Goal: Task Accomplishment & Management: Manage account settings

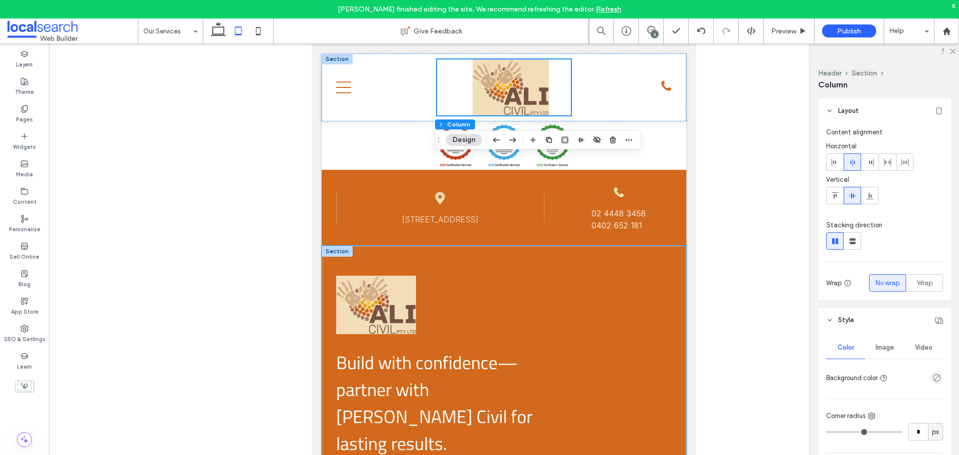
scroll to position [2456, 0]
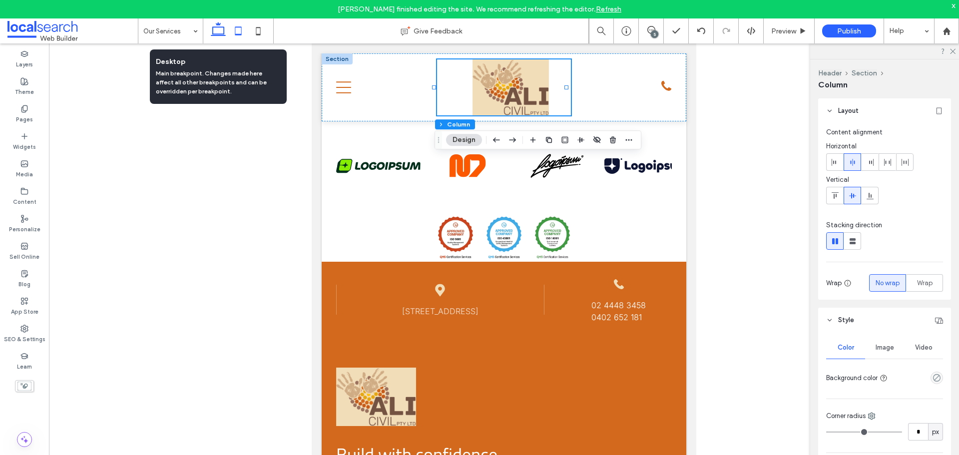
click at [211, 28] on icon at bounding box center [218, 31] width 20 height 20
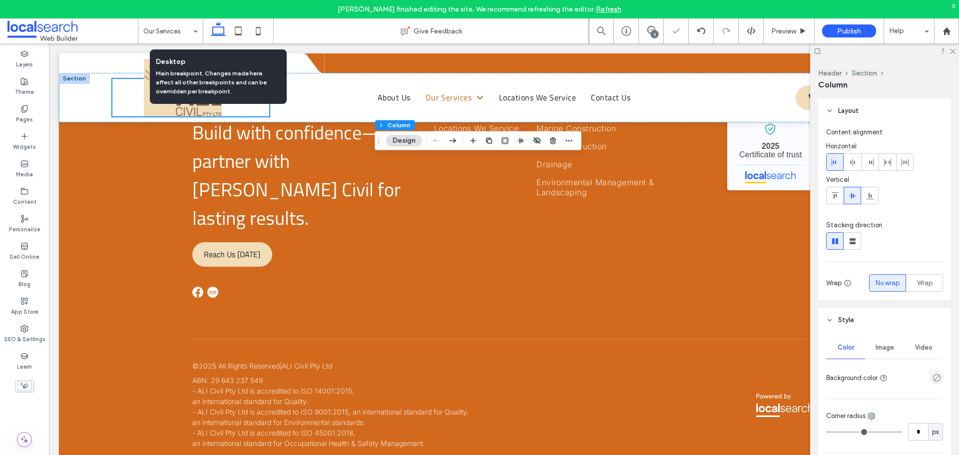
type input "**"
type input "***"
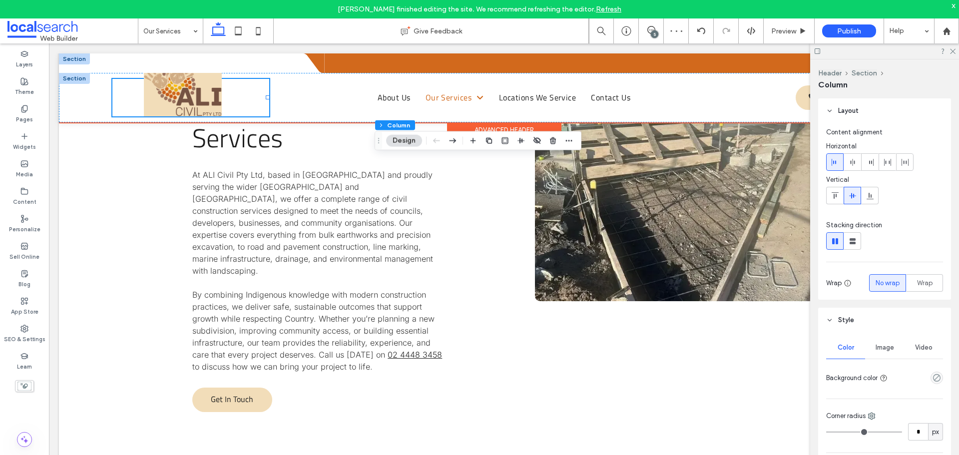
scroll to position [1265, 0]
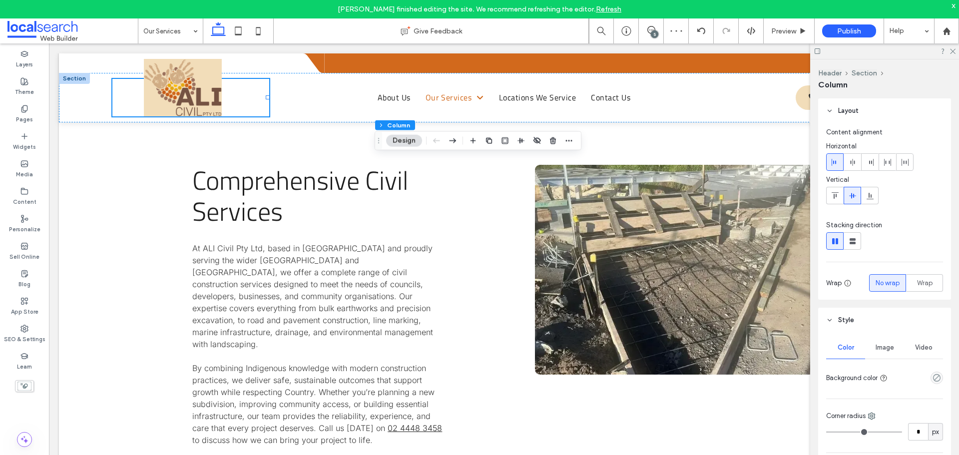
click at [214, 31] on icon at bounding box center [218, 31] width 20 height 20
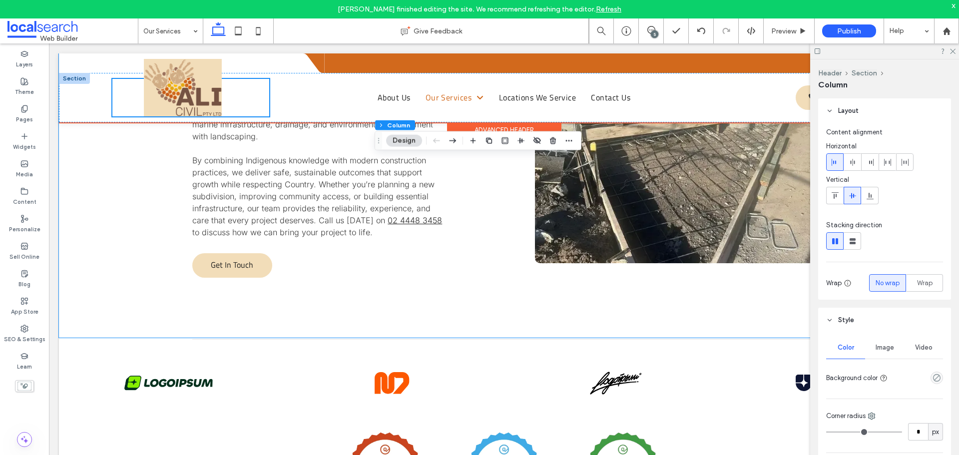
scroll to position [1315, 0]
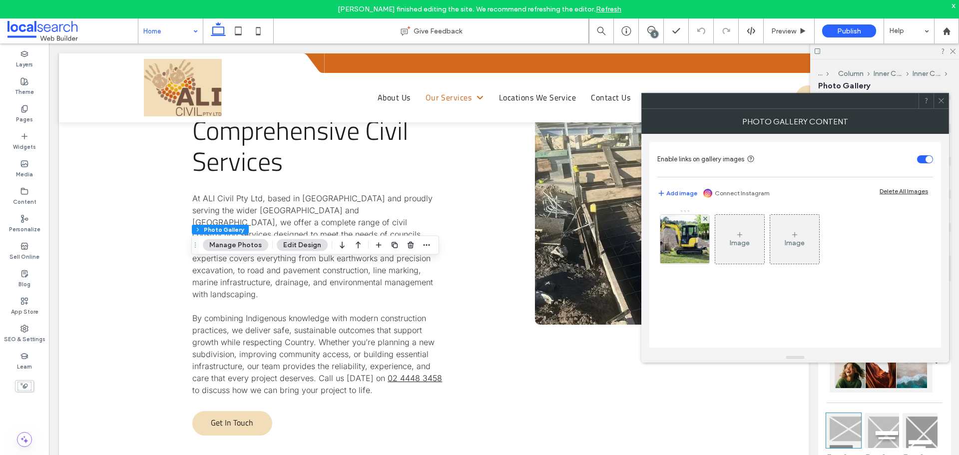
click at [712, 245] on div "Image Image" at bounding box center [795, 241] width 275 height 65
click at [697, 242] on img at bounding box center [685, 239] width 74 height 49
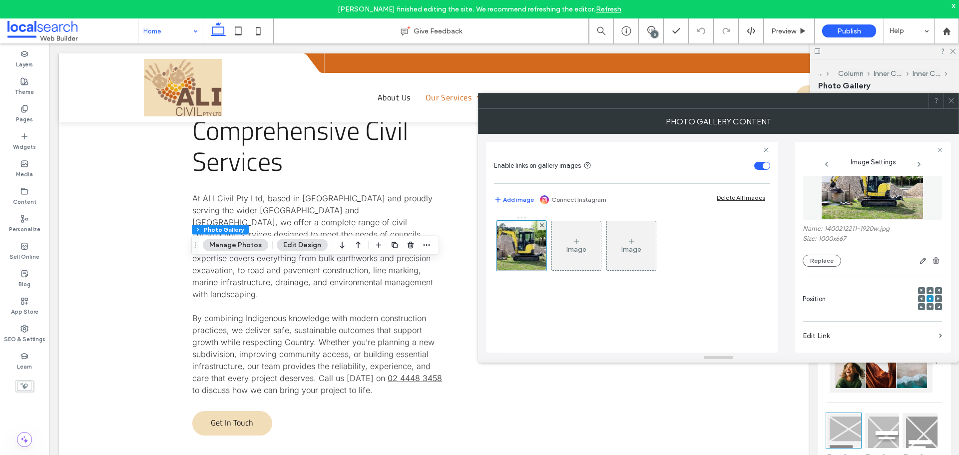
scroll to position [100, 0]
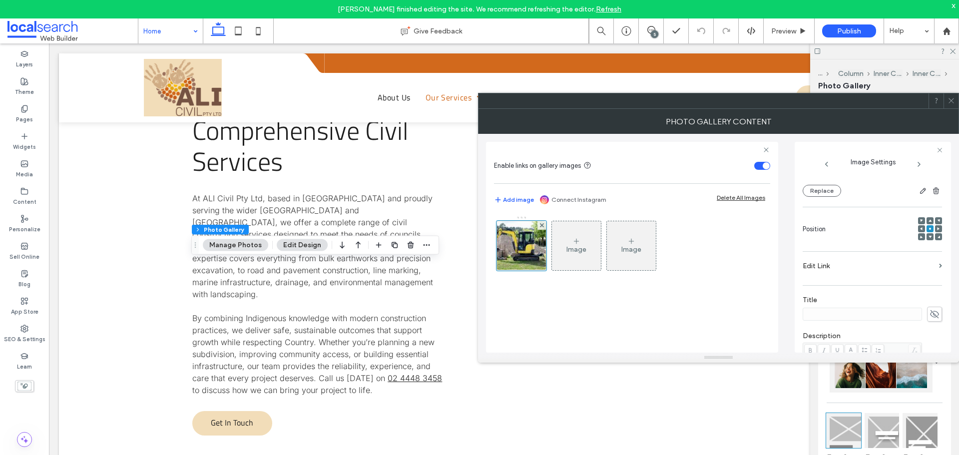
click at [845, 272] on label "Edit Link" at bounding box center [869, 266] width 132 height 18
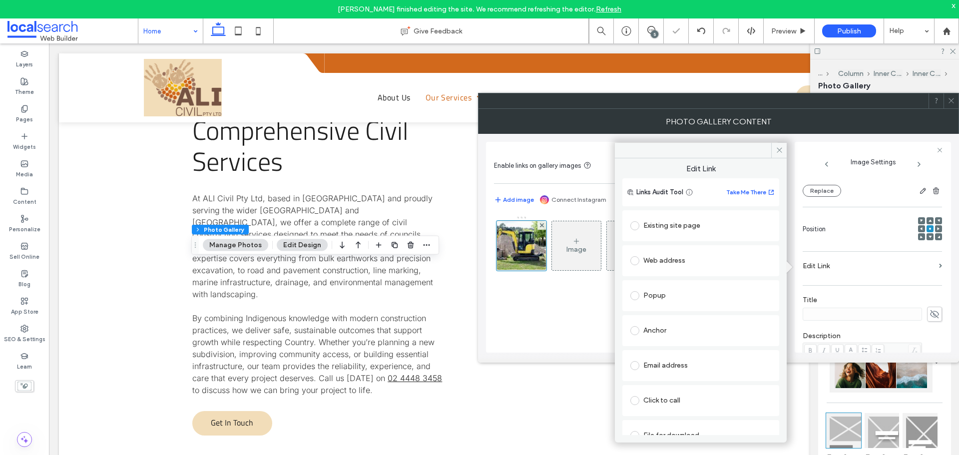
click at [706, 227] on div "Existing site page" at bounding box center [701, 226] width 141 height 16
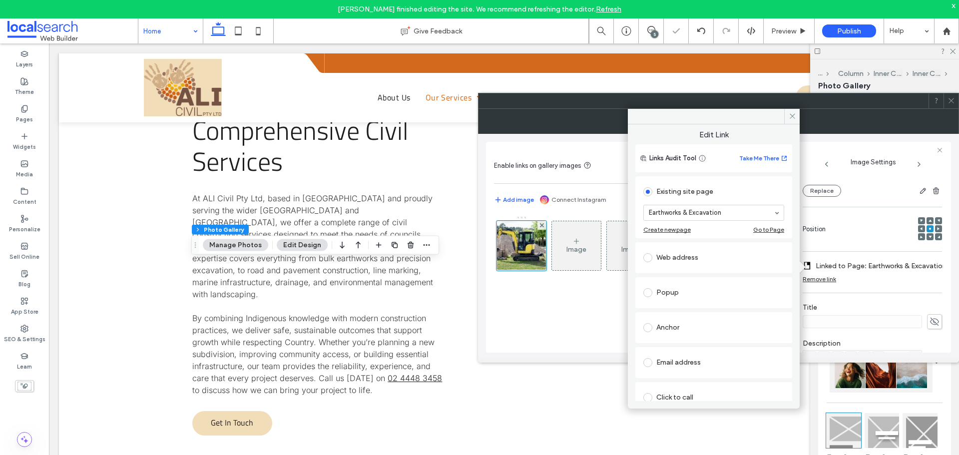
drag, startPoint x: 796, startPoint y: 119, endPoint x: 789, endPoint y: 124, distance: 7.9
click at [792, 121] on span at bounding box center [791, 116] width 15 height 15
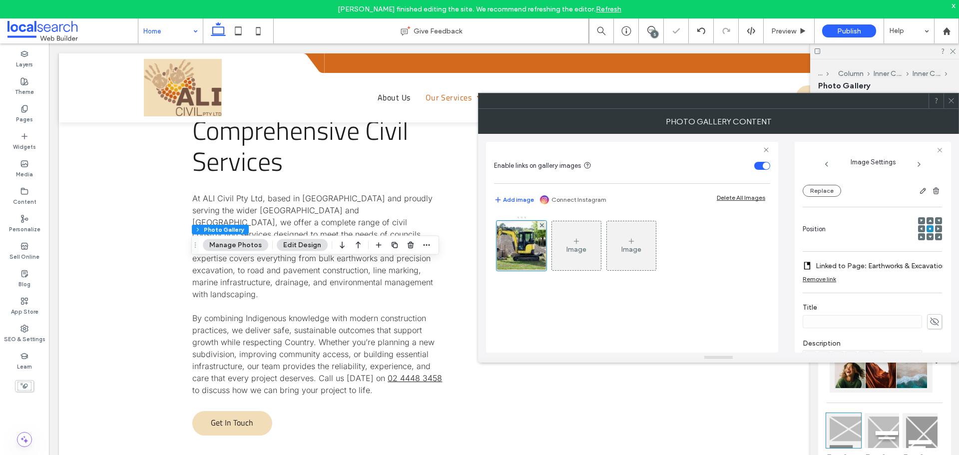
click at [949, 97] on icon at bounding box center [951, 100] width 7 height 7
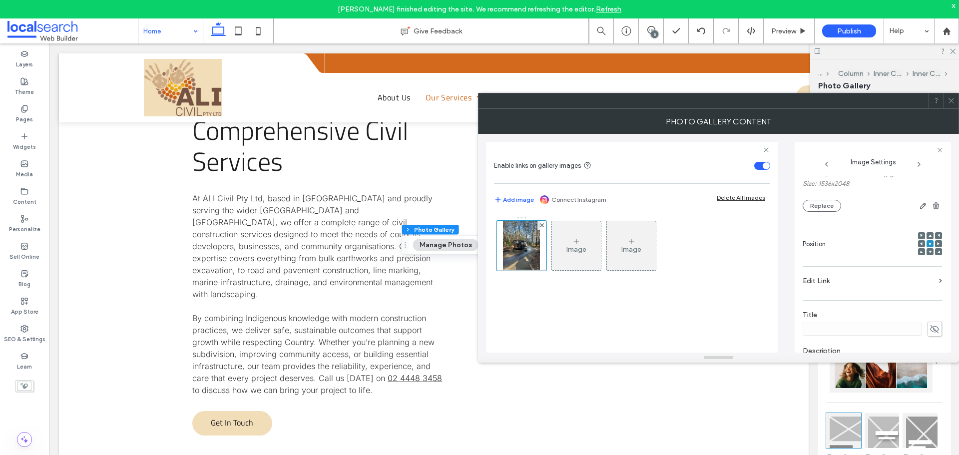
click at [841, 294] on section "Edit Link" at bounding box center [872, 283] width 139 height 23
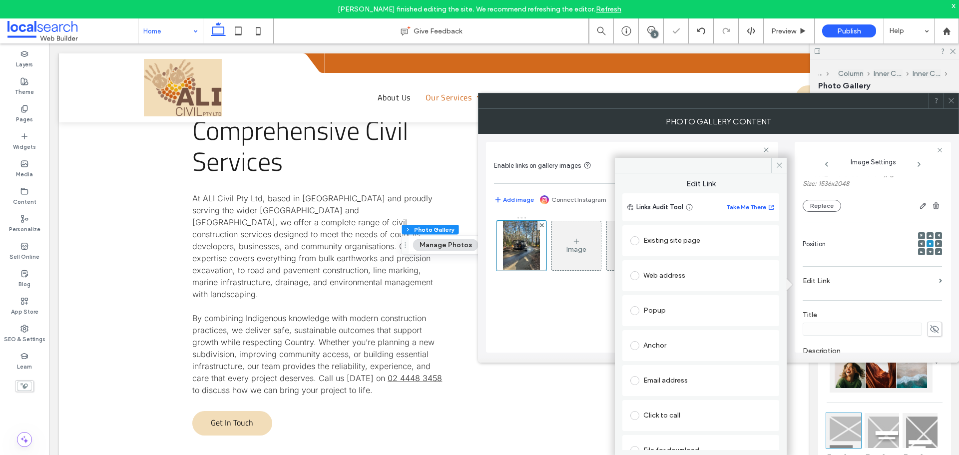
click at [712, 237] on div "Existing site page" at bounding box center [701, 241] width 141 height 16
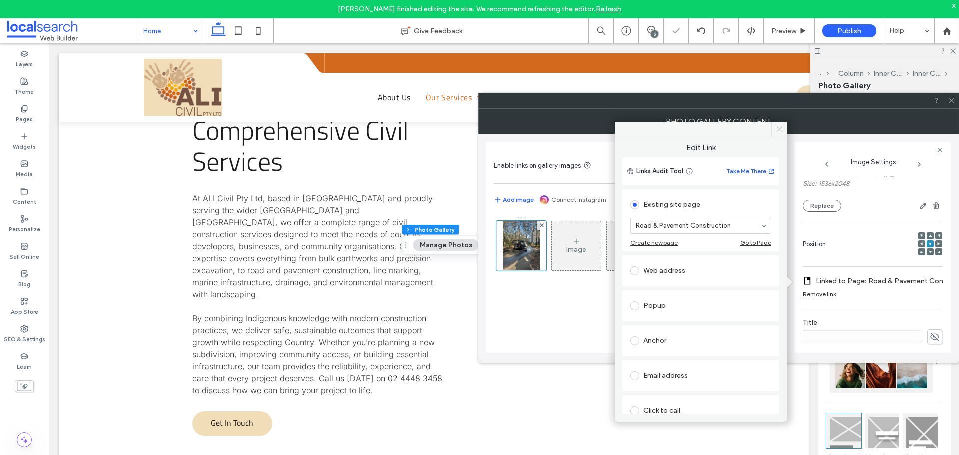
click at [778, 128] on use at bounding box center [779, 129] width 5 height 5
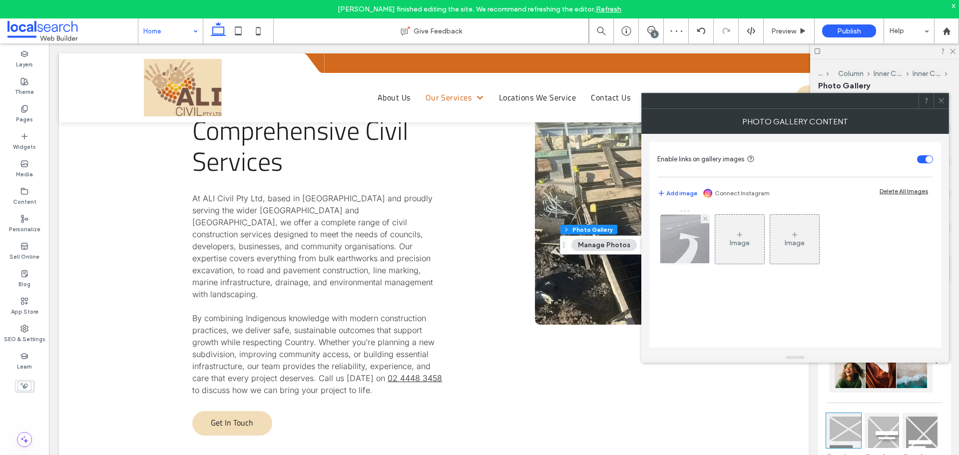
click at [688, 234] on img at bounding box center [685, 239] width 74 height 49
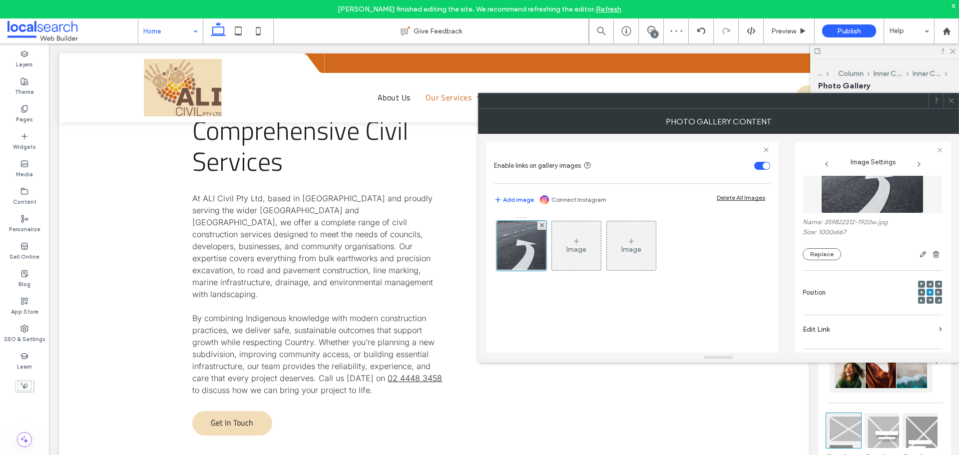
scroll to position [150, 0]
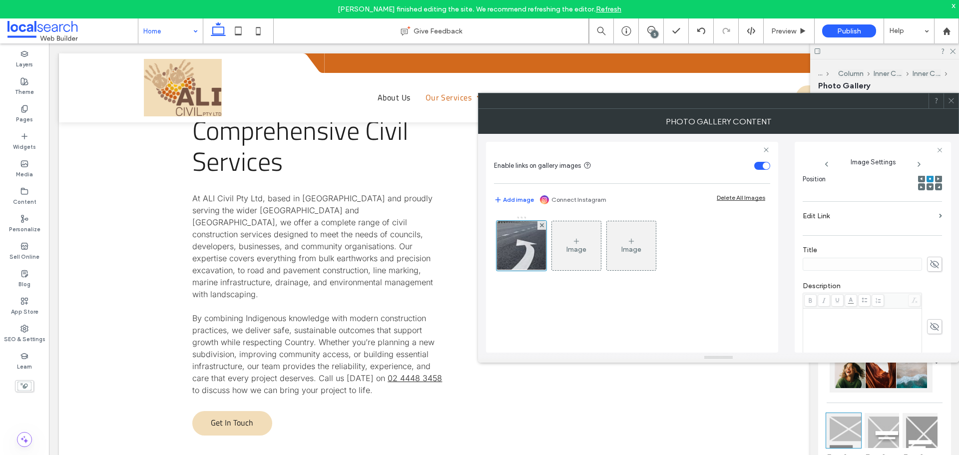
click at [877, 226] on section "Edit Link" at bounding box center [872, 218] width 139 height 23
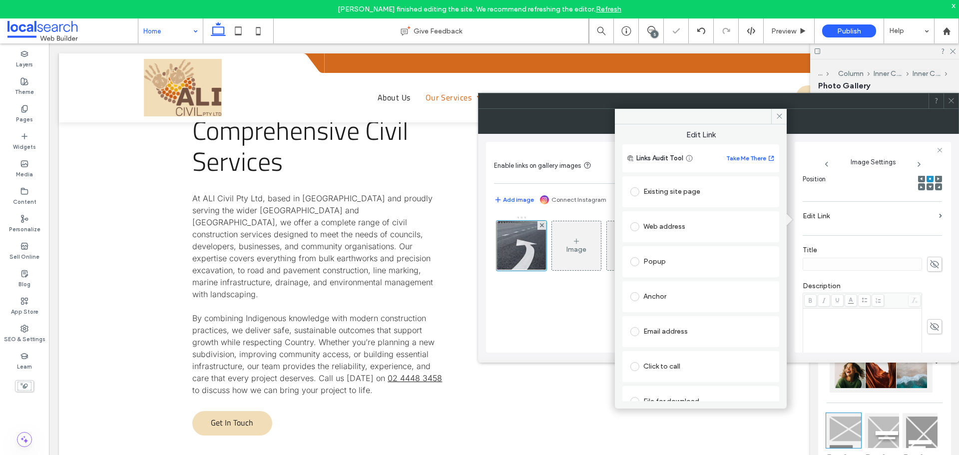
click at [714, 194] on div "Existing site page" at bounding box center [701, 192] width 141 height 16
click at [780, 118] on icon at bounding box center [779, 115] width 7 height 7
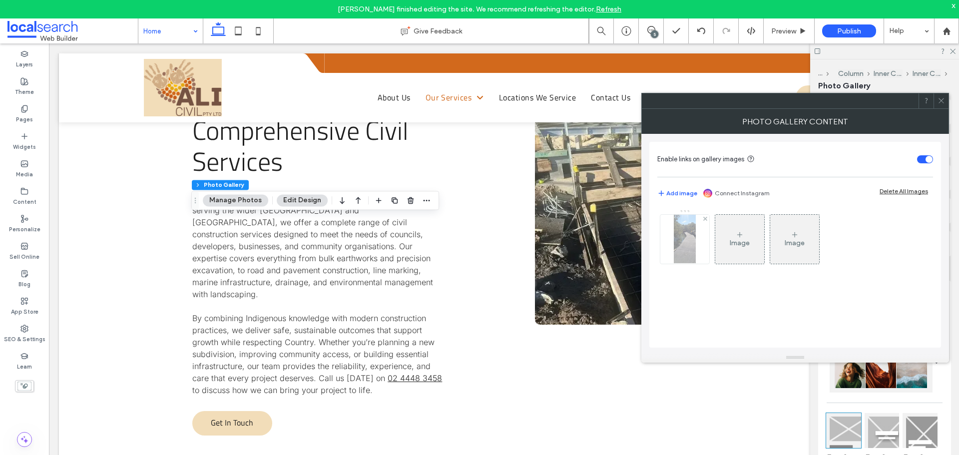
click at [680, 241] on img at bounding box center [685, 239] width 22 height 49
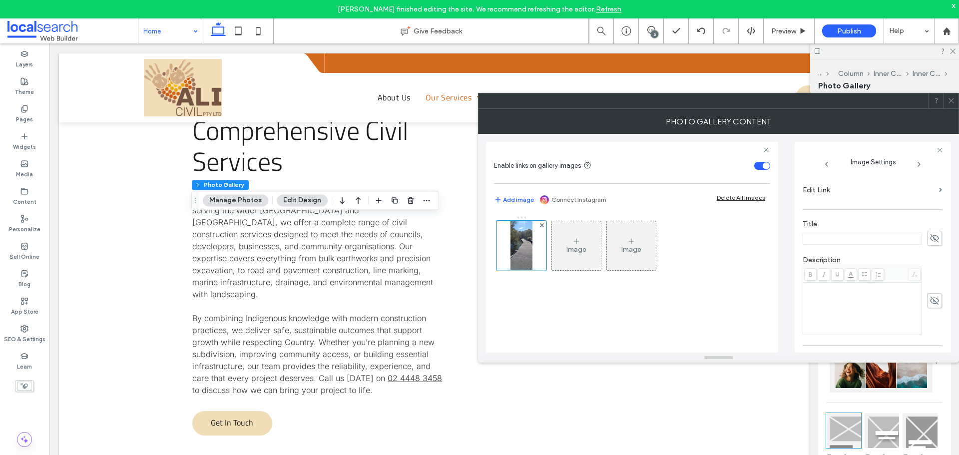
scroll to position [200, 0]
click at [858, 184] on label "Edit Link" at bounding box center [869, 181] width 132 height 18
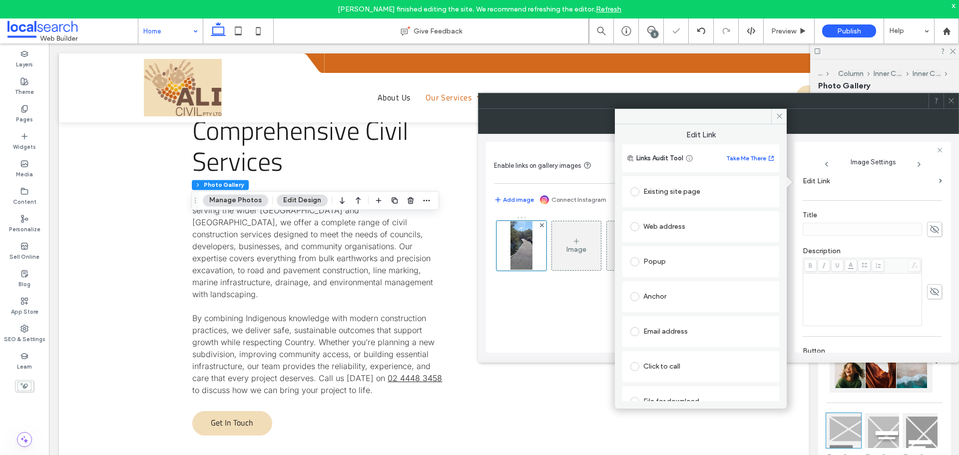
click at [703, 196] on div "Existing site page" at bounding box center [701, 192] width 141 height 16
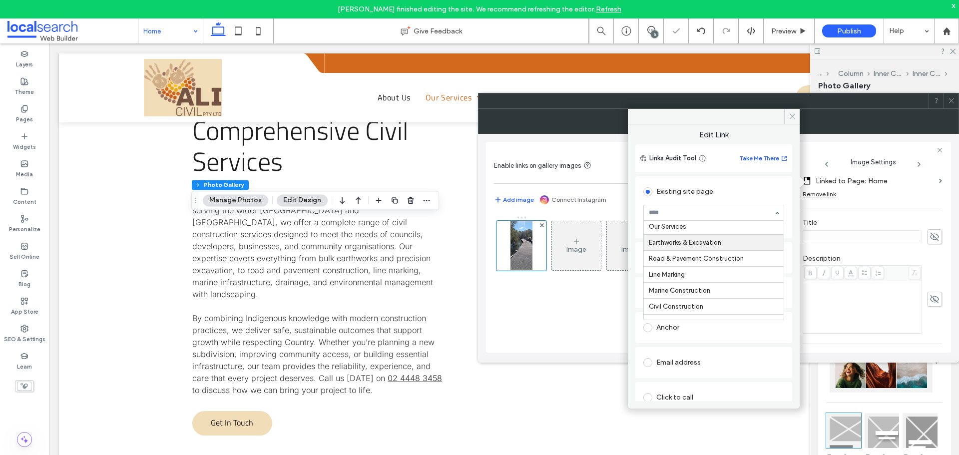
scroll to position [50, 0]
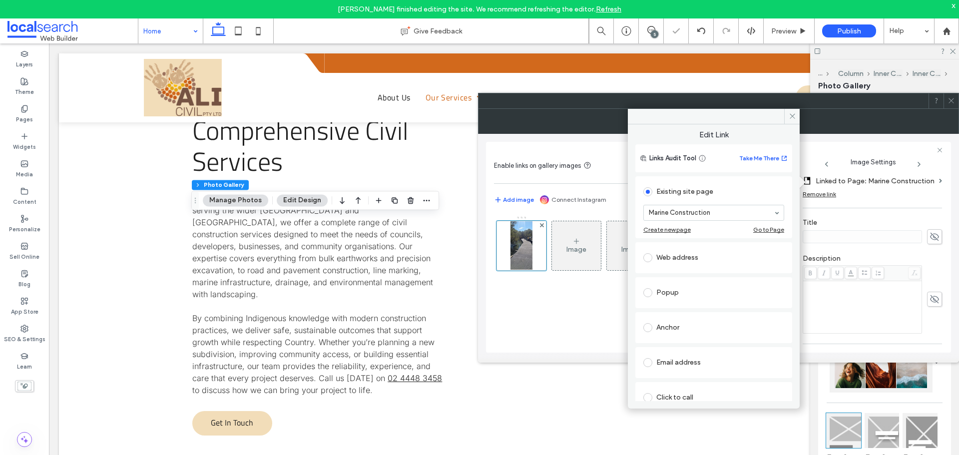
click at [793, 124] on div "Edit Link Links Audit Tool Take Me There Existing site page Marine Construction…" at bounding box center [714, 262] width 172 height 277
click at [955, 102] on div at bounding box center [951, 100] width 15 height 15
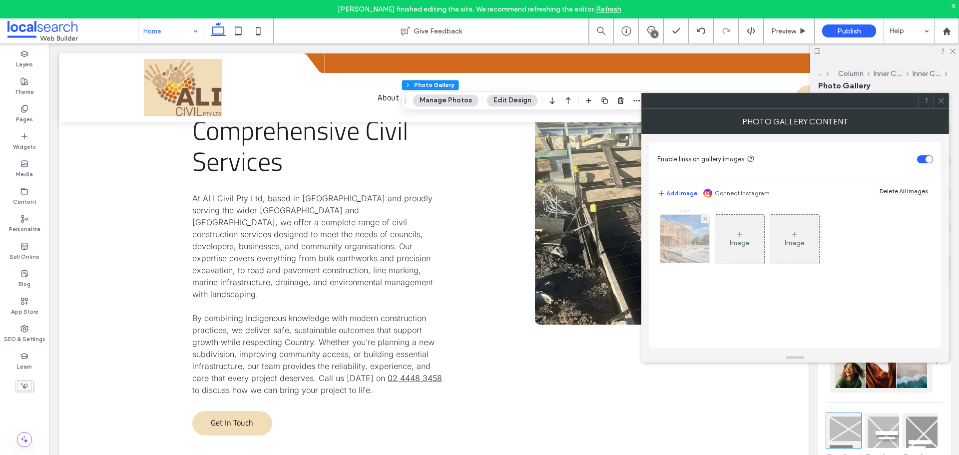
click at [688, 250] on img at bounding box center [685, 239] width 73 height 49
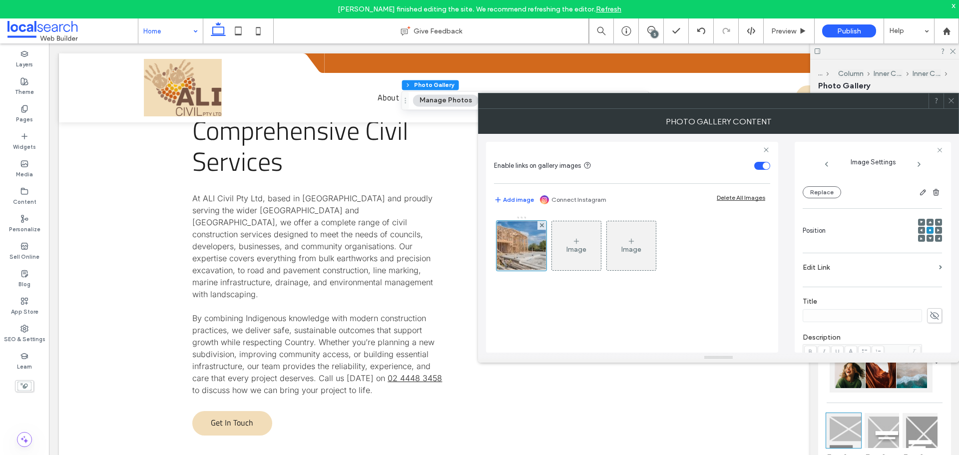
scroll to position [95, 0]
click at [873, 272] on label "Edit Link" at bounding box center [869, 270] width 132 height 18
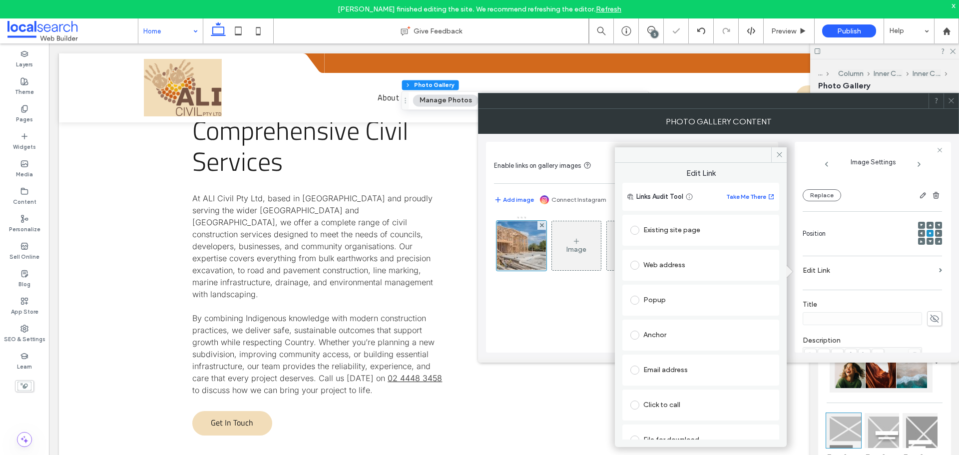
click at [664, 231] on div "Existing site page" at bounding box center [701, 230] width 141 height 16
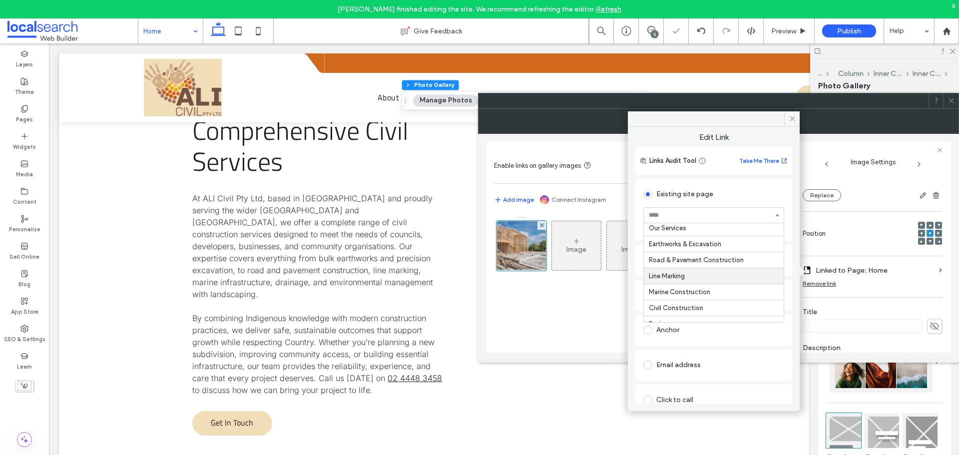
scroll to position [50, 0]
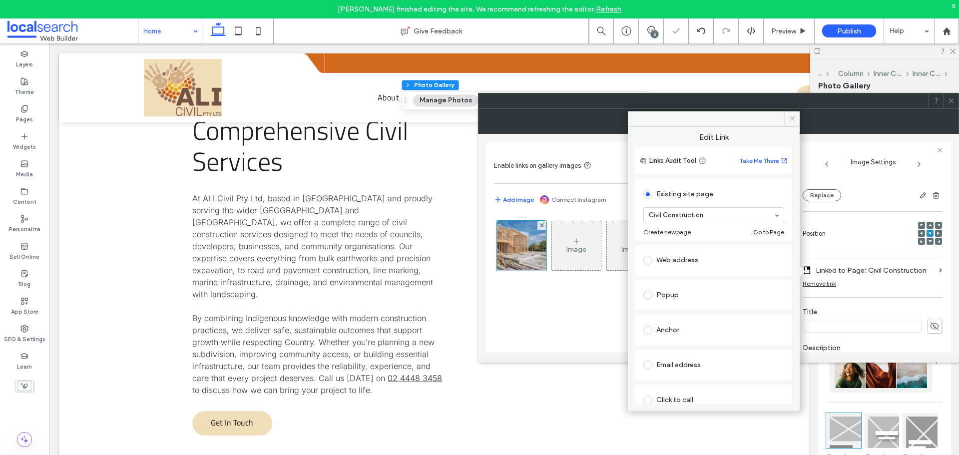
click at [791, 115] on icon at bounding box center [792, 118] width 7 height 7
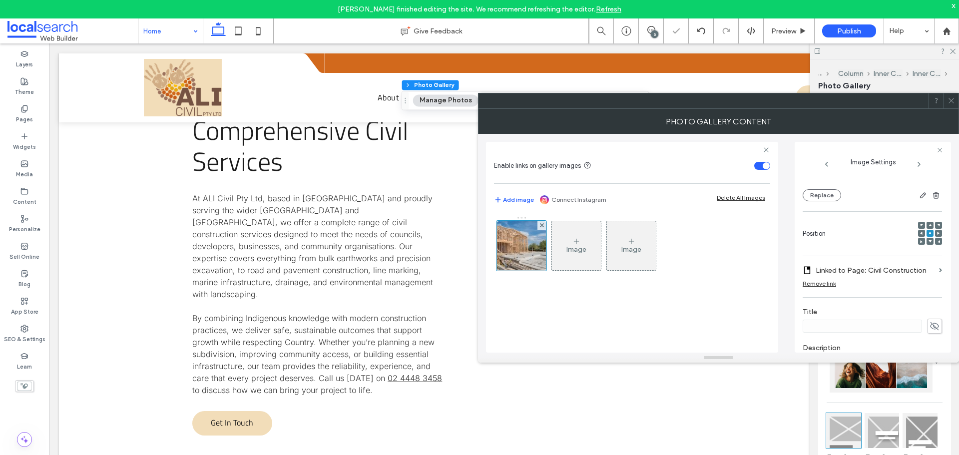
click at [954, 106] on span at bounding box center [951, 100] width 7 height 15
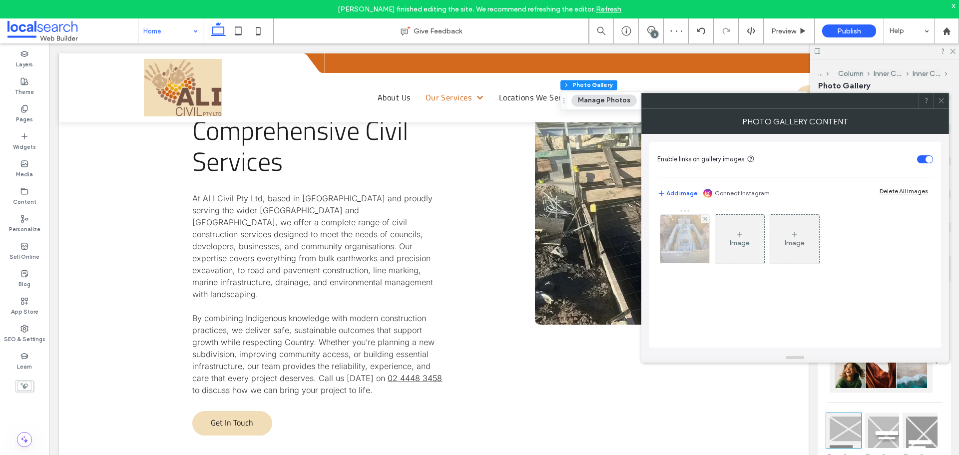
click at [687, 233] on img at bounding box center [685, 239] width 73 height 49
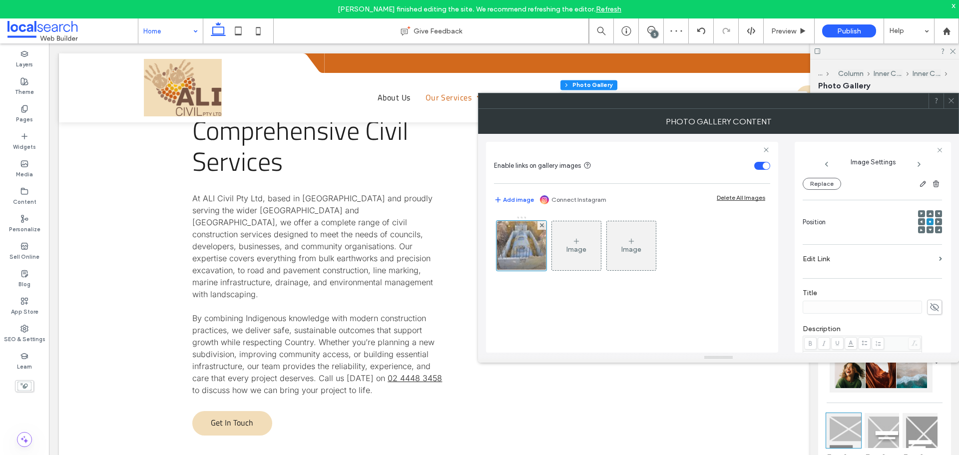
scroll to position [150, 0]
click at [856, 218] on label "Edit Link" at bounding box center [869, 216] width 132 height 18
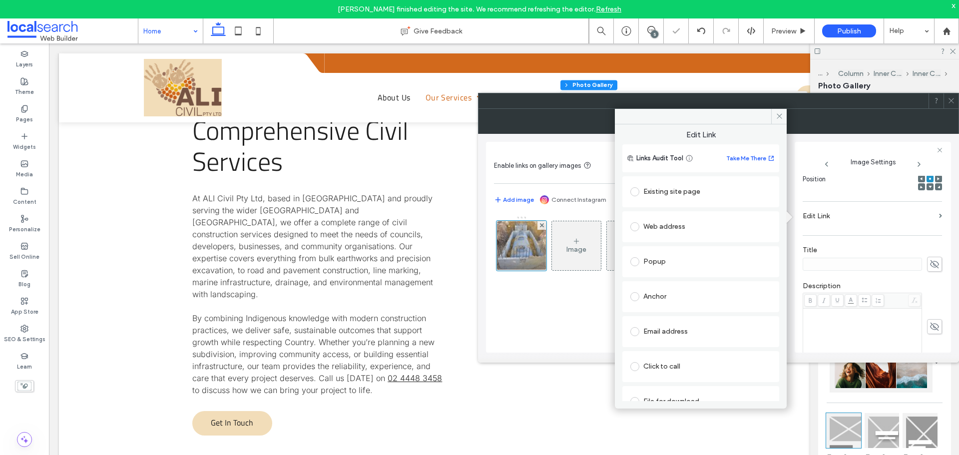
click at [700, 190] on div "Existing site page" at bounding box center [701, 192] width 141 height 16
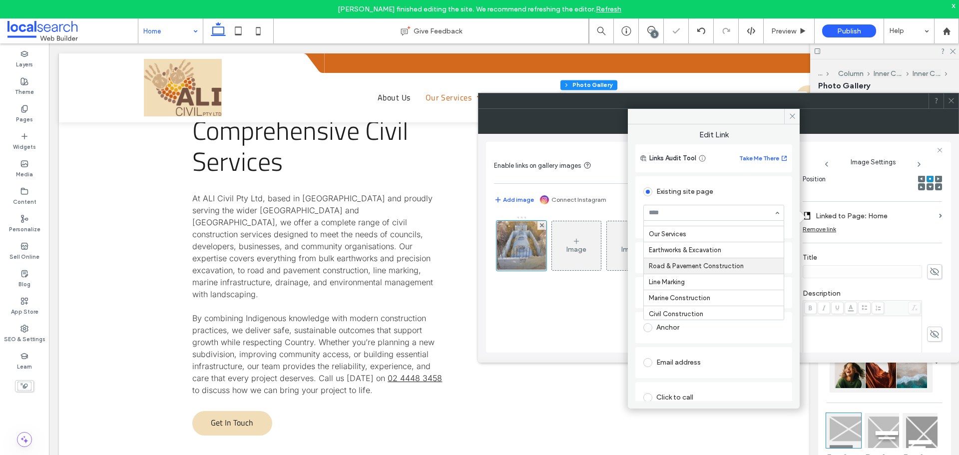
scroll to position [50, 0]
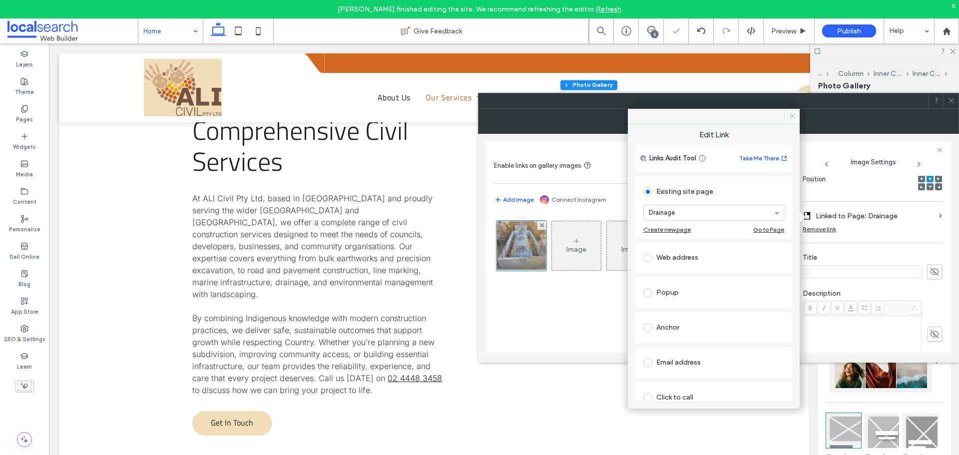
drag, startPoint x: 791, startPoint y: 117, endPoint x: 828, endPoint y: 114, distance: 37.1
click at [791, 117] on icon at bounding box center [792, 115] width 7 height 7
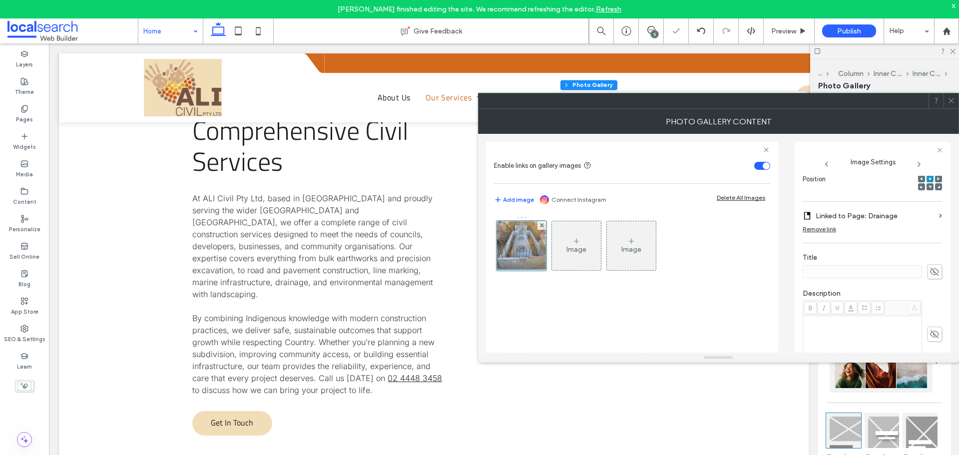
click at [952, 106] on span at bounding box center [951, 100] width 7 height 15
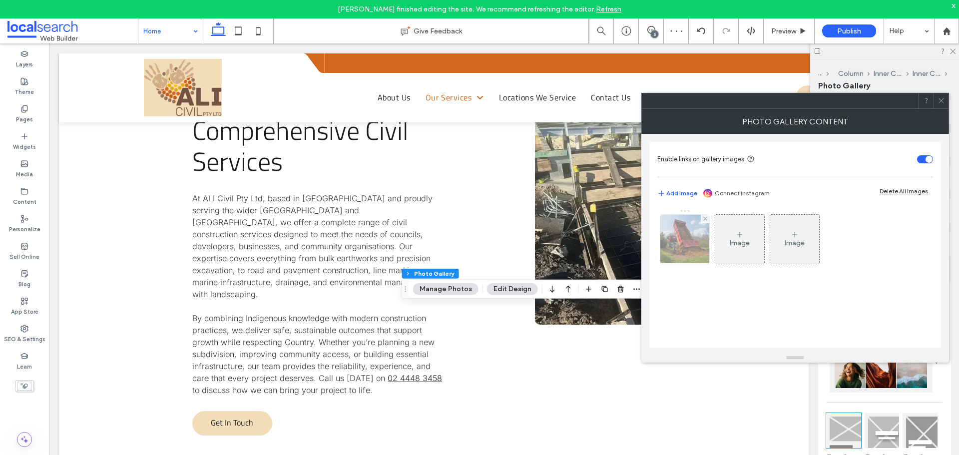
click at [691, 230] on img at bounding box center [685, 239] width 69 height 49
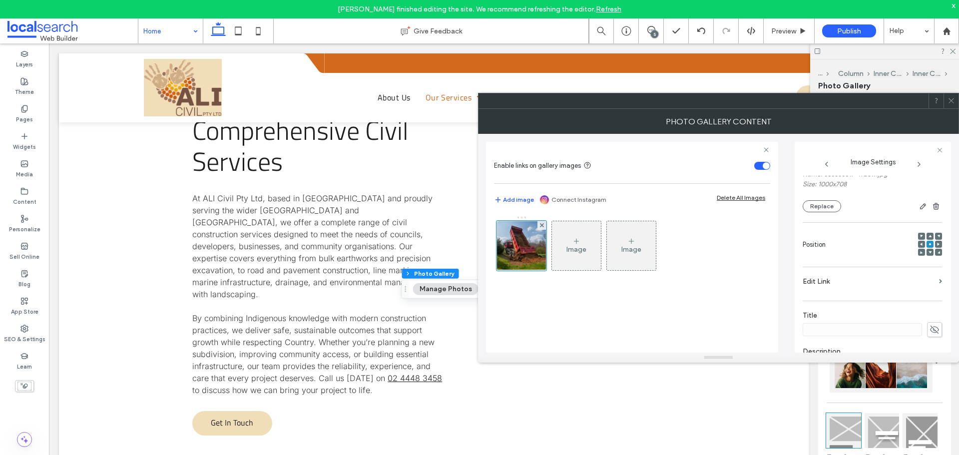
scroll to position [100, 0]
click at [848, 271] on label "Edit Link" at bounding box center [869, 266] width 132 height 18
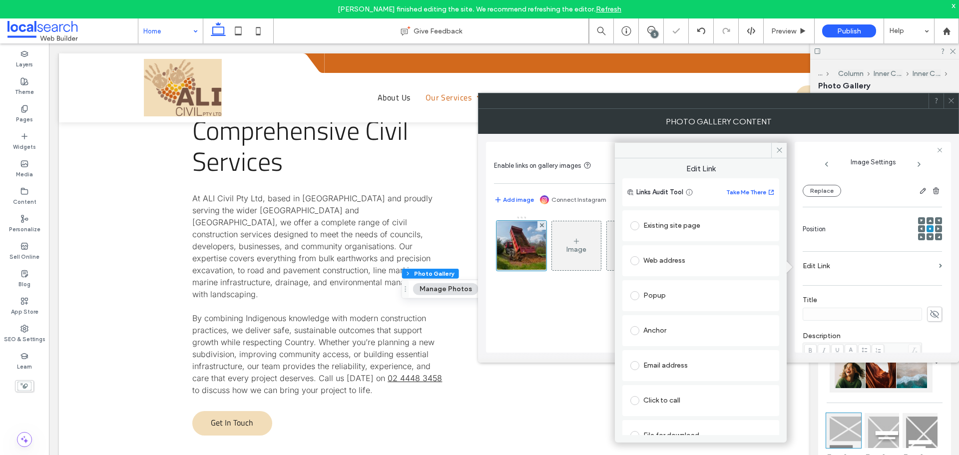
click at [681, 230] on div "Existing site page" at bounding box center [701, 226] width 141 height 16
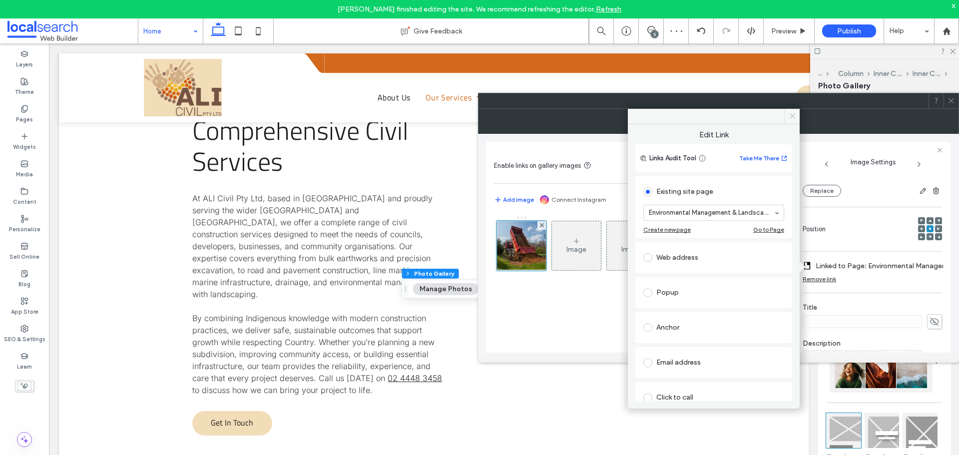
click at [790, 118] on icon at bounding box center [792, 115] width 7 height 7
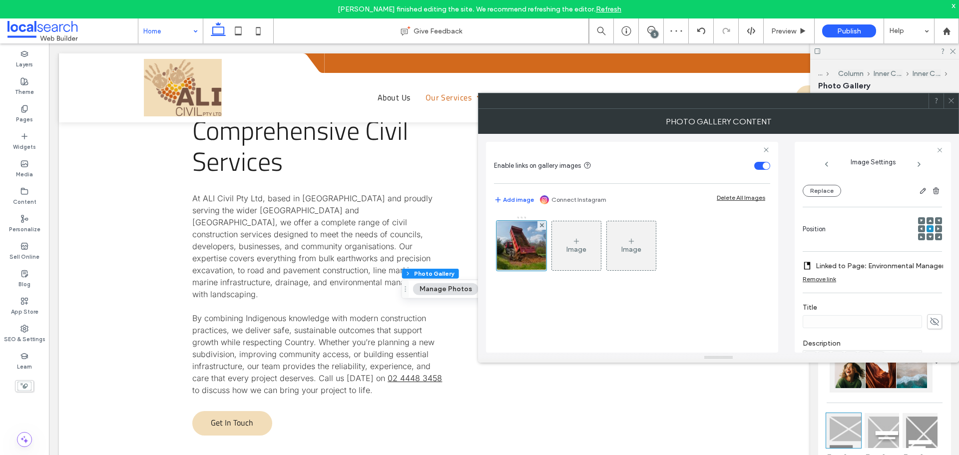
click at [953, 101] on icon at bounding box center [951, 100] width 7 height 7
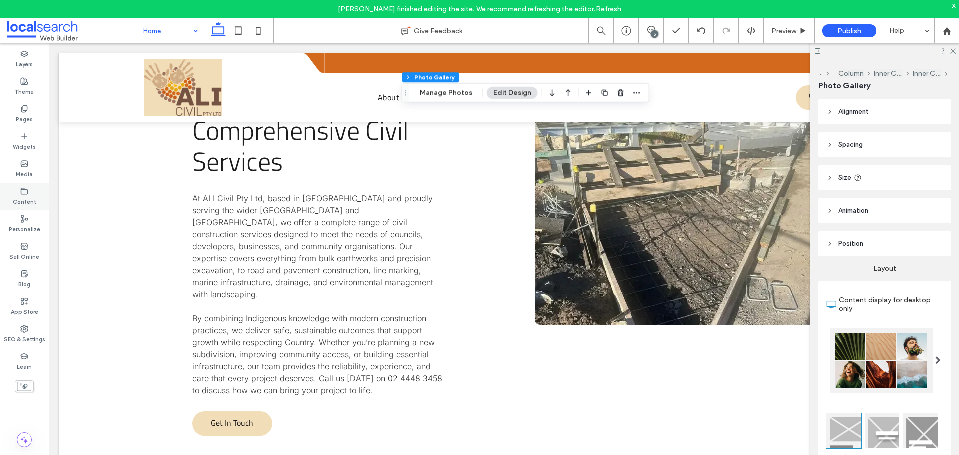
click at [29, 197] on label "Content" at bounding box center [24, 200] width 23 height 11
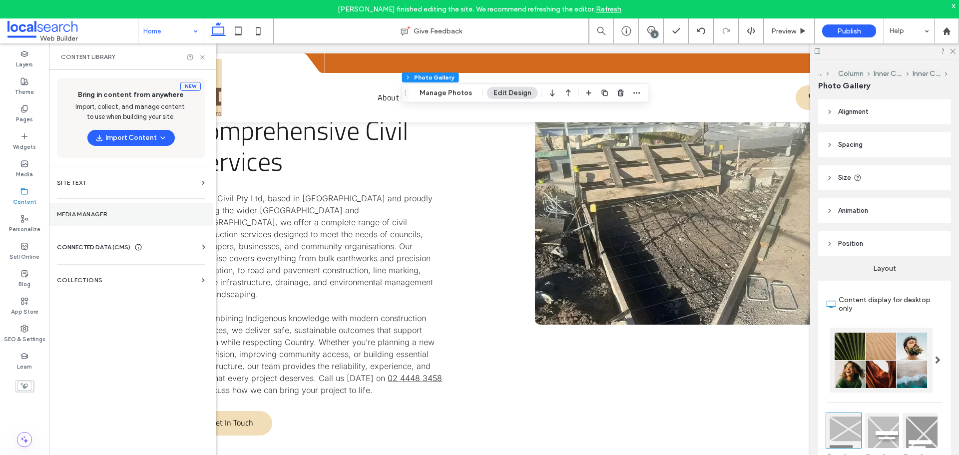
click at [111, 217] on label "Media Manager" at bounding box center [131, 214] width 148 height 7
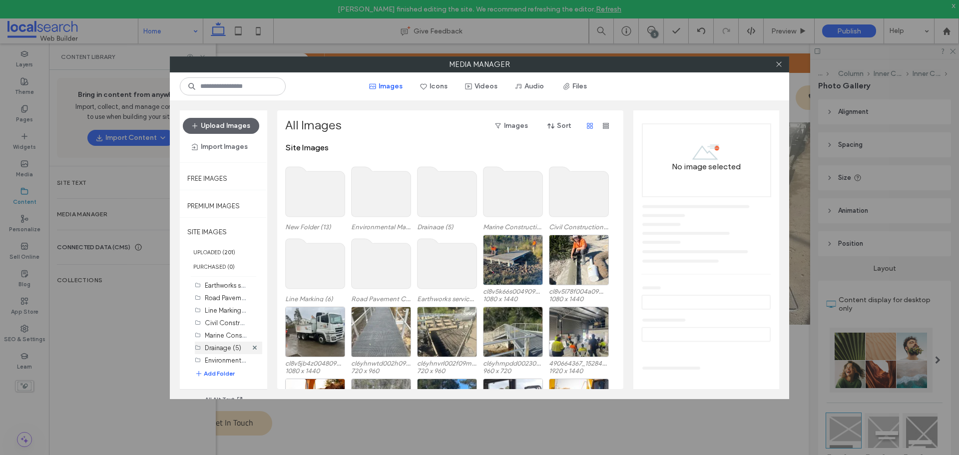
scroll to position [16, 0]
click at [220, 371] on button "Add Folder" at bounding box center [215, 374] width 40 height 10
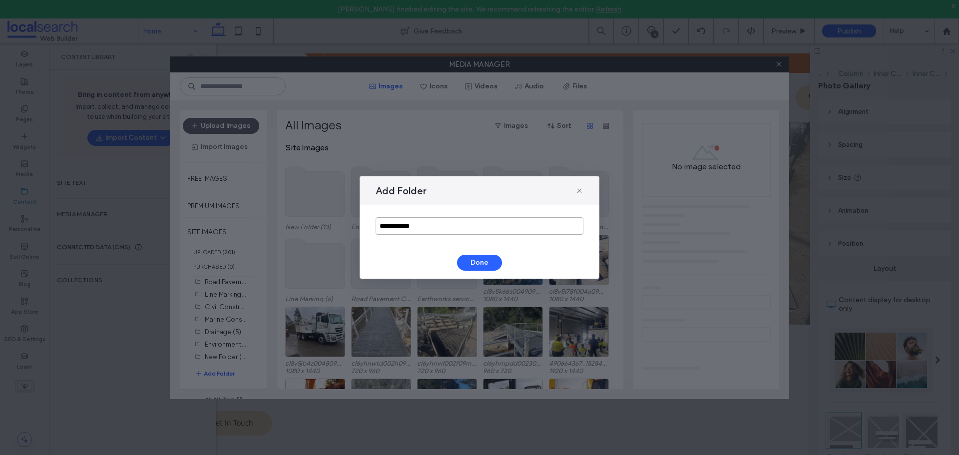
drag, startPoint x: 462, startPoint y: 220, endPoint x: 313, endPoint y: 221, distance: 149.4
click at [313, 221] on div "**********" at bounding box center [479, 227] width 959 height 455
type input "********"
click at [489, 266] on button "Done" at bounding box center [479, 263] width 45 height 16
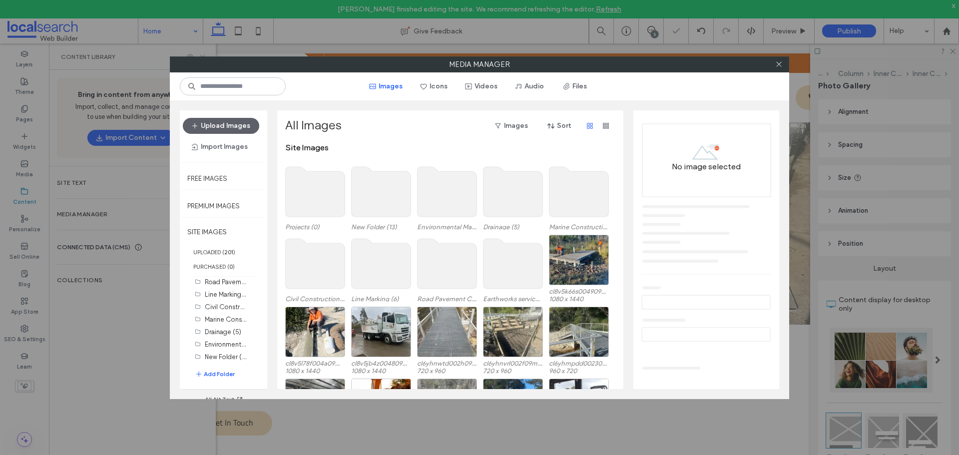
click at [317, 205] on use at bounding box center [315, 192] width 59 height 50
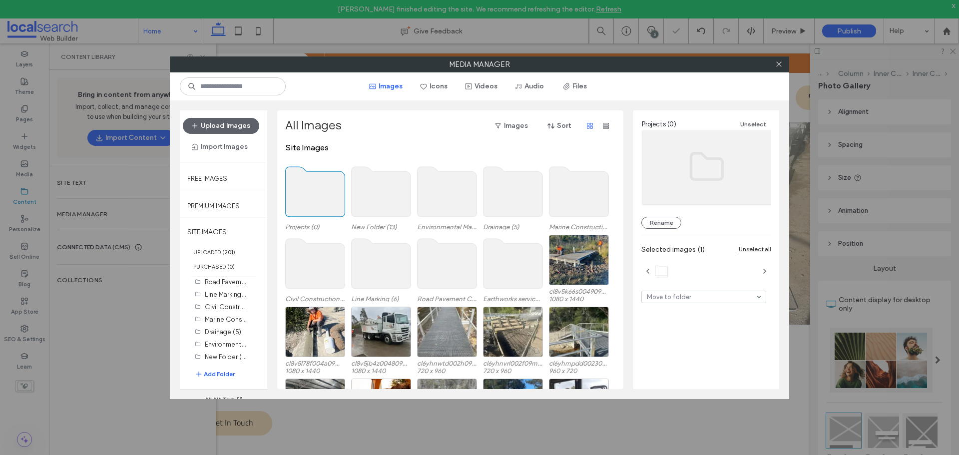
click at [317, 205] on use at bounding box center [315, 192] width 59 height 50
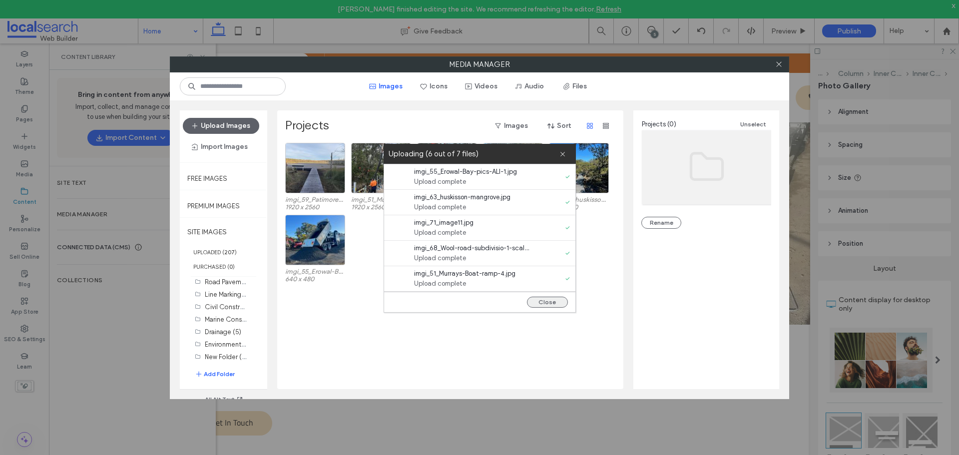
click at [550, 305] on button "Close" at bounding box center [547, 302] width 41 height 11
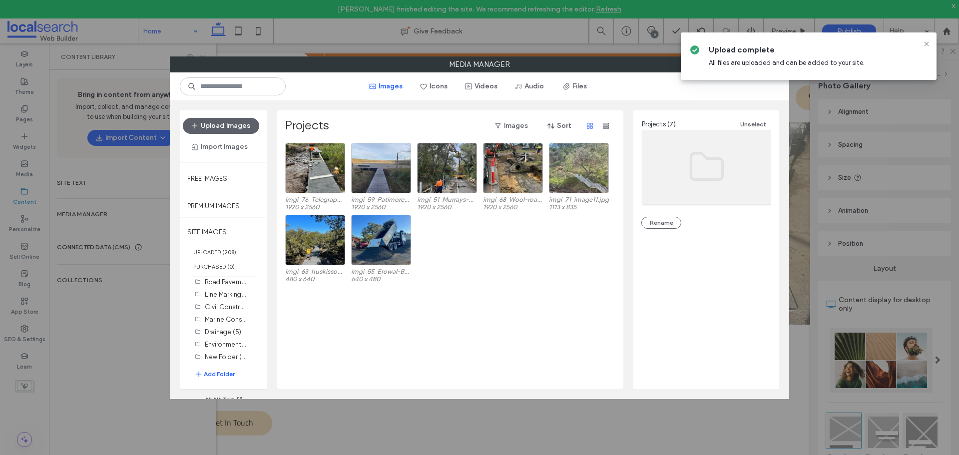
click at [926, 44] on icon at bounding box center [927, 44] width 8 height 8
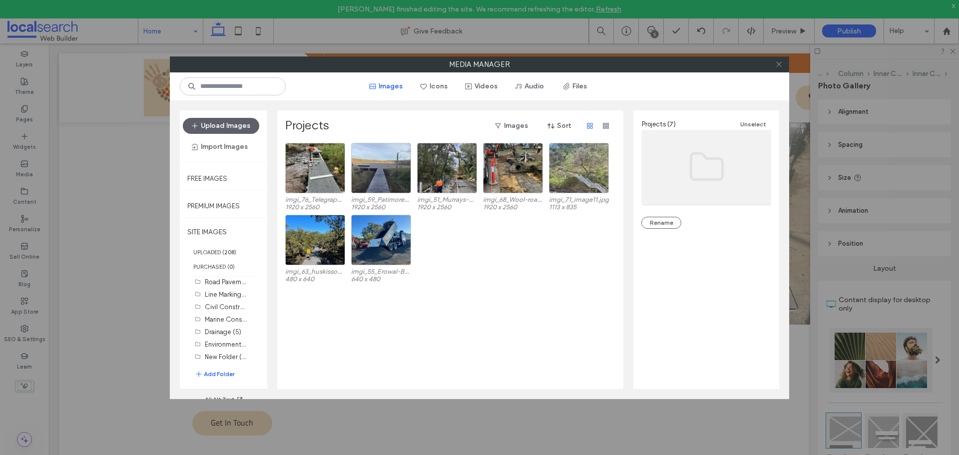
click at [777, 65] on icon at bounding box center [778, 63] width 7 height 7
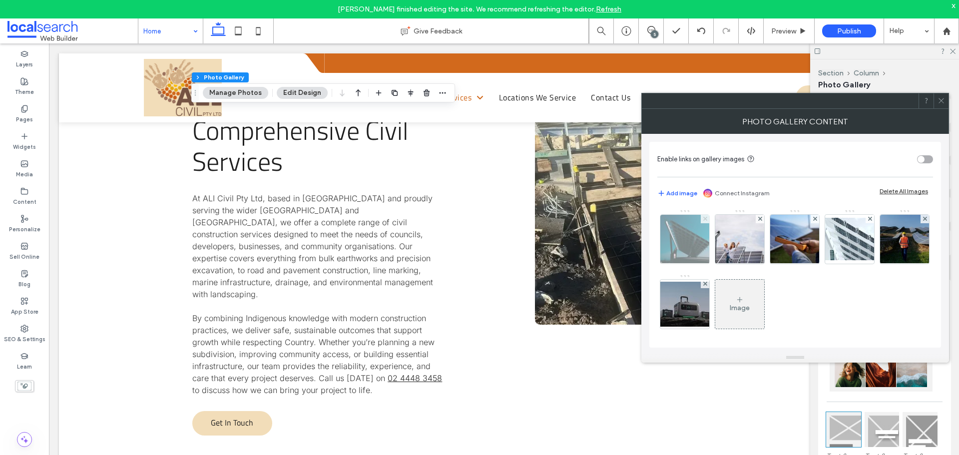
click at [705, 220] on use at bounding box center [705, 219] width 4 height 4
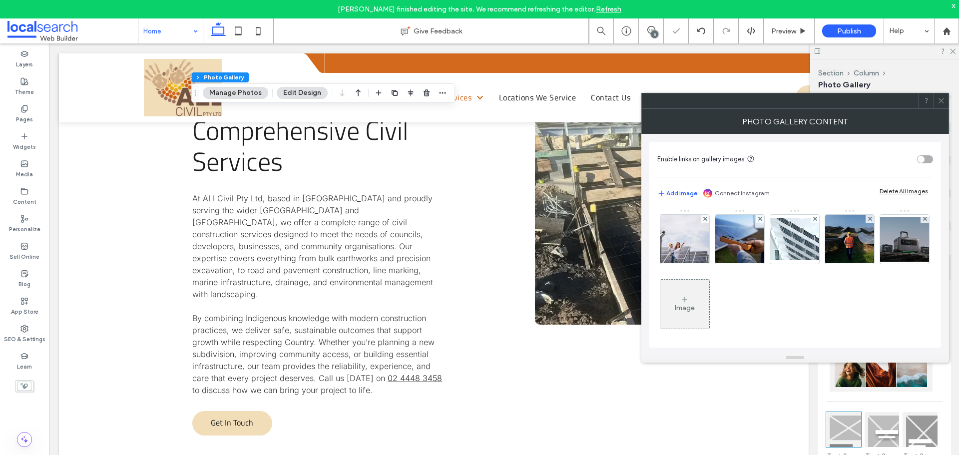
click at [705, 220] on use at bounding box center [705, 219] width 4 height 4
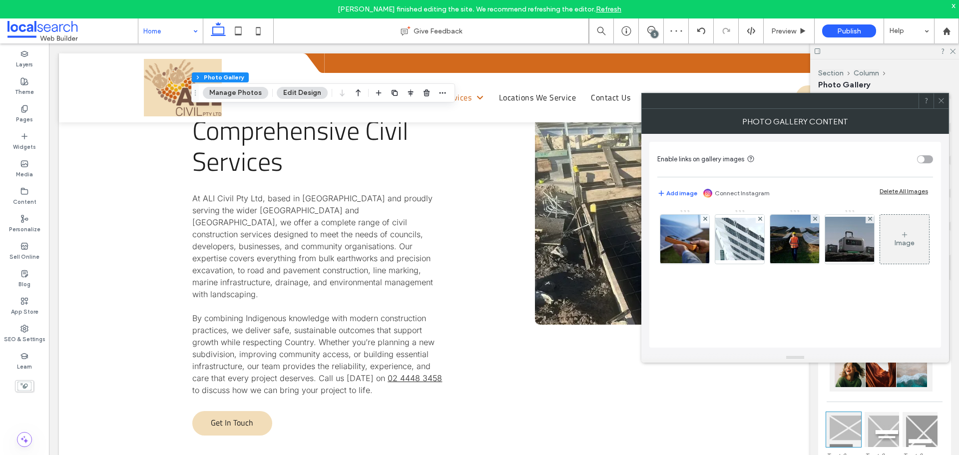
click at [705, 220] on use at bounding box center [705, 219] width 4 height 4
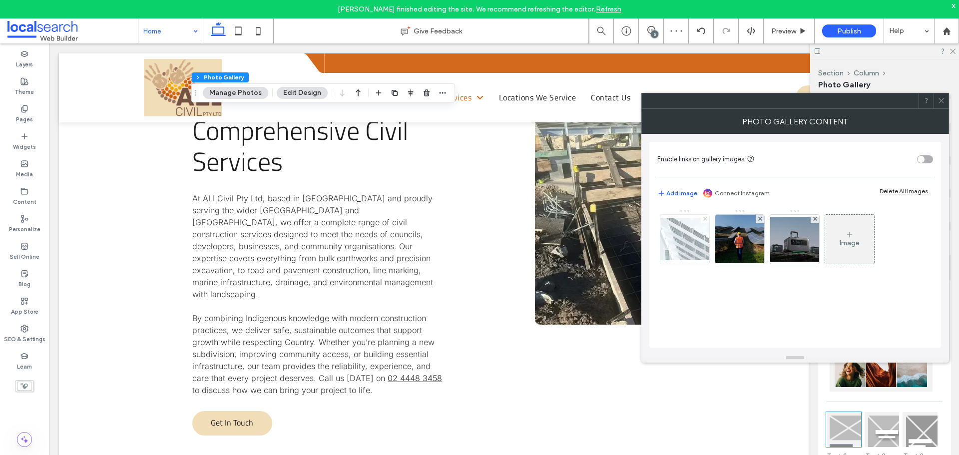
click at [704, 220] on use at bounding box center [705, 219] width 4 height 4
click at [758, 220] on use at bounding box center [760, 219] width 4 height 4
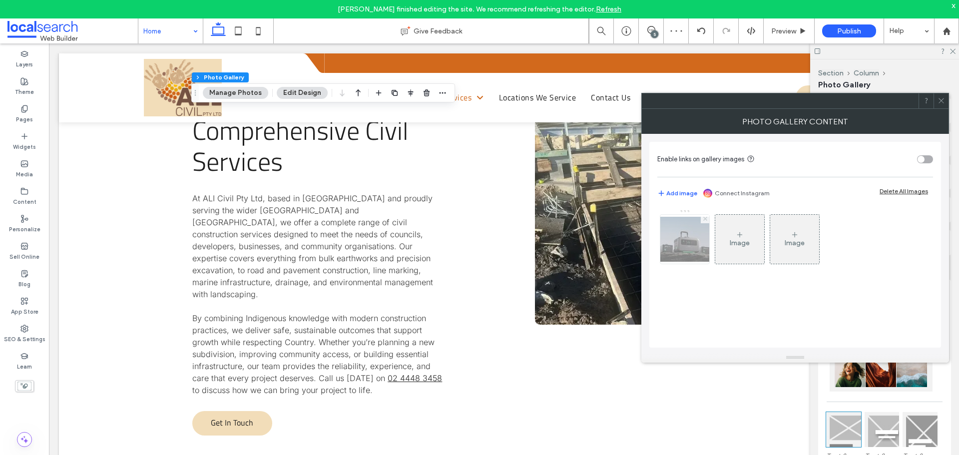
click at [704, 220] on icon at bounding box center [706, 219] width 4 height 4
click at [691, 231] on div "Image" at bounding box center [685, 239] width 49 height 47
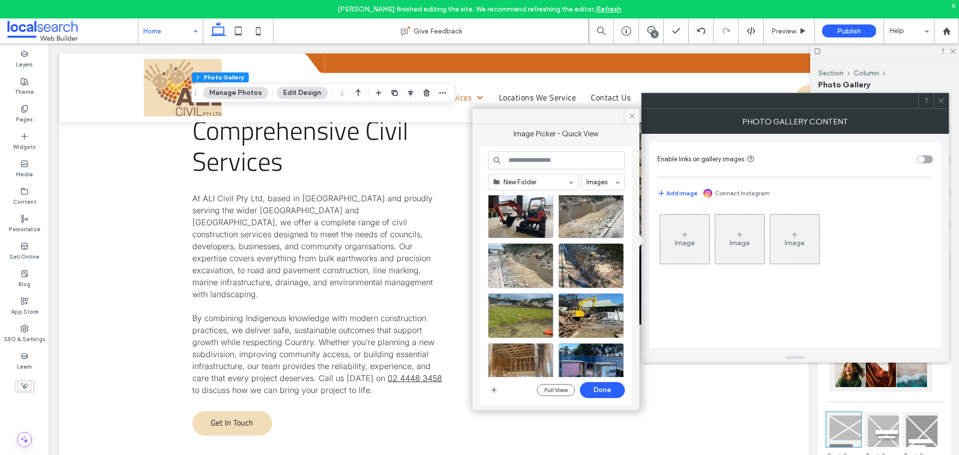
scroll to position [0, 0]
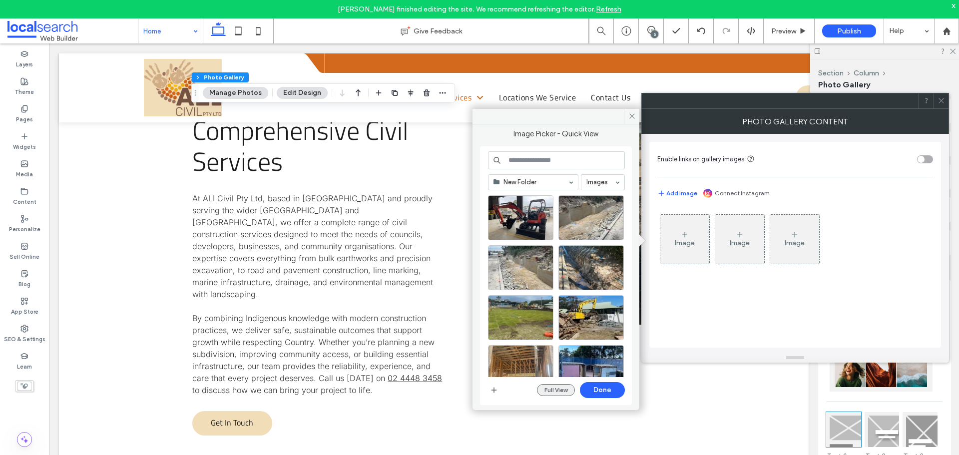
click at [551, 390] on button "Full View" at bounding box center [556, 390] width 38 height 12
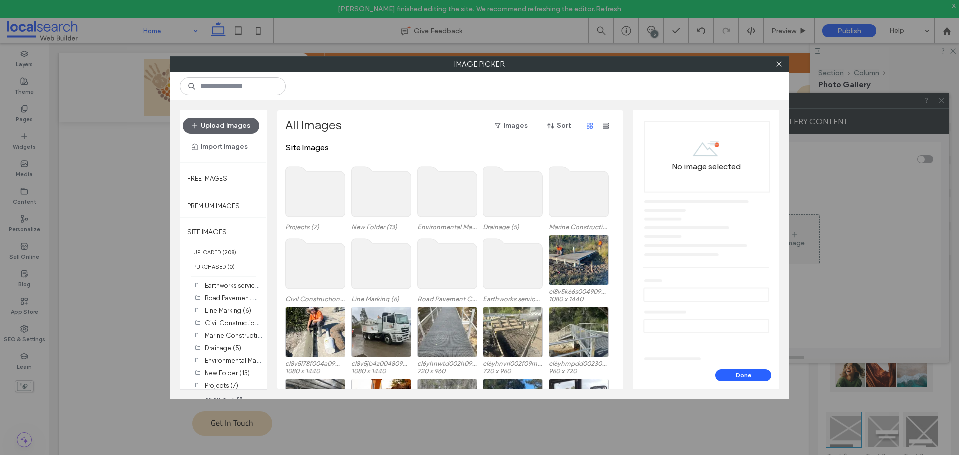
click at [313, 198] on use at bounding box center [315, 192] width 59 height 50
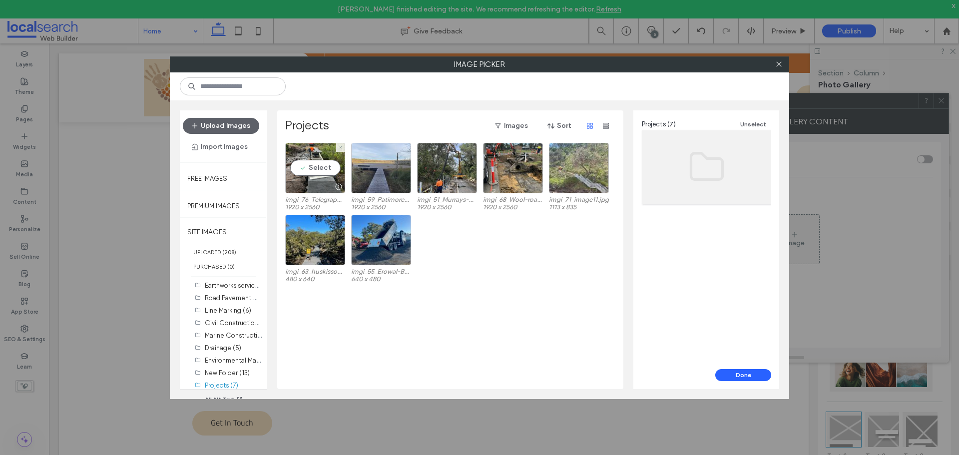
click at [313, 198] on label "imgi_76_Telegraph-Creek-Walking-Track.jpg" at bounding box center [315, 199] width 60 height 7
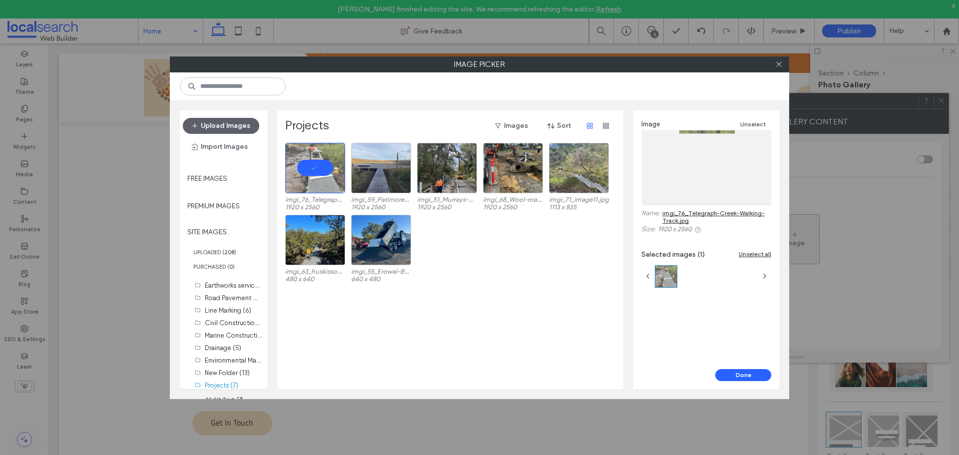
click at [517, 299] on div "imgi_76_Telegraph-Creek-Walking-Track.jpg 1920 x 2560 imgi_59_Patimores-Lagoon-…" at bounding box center [453, 266] width 336 height 246
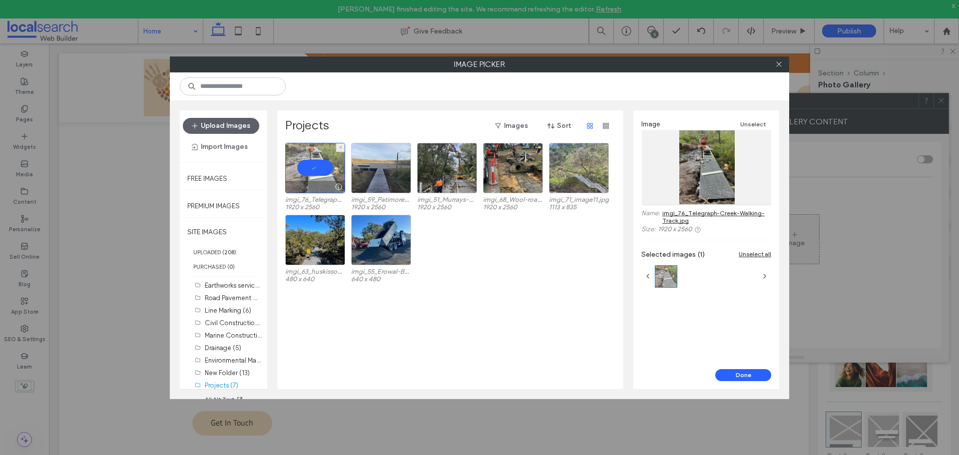
click at [307, 168] on div at bounding box center [315, 168] width 60 height 50
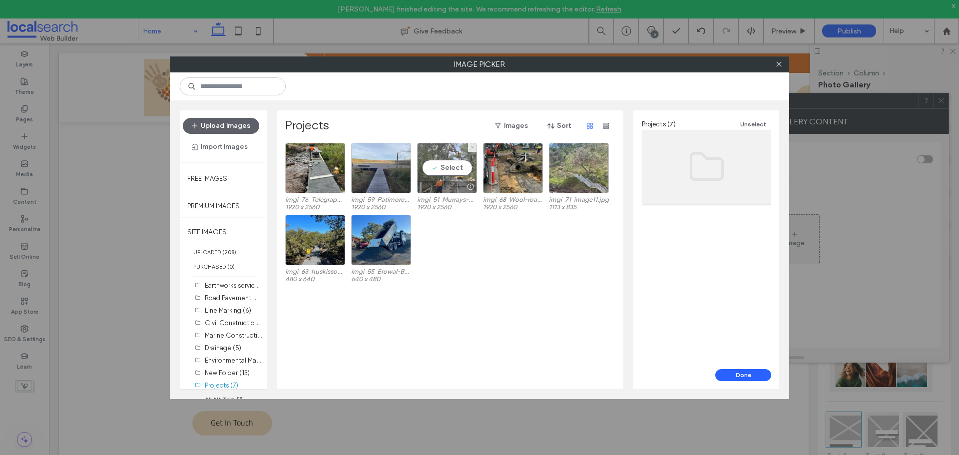
click at [446, 168] on div "Select" at bounding box center [447, 168] width 60 height 50
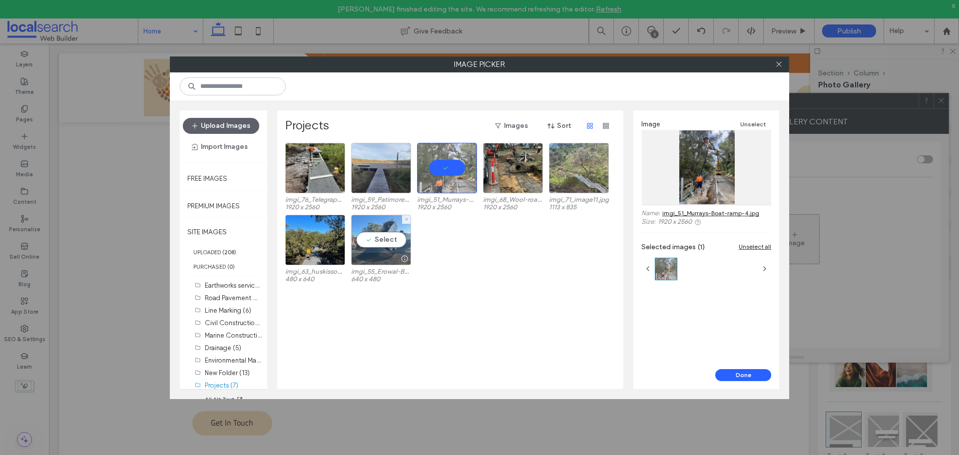
click at [378, 239] on div "Select" at bounding box center [381, 240] width 60 height 50
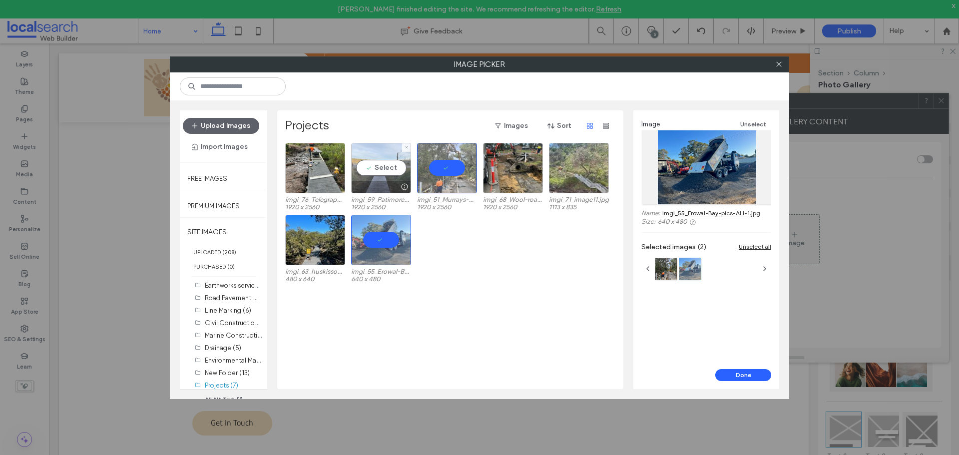
click at [386, 168] on div "Select" at bounding box center [381, 168] width 60 height 50
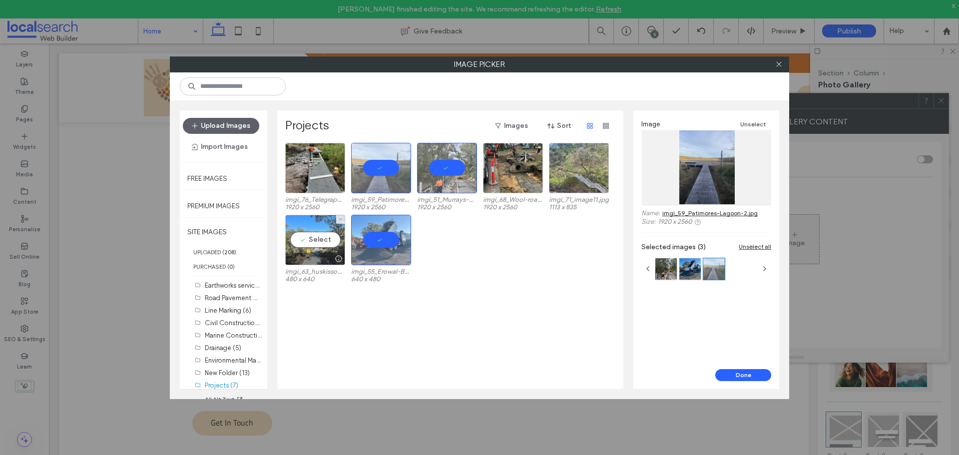
click at [317, 241] on div "Select" at bounding box center [315, 240] width 60 height 50
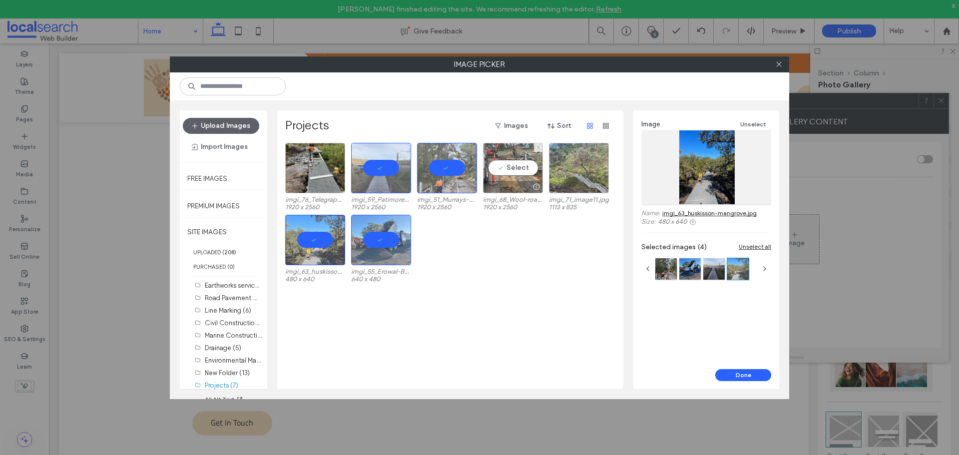
click at [517, 166] on div "Select" at bounding box center [513, 168] width 60 height 50
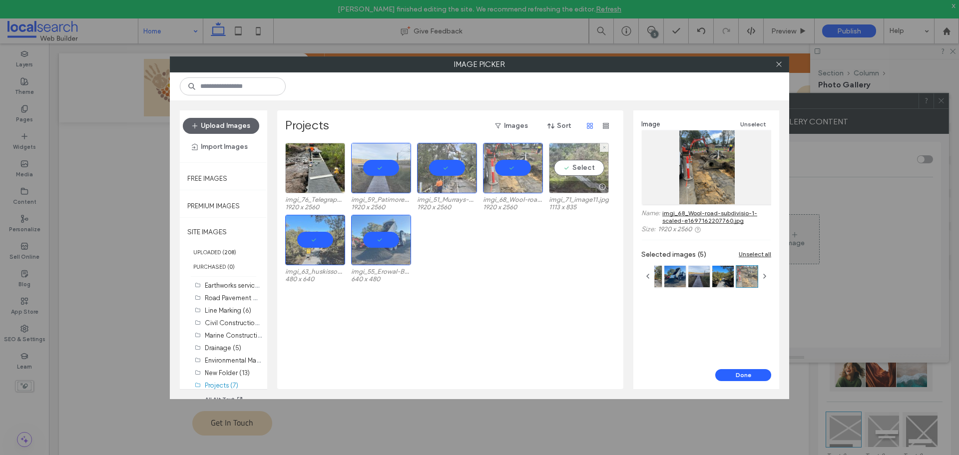
click at [580, 168] on div "Select" at bounding box center [579, 168] width 60 height 50
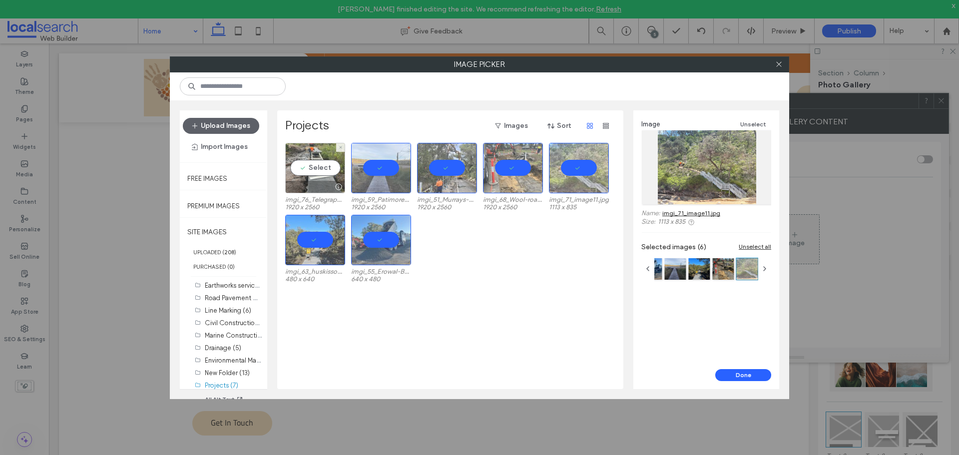
click at [306, 172] on div "Select" at bounding box center [315, 168] width 60 height 50
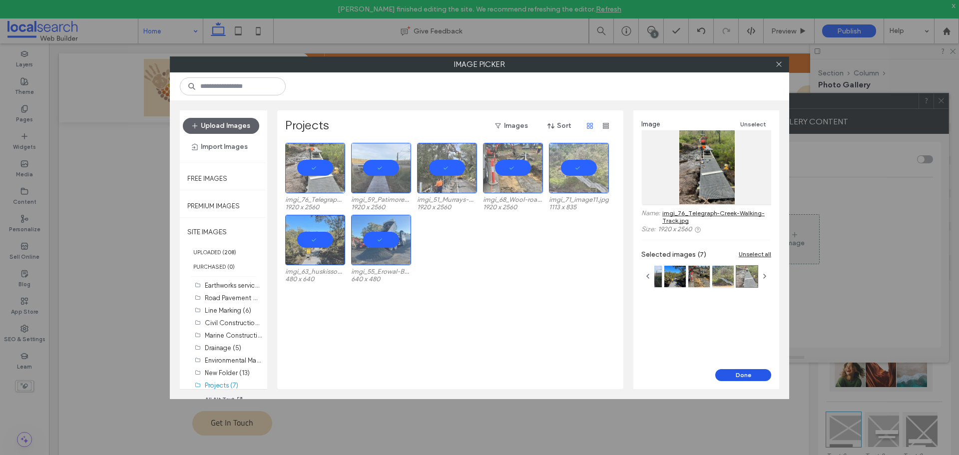
click at [754, 371] on button "Done" at bounding box center [744, 375] width 56 height 12
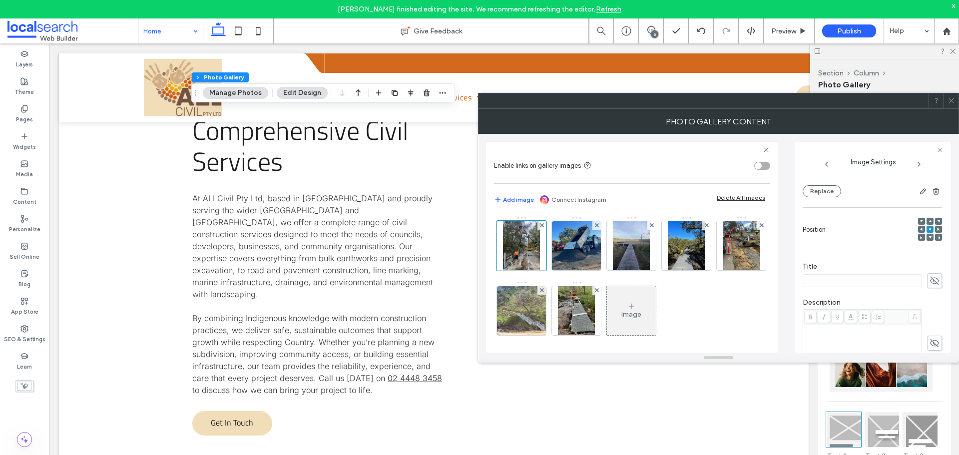
scroll to position [251, 0]
click at [930, 263] on icon at bounding box center [935, 264] width 10 height 11
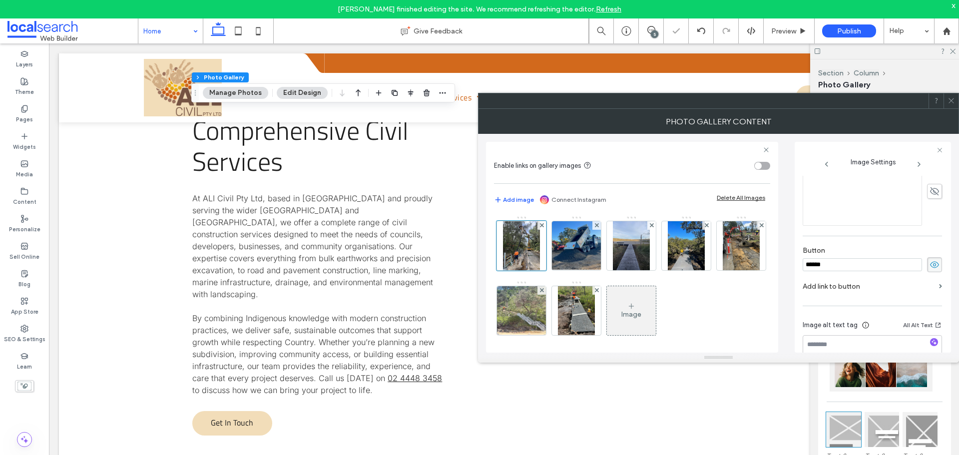
drag, startPoint x: 895, startPoint y: 261, endPoint x: 755, endPoint y: 265, distance: 139.5
click at [755, 265] on div "Enable links on gallery images Add image Connect Instagram Delete All Images Im…" at bounding box center [718, 243] width 465 height 219
click at [934, 263] on span at bounding box center [934, 264] width 15 height 15
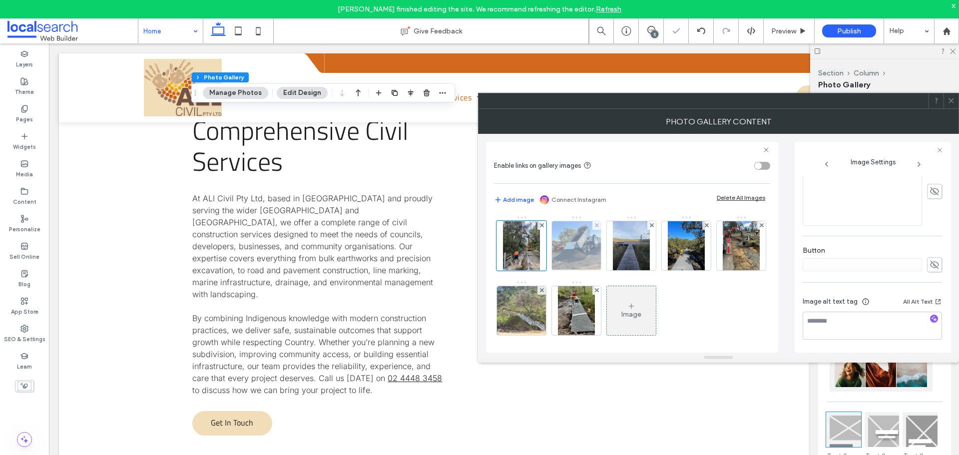
click at [572, 253] on img at bounding box center [576, 245] width 65 height 49
drag, startPoint x: 929, startPoint y: 264, endPoint x: 905, endPoint y: 264, distance: 24.0
click at [930, 264] on use at bounding box center [934, 265] width 9 height 8
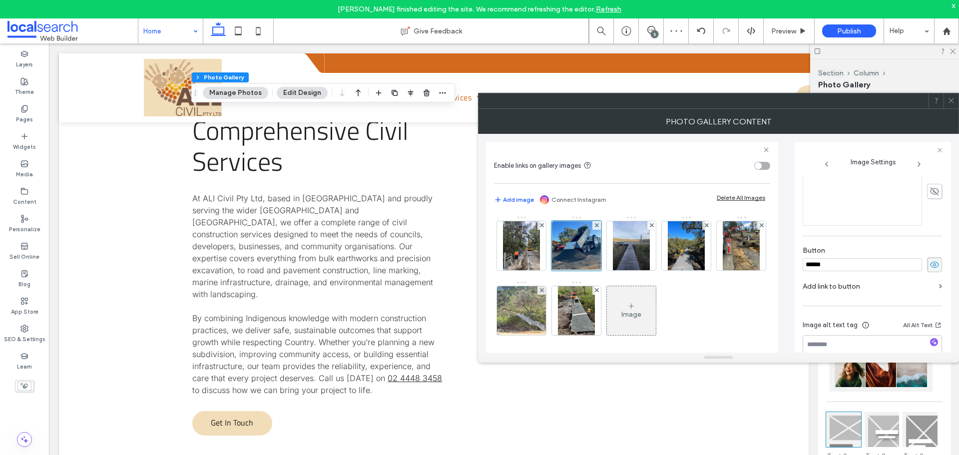
drag, startPoint x: 813, startPoint y: 267, endPoint x: 775, endPoint y: 267, distance: 37.5
click at [775, 267] on div "Enable links on gallery images Add image Connect Instagram Delete All Images Im…" at bounding box center [718, 243] width 465 height 219
click at [933, 263] on icon at bounding box center [935, 264] width 10 height 11
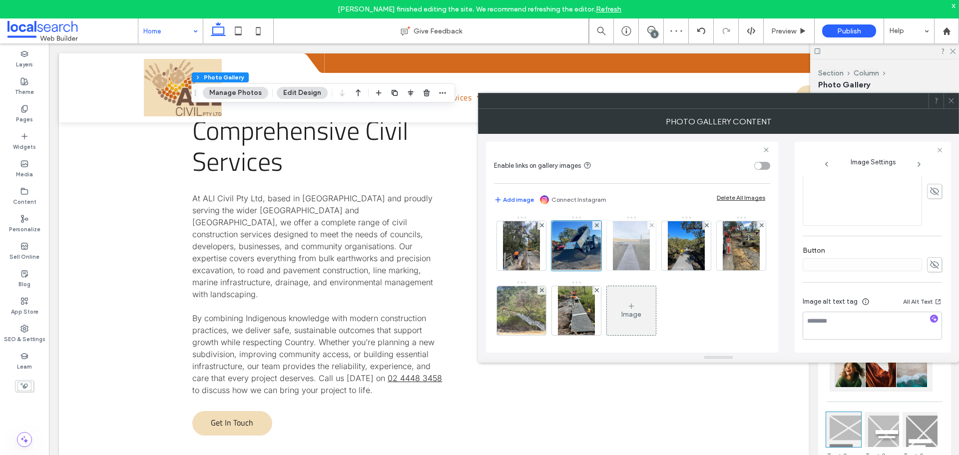
click at [629, 250] on img at bounding box center [631, 245] width 37 height 49
click at [930, 263] on icon at bounding box center [935, 264] width 10 height 11
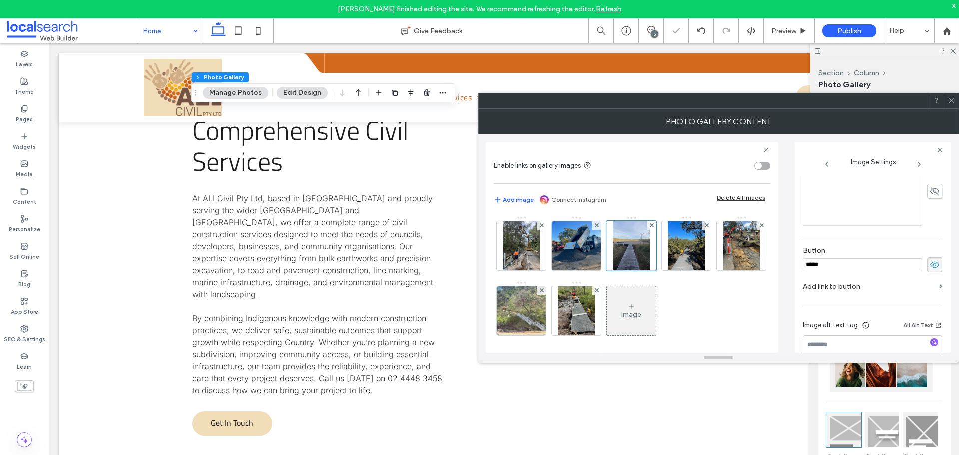
drag, startPoint x: 908, startPoint y: 263, endPoint x: 810, endPoint y: 265, distance: 98.5
click at [812, 265] on input "*****" at bounding box center [862, 264] width 119 height 13
type input "*"
click at [930, 264] on icon at bounding box center [935, 264] width 10 height 11
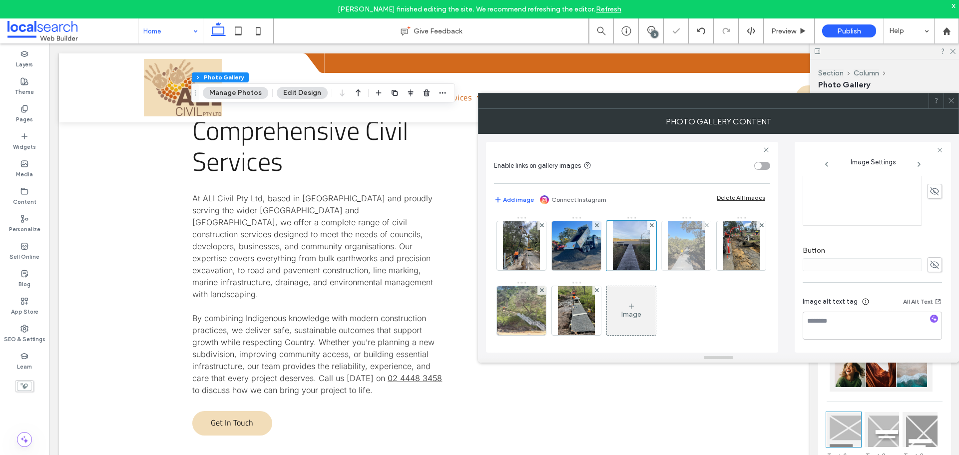
click at [684, 247] on img at bounding box center [686, 245] width 37 height 49
click at [930, 263] on icon at bounding box center [935, 264] width 10 height 11
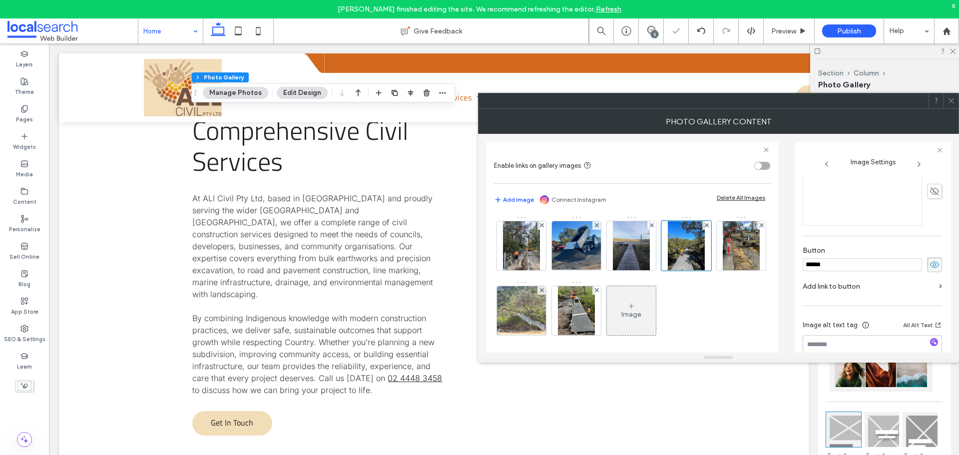
drag, startPoint x: 885, startPoint y: 264, endPoint x: 789, endPoint y: 255, distance: 95.8
click at [786, 257] on div "Enable links on gallery images Add image Connect Instagram Delete All Images Im…" at bounding box center [718, 243] width 465 height 219
click at [932, 260] on icon at bounding box center [935, 264] width 10 height 11
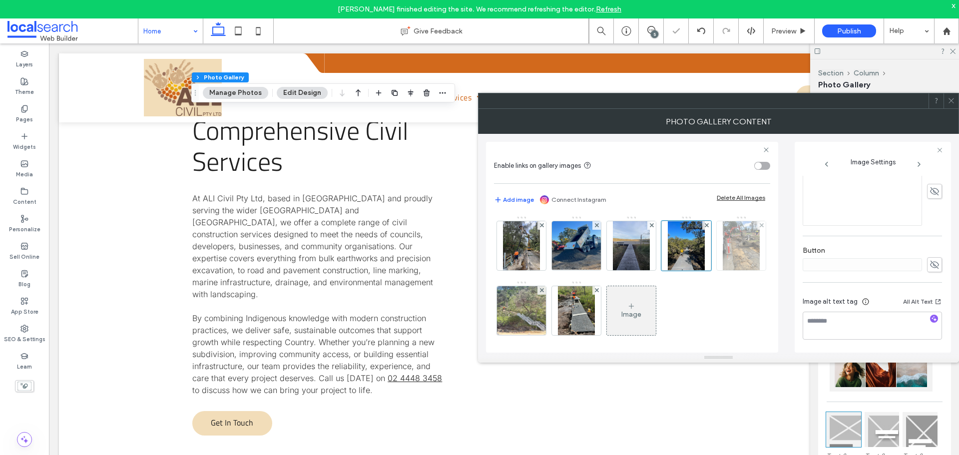
click at [723, 270] on img at bounding box center [741, 245] width 37 height 49
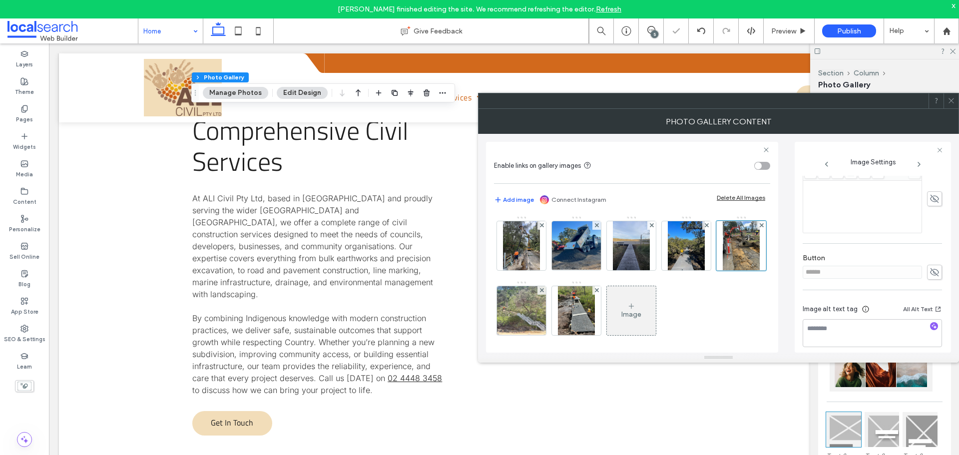
scroll to position [259, 0]
click at [930, 262] on icon at bounding box center [935, 264] width 10 height 11
drag, startPoint x: 842, startPoint y: 265, endPoint x: 932, endPoint y: 263, distance: 90.5
click at [737, 266] on div "Enable links on gallery images Add image Connect Instagram Delete All Images Im…" at bounding box center [718, 243] width 465 height 219
click at [927, 264] on span at bounding box center [934, 264] width 15 height 15
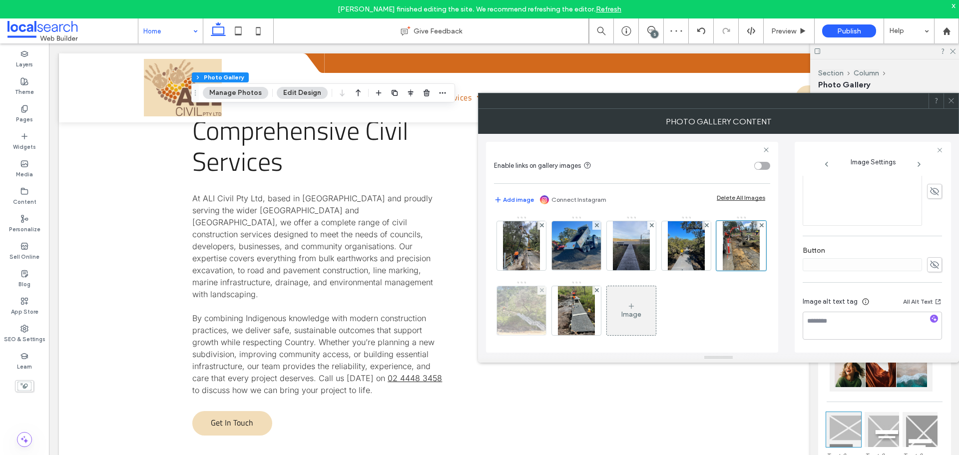
click at [555, 308] on img at bounding box center [521, 310] width 65 height 49
click at [930, 265] on use at bounding box center [934, 265] width 9 height 8
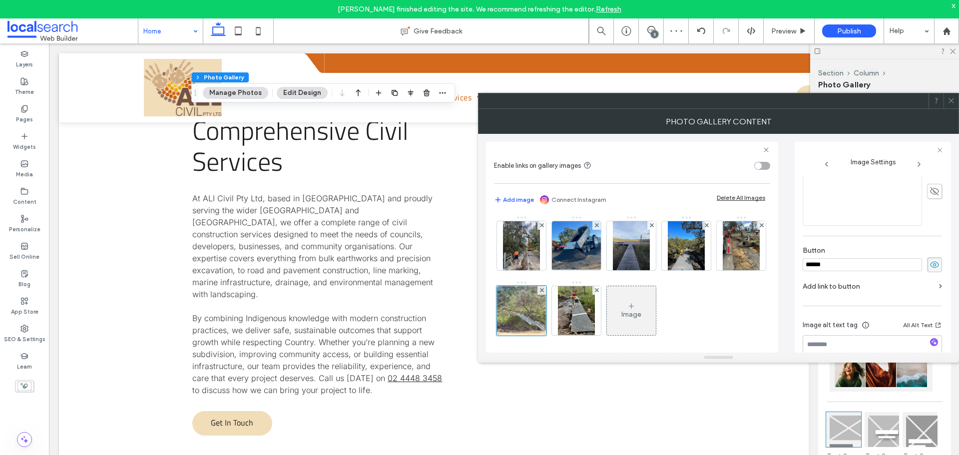
drag, startPoint x: 874, startPoint y: 266, endPoint x: 763, endPoint y: 269, distance: 111.5
click at [763, 269] on div "Enable links on gallery images Add image Connect Instagram Delete All Images Im…" at bounding box center [718, 243] width 465 height 219
click at [930, 265] on use at bounding box center [934, 264] width 9 height 6
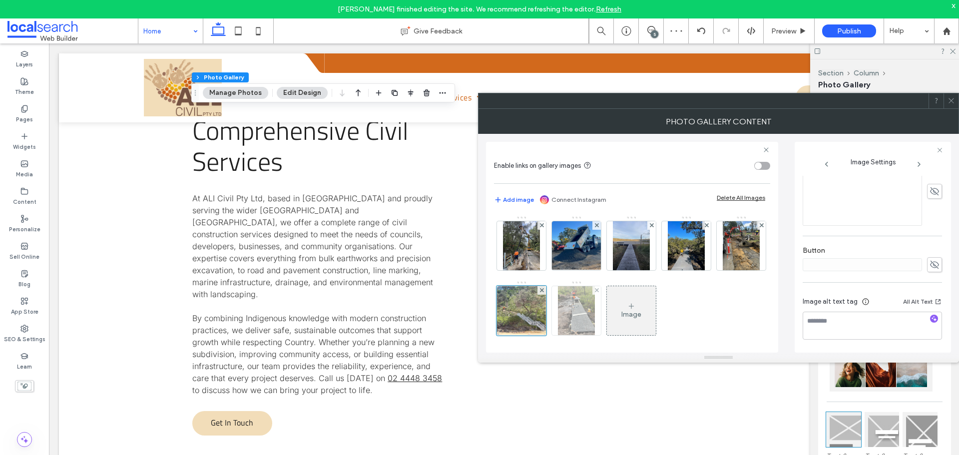
click at [595, 311] on img at bounding box center [576, 310] width 37 height 49
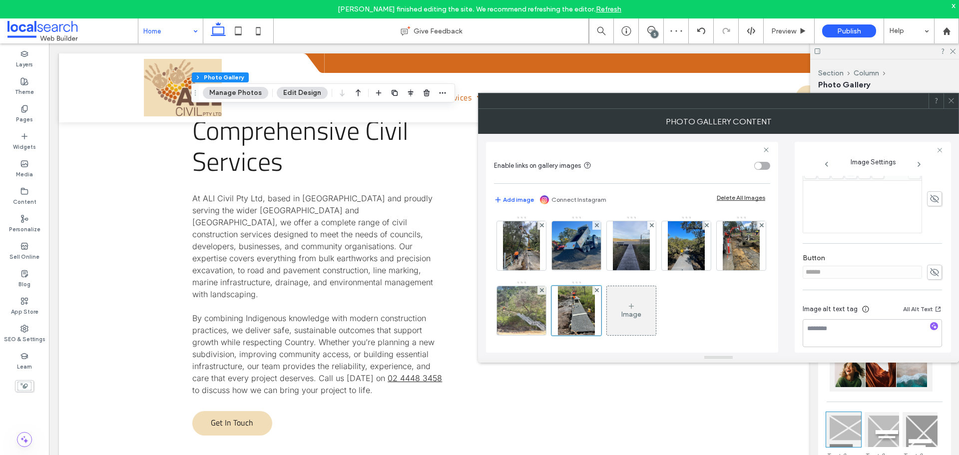
scroll to position [259, 0]
click at [930, 263] on use at bounding box center [934, 265] width 9 height 8
drag, startPoint x: 861, startPoint y: 259, endPoint x: 756, endPoint y: 275, distance: 106.1
click at [756, 275] on div "Enable links on gallery images Add image Connect Instagram Delete All Images Im…" at bounding box center [718, 243] width 465 height 219
click at [934, 265] on icon at bounding box center [935, 264] width 10 height 11
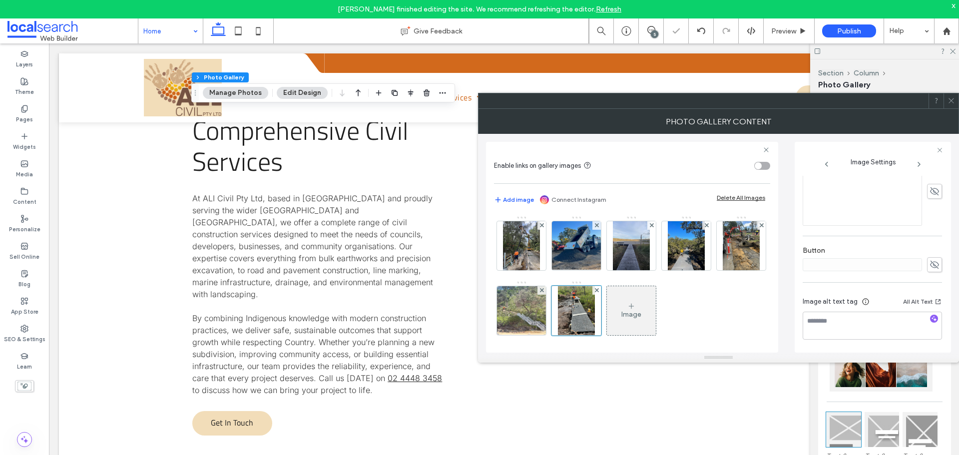
click at [951, 98] on icon at bounding box center [951, 100] width 7 height 7
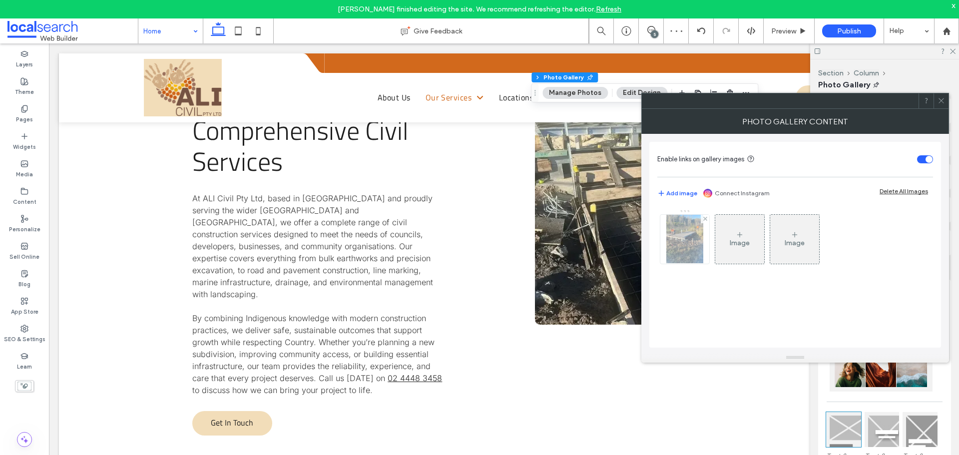
click at [688, 238] on img at bounding box center [685, 239] width 37 height 49
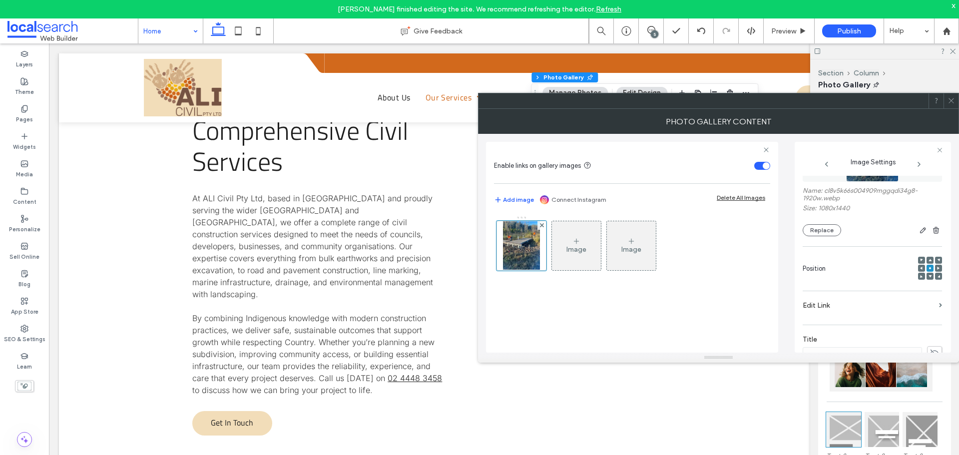
scroll to position [303, 0]
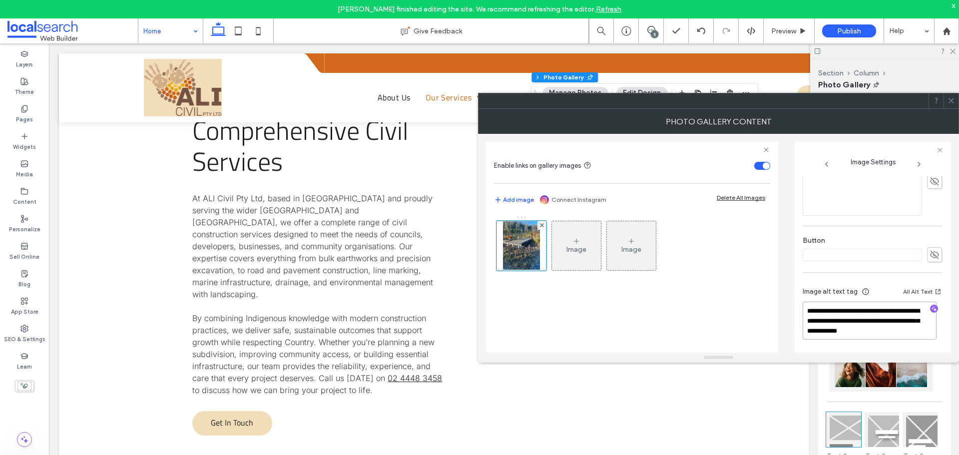
drag, startPoint x: 922, startPoint y: 331, endPoint x: 906, endPoint y: 323, distance: 17.9
click at [906, 323] on textarea "**********" at bounding box center [870, 321] width 134 height 38
drag, startPoint x: 951, startPoint y: 102, endPoint x: 630, endPoint y: 228, distance: 345.4
click at [949, 102] on icon at bounding box center [951, 100] width 7 height 7
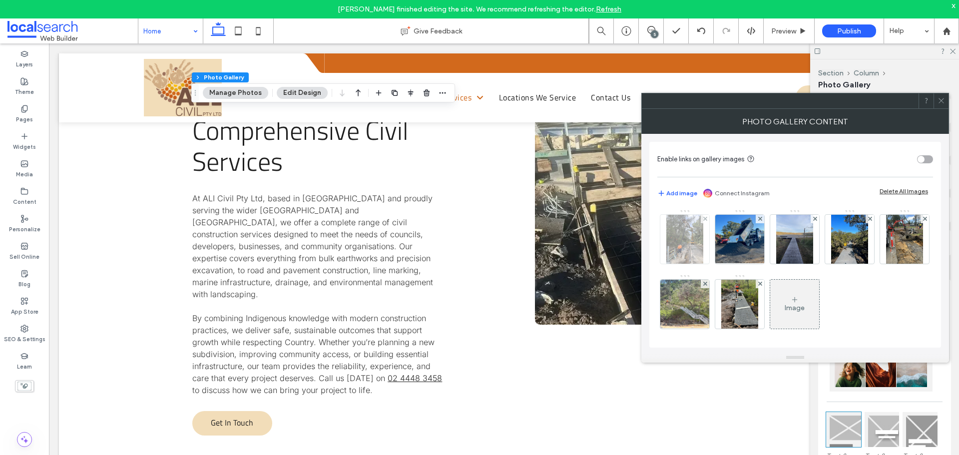
click at [693, 242] on img at bounding box center [685, 239] width 37 height 49
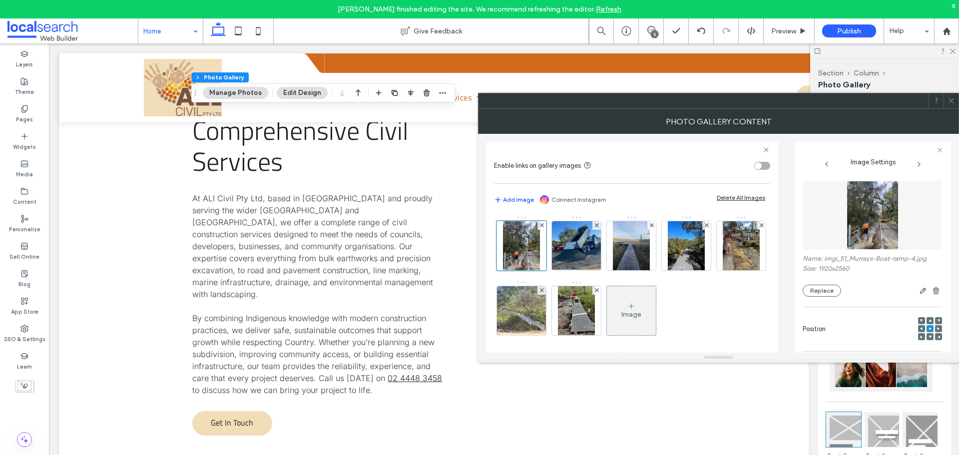
scroll to position [251, 0]
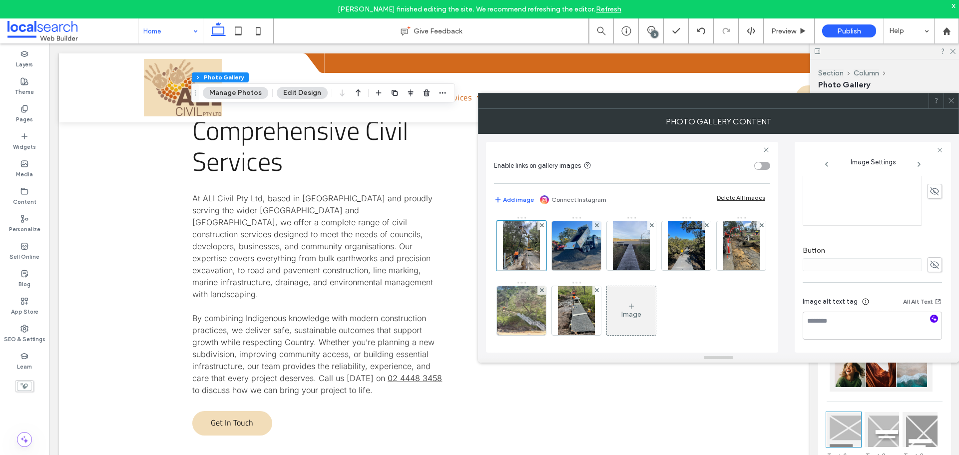
click at [930, 315] on span "button" at bounding box center [934, 319] width 8 height 8
click at [861, 346] on textarea "**********" at bounding box center [870, 336] width 134 height 48
paste textarea "**********"
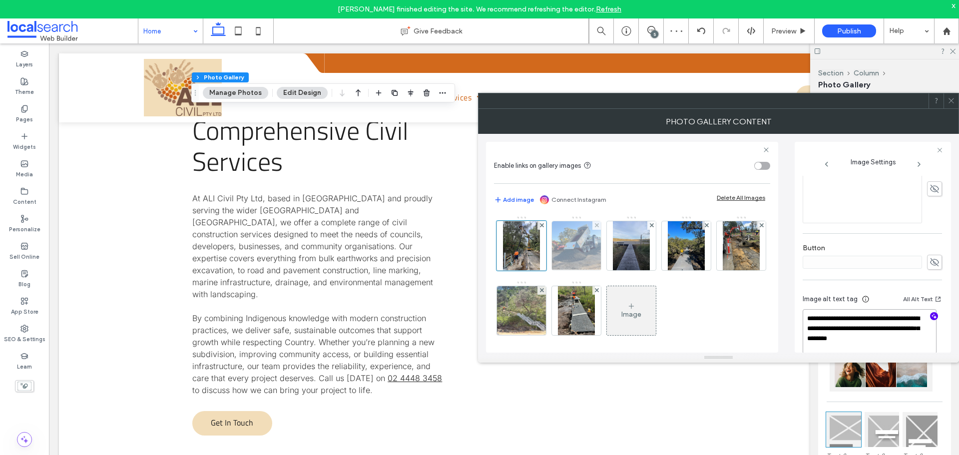
type textarea "**********"
click at [570, 237] on img at bounding box center [576, 245] width 65 height 49
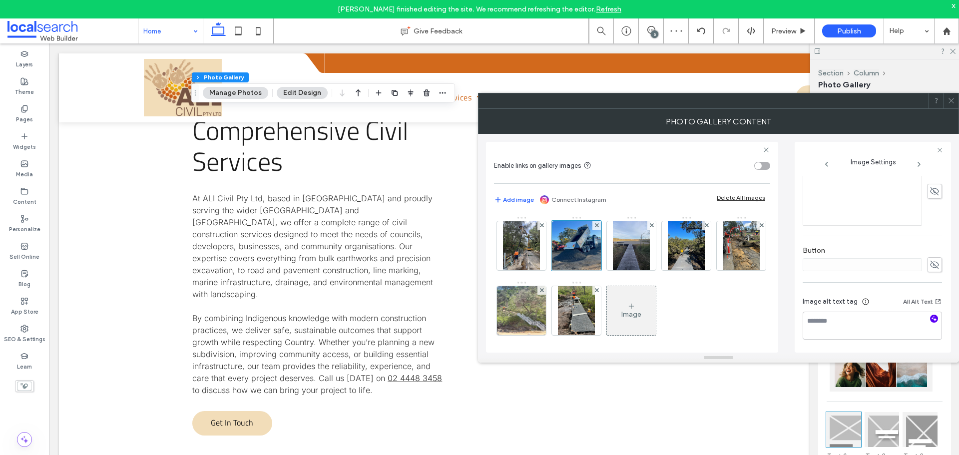
click at [930, 318] on span "button" at bounding box center [934, 319] width 8 height 8
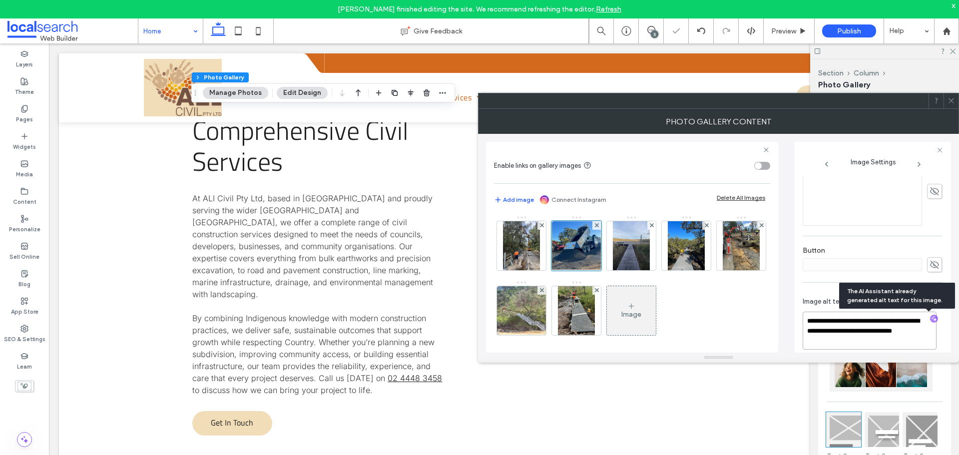
click at [880, 342] on textarea "**********" at bounding box center [870, 331] width 134 height 38
paste textarea "**********"
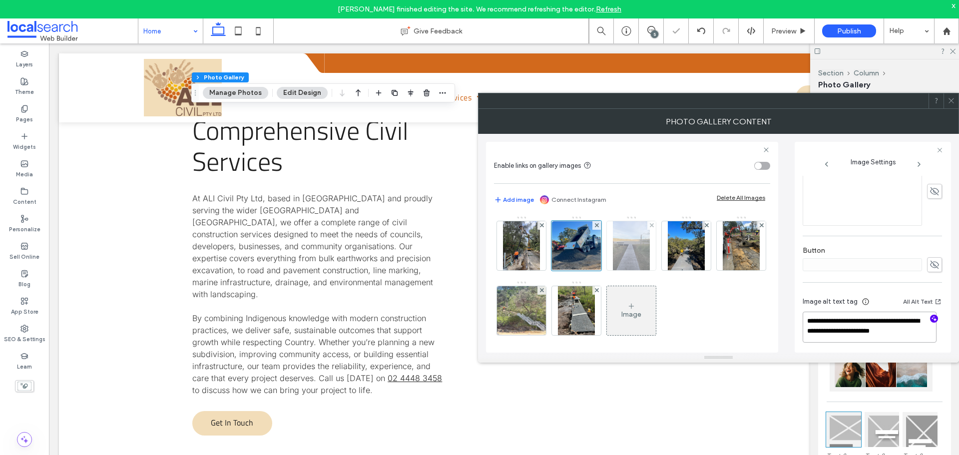
type textarea "**********"
click at [624, 246] on img at bounding box center [631, 245] width 37 height 49
click at [931, 318] on icon "button" at bounding box center [934, 318] width 7 height 7
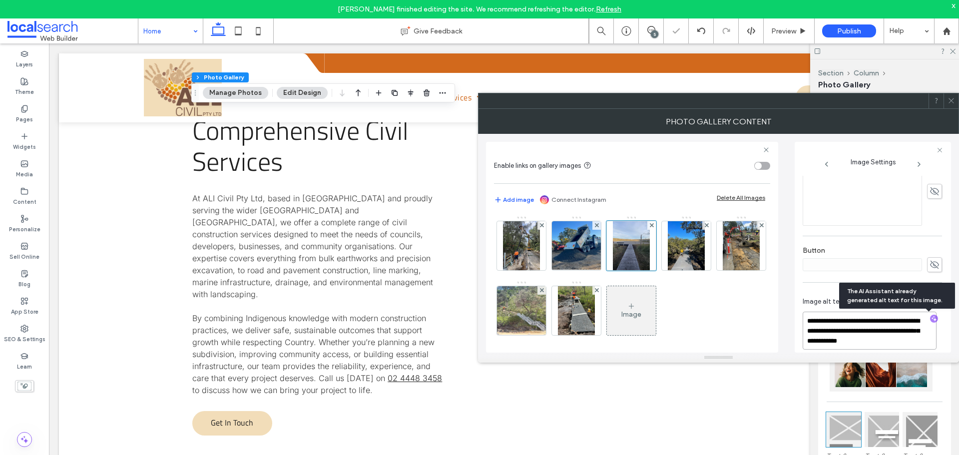
click at [903, 341] on textarea "**********" at bounding box center [870, 331] width 134 height 38
paste textarea "**********"
type textarea "**********"
click at [679, 250] on img at bounding box center [686, 245] width 37 height 49
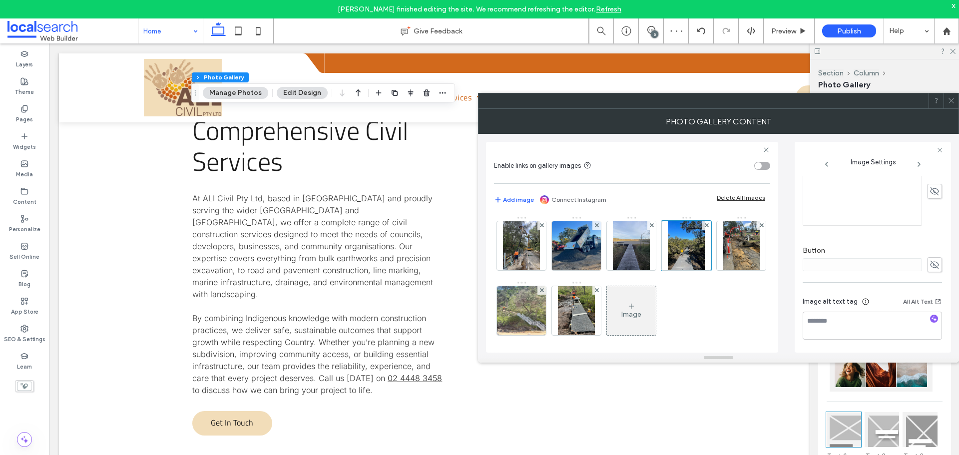
click at [933, 317] on div at bounding box center [934, 319] width 16 height 9
click at [931, 317] on icon "button" at bounding box center [934, 318] width 7 height 7
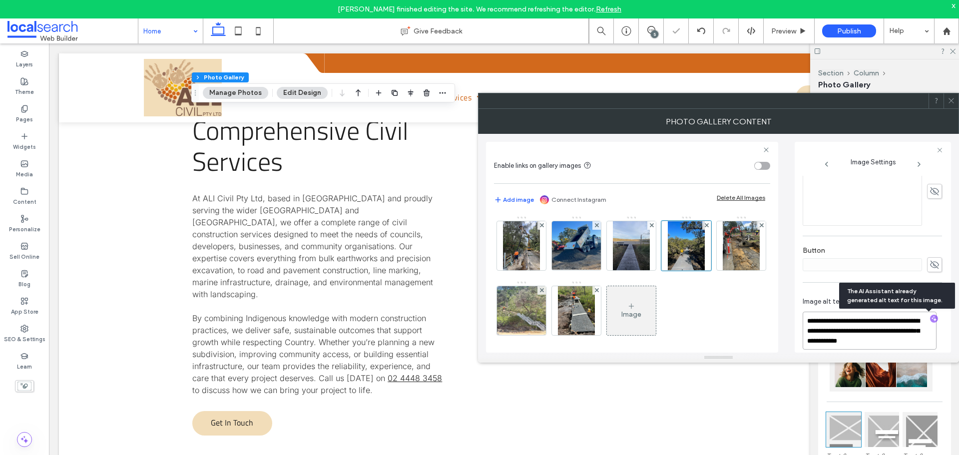
click at [898, 342] on textarea "**********" at bounding box center [870, 331] width 134 height 38
paste textarea "**********"
type textarea "**********"
click at [723, 270] on img at bounding box center [741, 245] width 37 height 49
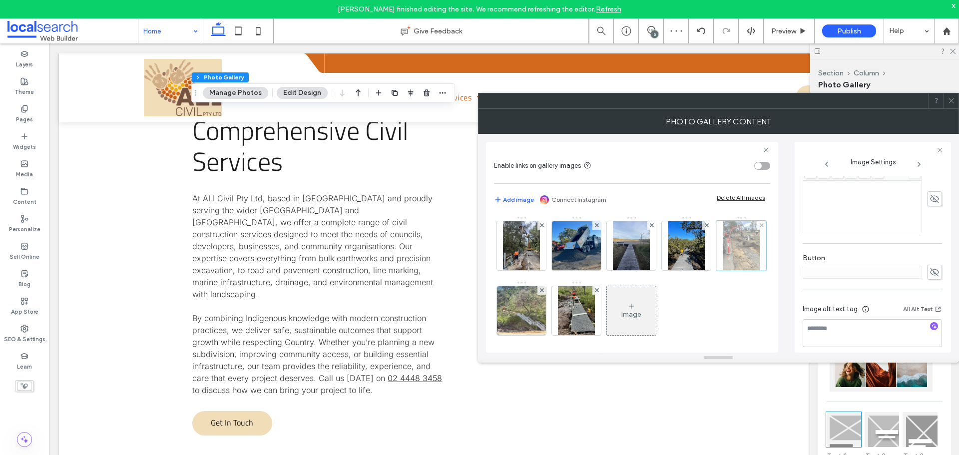
scroll to position [259, 0]
click at [931, 315] on icon "button" at bounding box center [934, 318] width 7 height 7
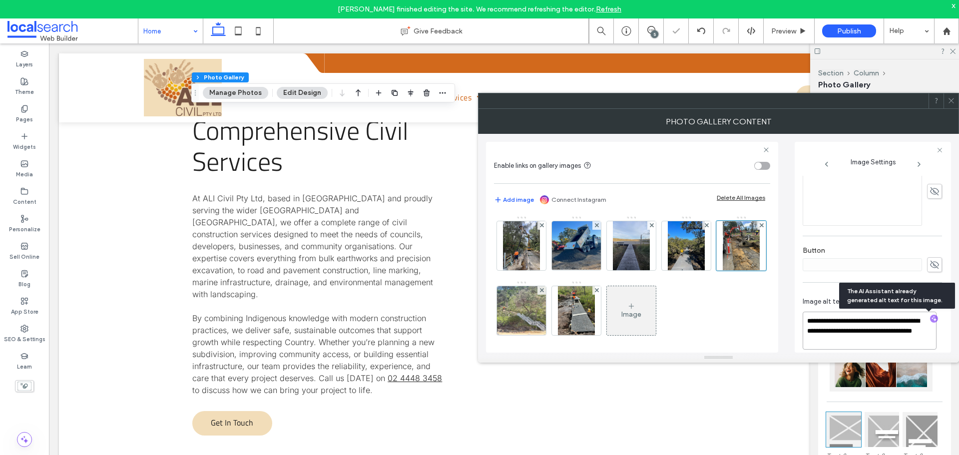
click at [890, 344] on textarea "**********" at bounding box center [870, 331] width 134 height 38
paste textarea "**********"
type textarea "**********"
click at [555, 315] on img at bounding box center [521, 310] width 65 height 49
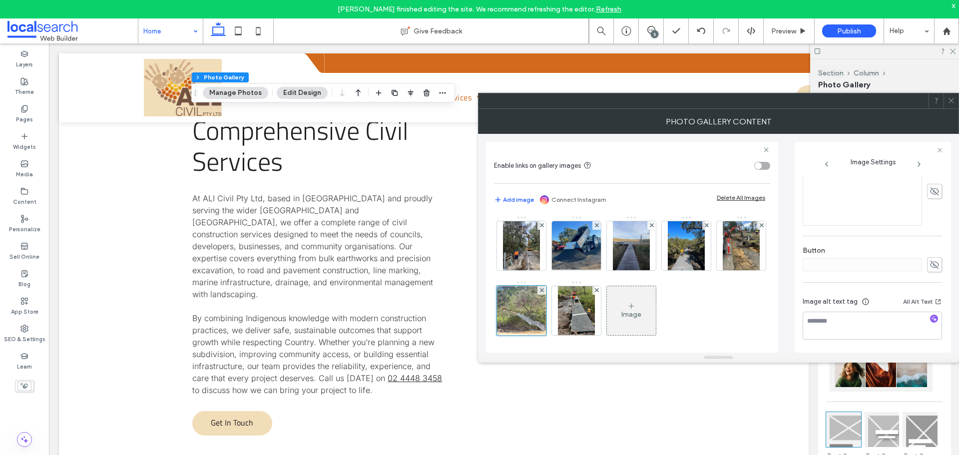
click at [931, 317] on icon "button" at bounding box center [934, 318] width 7 height 7
click at [872, 342] on textarea "**********" at bounding box center [870, 331] width 134 height 38
paste textarea "**********"
type textarea "**********"
click at [595, 317] on img at bounding box center [576, 310] width 37 height 49
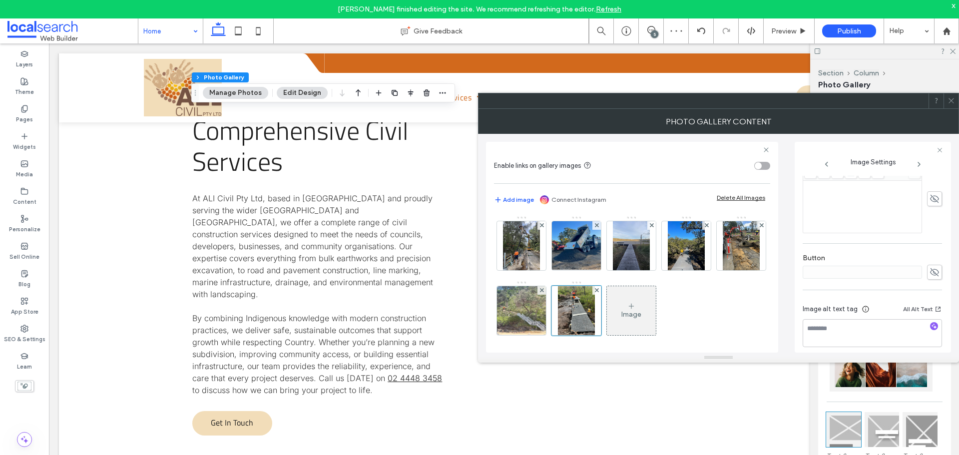
scroll to position [259, 0]
click at [930, 315] on span "button" at bounding box center [934, 319] width 8 height 8
click at [864, 333] on textarea "**********" at bounding box center [870, 331] width 134 height 38
click at [860, 338] on textarea "**********" at bounding box center [870, 331] width 134 height 38
paste textarea "**********"
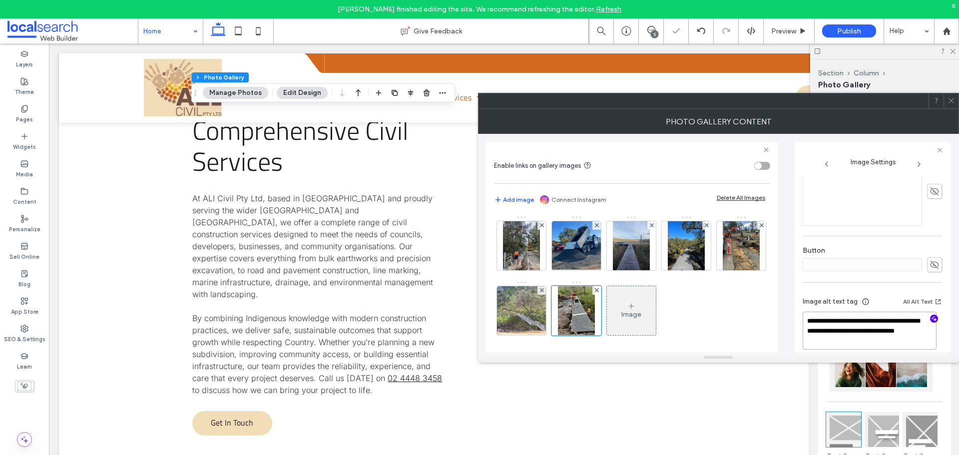
type textarea "**********"
click at [952, 99] on icon at bounding box center [951, 100] width 7 height 7
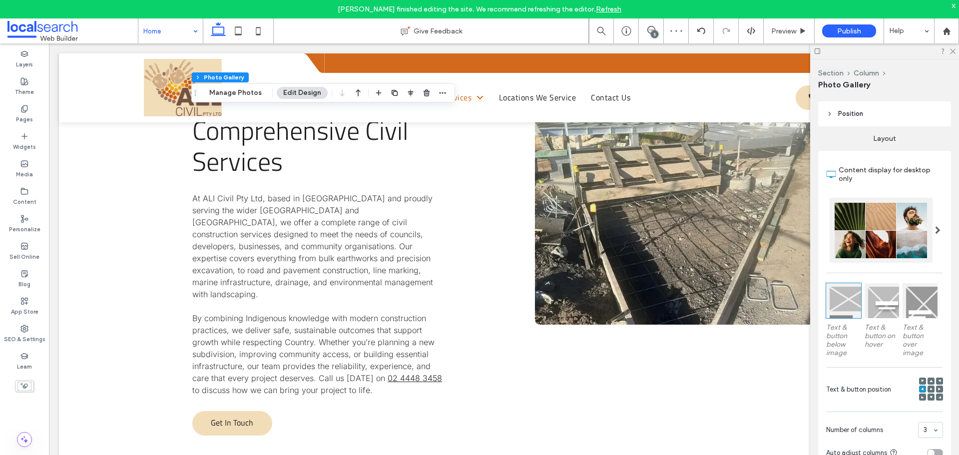
scroll to position [300, 0]
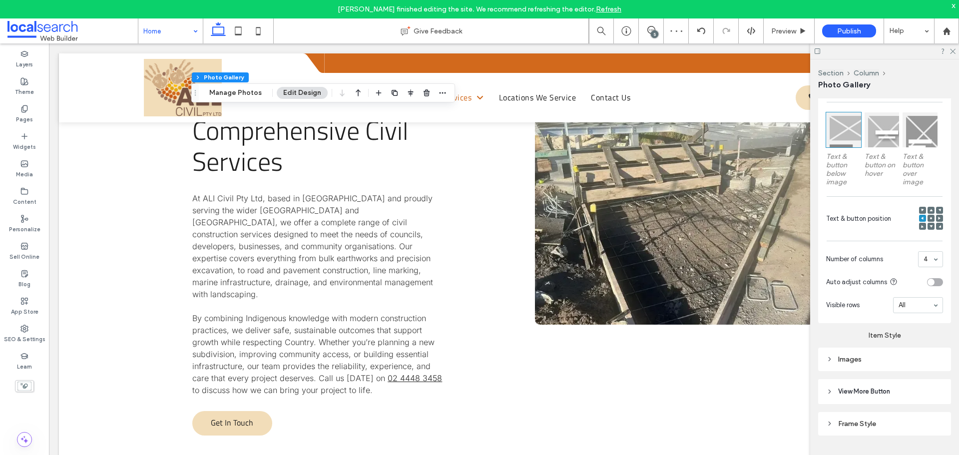
click at [879, 364] on div "Images" at bounding box center [884, 359] width 117 height 13
drag, startPoint x: 873, startPoint y: 419, endPoint x: 888, endPoint y: 419, distance: 15.0
click at [887, 419] on div at bounding box center [893, 416] width 50 height 13
type input "*"
type input "***"
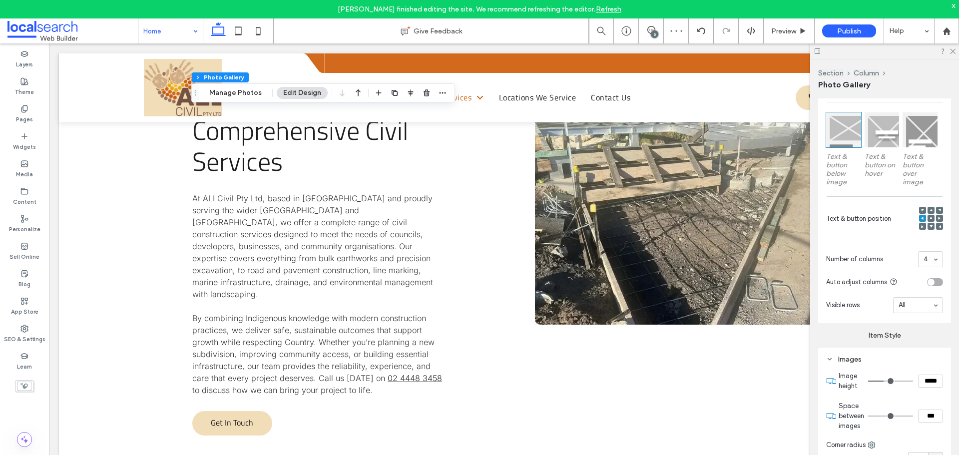
type input "*"
type input "***"
type input "*"
type input "***"
type input "**"
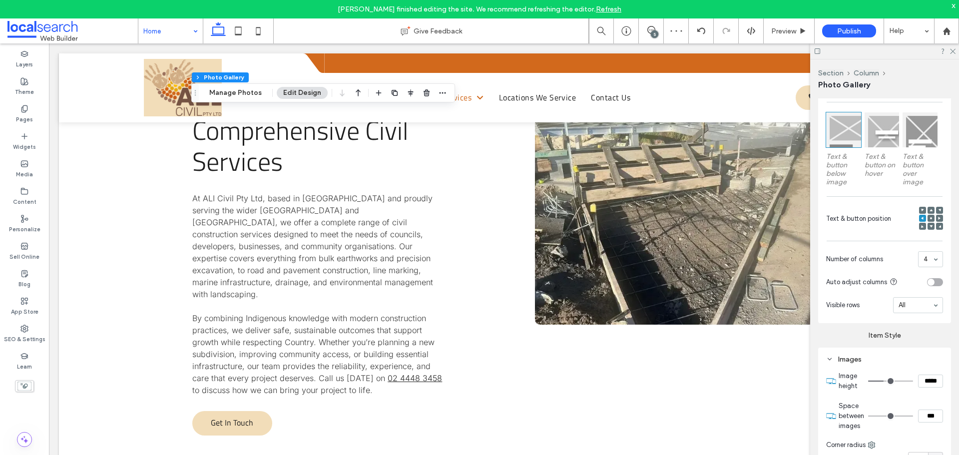
type input "****"
type input "**"
type input "****"
drag, startPoint x: 875, startPoint y: 413, endPoint x: 891, endPoint y: 416, distance: 15.7
click at [891, 416] on input "range" at bounding box center [890, 416] width 45 height 1
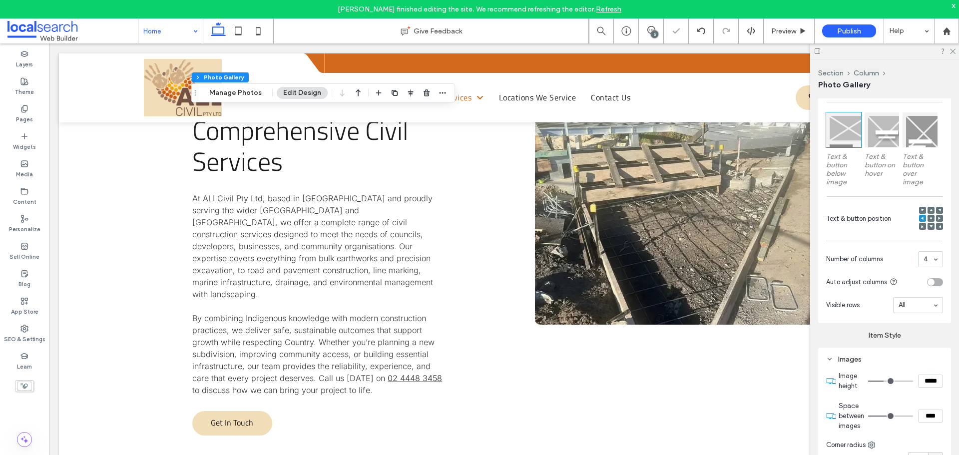
type input "**"
type input "****"
type input "**"
type input "****"
type input "**"
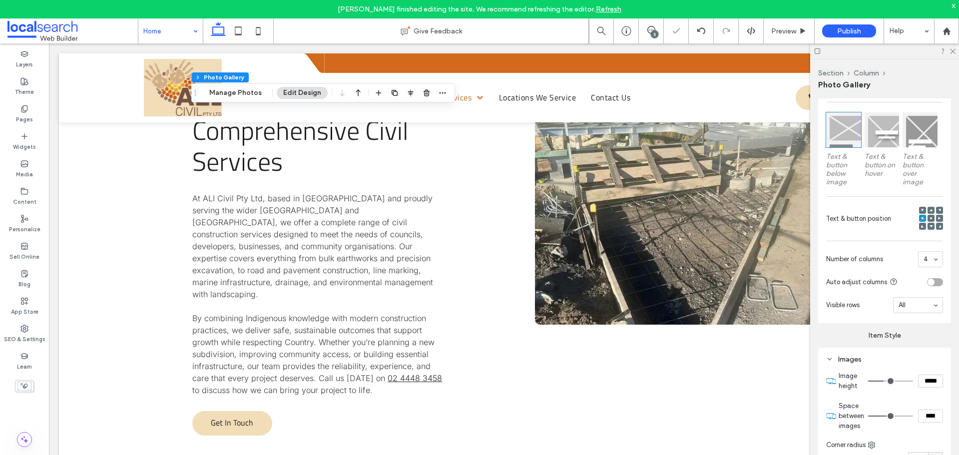
type input "****"
drag, startPoint x: 891, startPoint y: 416, endPoint x: 911, endPoint y: 416, distance: 20.0
type input "**"
click at [911, 416] on input "range" at bounding box center [890, 416] width 45 height 1
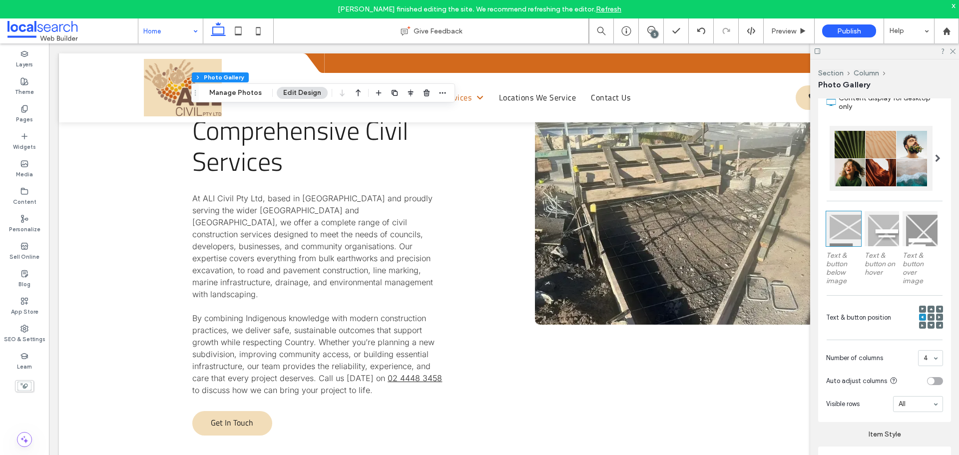
scroll to position [250, 0]
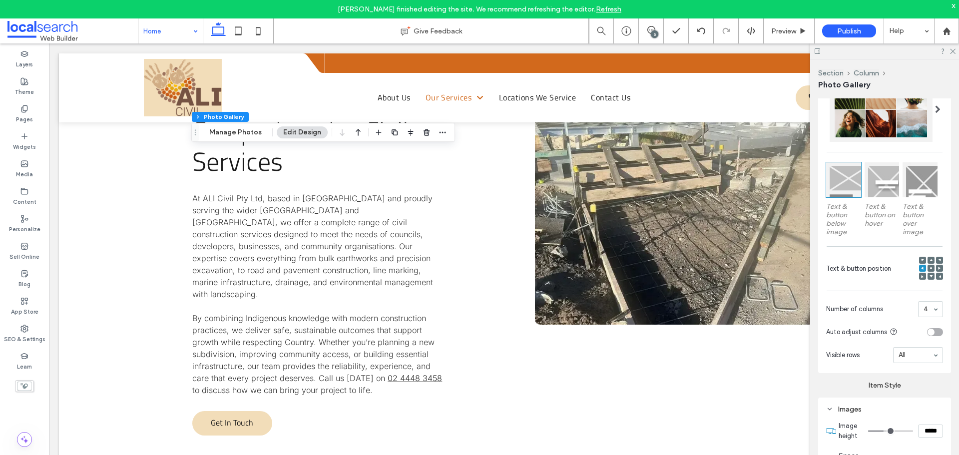
click at [881, 182] on div at bounding box center [882, 179] width 35 height 35
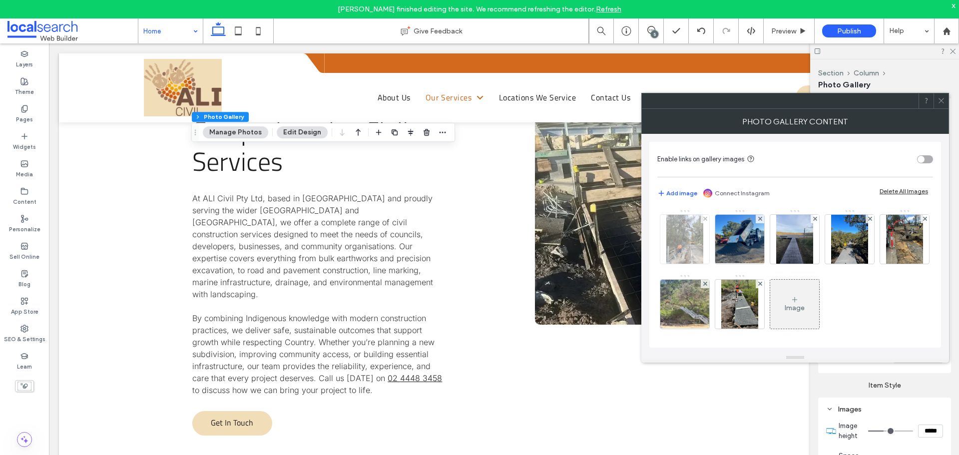
click at [682, 242] on img at bounding box center [685, 239] width 37 height 49
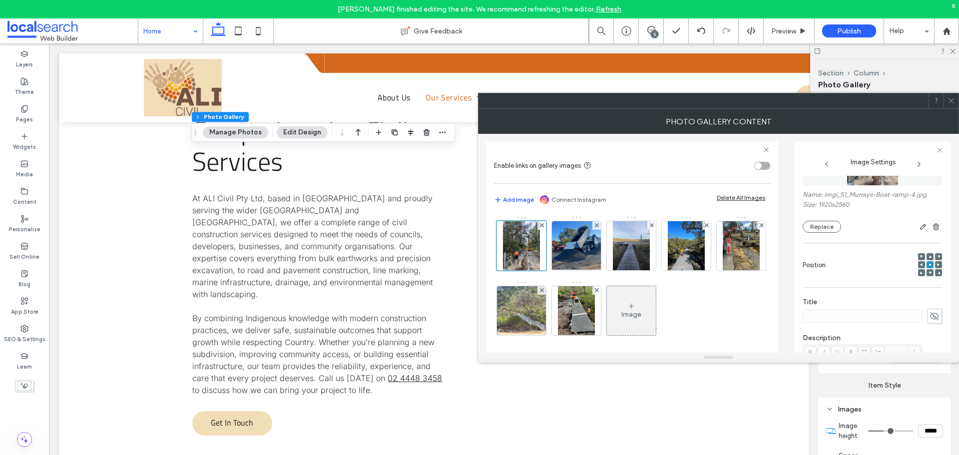
scroll to position [150, 0]
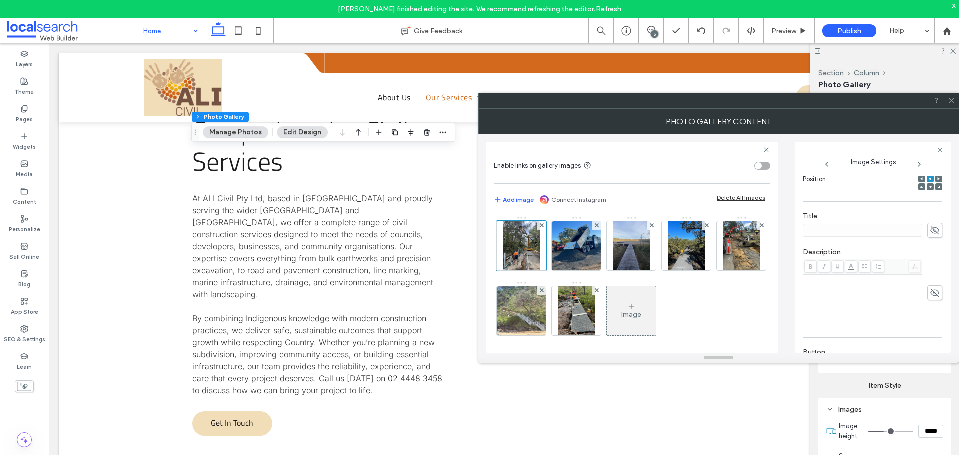
click at [843, 229] on div "Title" at bounding box center [872, 225] width 139 height 36
click at [930, 230] on icon at bounding box center [935, 230] width 10 height 11
click at [907, 231] on input at bounding box center [862, 230] width 119 height 13
type input "**********"
click at [571, 248] on img at bounding box center [576, 245] width 65 height 49
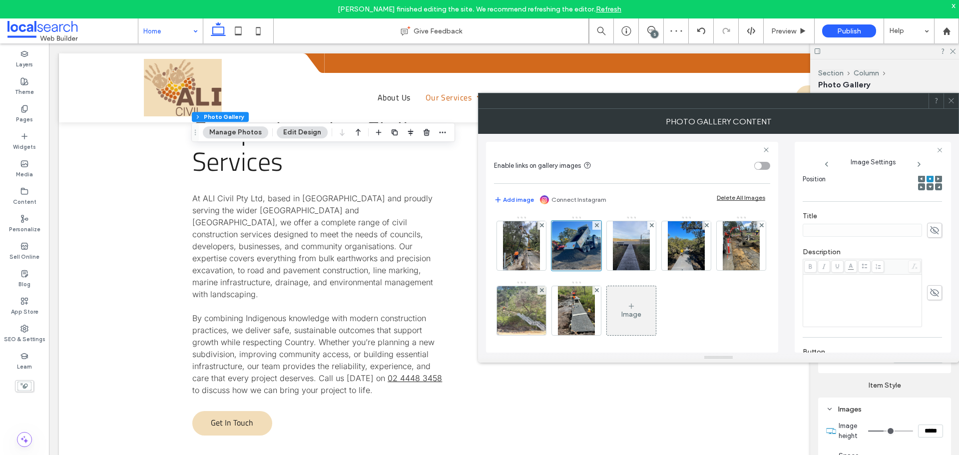
click at [930, 225] on icon at bounding box center [935, 230] width 10 height 11
click at [893, 232] on input at bounding box center [862, 230] width 119 height 13
type input "**********"
click at [640, 251] on img at bounding box center [631, 245] width 37 height 49
click at [930, 228] on icon at bounding box center [935, 230] width 10 height 11
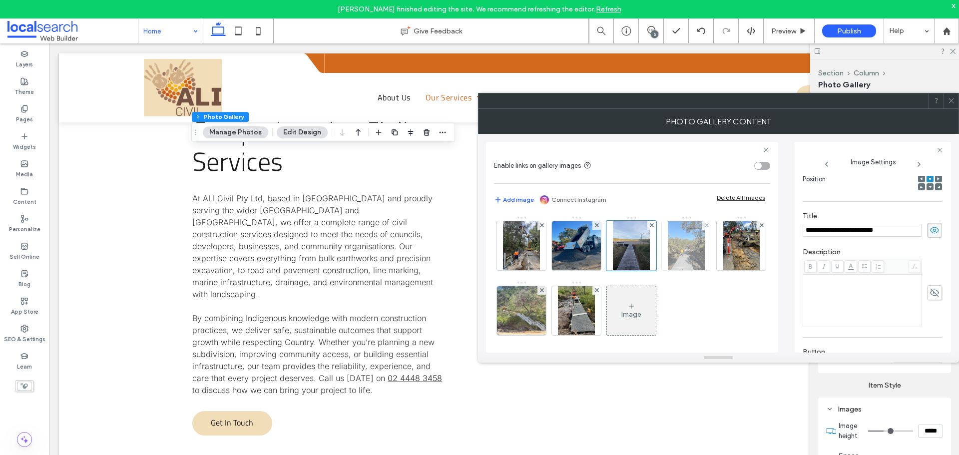
type input "**********"
click at [681, 249] on img at bounding box center [686, 245] width 37 height 49
click at [927, 227] on span at bounding box center [934, 230] width 15 height 15
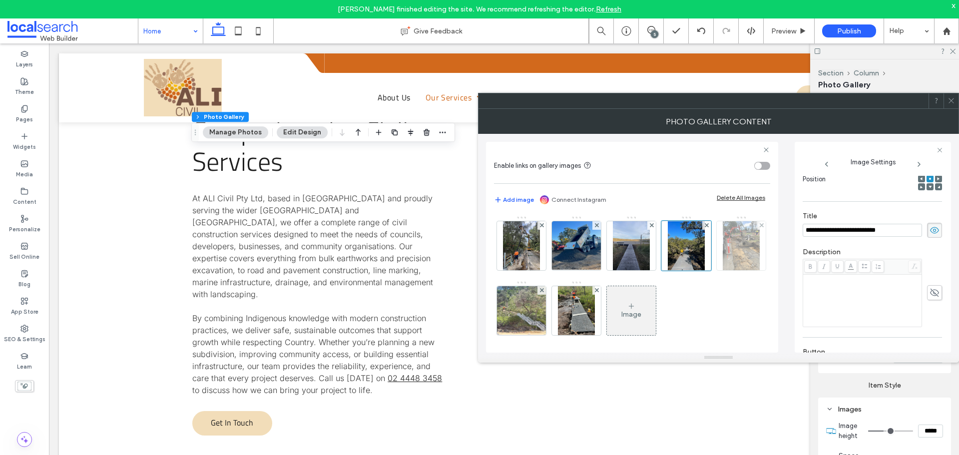
type input "**********"
click at [723, 270] on img at bounding box center [741, 245] width 37 height 49
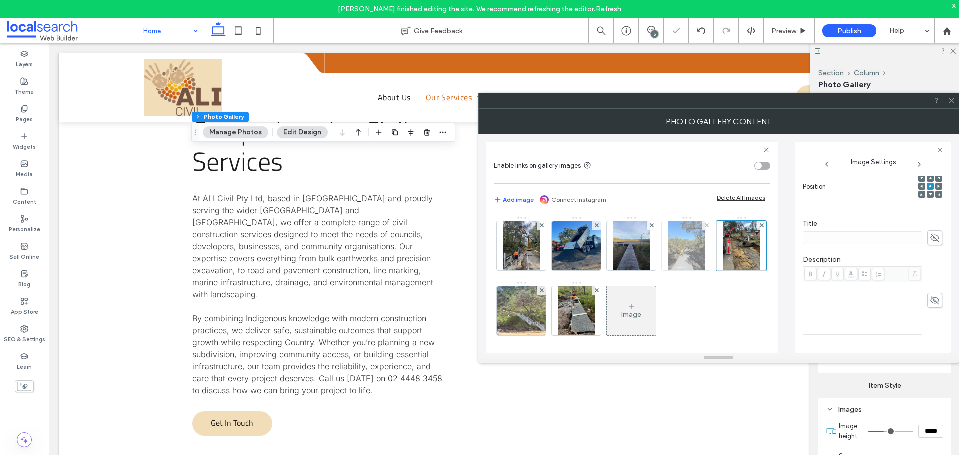
scroll to position [157, 0]
drag, startPoint x: 927, startPoint y: 227, endPoint x: 896, endPoint y: 231, distance: 31.2
click at [930, 228] on icon at bounding box center [935, 230] width 10 height 11
click at [855, 230] on input at bounding box center [862, 230] width 119 height 13
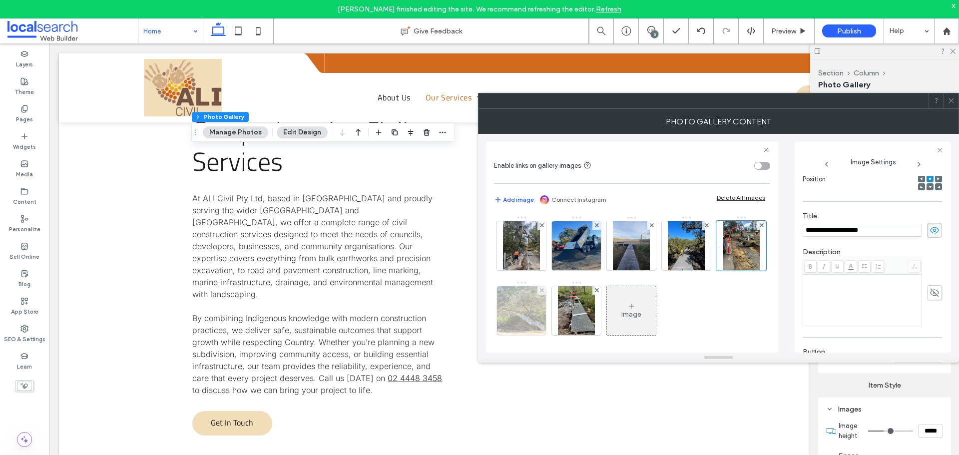
type input "**********"
click at [555, 308] on img at bounding box center [521, 310] width 65 height 49
click at [930, 232] on icon at bounding box center [935, 230] width 10 height 11
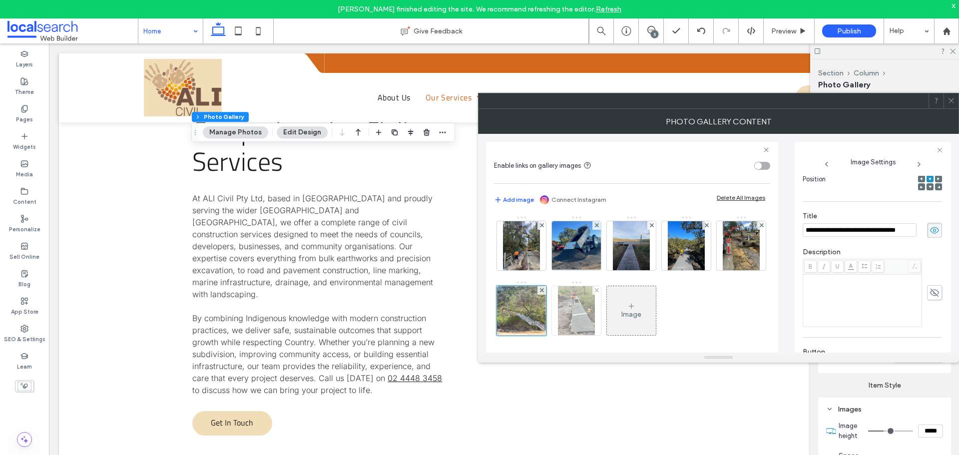
type input "**********"
click at [595, 315] on img at bounding box center [576, 310] width 37 height 49
click at [930, 230] on icon at bounding box center [935, 230] width 10 height 11
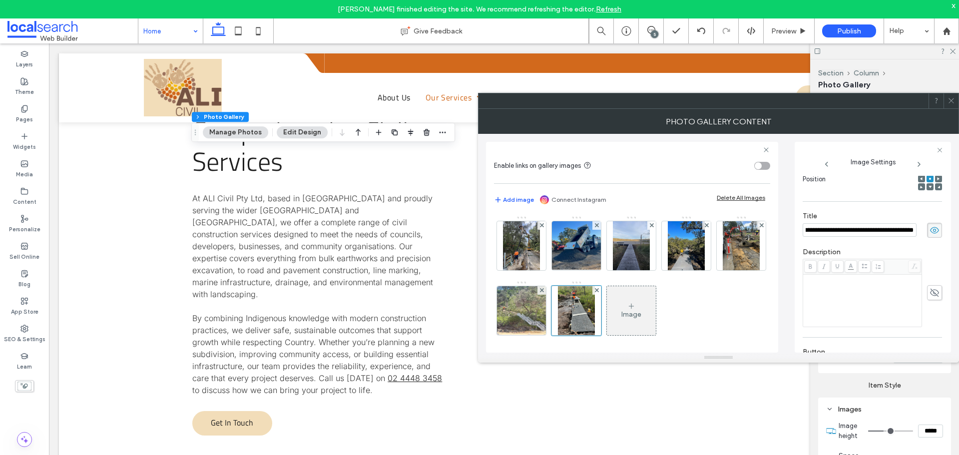
type input "**********"
click at [930, 235] on icon at bounding box center [935, 230] width 10 height 11
click at [555, 322] on img at bounding box center [521, 310] width 65 height 49
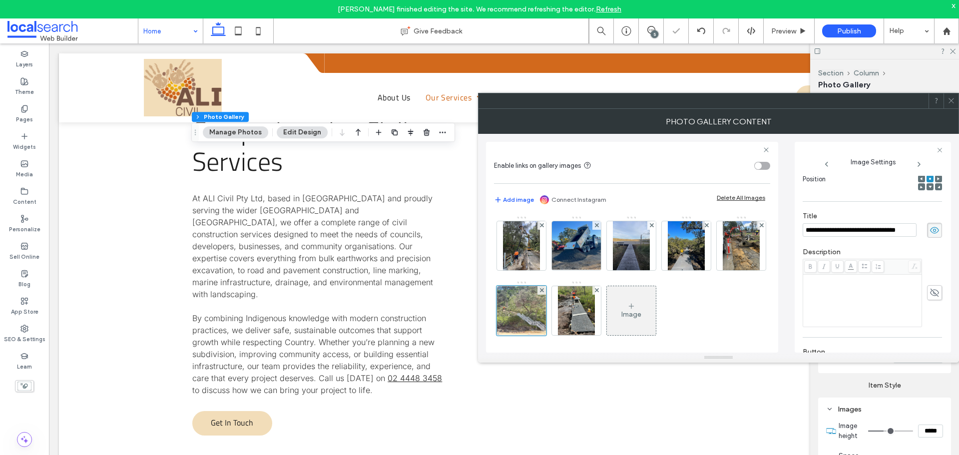
drag, startPoint x: 929, startPoint y: 231, endPoint x: 893, endPoint y: 231, distance: 35.5
click at [930, 231] on icon at bounding box center [935, 230] width 10 height 11
click at [723, 270] on img at bounding box center [741, 245] width 37 height 49
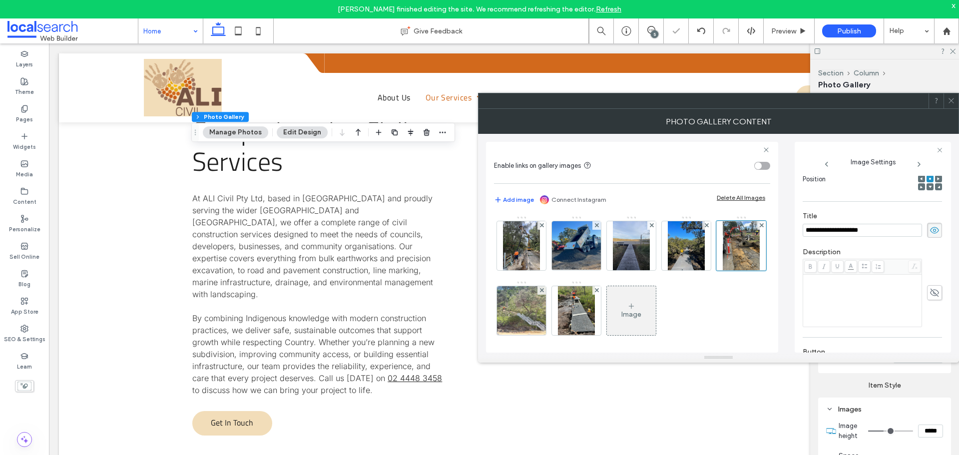
click at [930, 226] on icon at bounding box center [935, 230] width 10 height 11
click at [687, 254] on img at bounding box center [686, 245] width 37 height 49
drag, startPoint x: 927, startPoint y: 233, endPoint x: 911, endPoint y: 229, distance: 16.5
click at [930, 233] on icon at bounding box center [935, 230] width 10 height 11
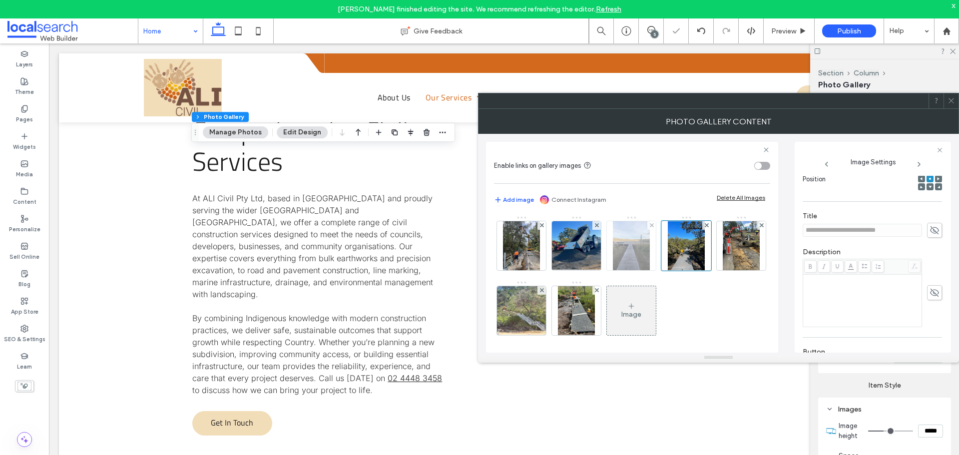
click at [643, 253] on img at bounding box center [631, 245] width 37 height 49
click at [930, 227] on icon at bounding box center [935, 230] width 10 height 11
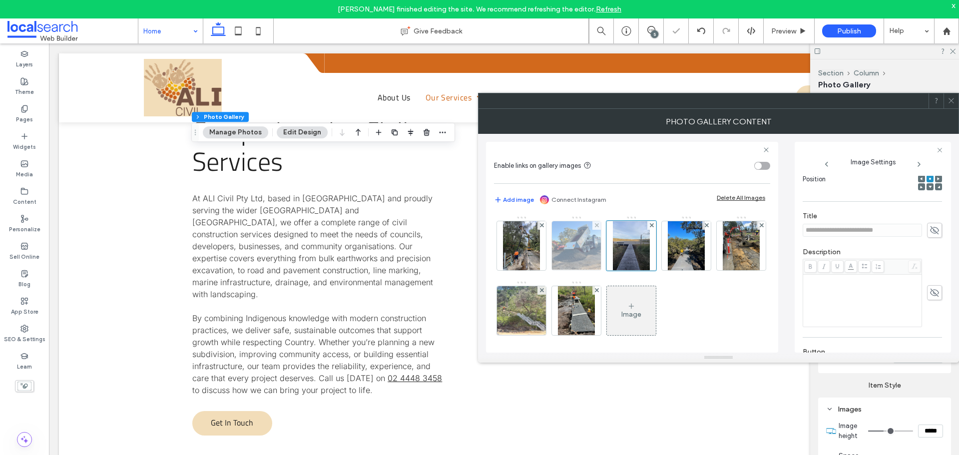
click at [586, 253] on img at bounding box center [576, 245] width 65 height 49
click at [933, 232] on icon at bounding box center [935, 230] width 10 height 11
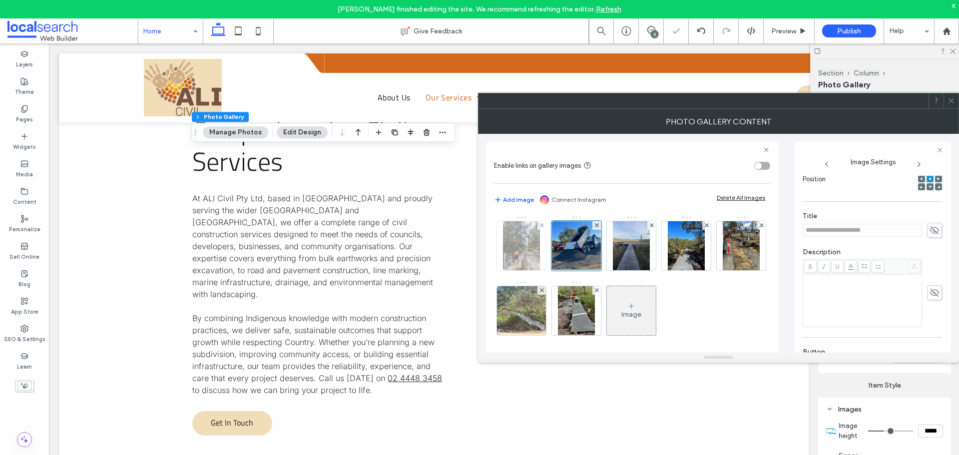
click at [518, 259] on img at bounding box center [521, 245] width 37 height 49
click at [927, 228] on span at bounding box center [934, 230] width 15 height 15
click at [951, 109] on div "Photo Gallery Content" at bounding box center [718, 121] width 481 height 25
click at [953, 105] on span at bounding box center [951, 100] width 7 height 15
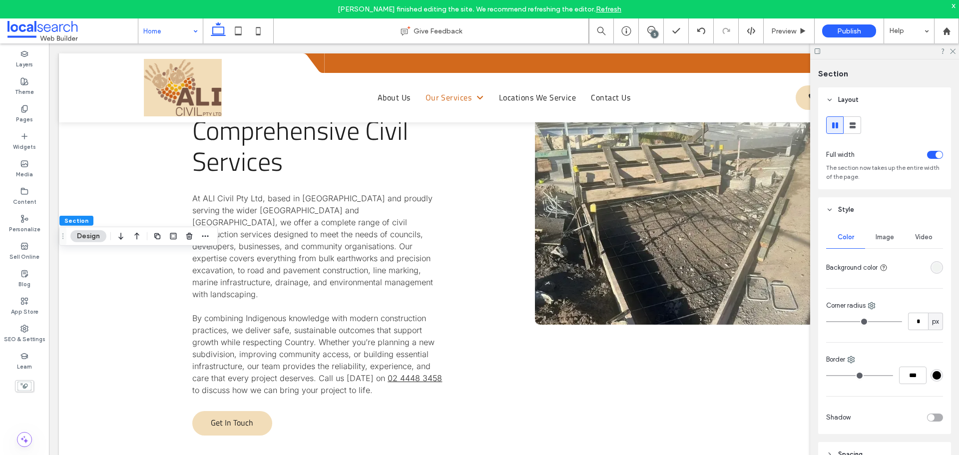
click at [933, 265] on div "rgba(241, 244, 241, 1)" at bounding box center [937, 267] width 8 height 8
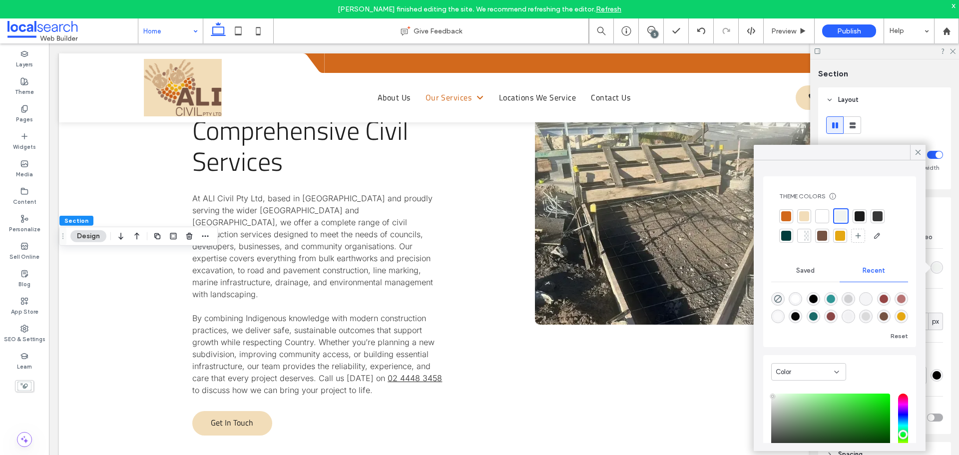
click at [838, 235] on div at bounding box center [840, 236] width 10 height 10
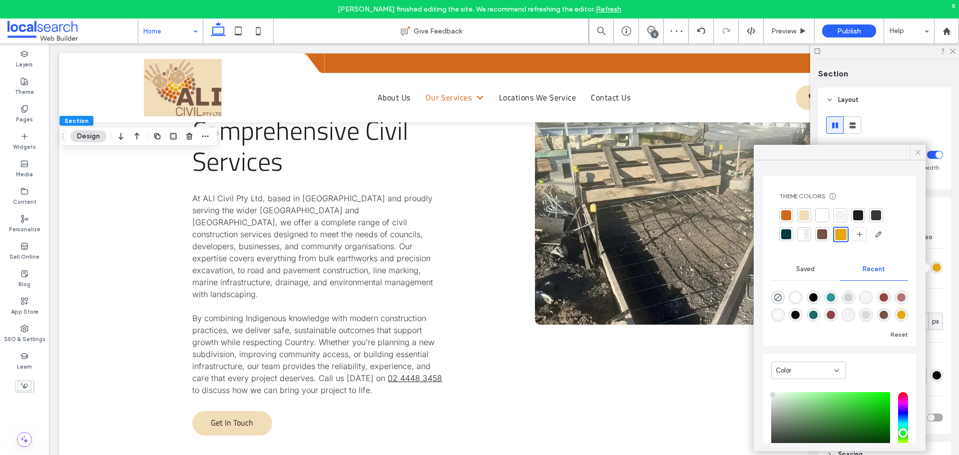
click at [917, 153] on icon at bounding box center [918, 152] width 9 height 9
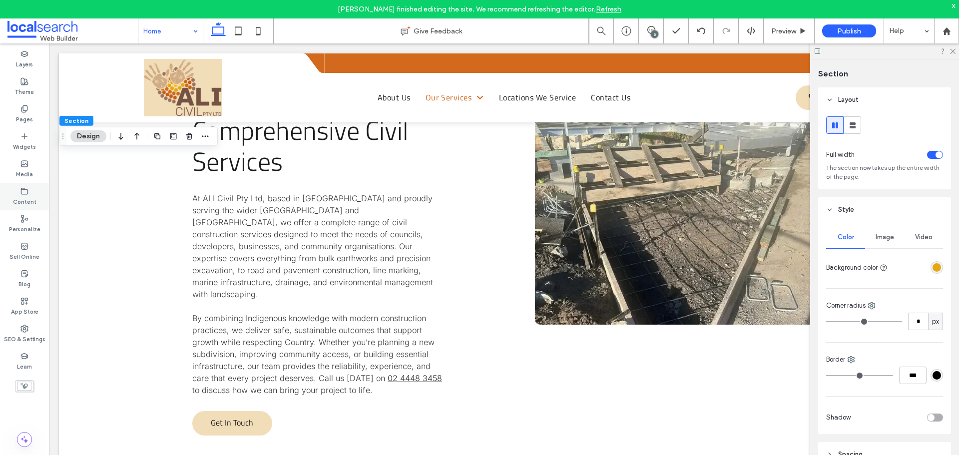
click at [26, 199] on label "Content" at bounding box center [24, 200] width 23 height 11
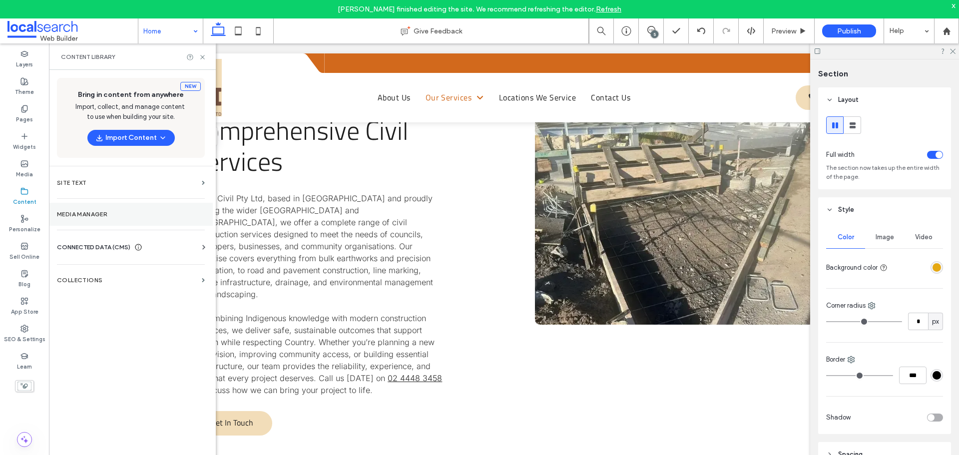
click at [87, 217] on label "Media Manager" at bounding box center [131, 214] width 148 height 7
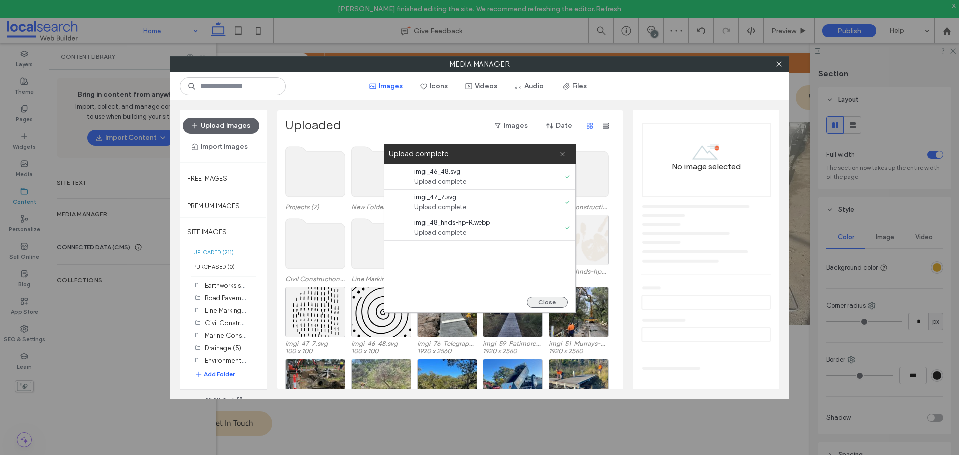
click at [560, 300] on button "Close" at bounding box center [547, 302] width 41 height 11
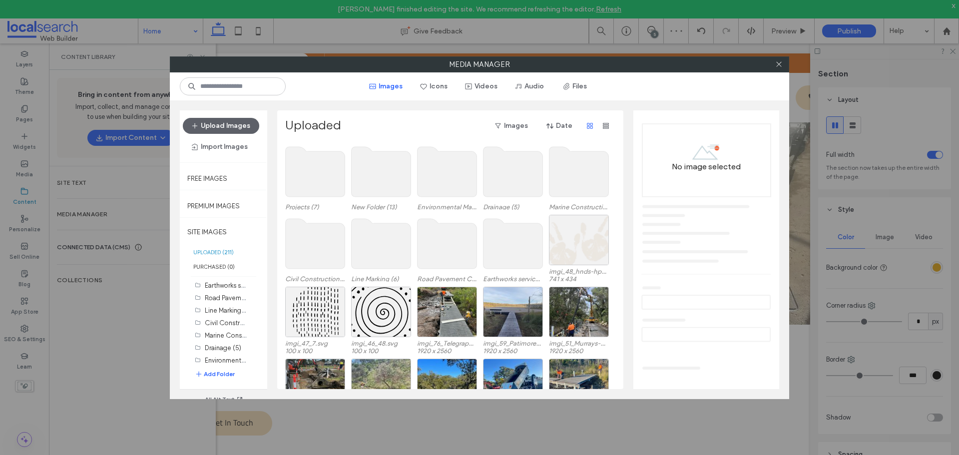
click at [783, 62] on div at bounding box center [778, 64] width 15 height 15
click at [781, 63] on icon at bounding box center [778, 63] width 7 height 7
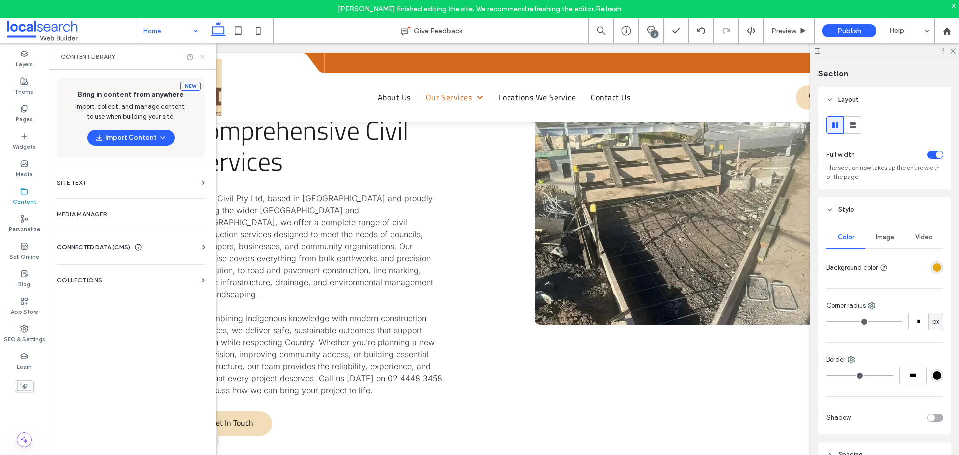
click at [205, 55] on icon at bounding box center [202, 56] width 7 height 7
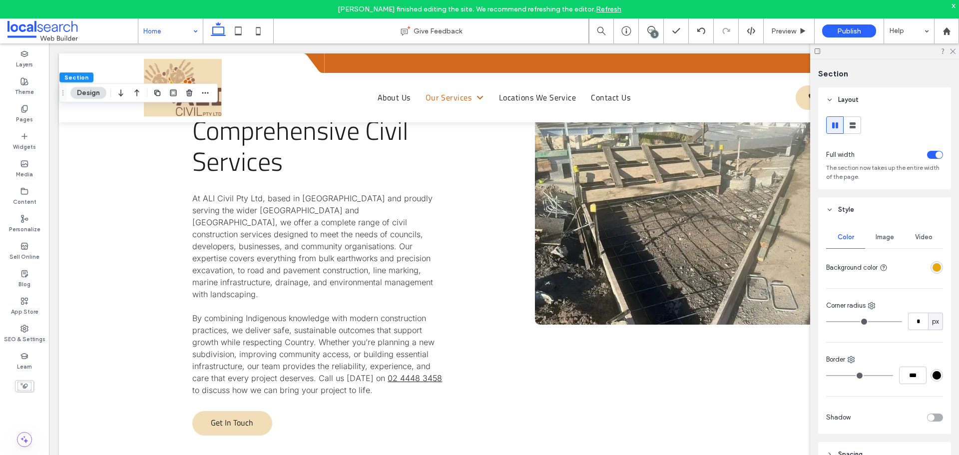
click at [888, 240] on span "Image" at bounding box center [885, 237] width 18 height 8
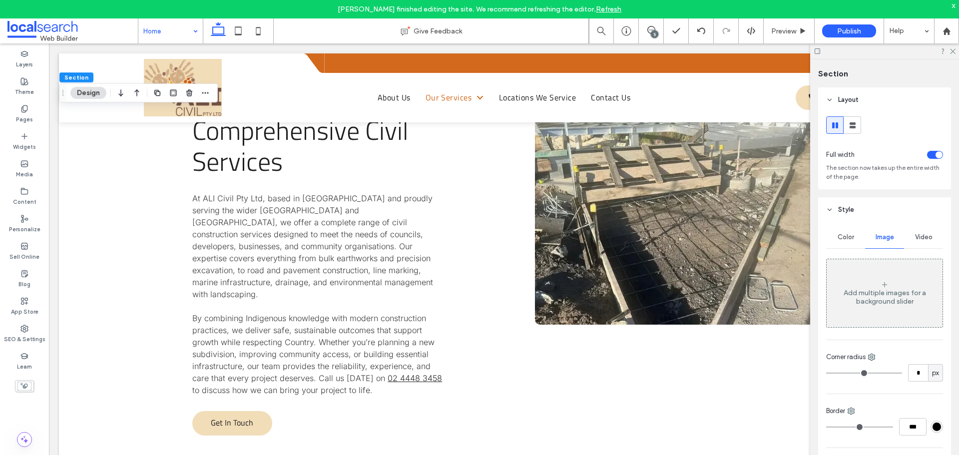
click at [881, 290] on div "Add multiple images for a background slider" at bounding box center [885, 297] width 116 height 17
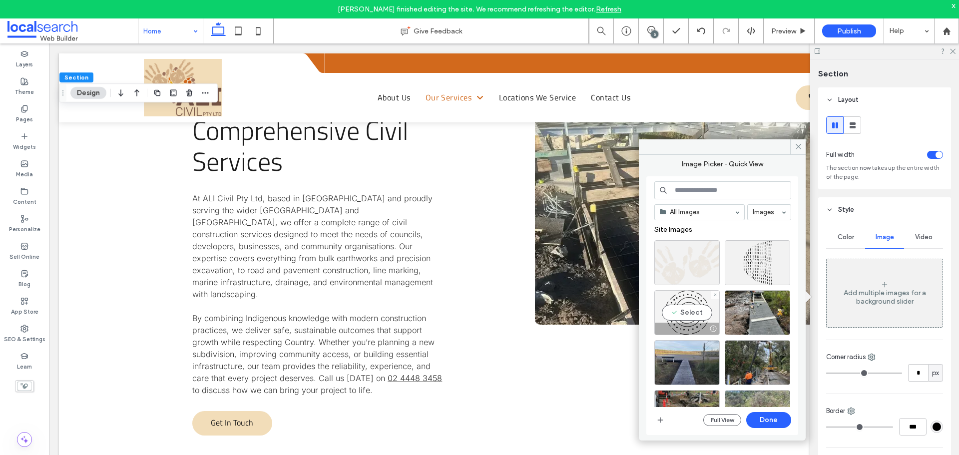
click at [674, 311] on div "Select" at bounding box center [687, 312] width 65 height 45
click at [763, 416] on button "Done" at bounding box center [768, 420] width 45 height 16
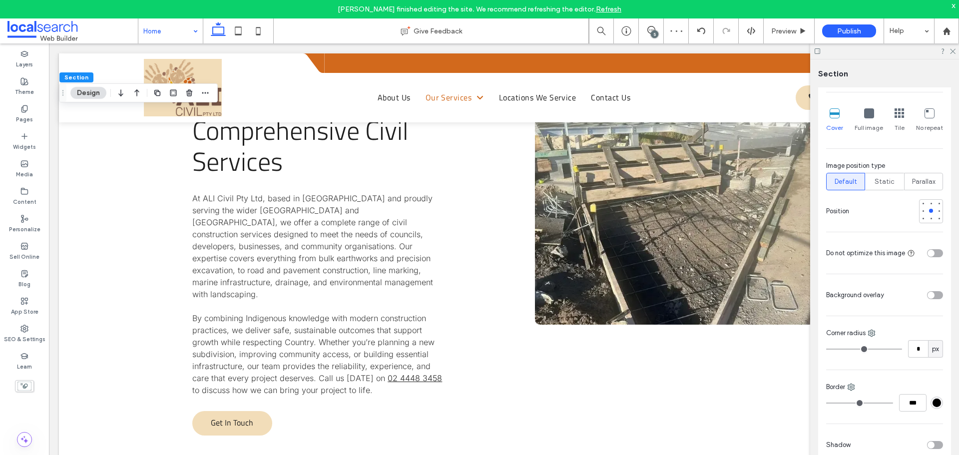
scroll to position [350, 0]
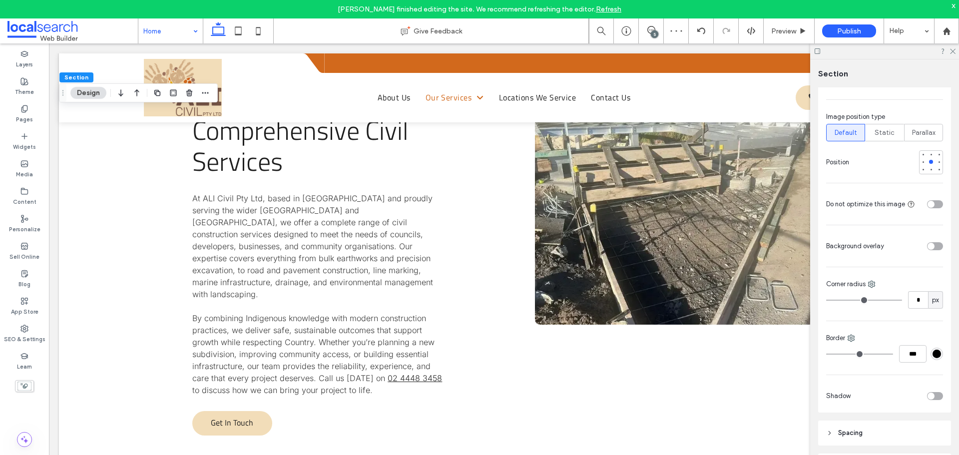
click at [932, 244] on div "toggle" at bounding box center [935, 246] width 16 height 8
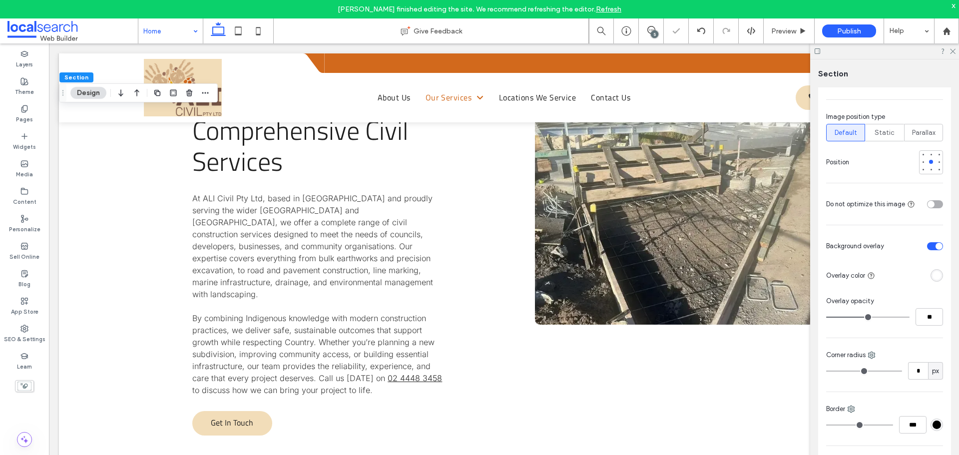
click at [935, 274] on div "rgba(255, 255, 255, 1)" at bounding box center [937, 275] width 8 height 8
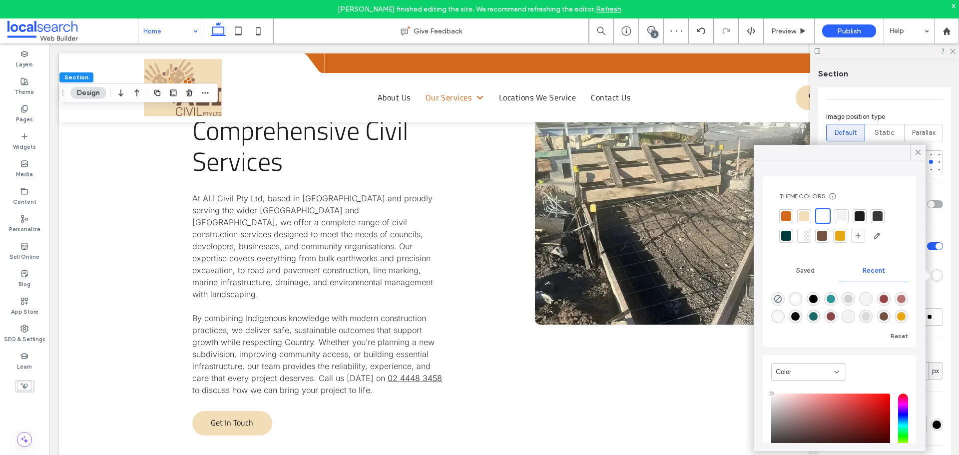
click at [841, 236] on div at bounding box center [840, 236] width 10 height 10
click at [920, 154] on icon at bounding box center [918, 152] width 9 height 9
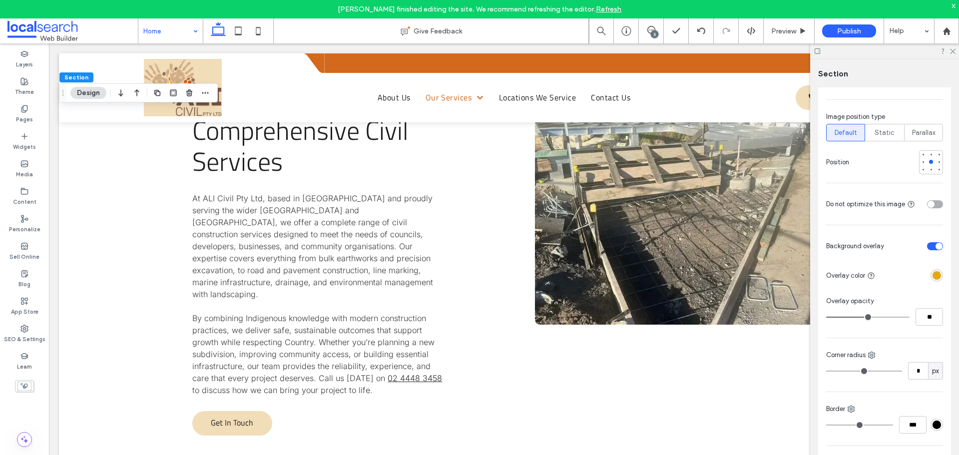
type input "**"
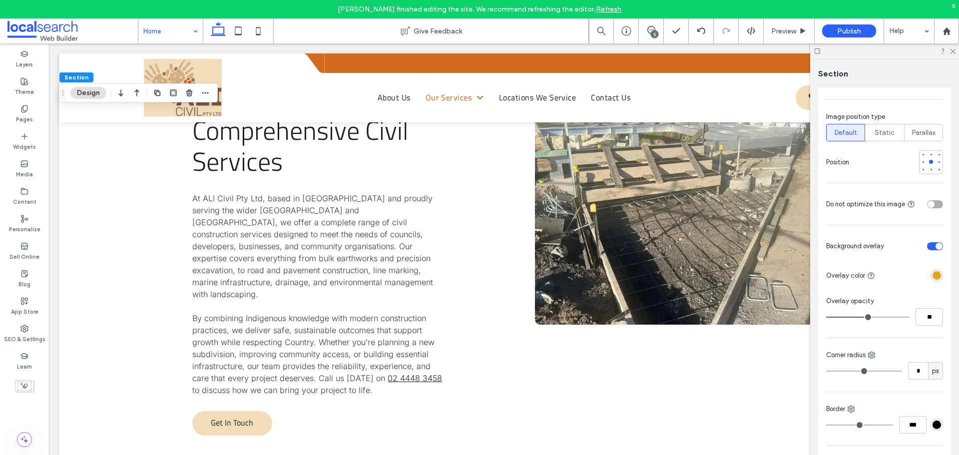
type input "**"
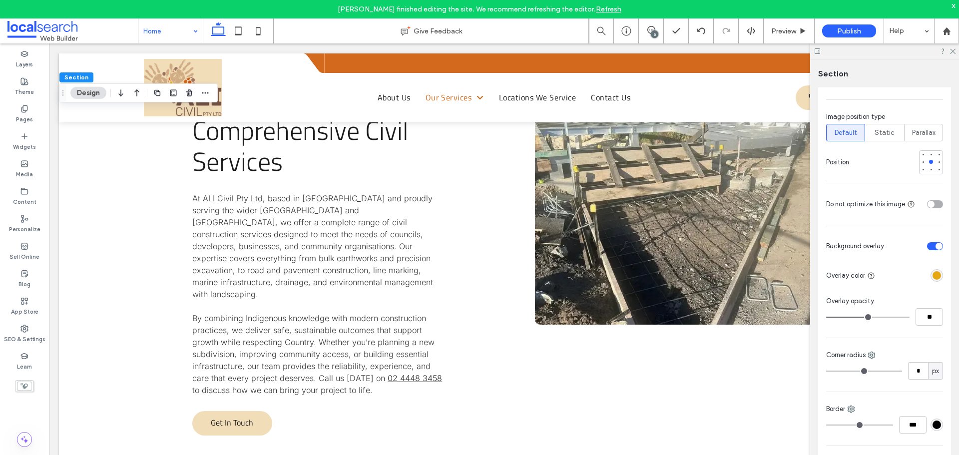
type input "**"
drag, startPoint x: 867, startPoint y: 316, endPoint x: 856, endPoint y: 315, distance: 10.5
click at [856, 317] on input "range" at bounding box center [867, 317] width 83 height 1
type input "**"
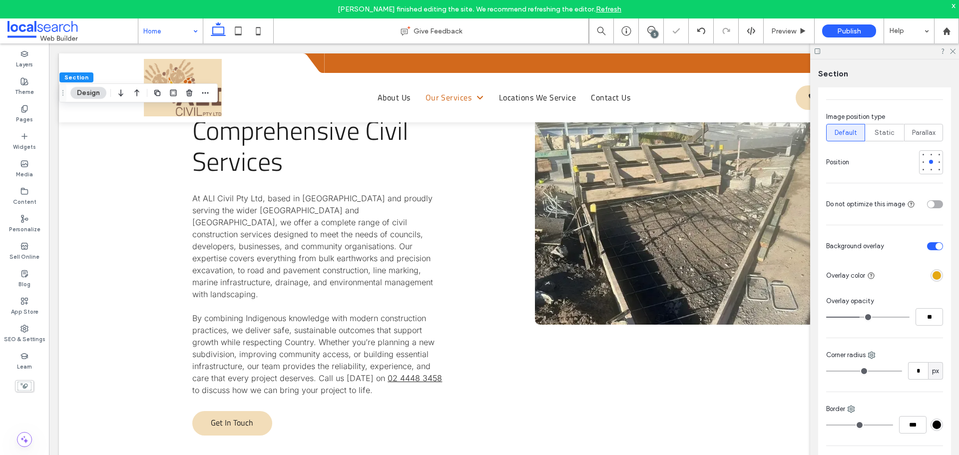
type input "**"
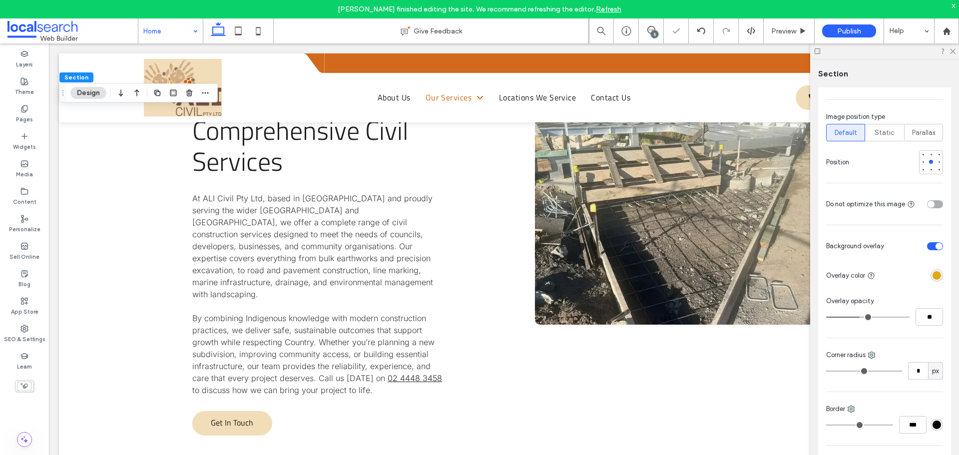
type input "**"
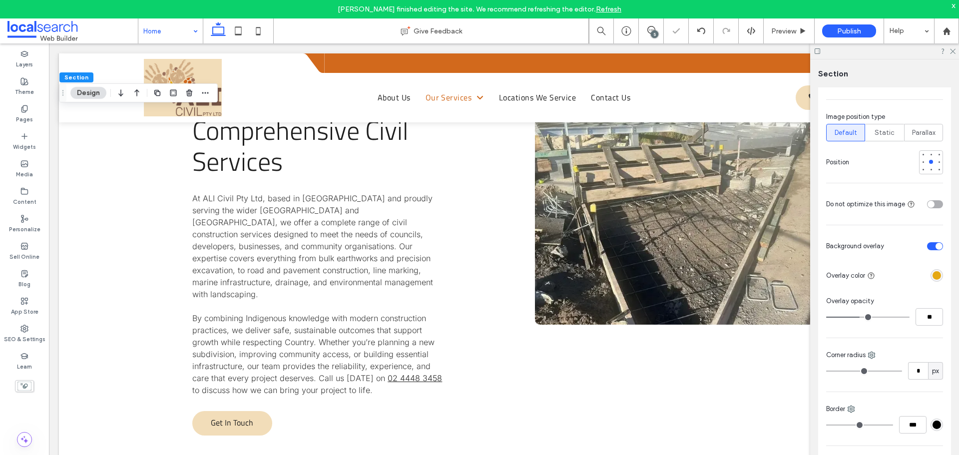
type input "**"
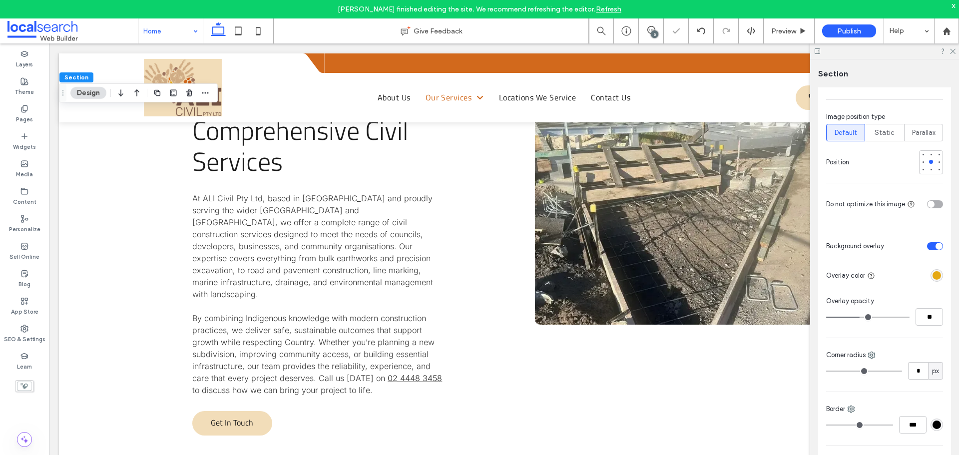
type input "**"
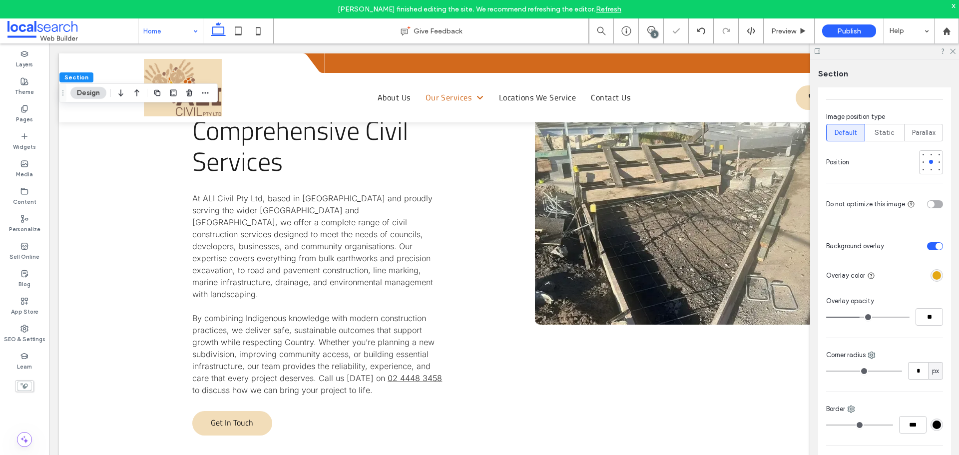
type input "**"
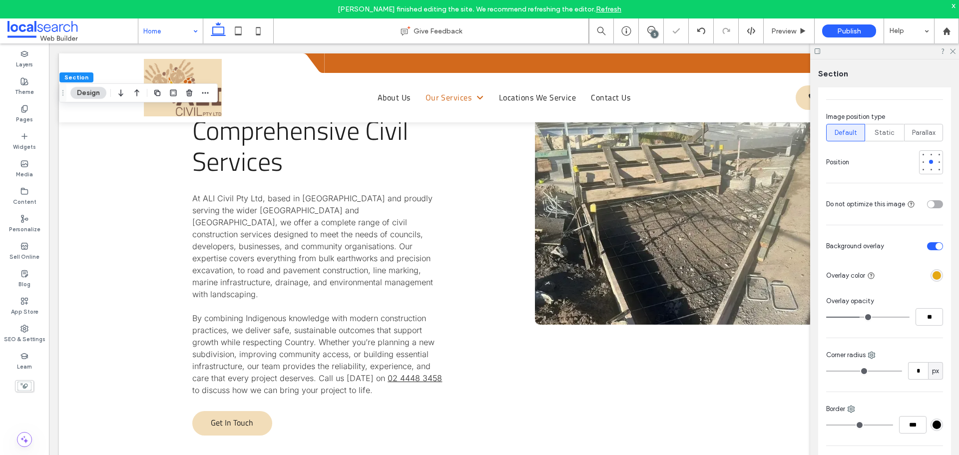
type input "**"
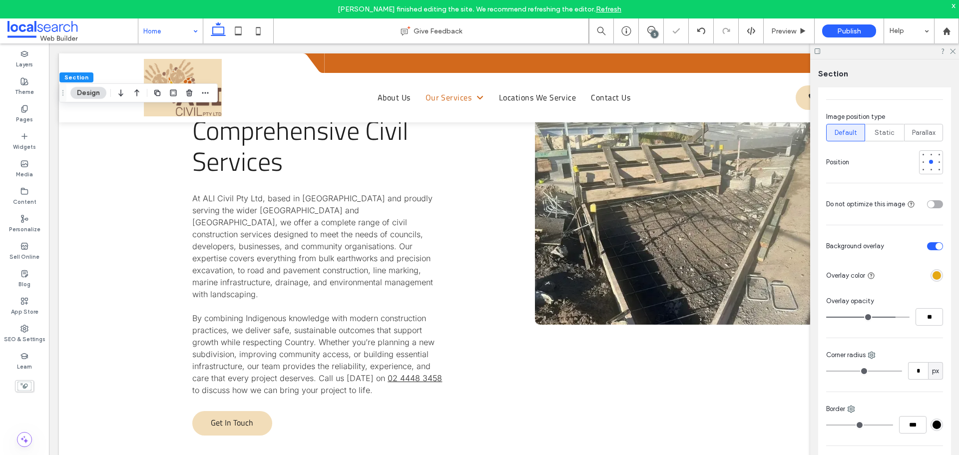
type input "**"
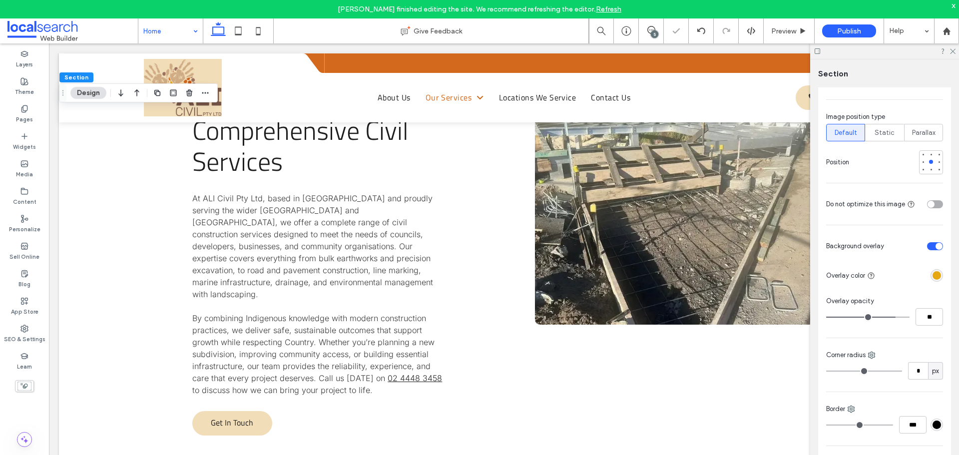
drag, startPoint x: 859, startPoint y: 315, endPoint x: 891, endPoint y: 315, distance: 32.0
click at [891, 317] on input "range" at bounding box center [867, 317] width 83 height 1
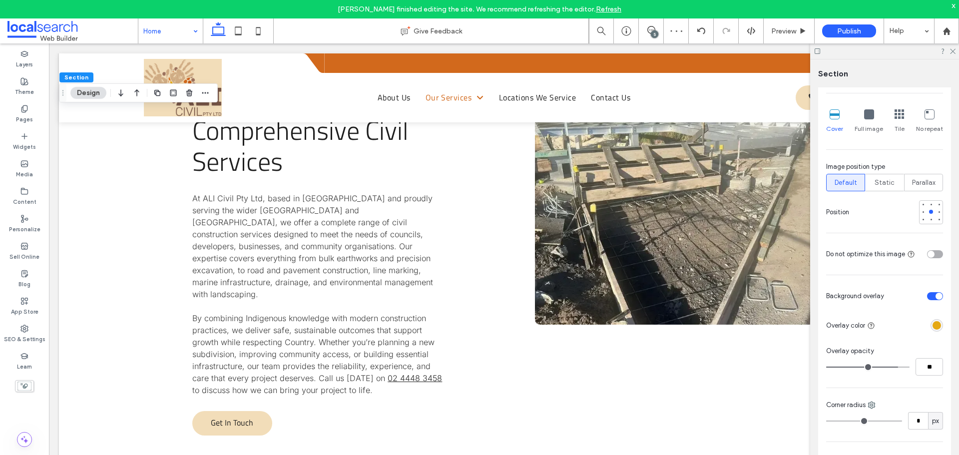
scroll to position [250, 0]
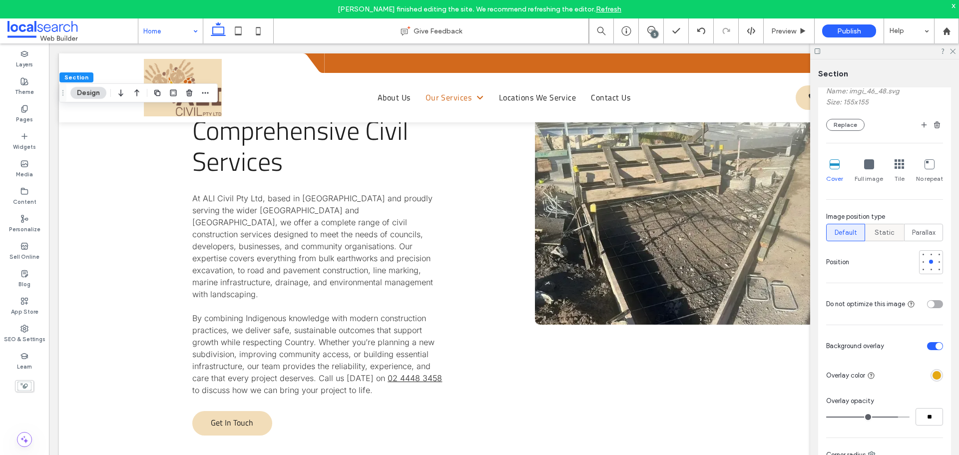
click at [895, 235] on label "Static" at bounding box center [884, 232] width 39 height 17
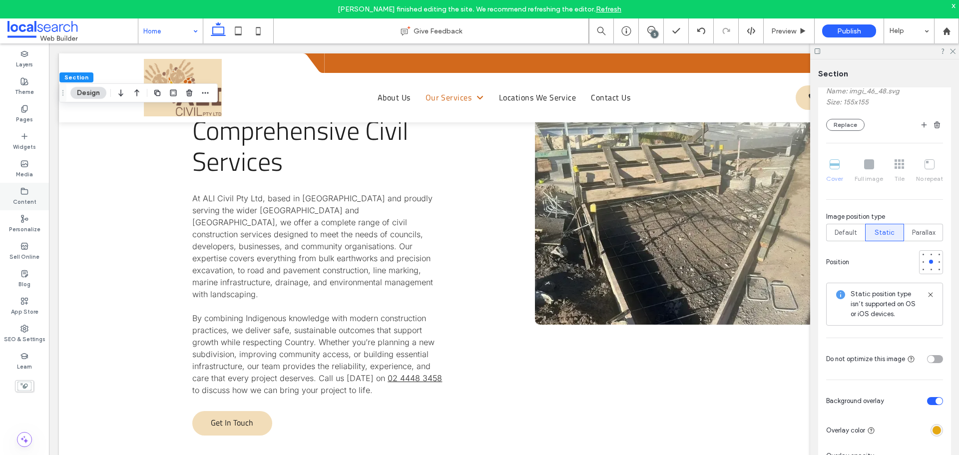
click at [22, 198] on label "Content" at bounding box center [24, 200] width 23 height 11
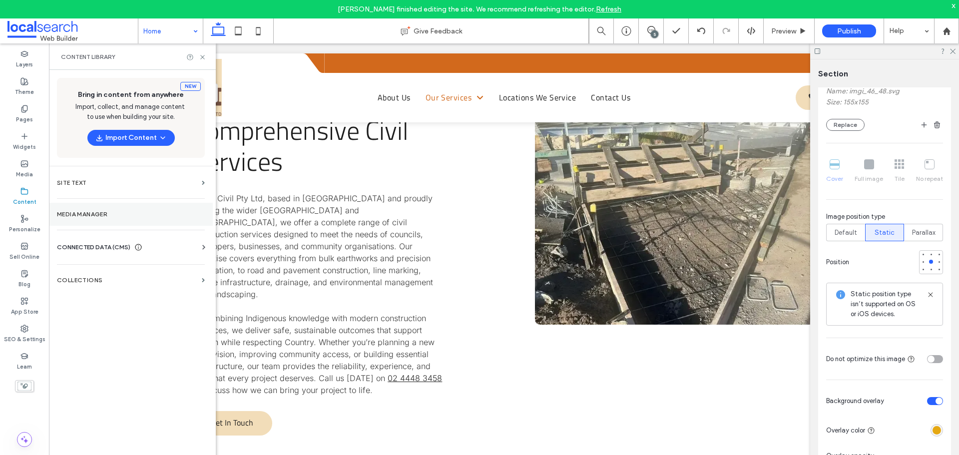
click at [98, 214] on label "Media Manager" at bounding box center [131, 214] width 148 height 7
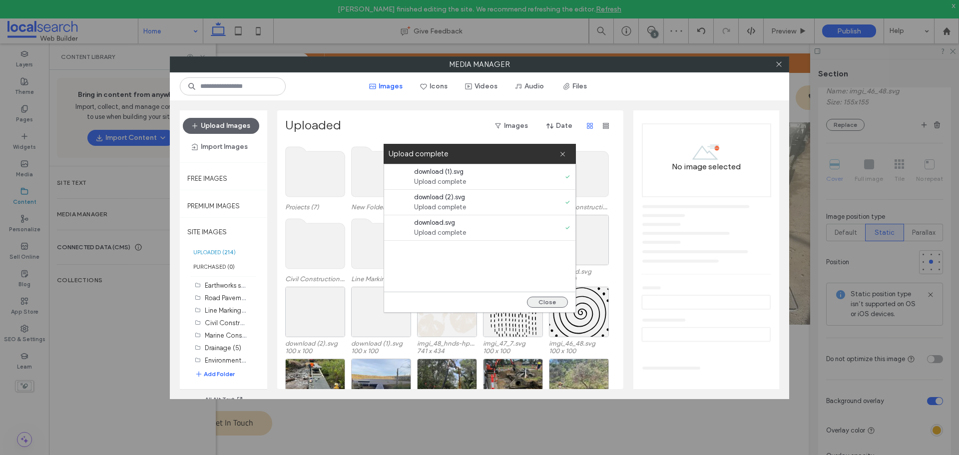
click at [552, 300] on button "Close" at bounding box center [547, 302] width 41 height 11
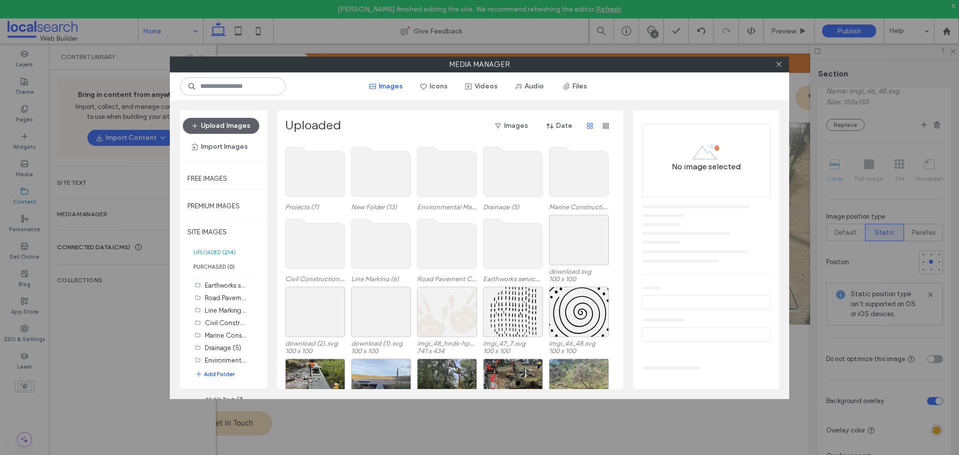
click at [774, 64] on div at bounding box center [778, 64] width 15 height 15
click at [777, 66] on use at bounding box center [778, 64] width 5 height 5
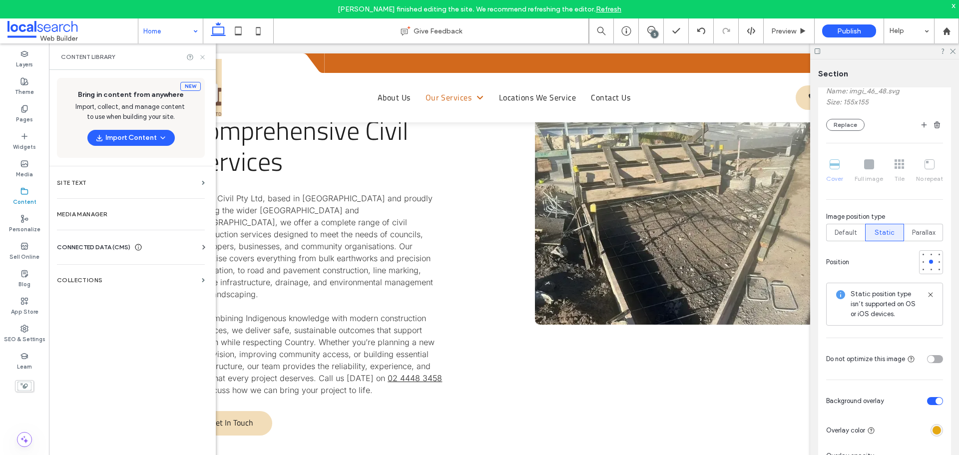
click at [201, 60] on div "Content Library" at bounding box center [132, 56] width 167 height 26
click at [199, 61] on div "Content Library" at bounding box center [132, 56] width 167 height 26
click at [203, 56] on icon at bounding box center [202, 56] width 7 height 7
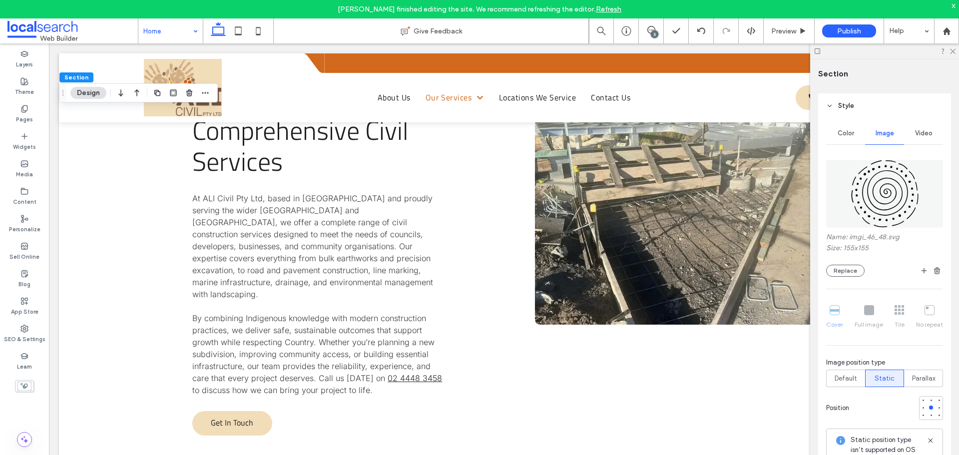
scroll to position [0, 0]
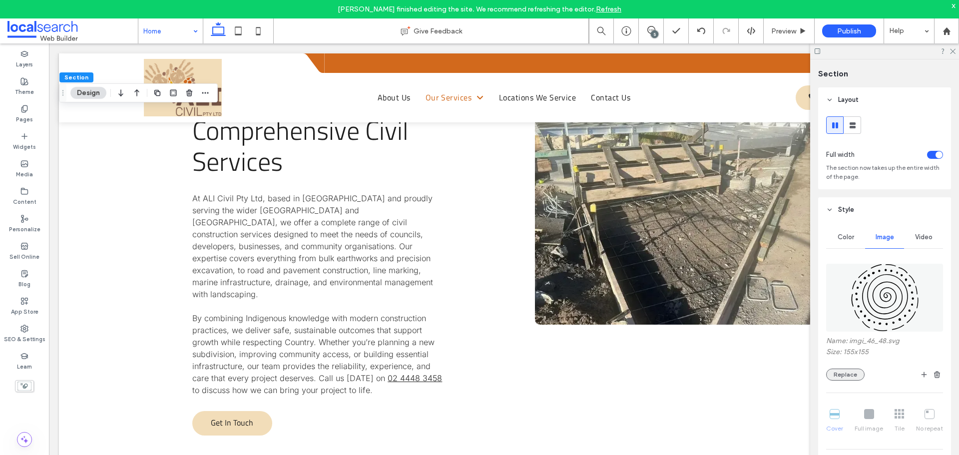
click at [845, 371] on button "Replace" at bounding box center [845, 375] width 38 height 12
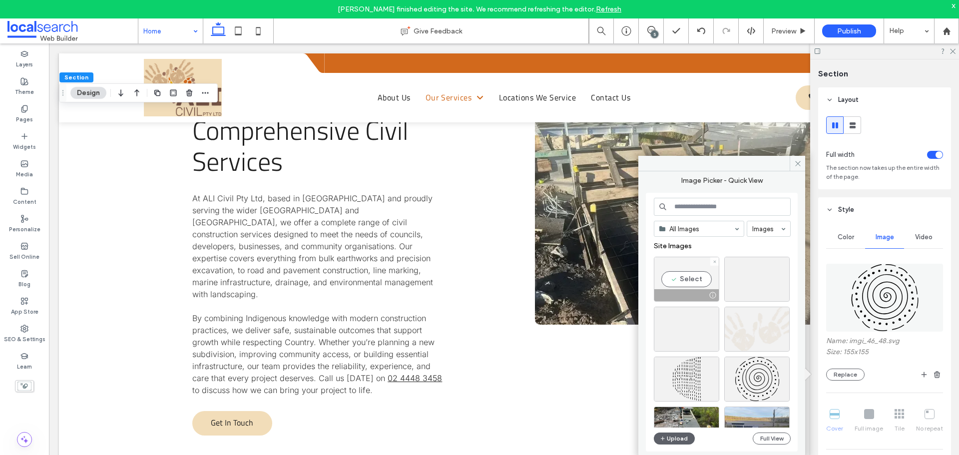
click at [696, 280] on div "Select" at bounding box center [686, 279] width 65 height 45
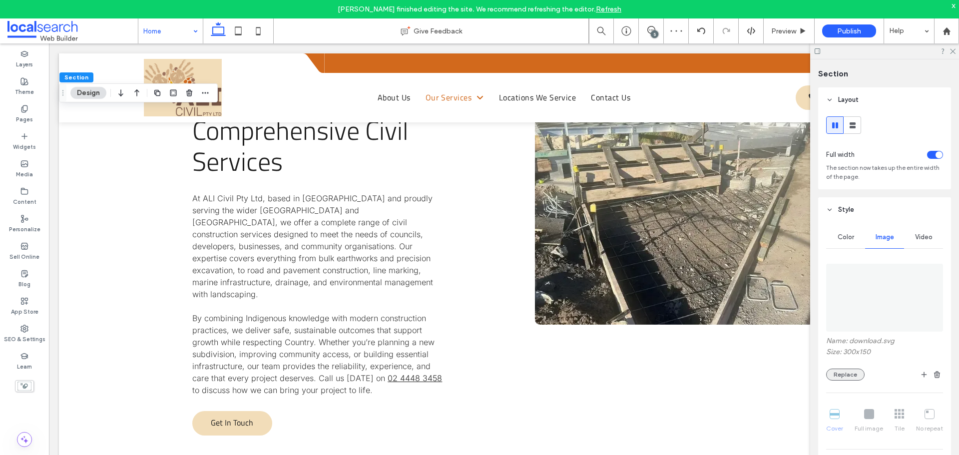
click at [845, 374] on button "Replace" at bounding box center [845, 375] width 38 height 12
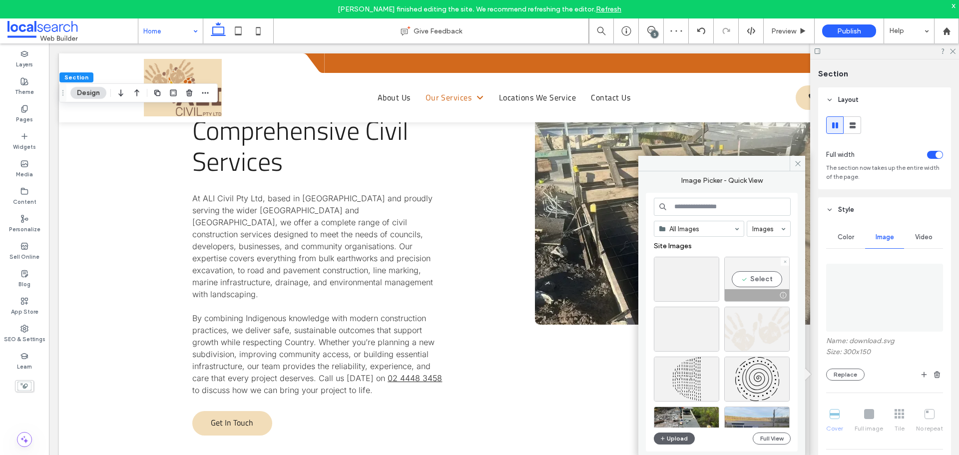
click at [759, 279] on div "Select" at bounding box center [756, 279] width 65 height 45
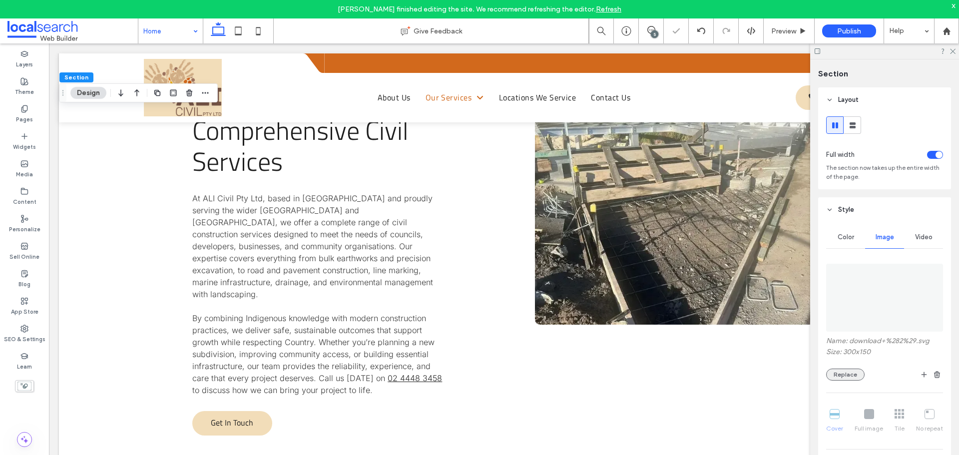
click at [842, 372] on button "Replace" at bounding box center [845, 375] width 38 height 12
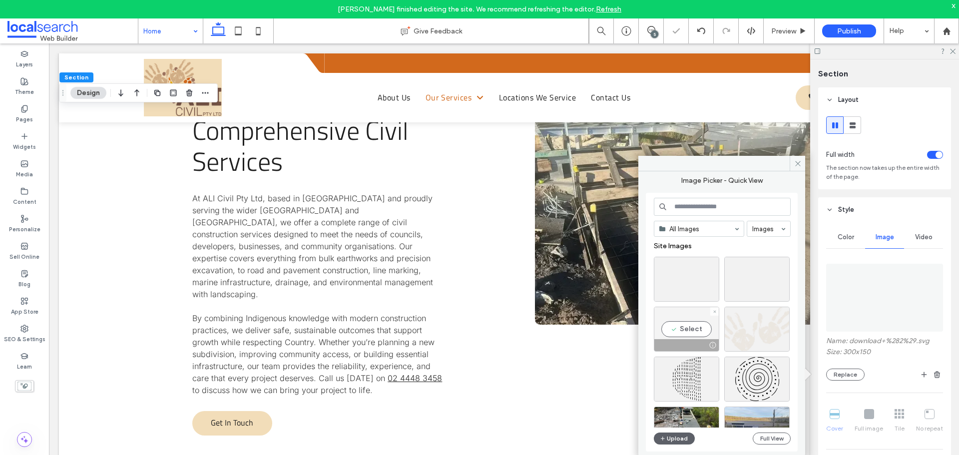
click at [684, 327] on div "Select" at bounding box center [686, 329] width 65 height 45
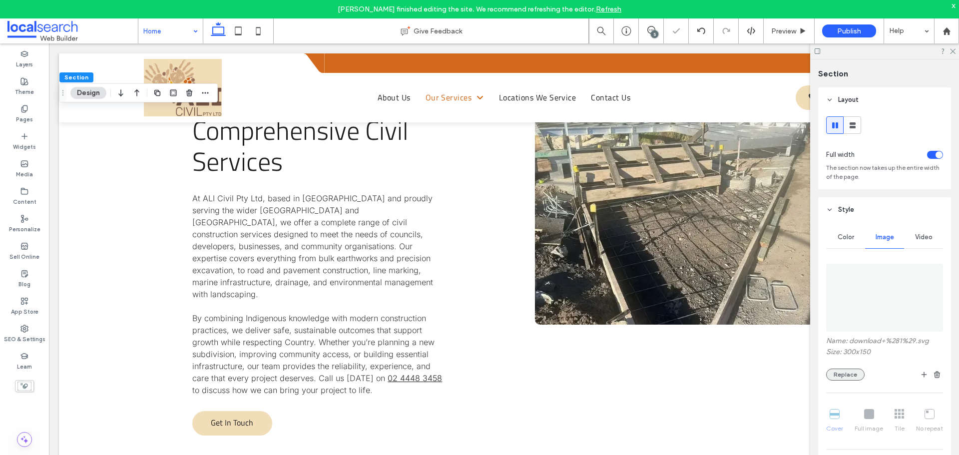
click at [852, 379] on button "Replace" at bounding box center [845, 375] width 38 height 12
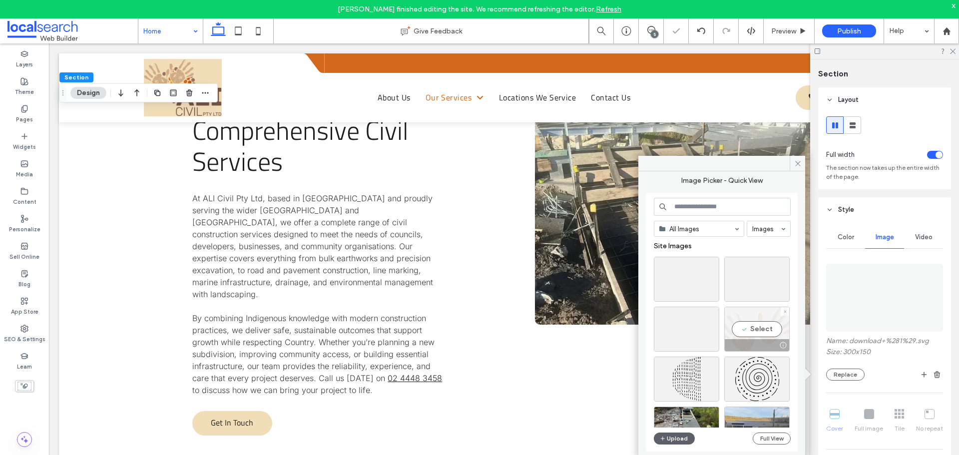
click at [768, 323] on div "Select" at bounding box center [756, 329] width 65 height 45
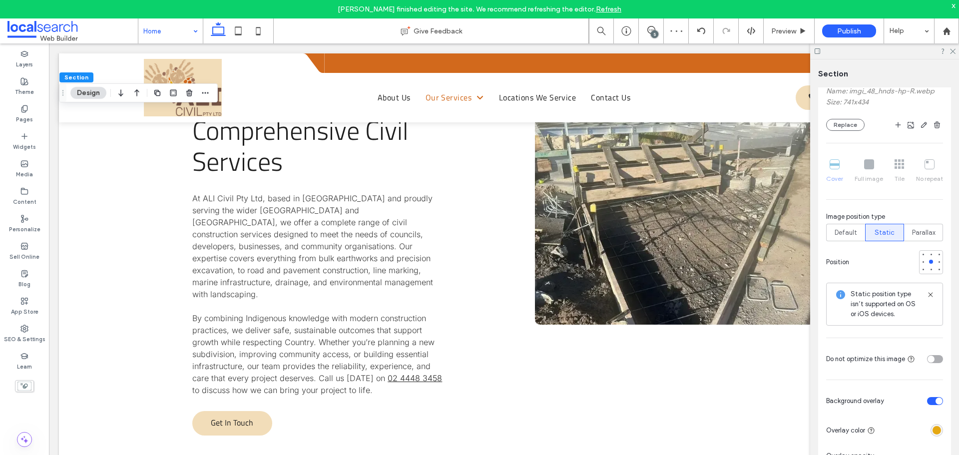
scroll to position [300, 0]
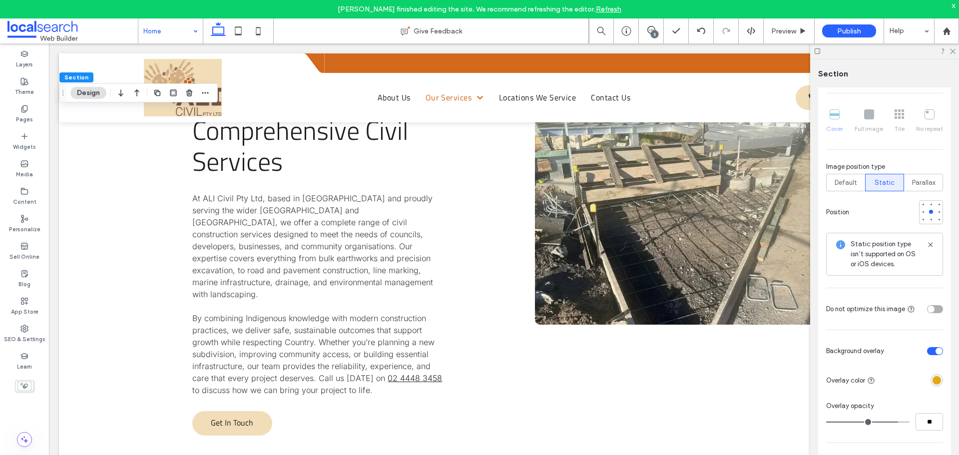
type input "**"
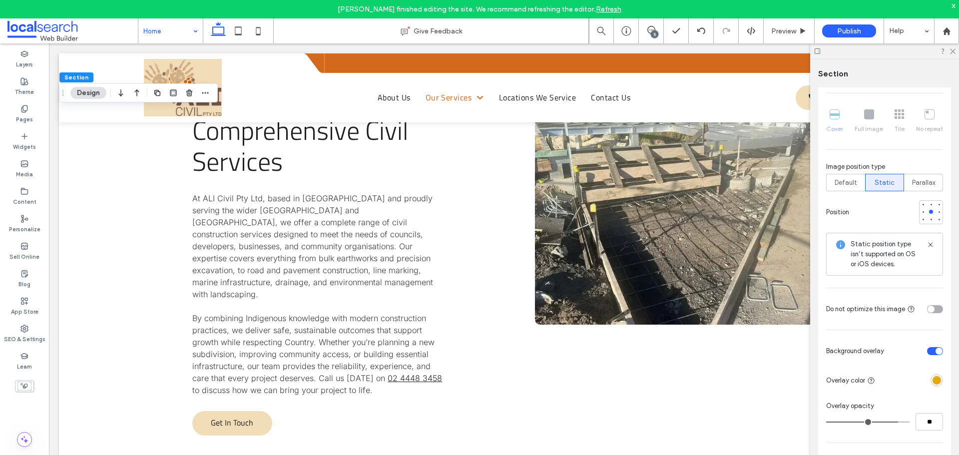
type input "**"
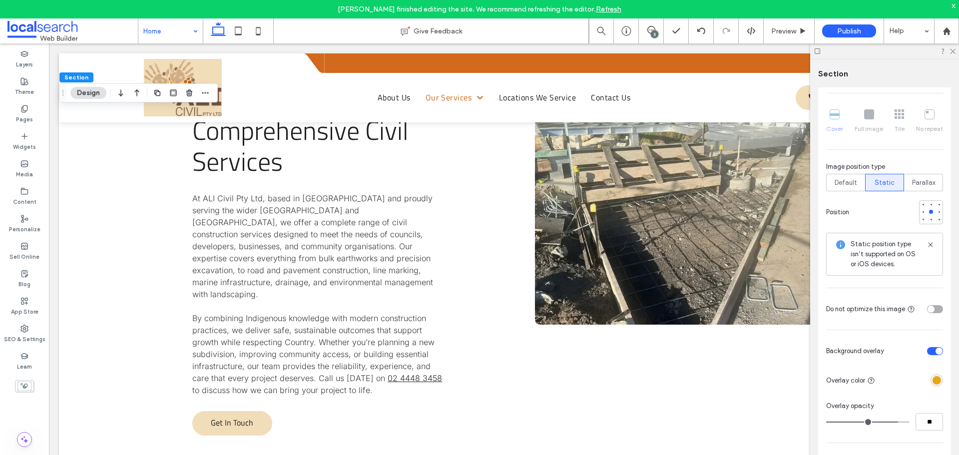
type input "**"
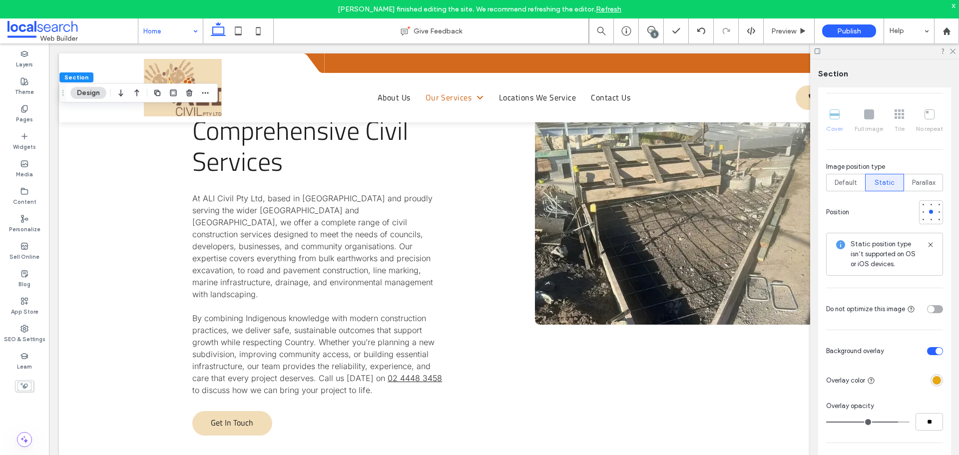
type input "**"
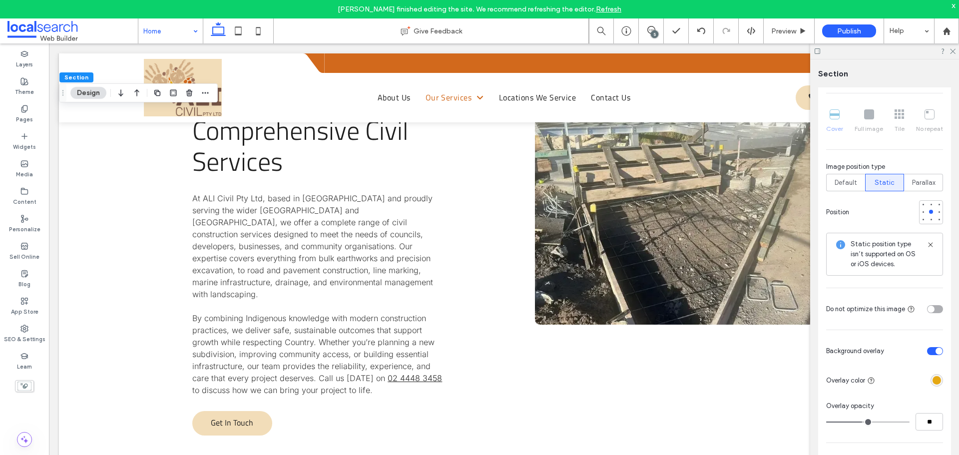
drag, startPoint x: 886, startPoint y: 419, endPoint x: 861, endPoint y: 420, distance: 25.0
click at [861, 422] on input "range" at bounding box center [867, 422] width 83 height 1
type input "**"
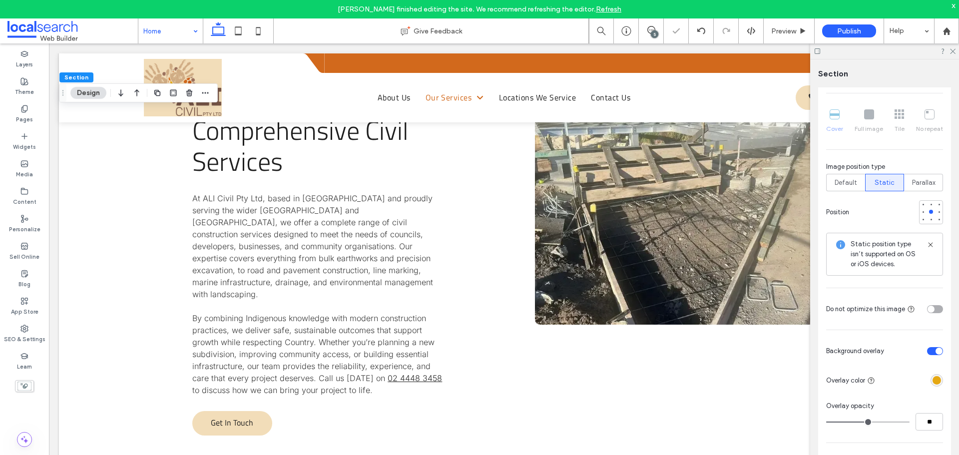
type input "**"
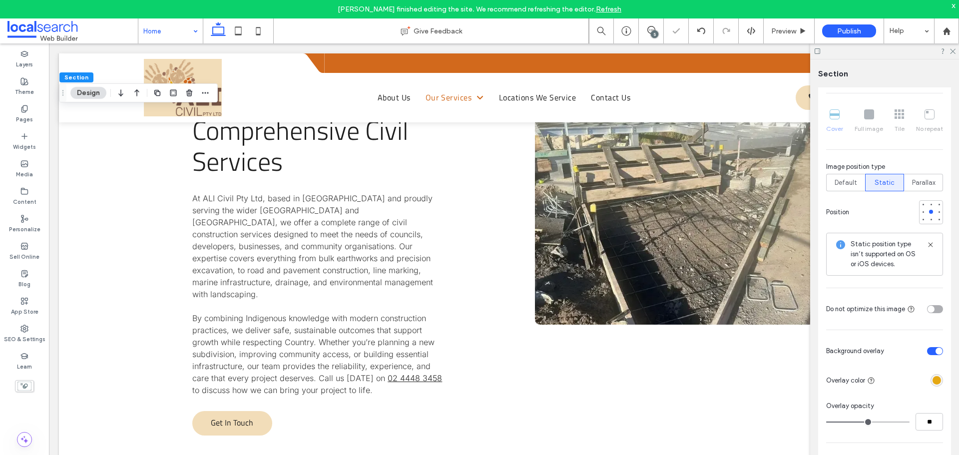
type input "**"
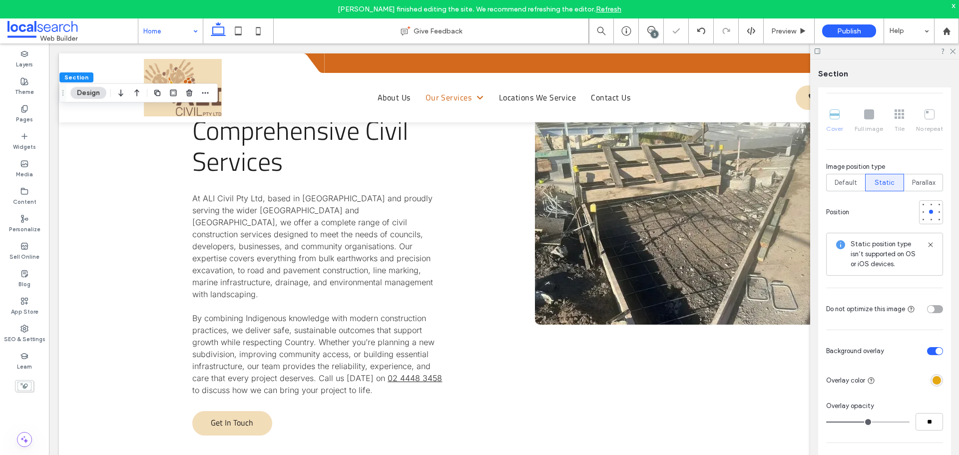
type input "**"
type input "*"
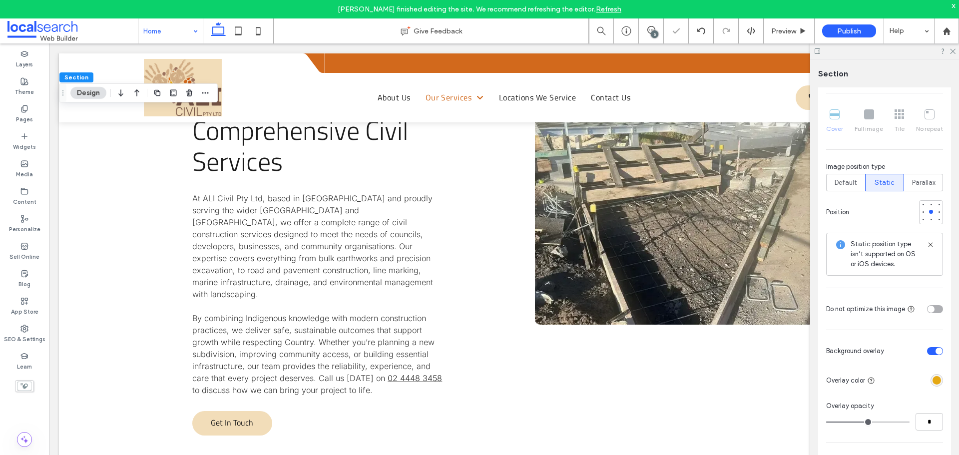
type input "*"
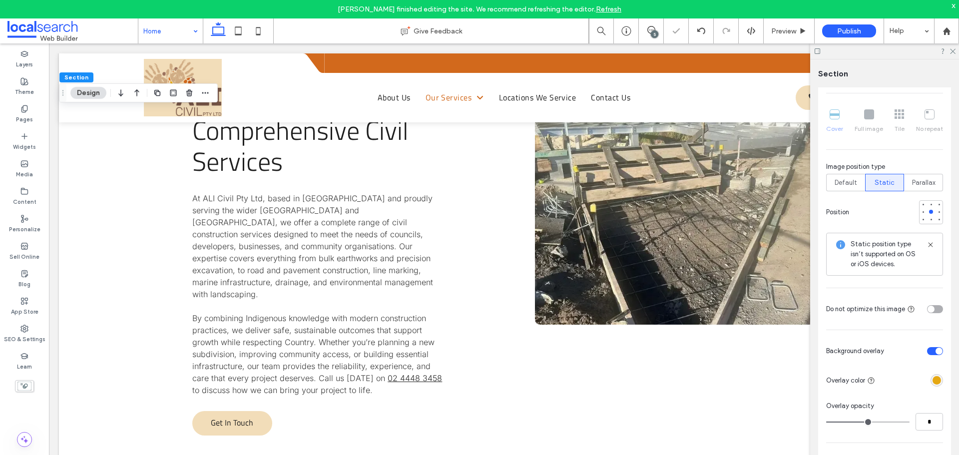
type input "*"
drag, startPoint x: 863, startPoint y: 421, endPoint x: 831, endPoint y: 420, distance: 32.0
type input "*"
click at [832, 422] on input "range" at bounding box center [867, 422] width 83 height 1
type input "*"
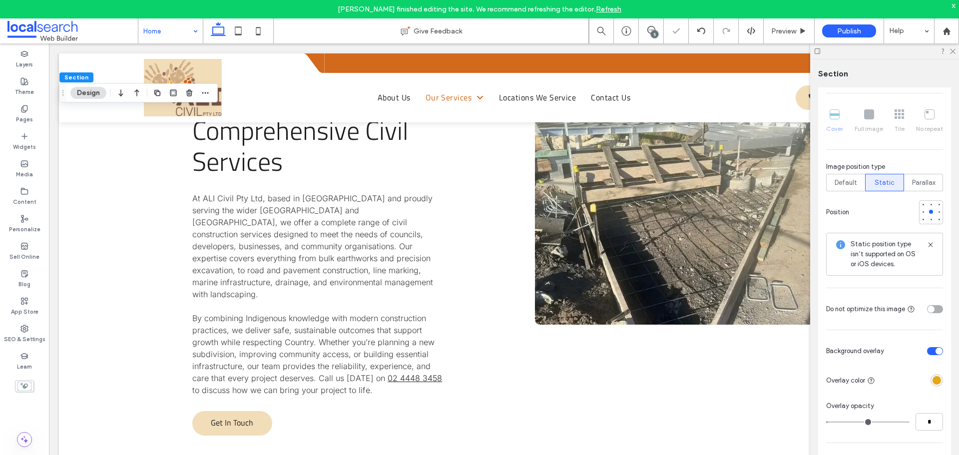
type input "**"
type input "*"
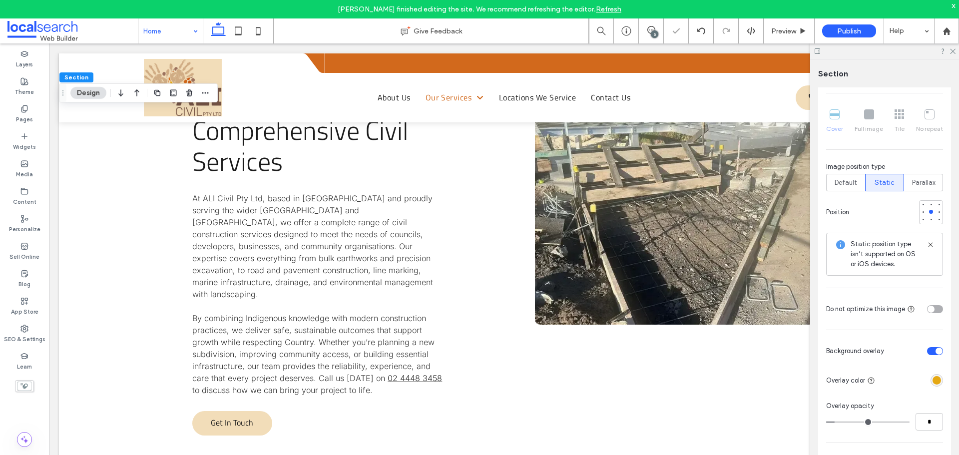
type input "*"
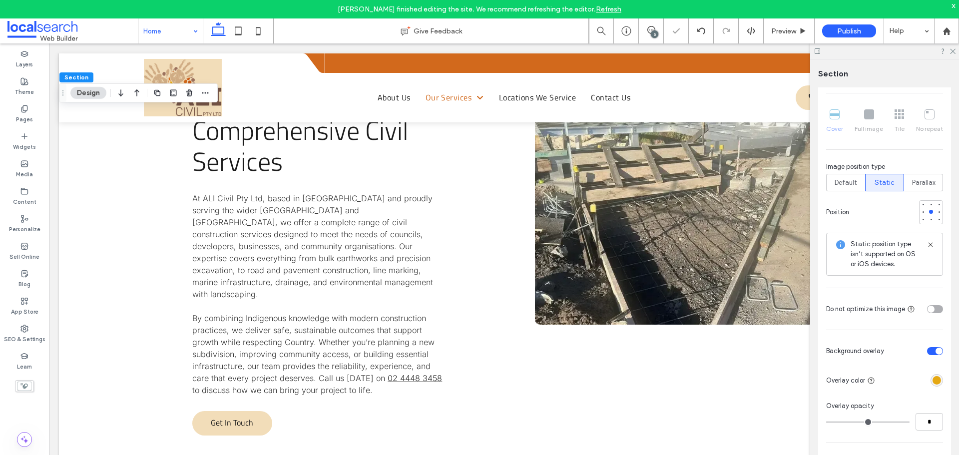
drag, startPoint x: 837, startPoint y: 420, endPoint x: 819, endPoint y: 416, distance: 18.5
click at [826, 422] on input "range" at bounding box center [867, 422] width 83 height 1
type input "*"
type input "**"
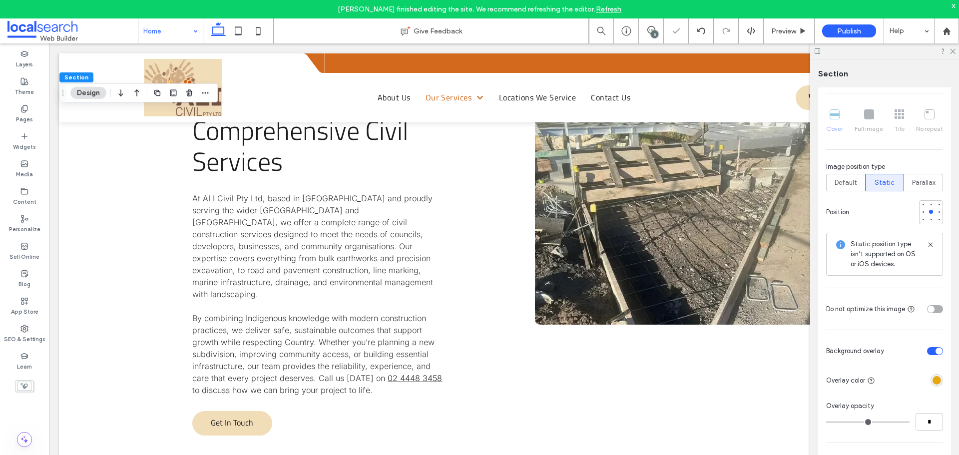
type input "**"
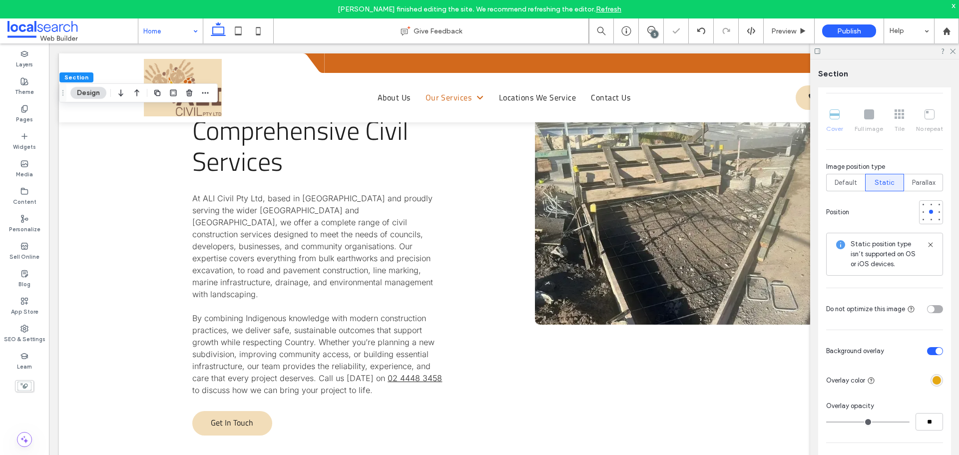
type input "**"
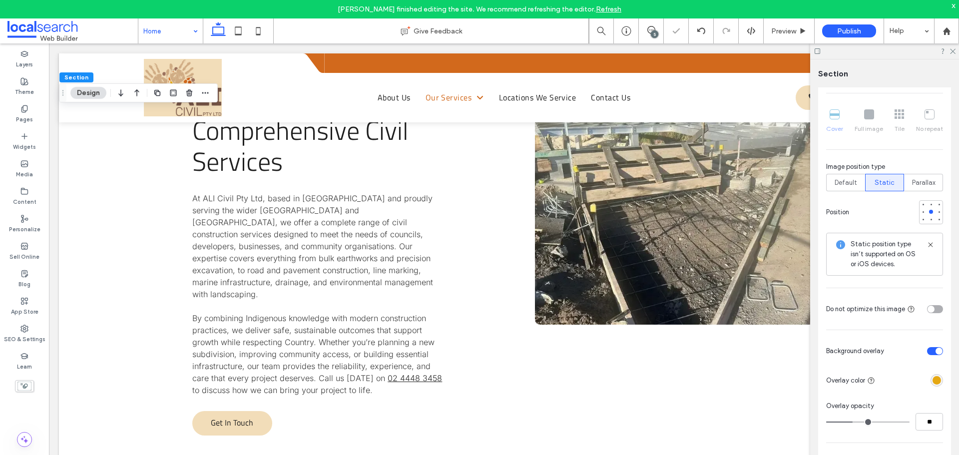
type input "**"
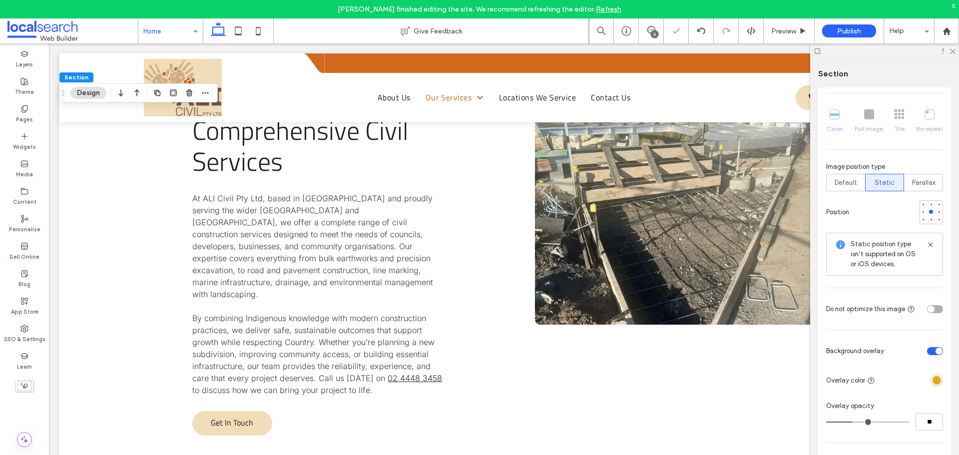
type input "**"
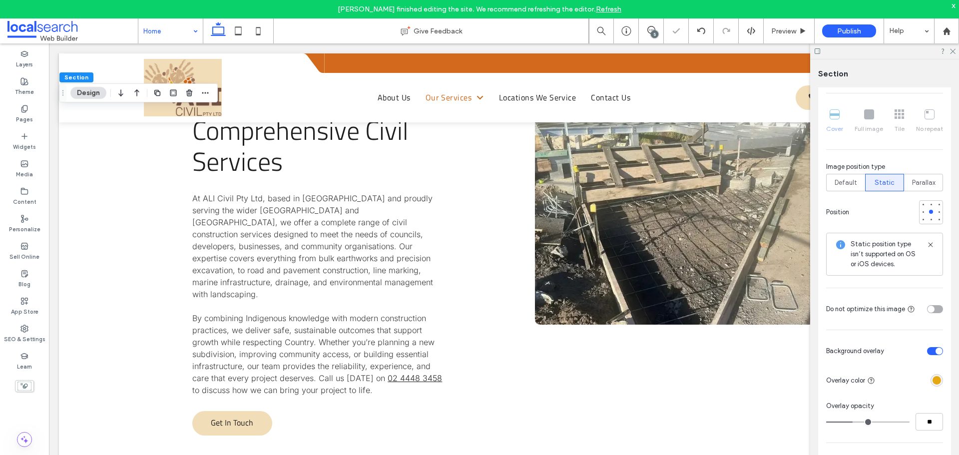
type input "**"
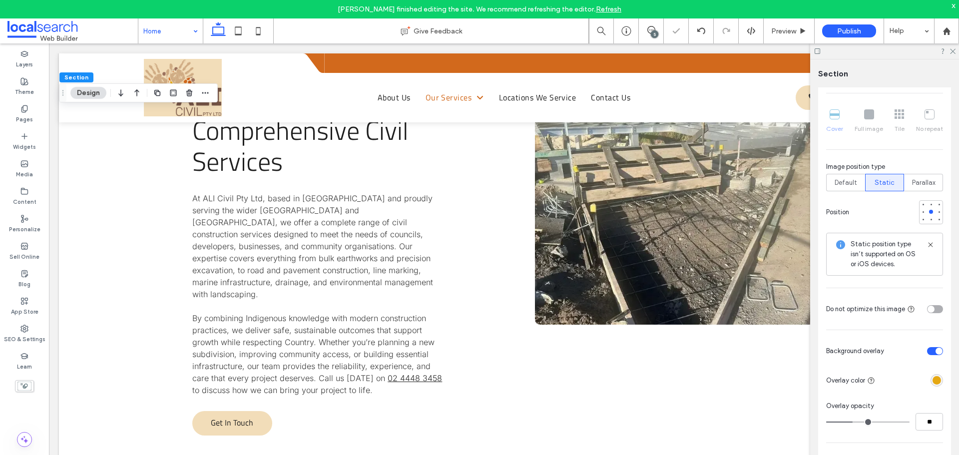
type input "**"
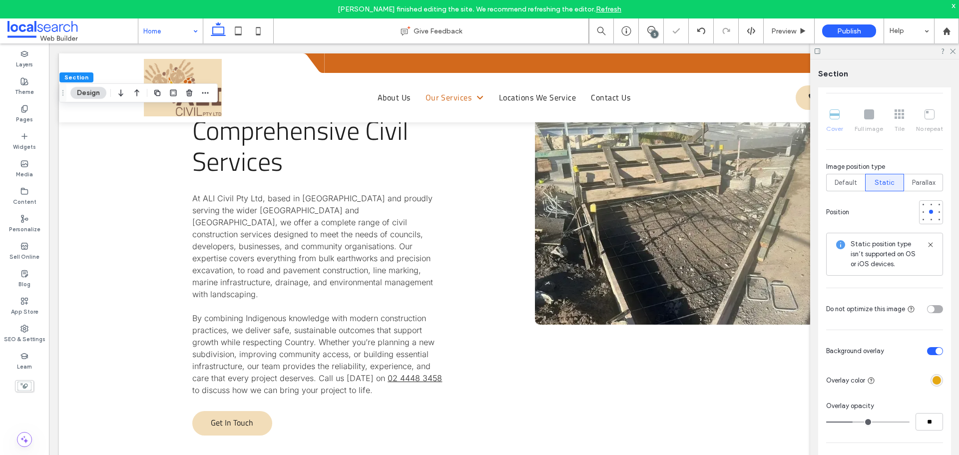
type input "**"
drag, startPoint x: 835, startPoint y: 423, endPoint x: 893, endPoint y: 414, distance: 58.6
type input "**"
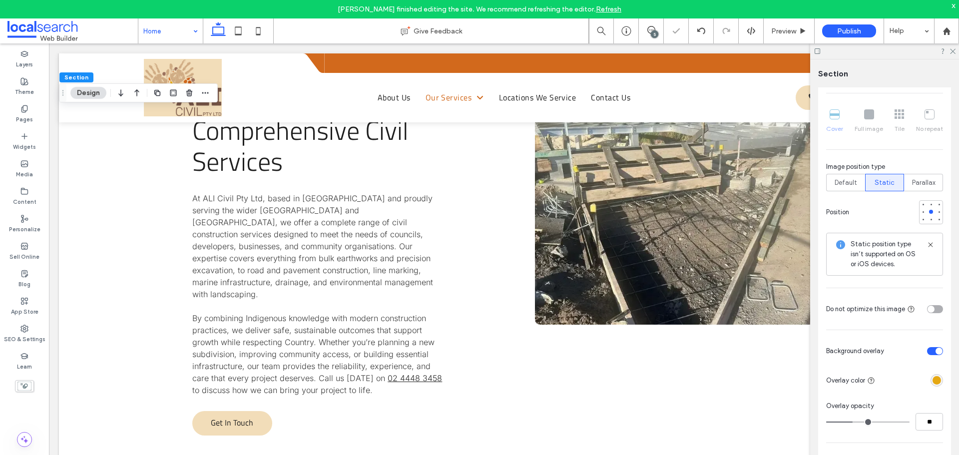
click at [892, 422] on input "range" at bounding box center [867, 422] width 83 height 1
type input "**"
click at [931, 357] on div at bounding box center [915, 350] width 55 height 17
click at [936, 354] on div "toggle" at bounding box center [939, 351] width 7 height 7
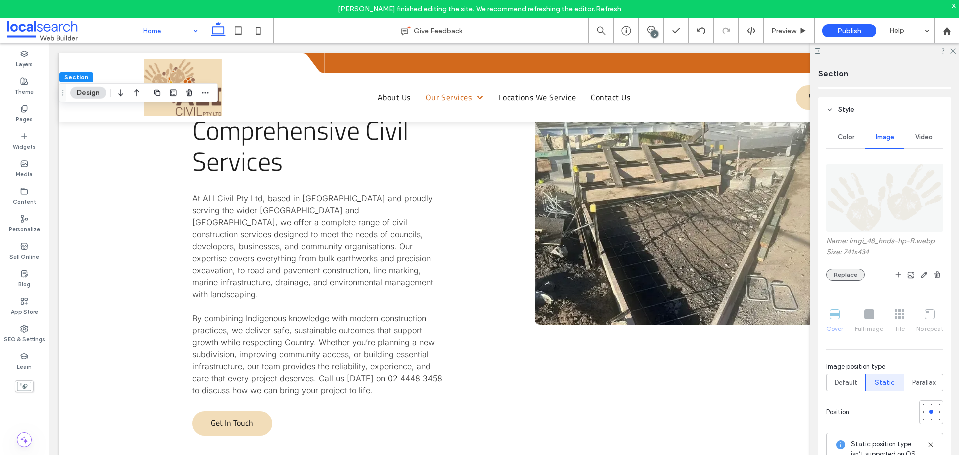
click at [856, 270] on button "Replace" at bounding box center [845, 275] width 38 height 12
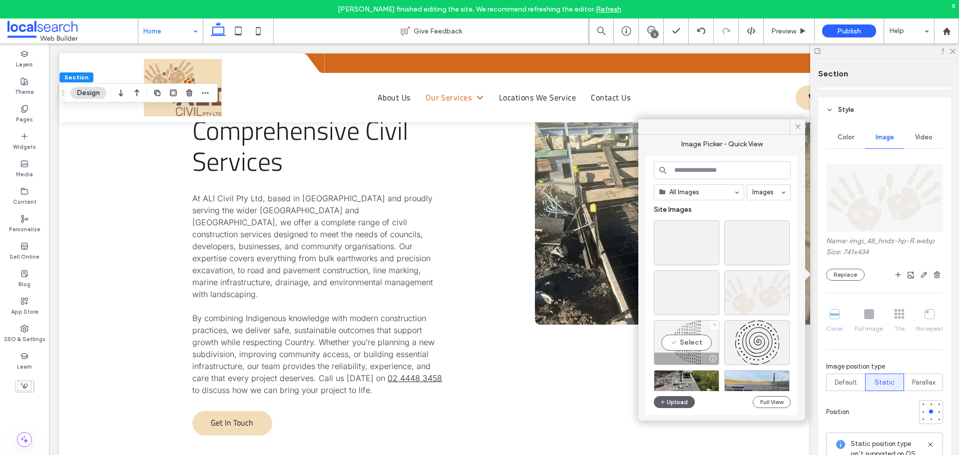
click at [703, 341] on div "Select" at bounding box center [686, 342] width 65 height 45
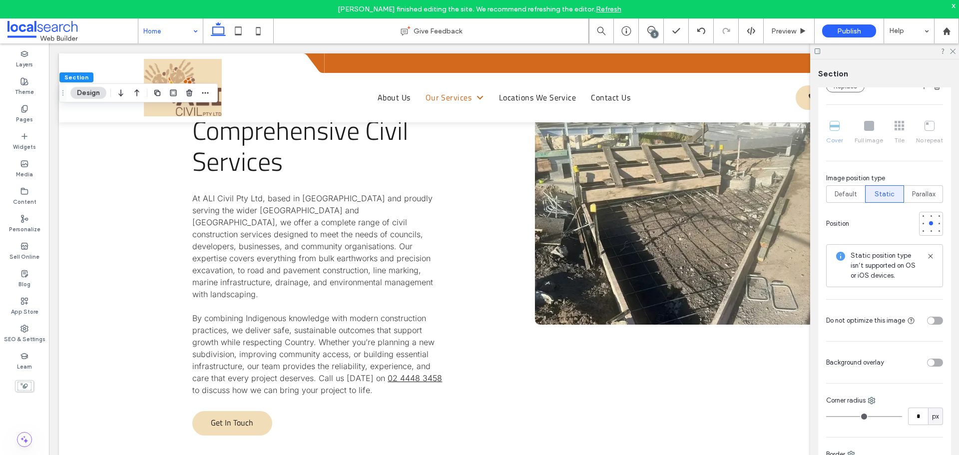
scroll to position [300, 0]
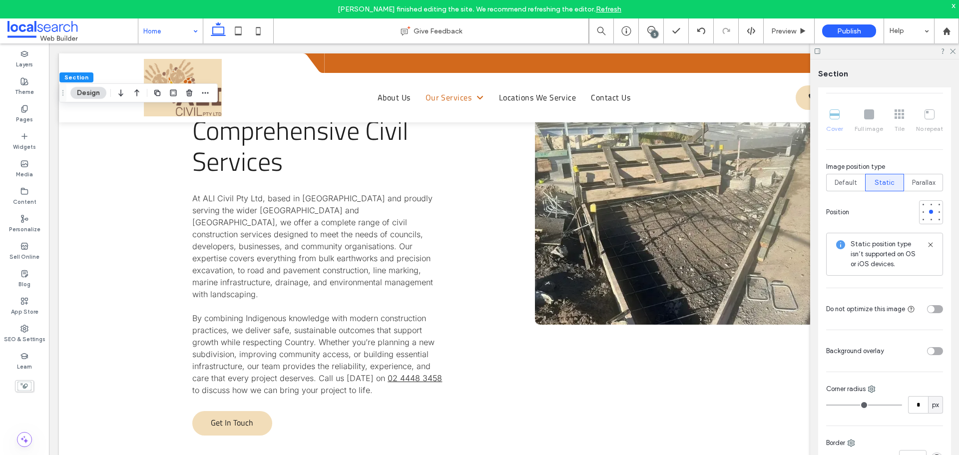
click at [931, 351] on div "toggle" at bounding box center [935, 351] width 16 height 8
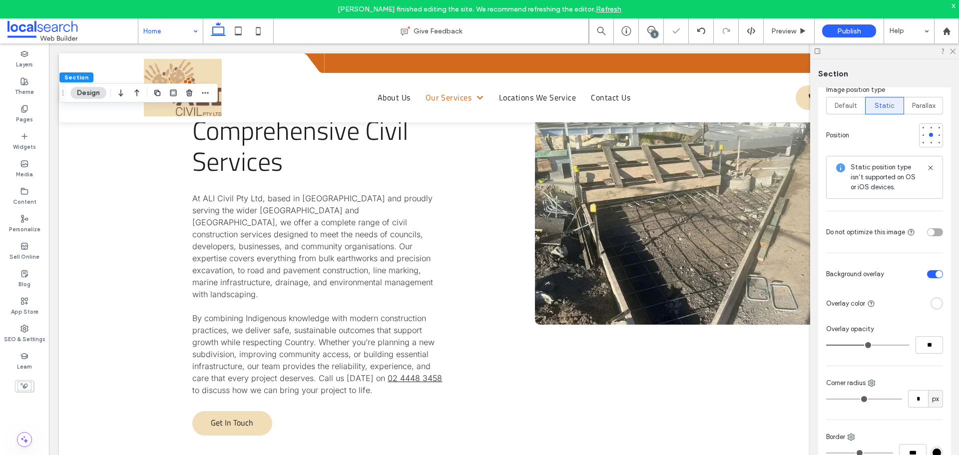
scroll to position [400, 0]
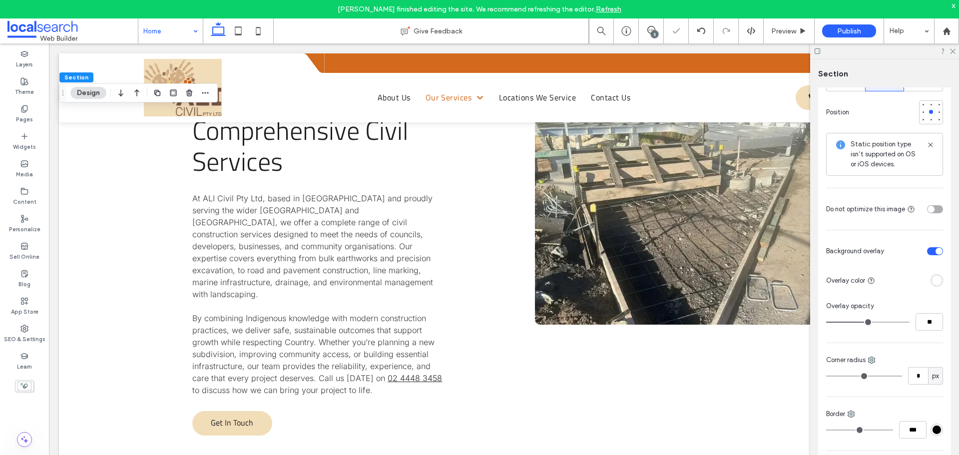
click at [939, 280] on div "Color Image Video Name: imgi_47_7.svg Size: 93x146 Replace Cover Full image Til…" at bounding box center [884, 156] width 133 height 666
click at [935, 281] on div "rgba(255, 255, 255, 1)" at bounding box center [937, 280] width 8 height 8
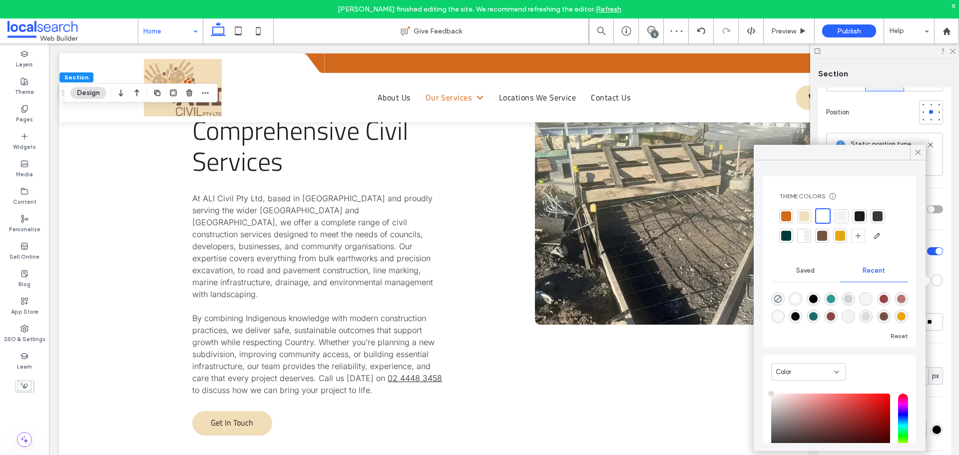
click at [832, 232] on div at bounding box center [839, 225] width 121 height 35
click at [837, 233] on div at bounding box center [840, 236] width 10 height 10
click at [917, 158] on span at bounding box center [918, 152] width 9 height 15
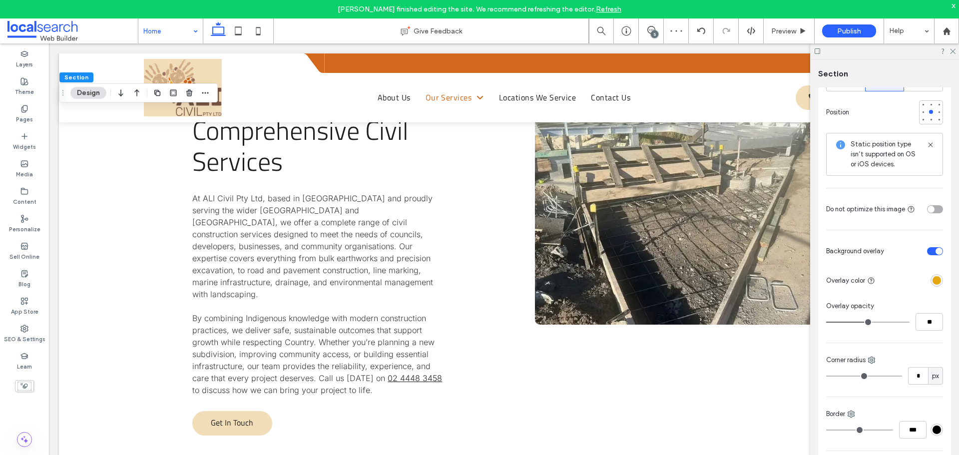
type input "**"
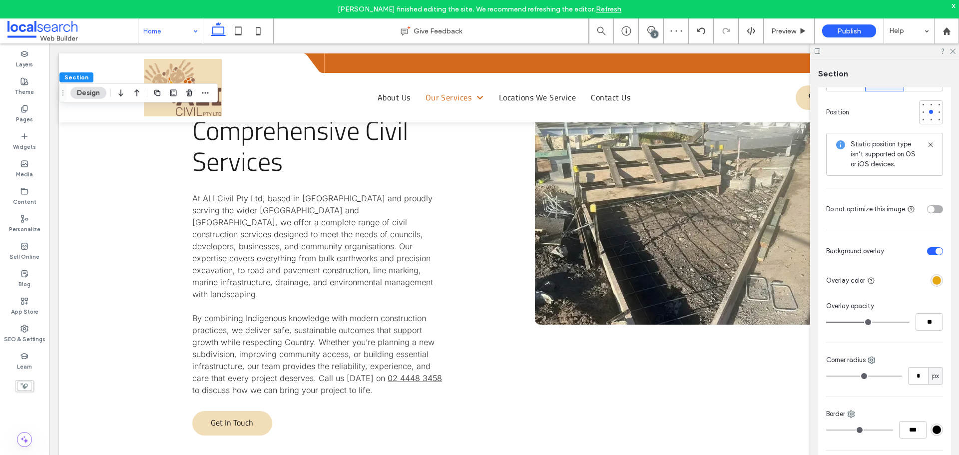
type input "**"
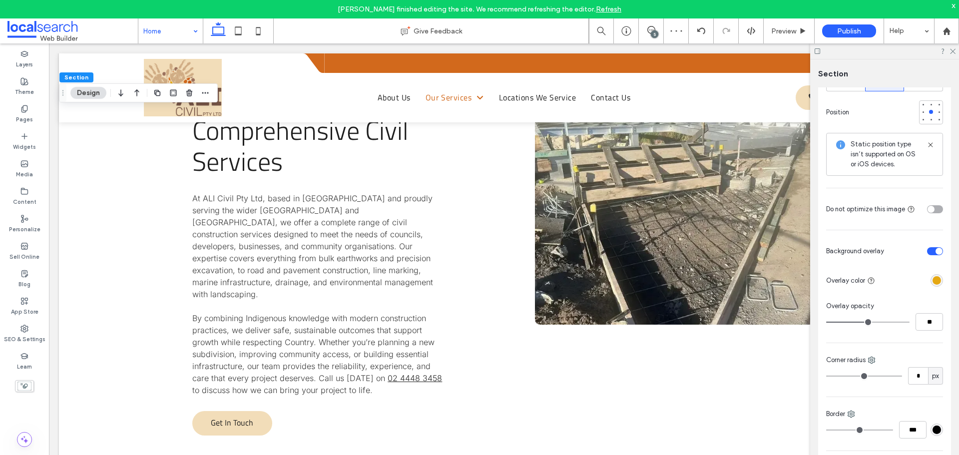
type input "**"
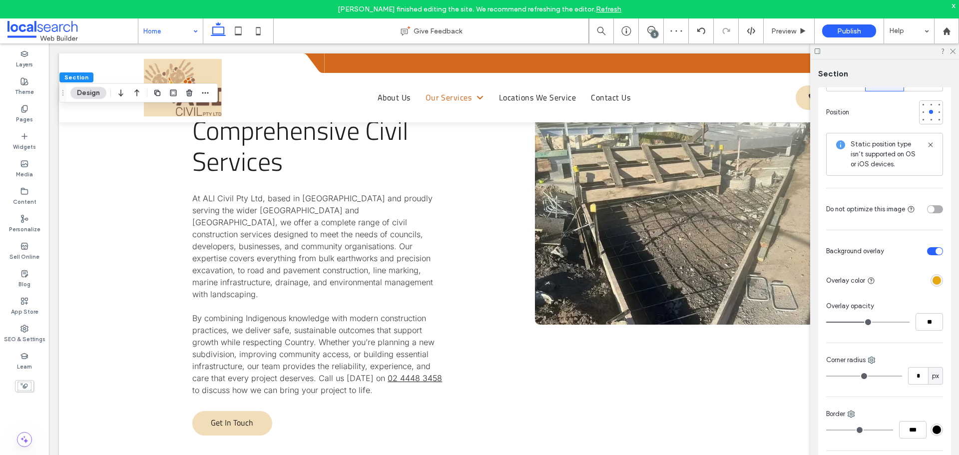
type input "**"
drag, startPoint x: 868, startPoint y: 320, endPoint x: 858, endPoint y: 320, distance: 9.5
click at [858, 322] on input "range" at bounding box center [867, 322] width 83 height 1
drag, startPoint x: 870, startPoint y: 322, endPoint x: 883, endPoint y: 323, distance: 13.5
click at [883, 323] on input "range" at bounding box center [867, 322] width 83 height 1
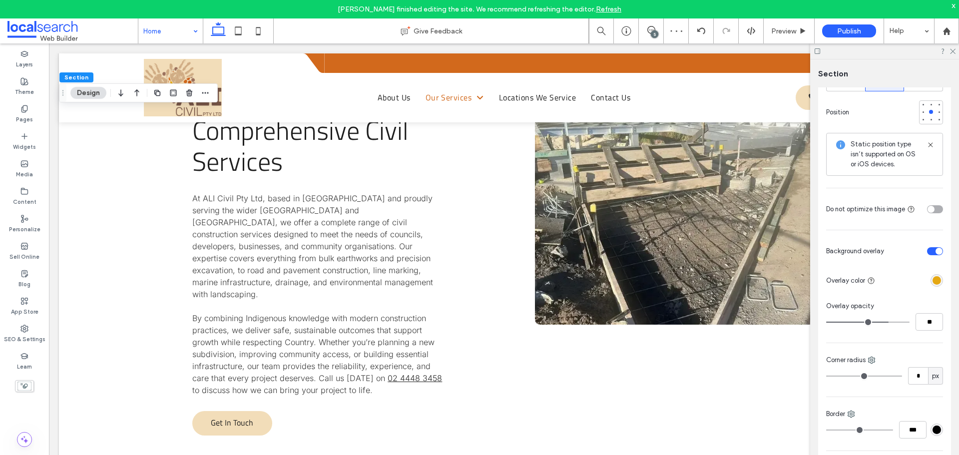
click at [888, 322] on input "range" at bounding box center [867, 322] width 83 height 1
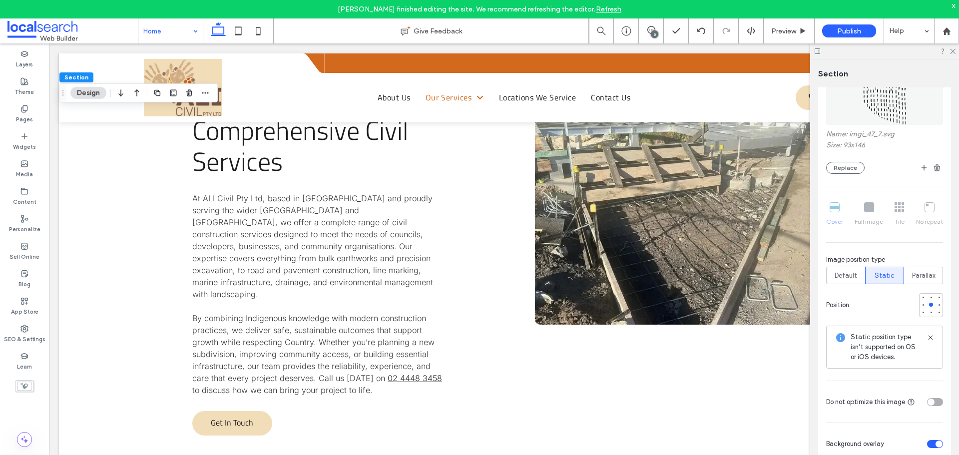
scroll to position [200, 0]
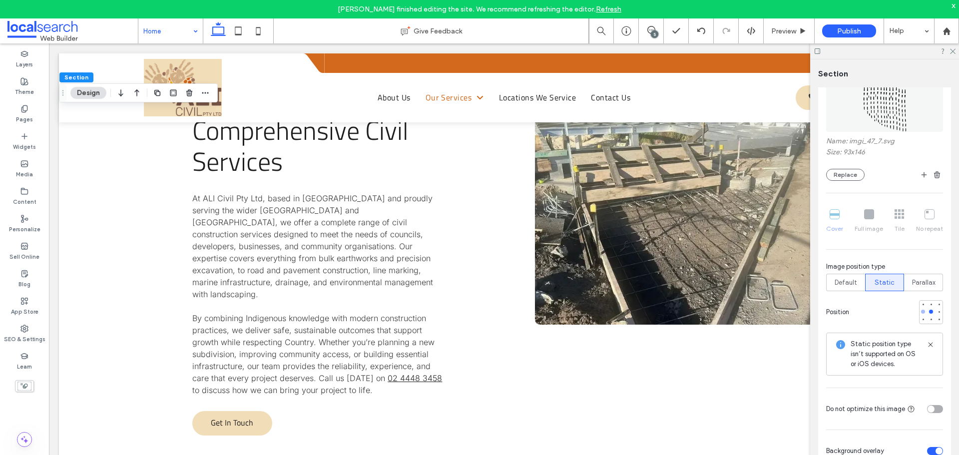
click at [921, 311] on div at bounding box center [923, 312] width 4 height 4
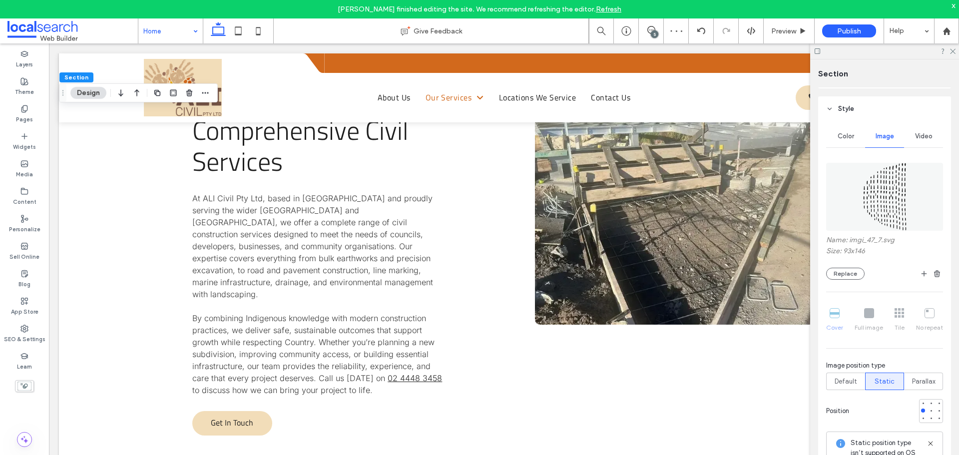
scroll to position [150, 0]
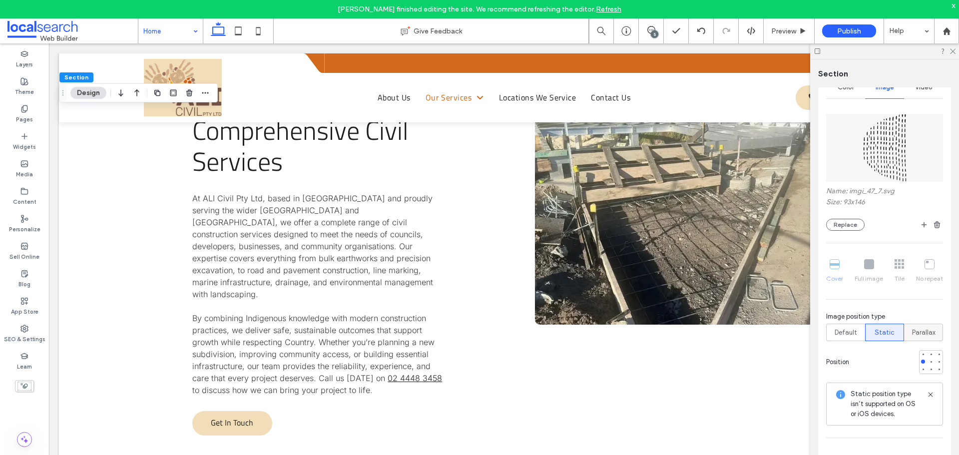
click at [921, 331] on span "Parallax" at bounding box center [923, 333] width 23 height 10
click at [844, 330] on span "Default" at bounding box center [846, 333] width 22 height 10
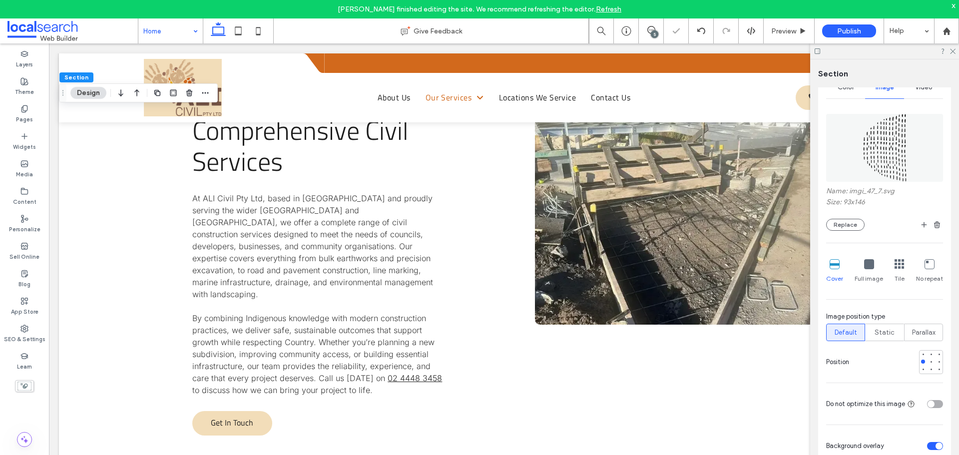
click at [897, 267] on icon at bounding box center [900, 264] width 10 height 10
click at [925, 264] on icon at bounding box center [930, 264] width 10 height 10
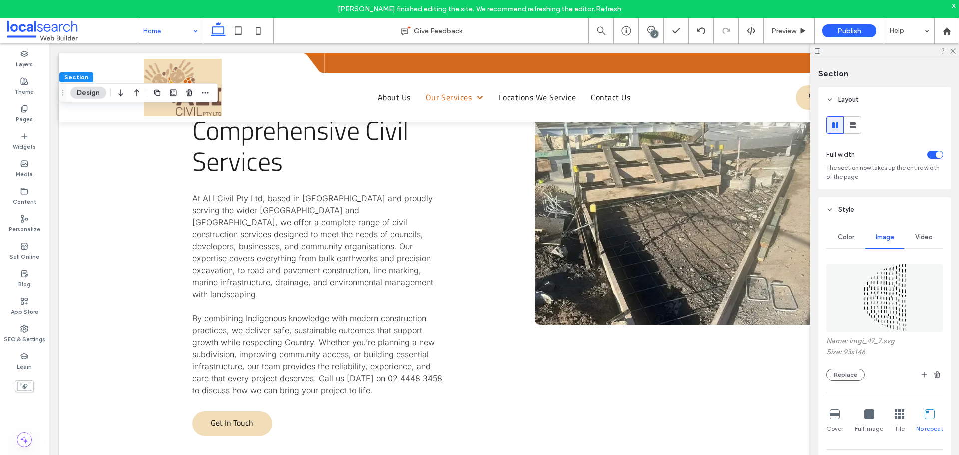
click at [864, 419] on div at bounding box center [869, 414] width 10 height 11
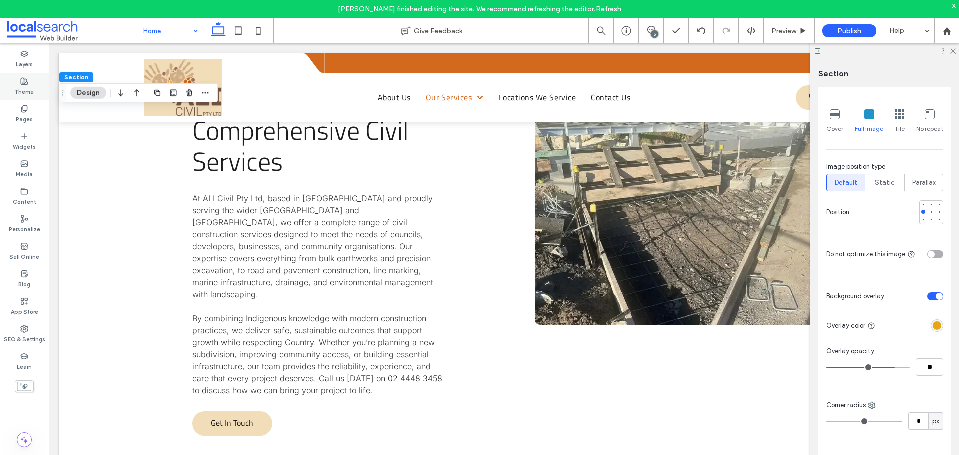
click at [25, 93] on label "Theme" at bounding box center [24, 90] width 19 height 11
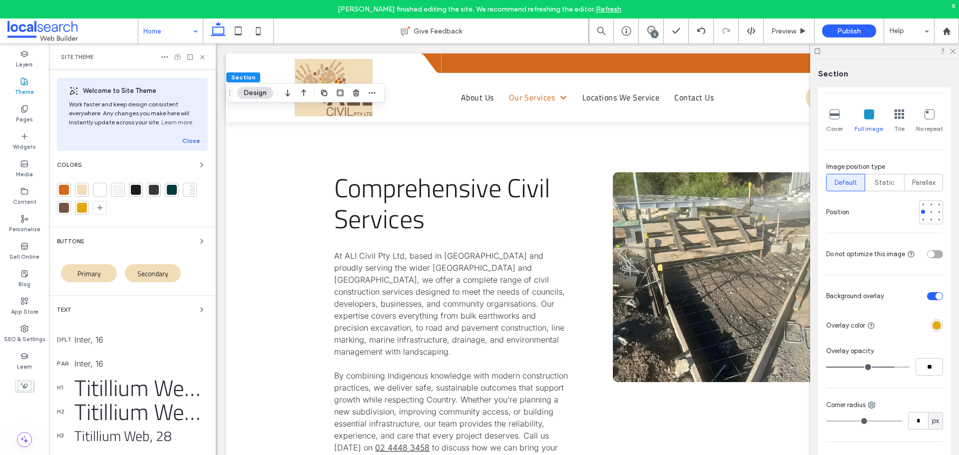
click at [84, 208] on div at bounding box center [82, 208] width 10 height 10
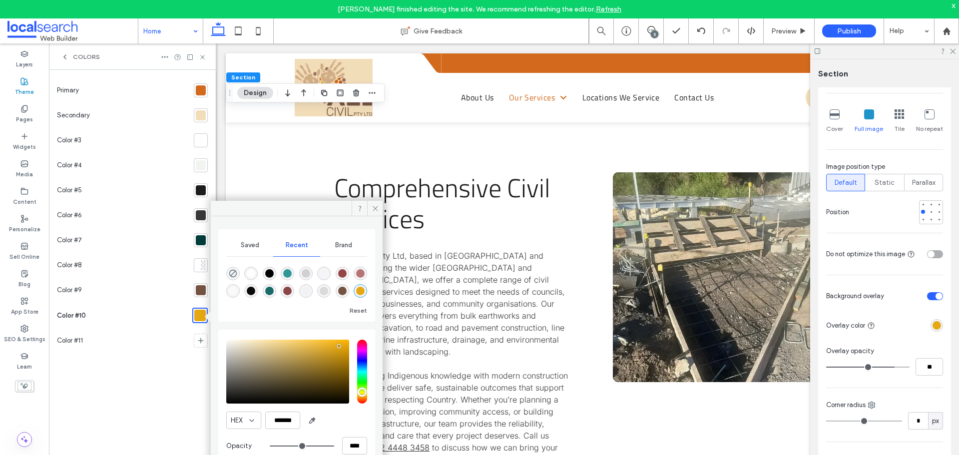
scroll to position [1, 0]
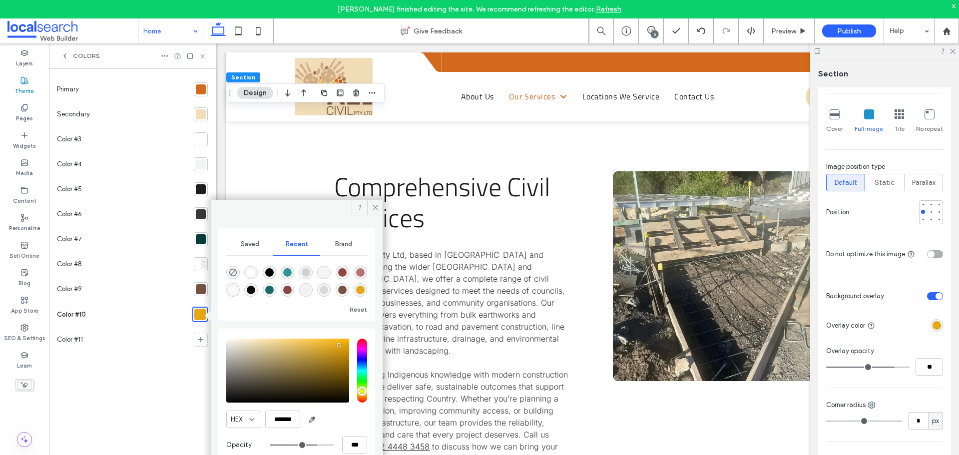
drag, startPoint x: 328, startPoint y: 445, endPoint x: 316, endPoint y: 446, distance: 12.0
click at [316, 446] on input "range" at bounding box center [302, 445] width 64 height 1
click at [206, 59] on icon at bounding box center [202, 55] width 7 height 7
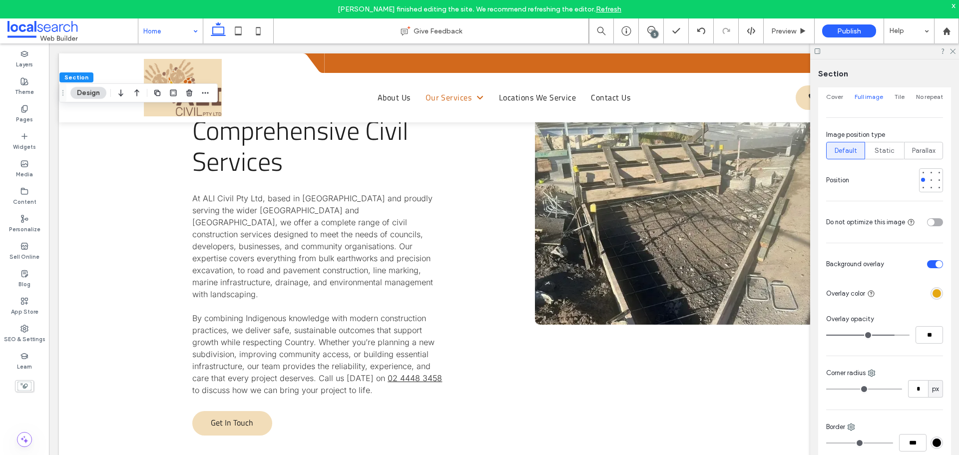
scroll to position [300, 0]
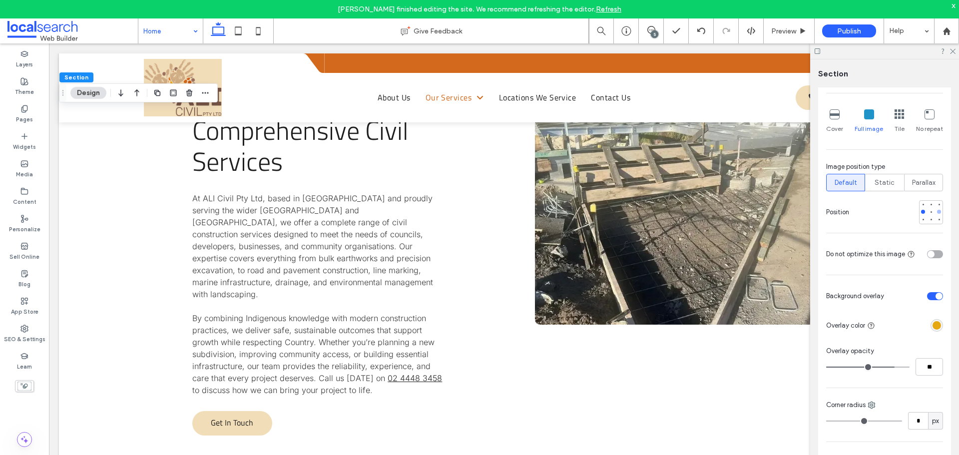
click at [936, 214] on div at bounding box center [939, 211] width 7 height 7
click at [892, 186] on div "Static" at bounding box center [885, 182] width 26 height 16
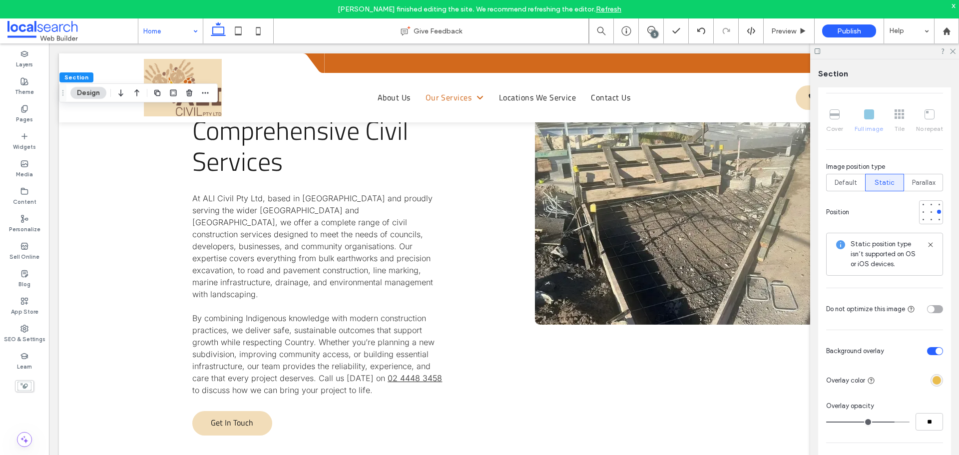
scroll to position [100, 0]
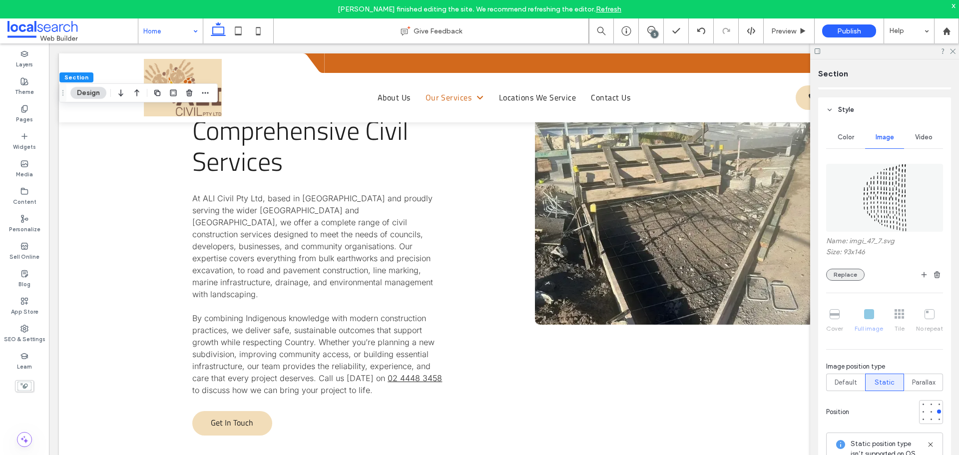
click at [855, 271] on button "Replace" at bounding box center [845, 275] width 38 height 12
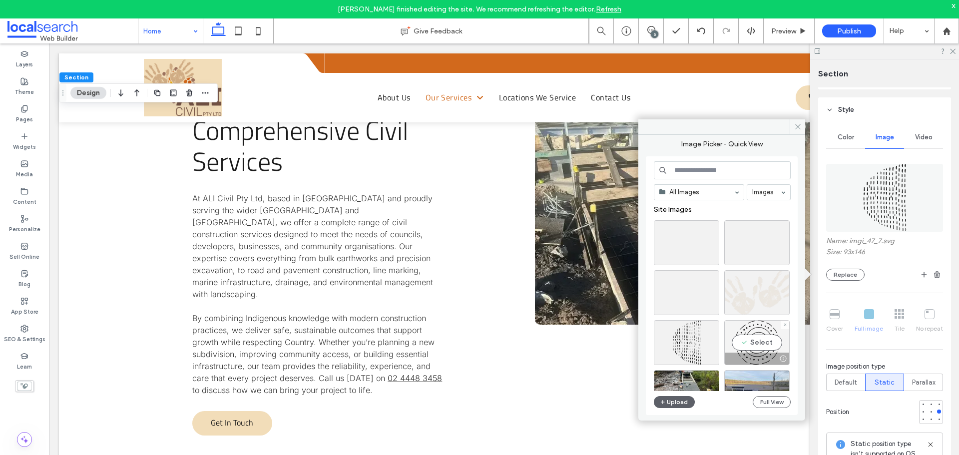
click at [744, 343] on div "Select" at bounding box center [756, 342] width 65 height 45
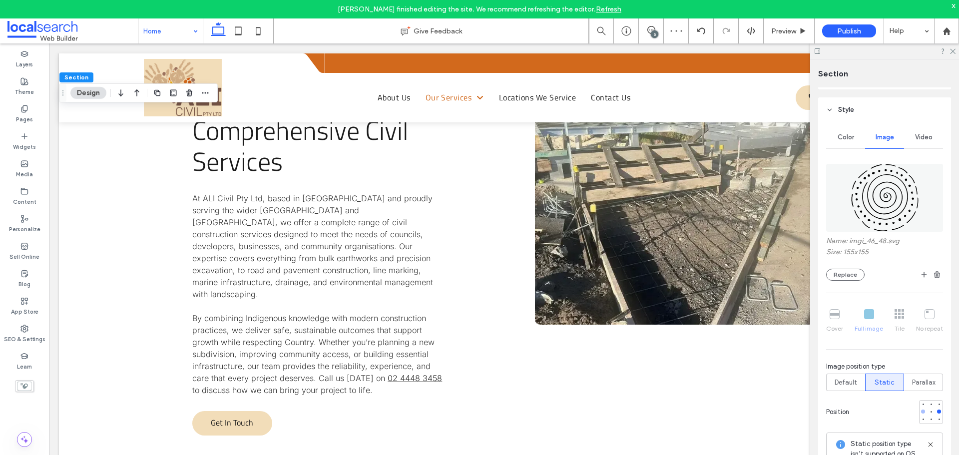
click at [920, 415] on div at bounding box center [923, 411] width 7 height 7
click at [937, 411] on div at bounding box center [939, 412] width 4 height 4
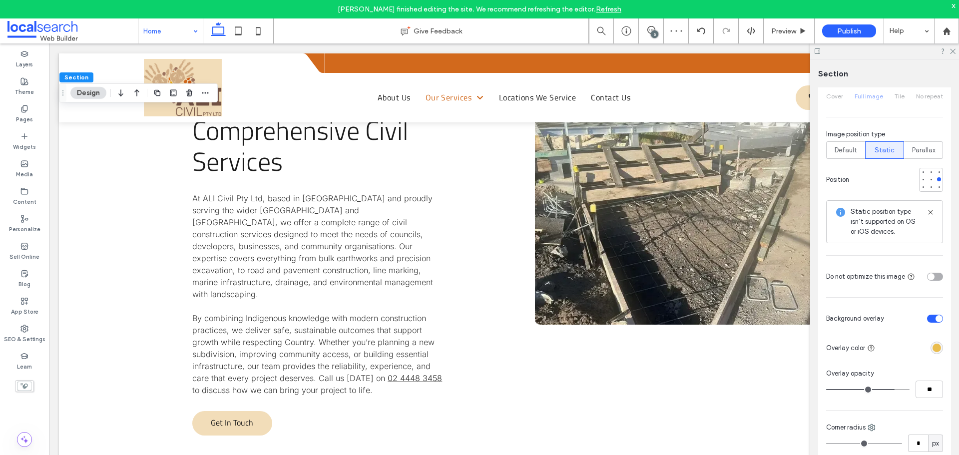
scroll to position [350, 0]
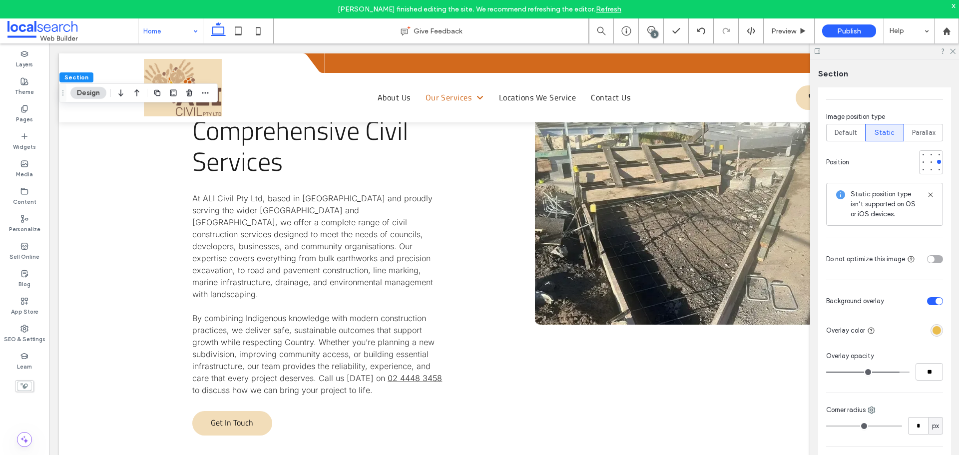
click at [893, 373] on input "range" at bounding box center [867, 372] width 83 height 1
drag, startPoint x: 892, startPoint y: 374, endPoint x: 898, endPoint y: 375, distance: 6.1
click at [898, 373] on input "range" at bounding box center [867, 372] width 83 height 1
drag, startPoint x: 898, startPoint y: 375, endPoint x: 913, endPoint y: 375, distance: 15.0
click at [910, 373] on input "range" at bounding box center [867, 372] width 83 height 1
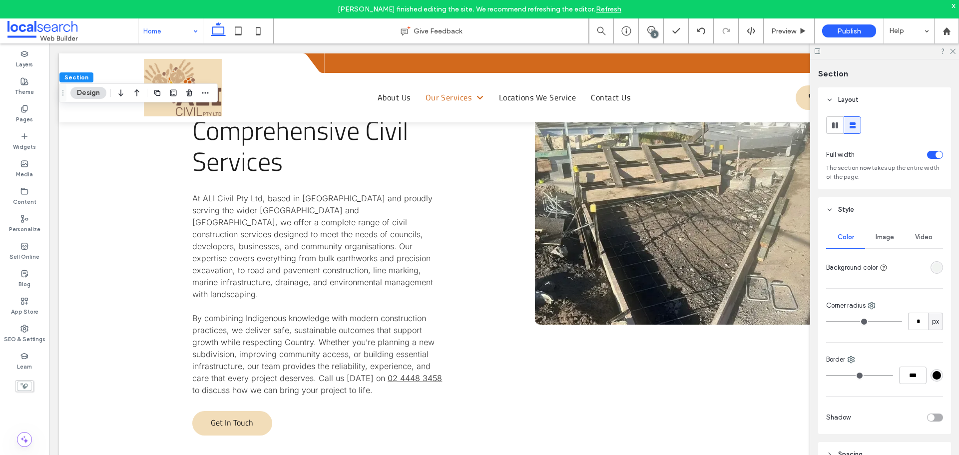
click at [888, 241] on span "Image" at bounding box center [885, 237] width 18 height 8
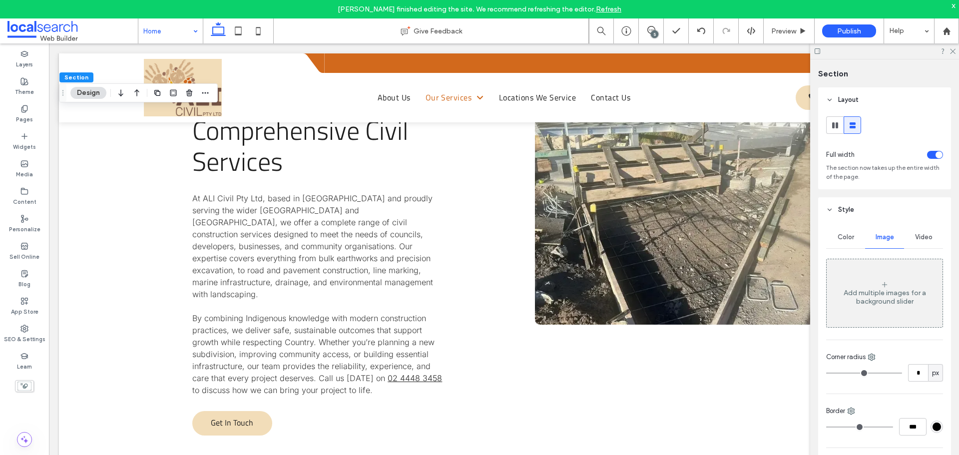
click at [884, 280] on div "Add multiple images for a background slider" at bounding box center [885, 293] width 116 height 66
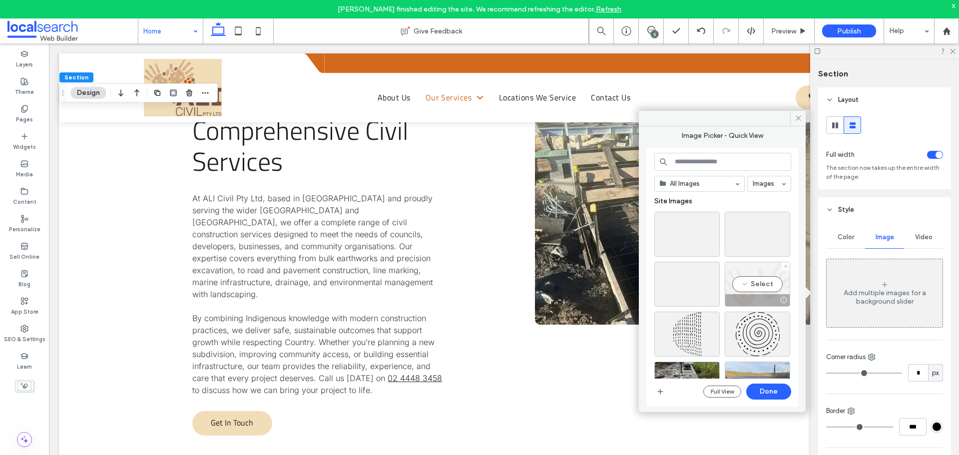
click at [752, 284] on div "Select" at bounding box center [757, 284] width 65 height 45
click at [771, 384] on button "Done" at bounding box center [768, 392] width 45 height 16
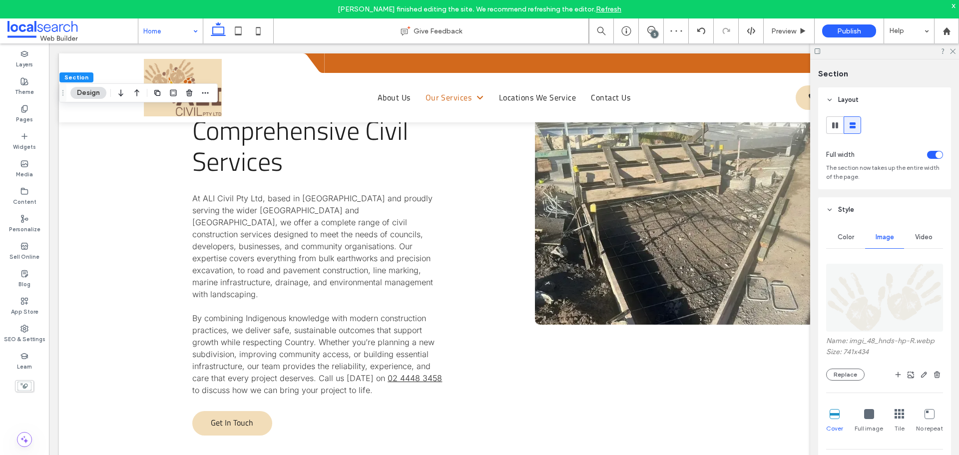
click at [868, 418] on icon at bounding box center [869, 414] width 10 height 10
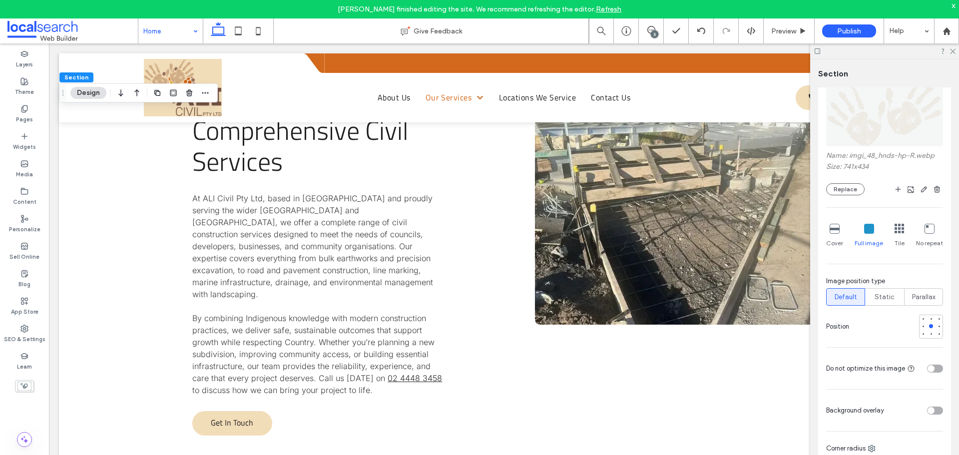
scroll to position [200, 0]
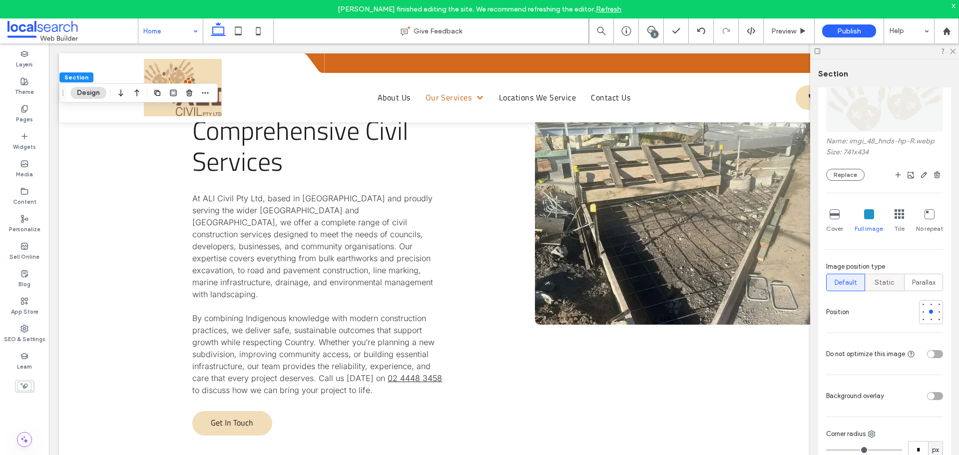
click at [887, 284] on span "Static" at bounding box center [885, 283] width 20 height 10
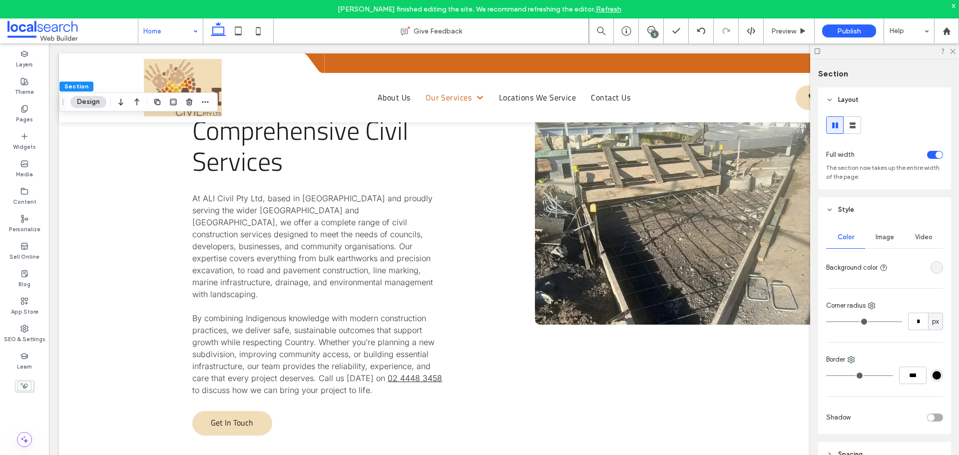
click at [933, 268] on div "rgba(241, 244, 241, 1)" at bounding box center [937, 267] width 8 height 8
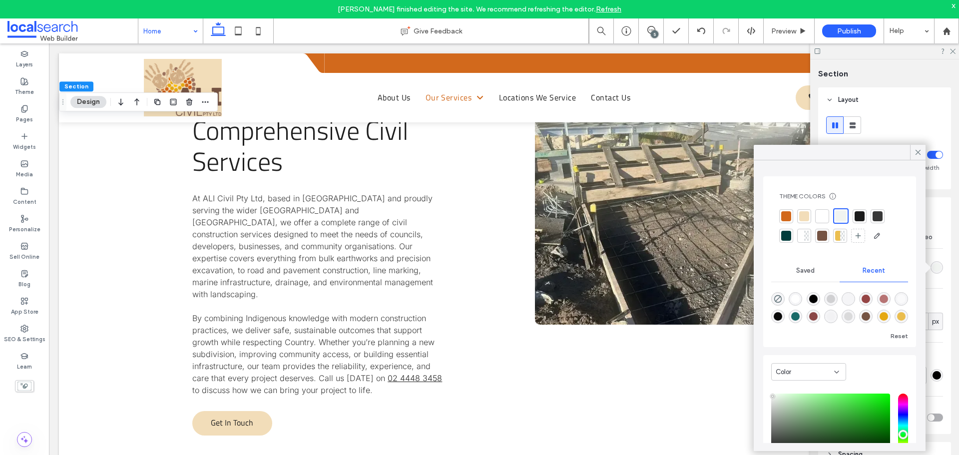
click at [841, 235] on div at bounding box center [842, 236] width 5 height 10
click at [917, 154] on icon at bounding box center [918, 152] width 9 height 9
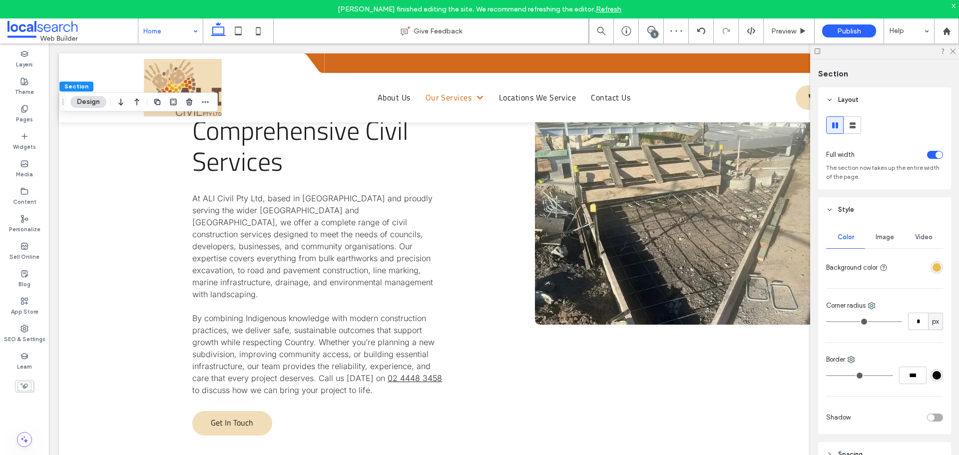
click at [876, 240] on span "Image" at bounding box center [885, 237] width 18 height 8
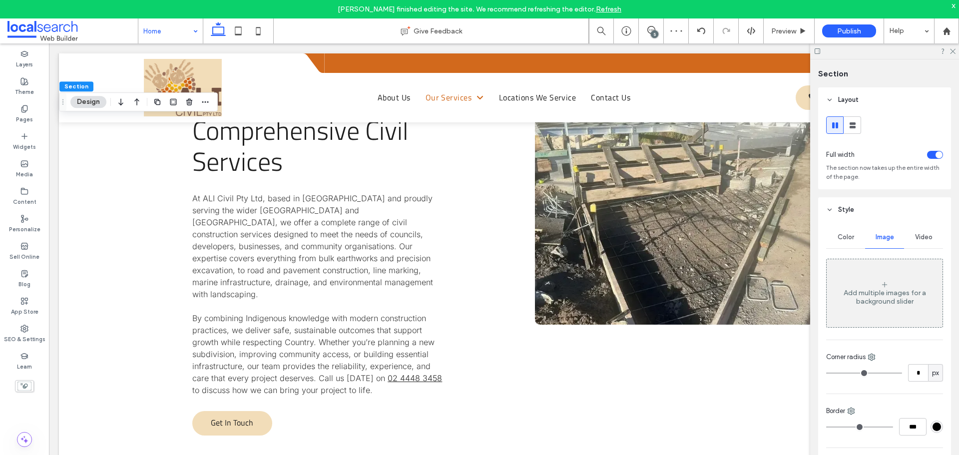
click at [880, 297] on div "Add multiple images for a background slider" at bounding box center [885, 297] width 116 height 17
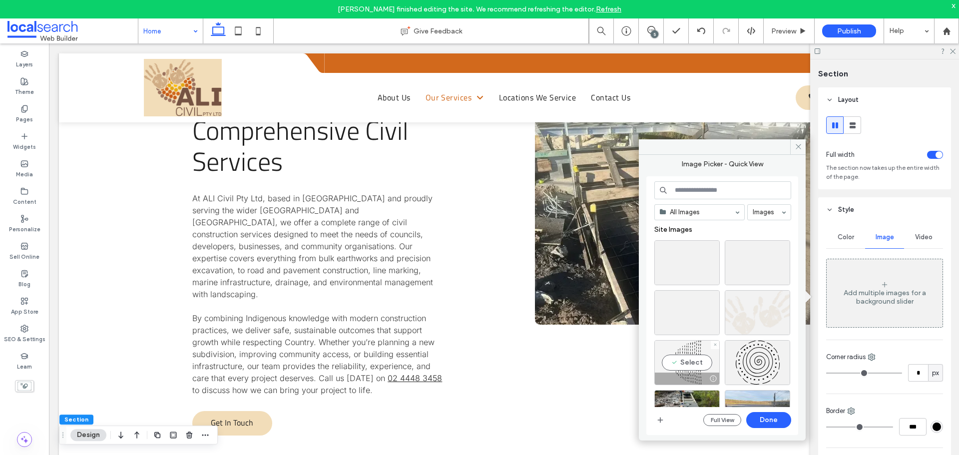
click at [692, 363] on div "Select" at bounding box center [687, 362] width 65 height 45
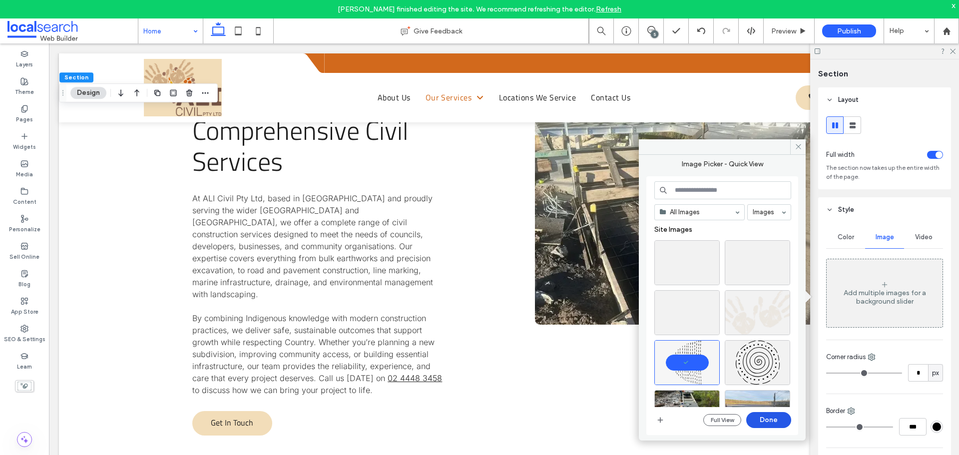
click at [770, 417] on button "Done" at bounding box center [768, 420] width 45 height 16
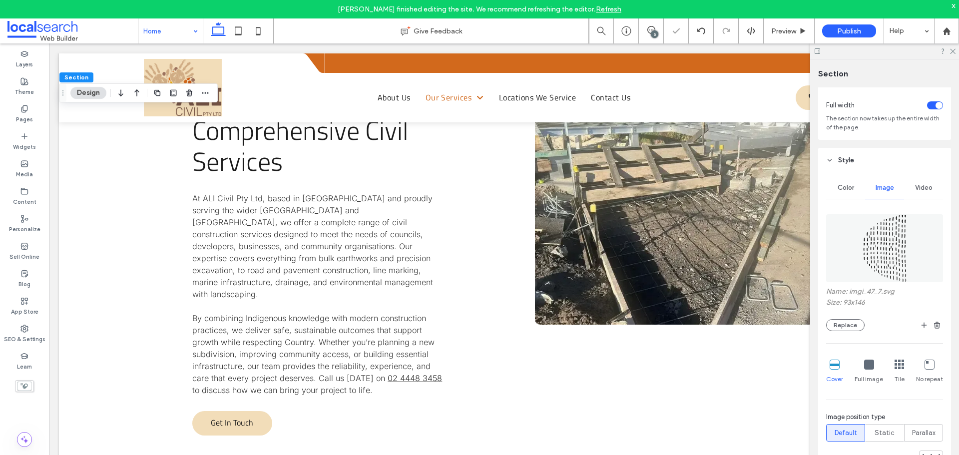
scroll to position [50, 0]
click at [872, 367] on icon at bounding box center [869, 364] width 10 height 10
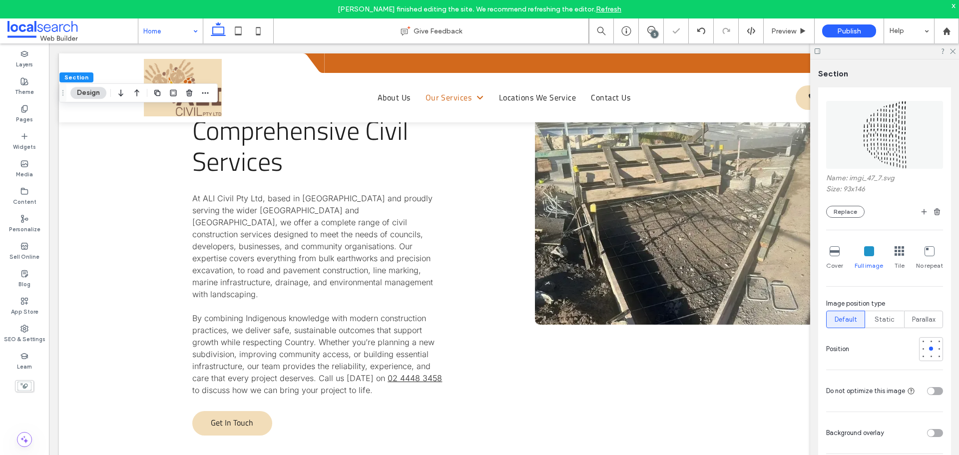
scroll to position [200, 0]
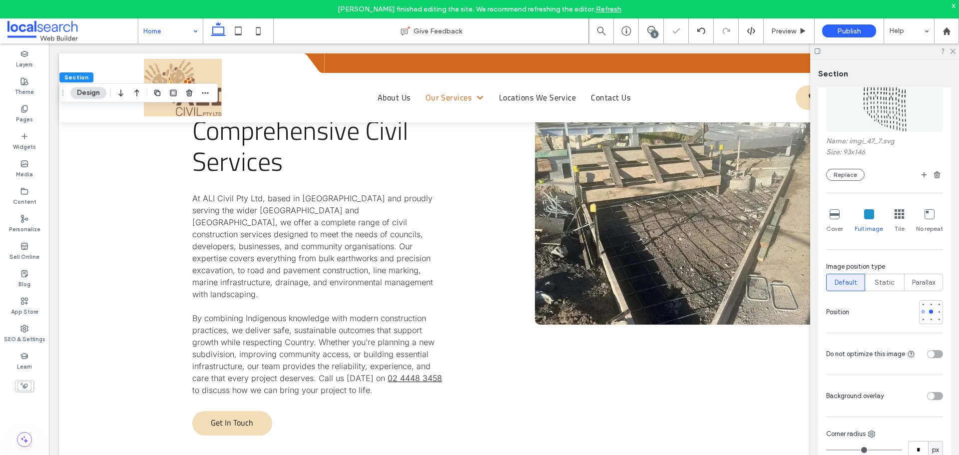
click at [921, 310] on div at bounding box center [923, 312] width 4 height 4
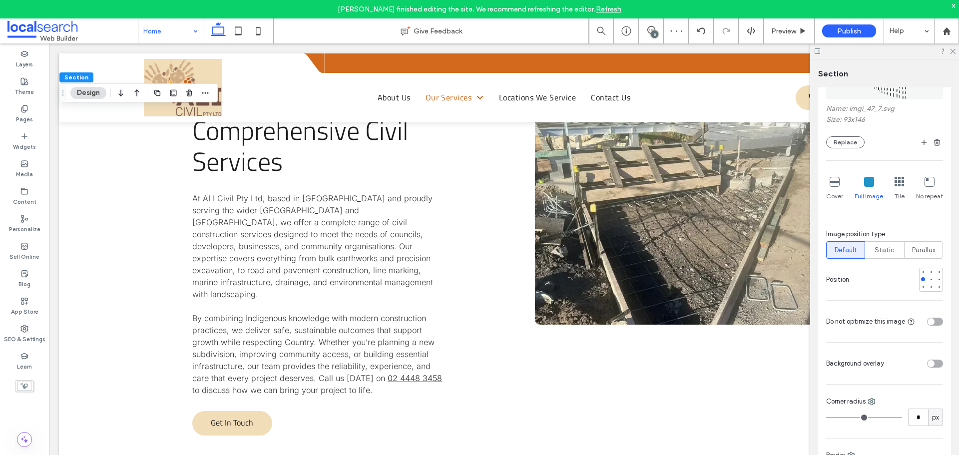
scroll to position [250, 0]
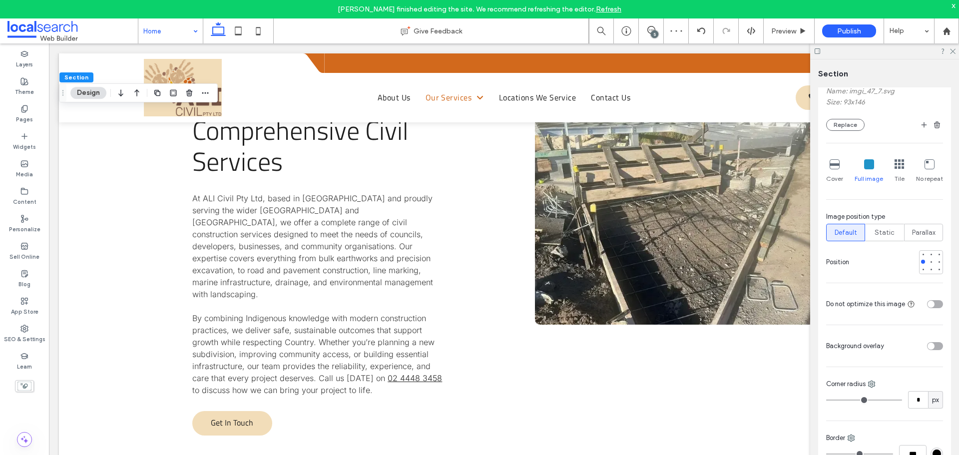
click at [932, 342] on div "toggle" at bounding box center [935, 346] width 16 height 8
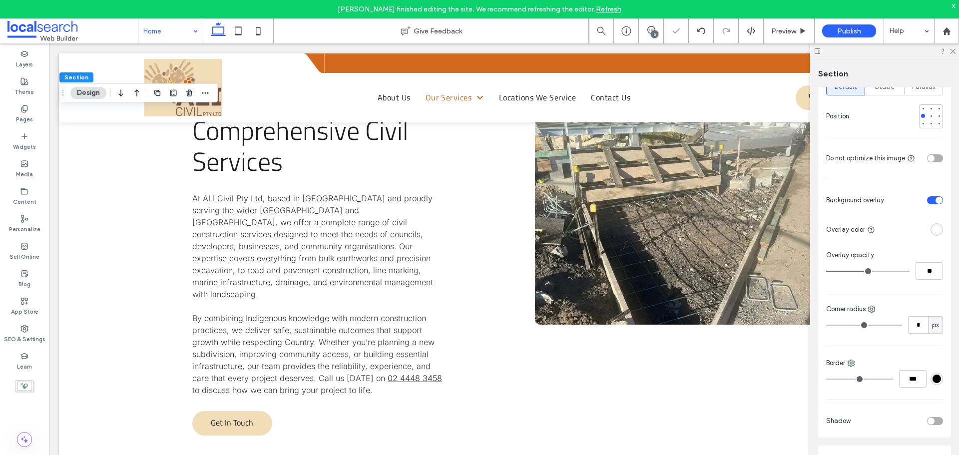
scroll to position [400, 0]
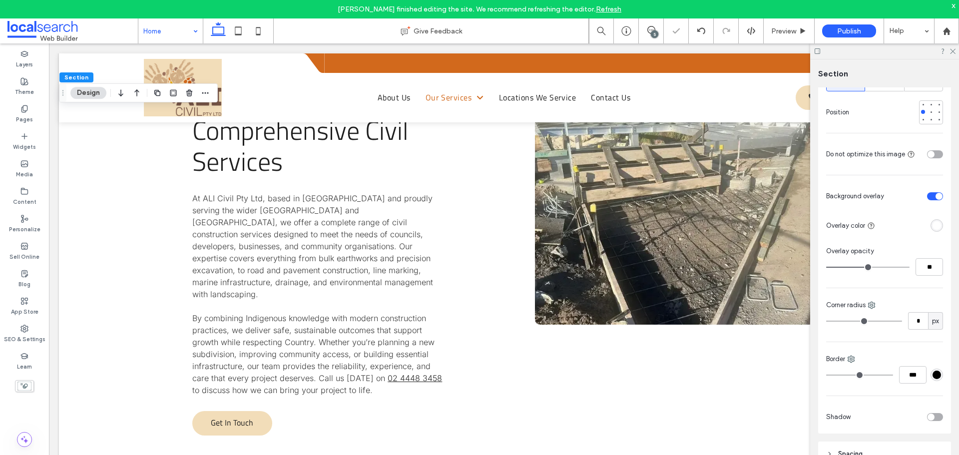
click at [933, 228] on div "rgba(255, 255, 255, 1)" at bounding box center [937, 225] width 8 height 8
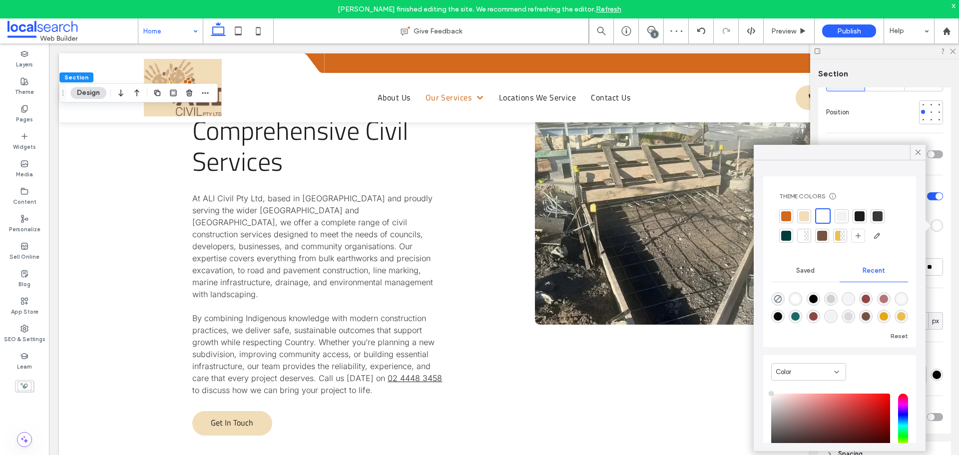
click at [841, 239] on div at bounding box center [842, 236] width 5 height 10
click at [915, 154] on icon at bounding box center [918, 152] width 9 height 9
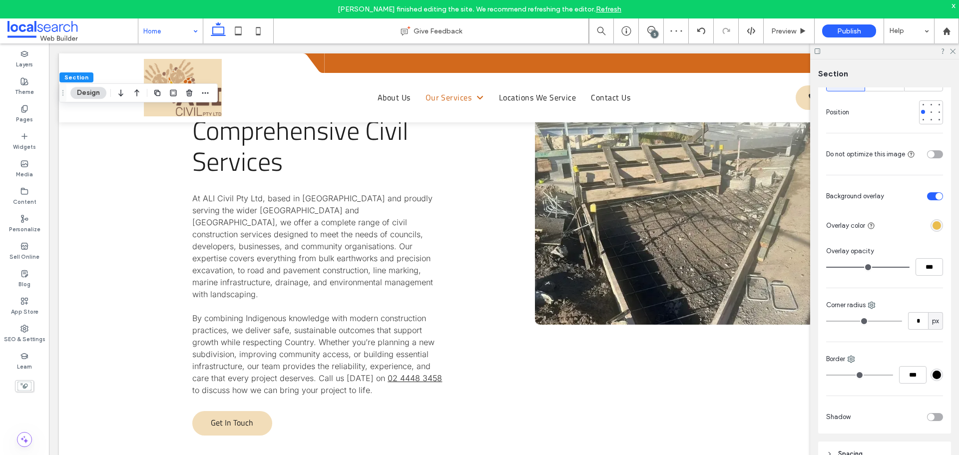
drag, startPoint x: 868, startPoint y: 265, endPoint x: 907, endPoint y: 265, distance: 39.0
click at [907, 267] on input "range" at bounding box center [867, 267] width 83 height 1
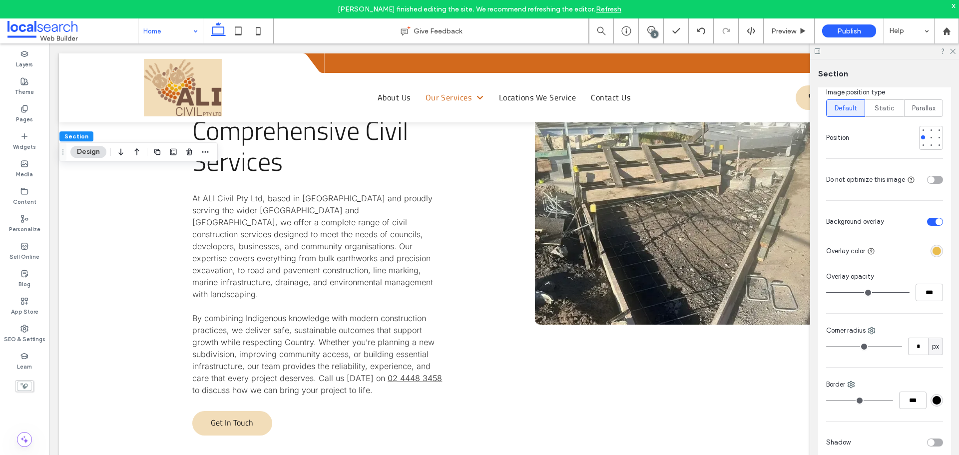
scroll to position [350, 0]
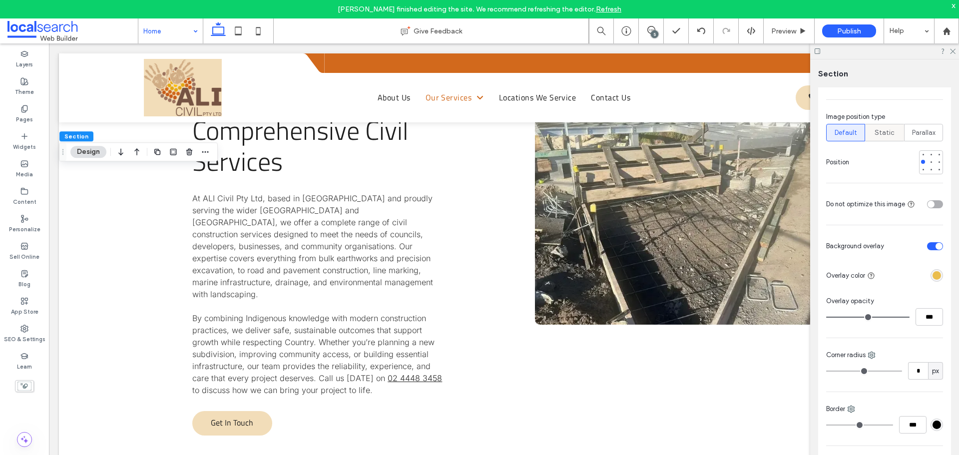
drag, startPoint x: 894, startPoint y: 135, endPoint x: 829, endPoint y: 172, distance: 74.7
click at [894, 134] on div "Static" at bounding box center [885, 132] width 26 height 16
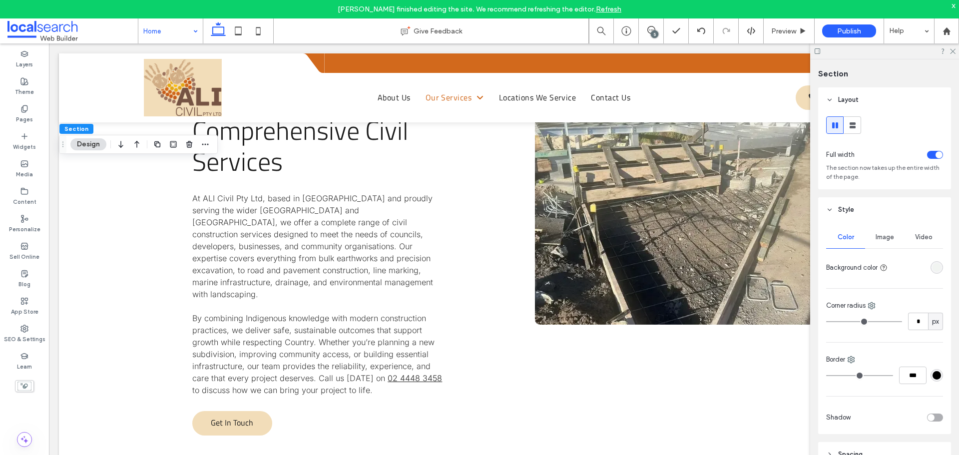
click at [897, 238] on div "Image" at bounding box center [884, 237] width 39 height 22
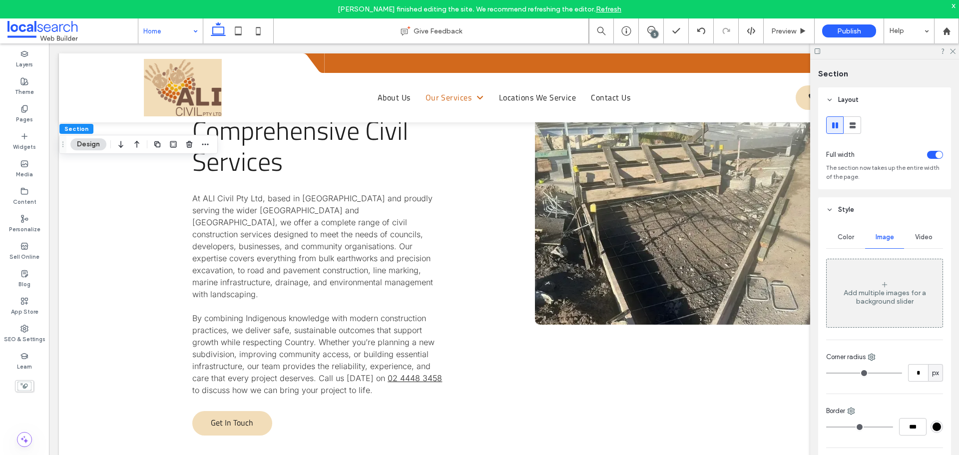
click at [902, 294] on div "Add multiple images for a background slider" at bounding box center [885, 297] width 116 height 17
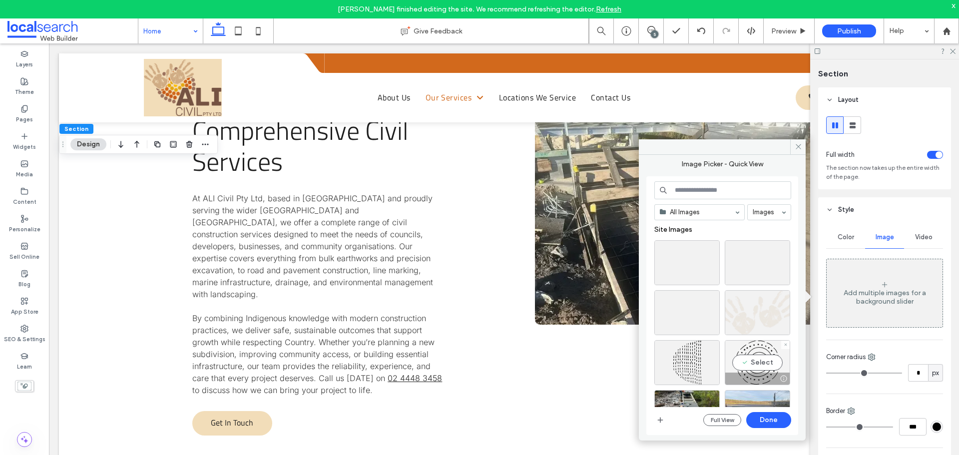
click at [755, 364] on div "Select" at bounding box center [757, 362] width 65 height 45
click at [767, 422] on button "Done" at bounding box center [768, 420] width 45 height 16
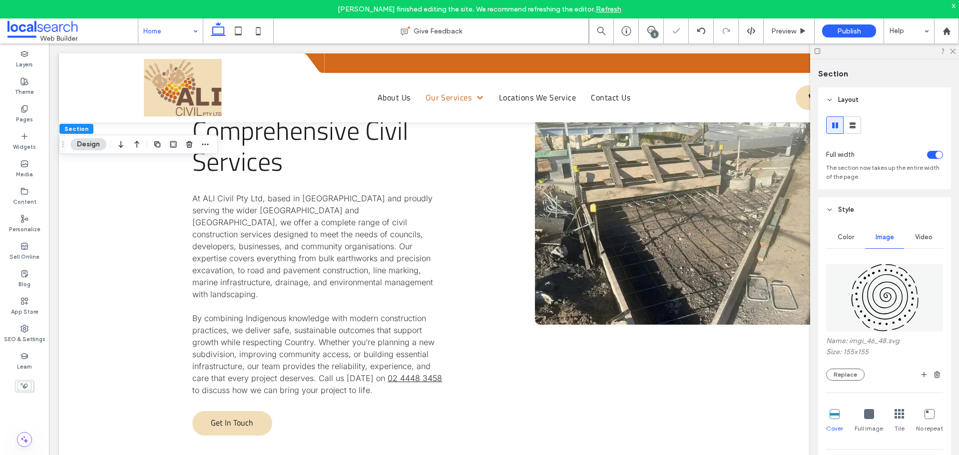
click at [865, 414] on icon at bounding box center [869, 414] width 10 height 10
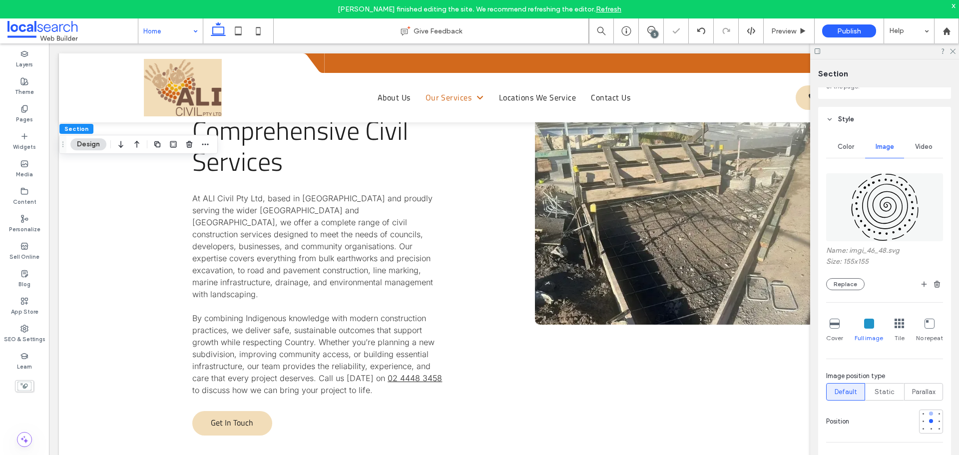
scroll to position [100, 0]
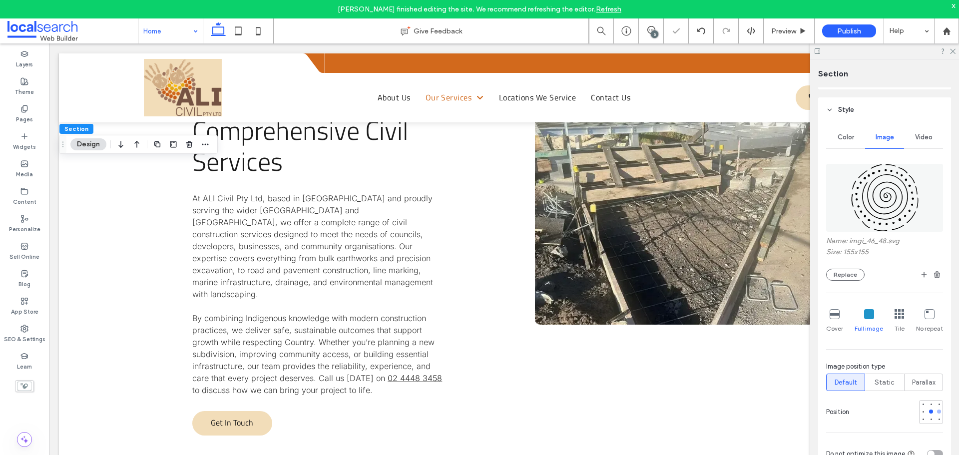
click at [936, 414] on div at bounding box center [939, 411] width 7 height 7
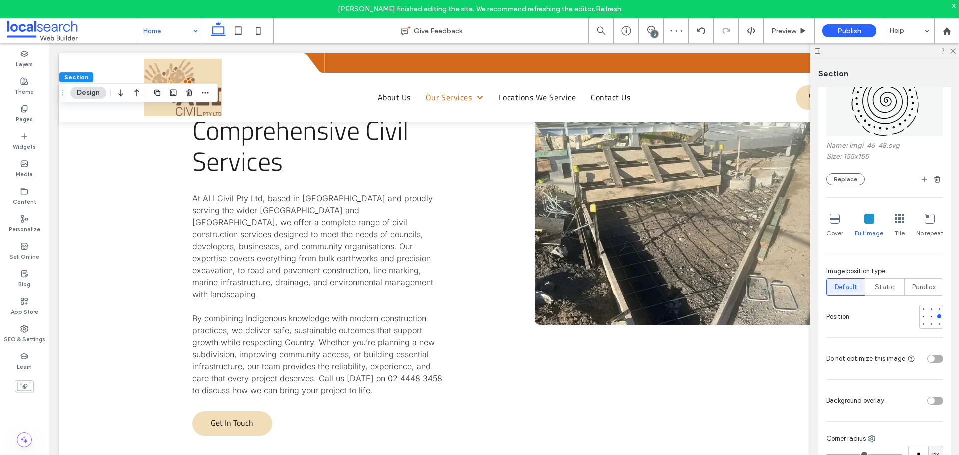
scroll to position [200, 0]
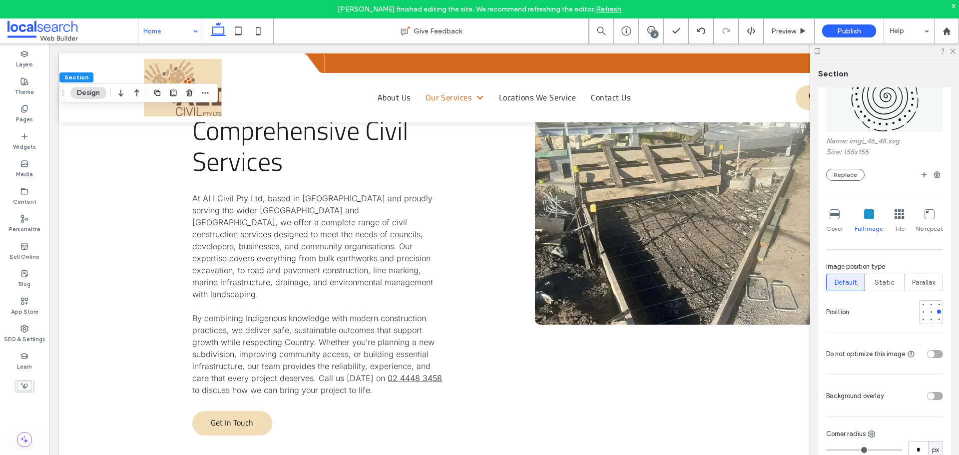
click at [931, 395] on div "toggle" at bounding box center [935, 396] width 16 height 8
click at [937, 424] on div "rgba(255, 255, 255, 1)" at bounding box center [937, 425] width 12 height 12
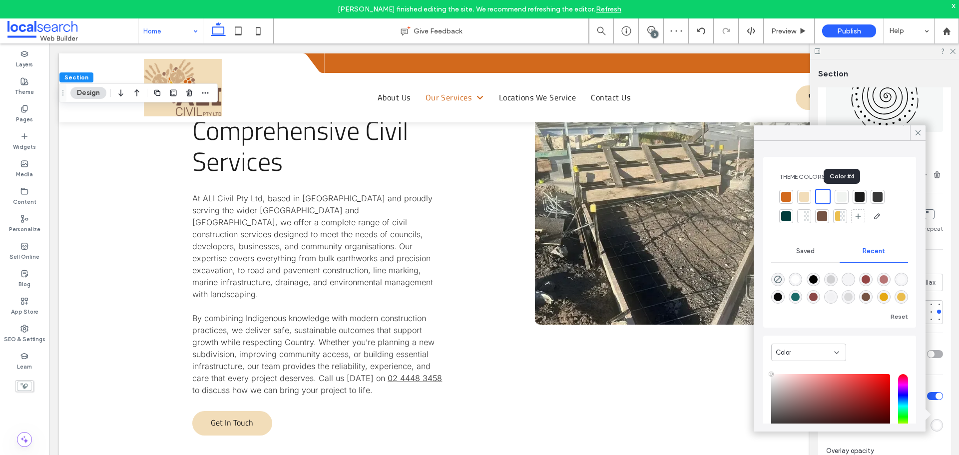
click at [842, 200] on div at bounding box center [842, 197] width 10 height 10
click at [917, 132] on use at bounding box center [918, 132] width 5 height 5
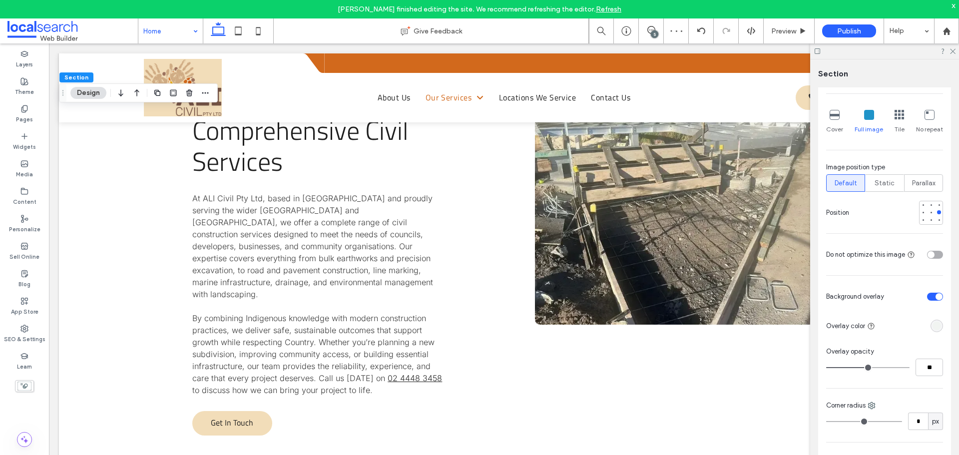
scroll to position [300, 0]
drag, startPoint x: 892, startPoint y: 368, endPoint x: 923, endPoint y: 368, distance: 30.5
click at [910, 368] on input "range" at bounding box center [867, 367] width 83 height 1
click at [892, 367] on input "range" at bounding box center [867, 367] width 83 height 1
click at [888, 367] on input "range" at bounding box center [867, 367] width 83 height 1
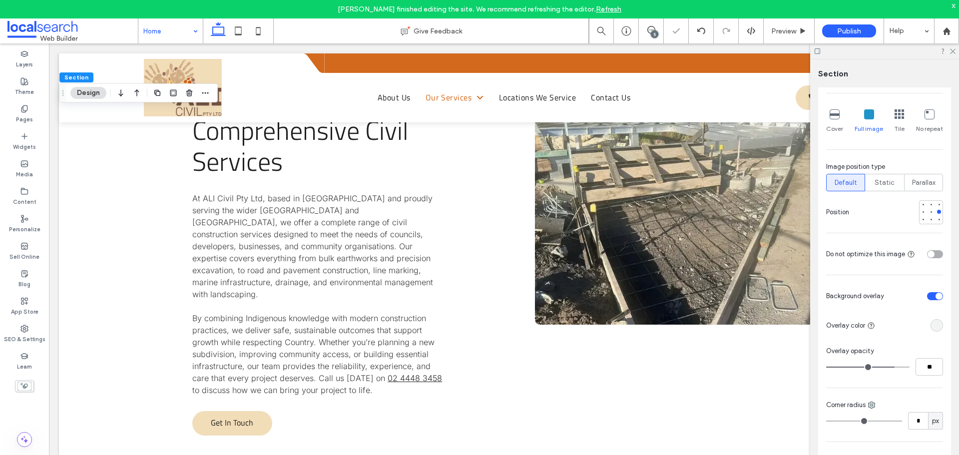
click at [887, 367] on input "range" at bounding box center [867, 367] width 83 height 1
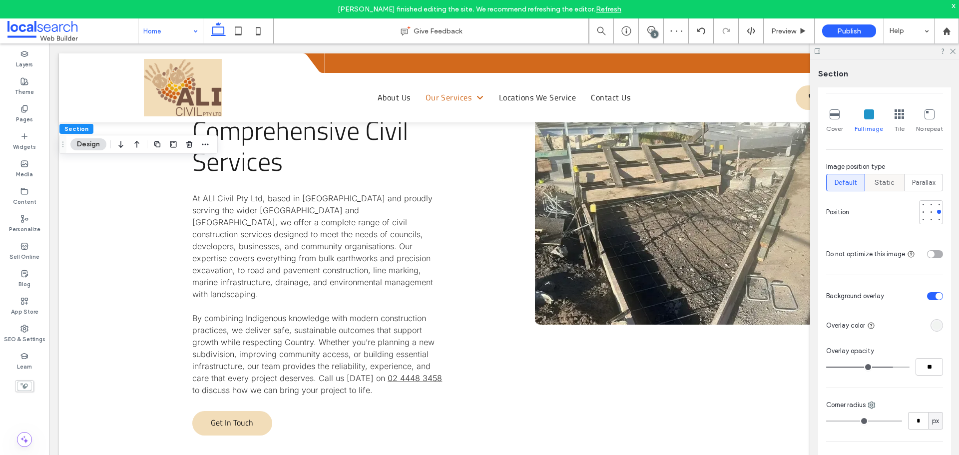
click at [883, 183] on span "Static" at bounding box center [885, 183] width 20 height 10
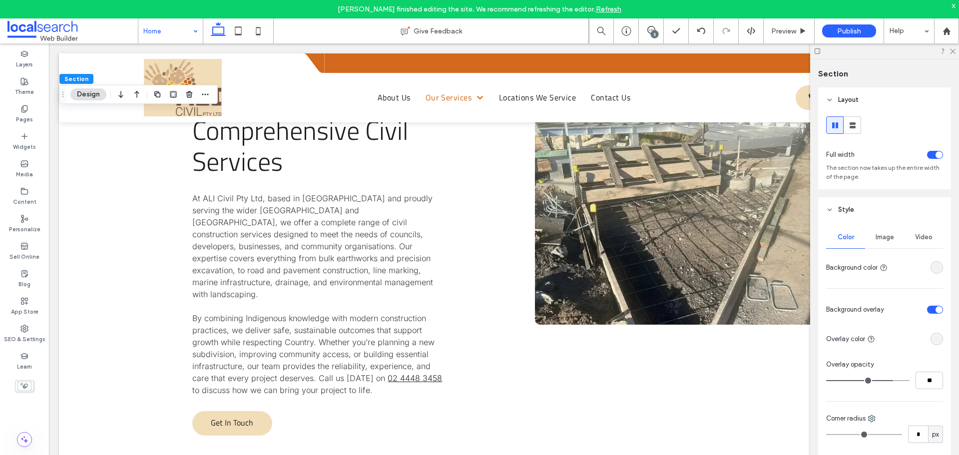
click at [883, 234] on span "Image" at bounding box center [885, 237] width 18 height 8
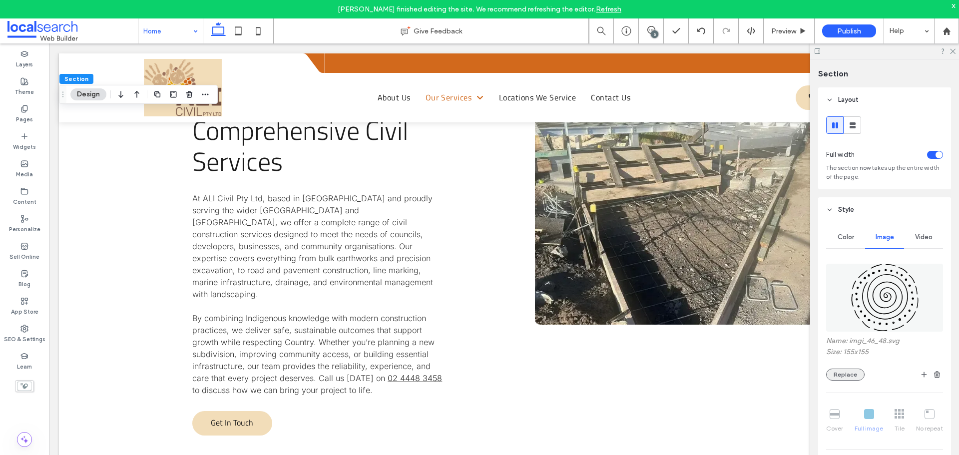
click at [855, 376] on button "Replace" at bounding box center [845, 375] width 38 height 12
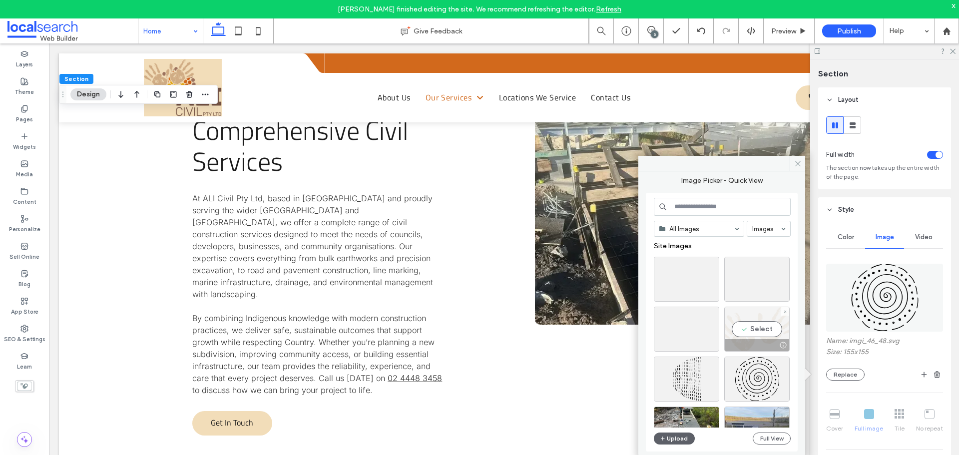
click at [756, 334] on div "Select" at bounding box center [756, 329] width 65 height 45
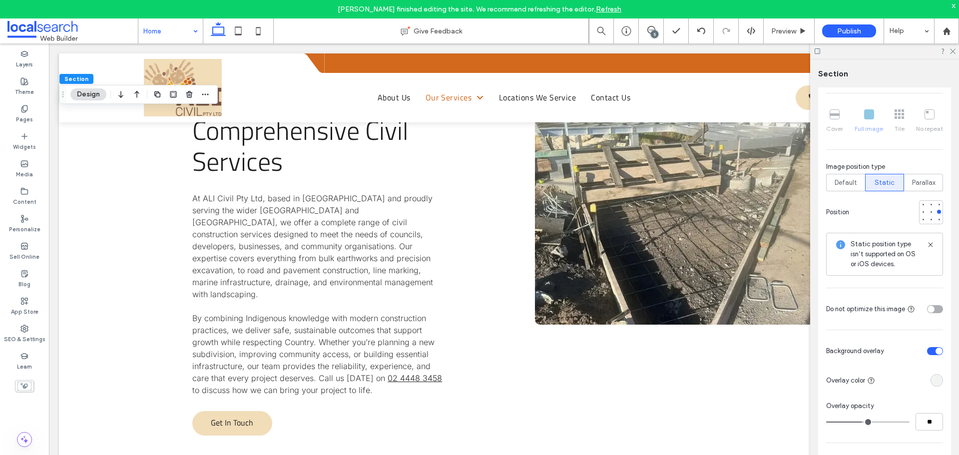
drag, startPoint x: 888, startPoint y: 423, endPoint x: 860, endPoint y: 428, distance: 28.5
click at [860, 423] on input "range" at bounding box center [867, 422] width 83 height 1
drag, startPoint x: 859, startPoint y: 426, endPoint x: 835, endPoint y: 426, distance: 24.0
click at [835, 423] on input "range" at bounding box center [867, 422] width 83 height 1
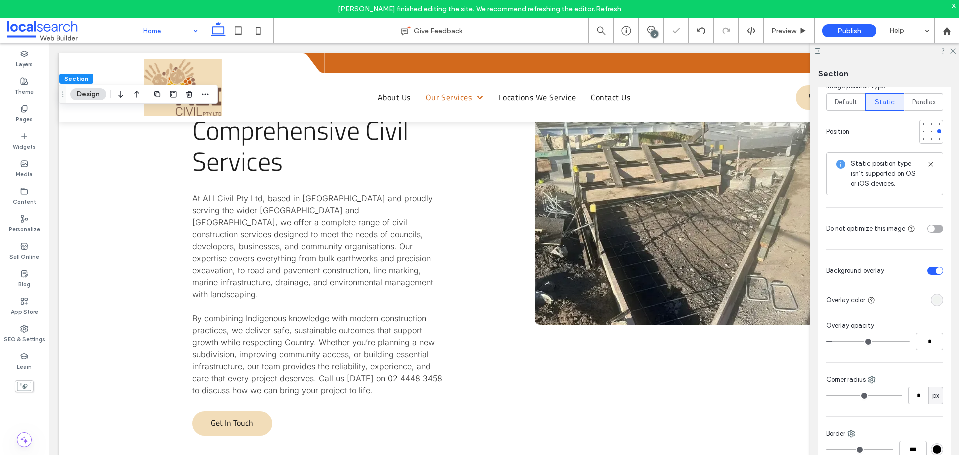
scroll to position [400, 0]
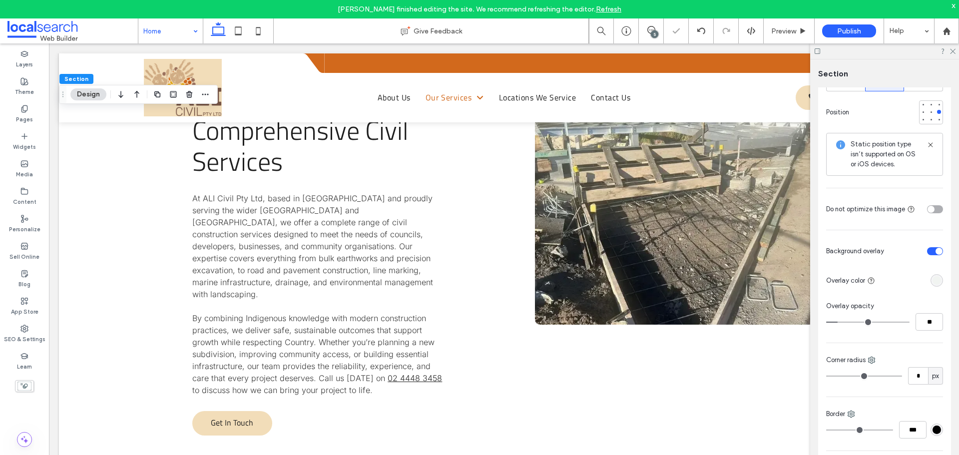
drag, startPoint x: 833, startPoint y: 320, endPoint x: 856, endPoint y: 321, distance: 23.5
click at [856, 322] on input "range" at bounding box center [867, 322] width 83 height 1
click at [927, 247] on div "toggle" at bounding box center [935, 251] width 16 height 8
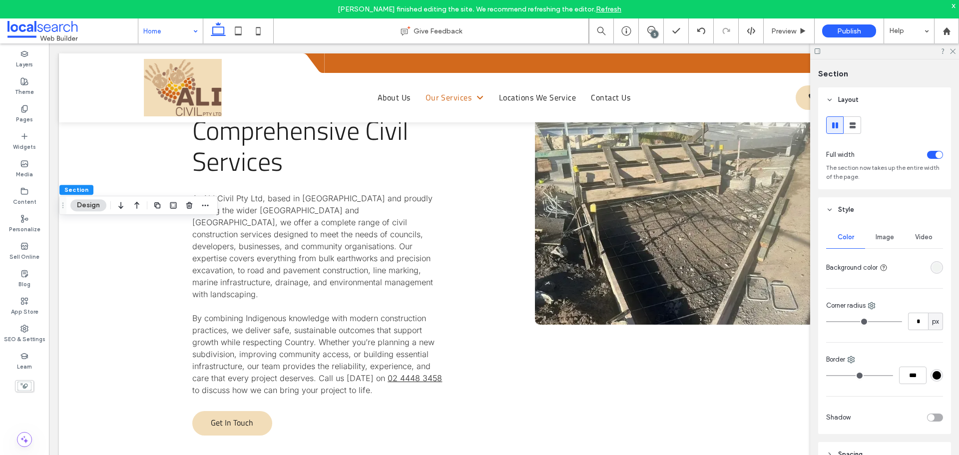
click at [933, 264] on div "rgba(241, 244, 241, 1)" at bounding box center [937, 267] width 8 height 8
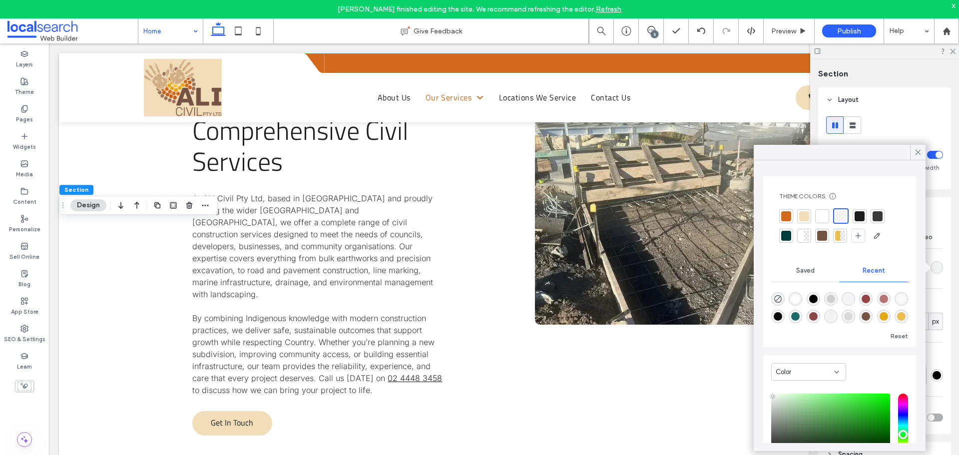
click at [838, 236] on div at bounding box center [837, 236] width 5 height 10
drag, startPoint x: 919, startPoint y: 154, endPoint x: 882, endPoint y: 164, distance: 38.8
click at [918, 154] on icon at bounding box center [918, 152] width 9 height 9
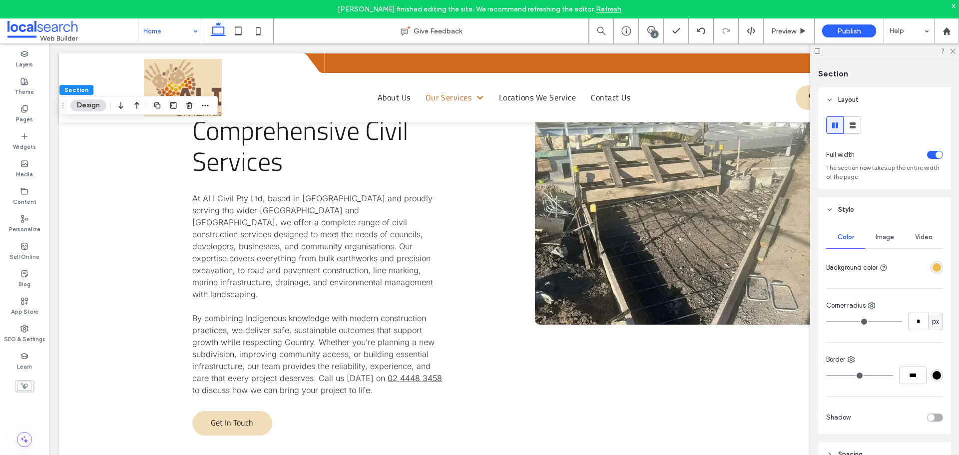
click at [884, 240] on span "Image" at bounding box center [885, 237] width 18 height 8
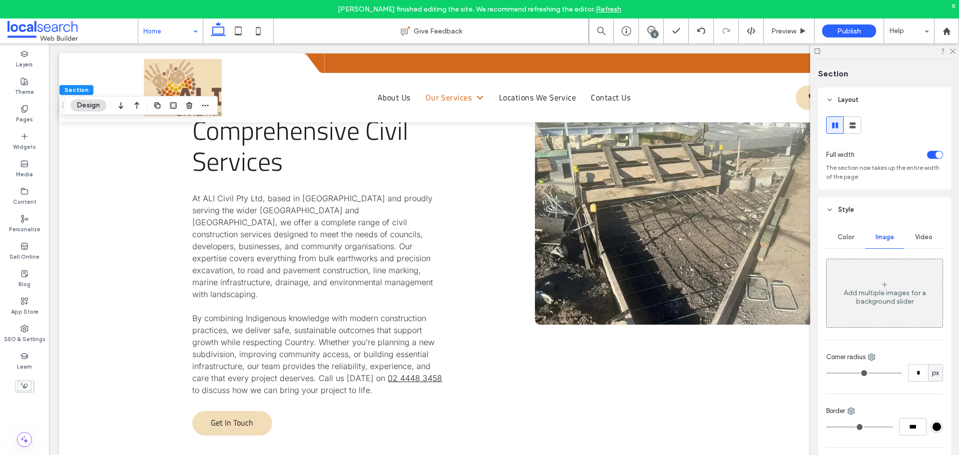
click at [872, 284] on div "Add multiple images for a background slider" at bounding box center [885, 293] width 116 height 66
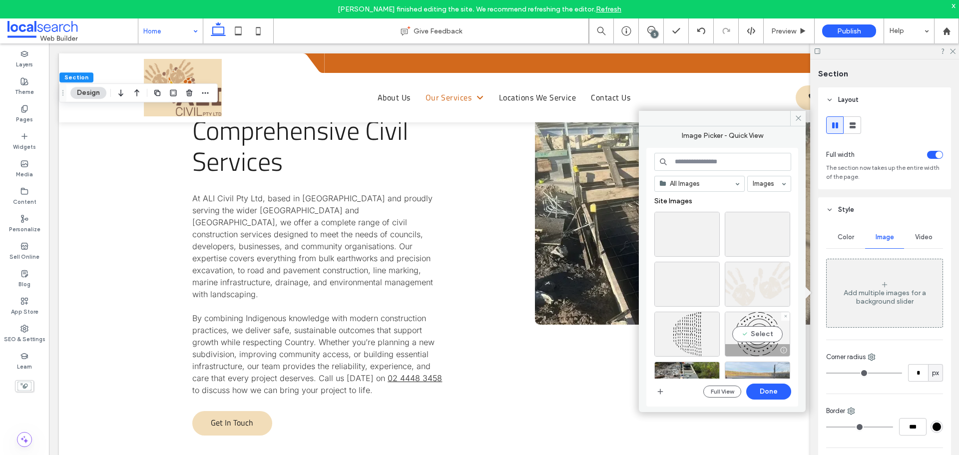
click at [764, 322] on div "Select" at bounding box center [757, 334] width 65 height 45
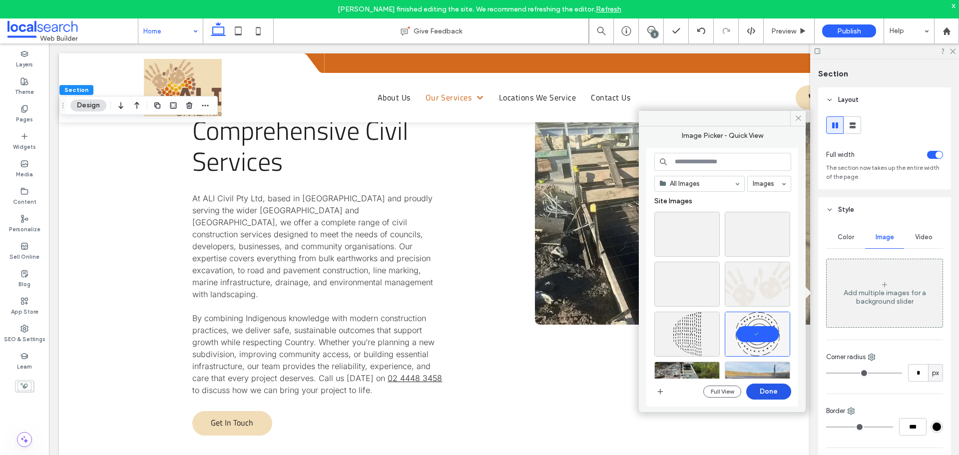
click at [766, 388] on button "Done" at bounding box center [768, 392] width 45 height 16
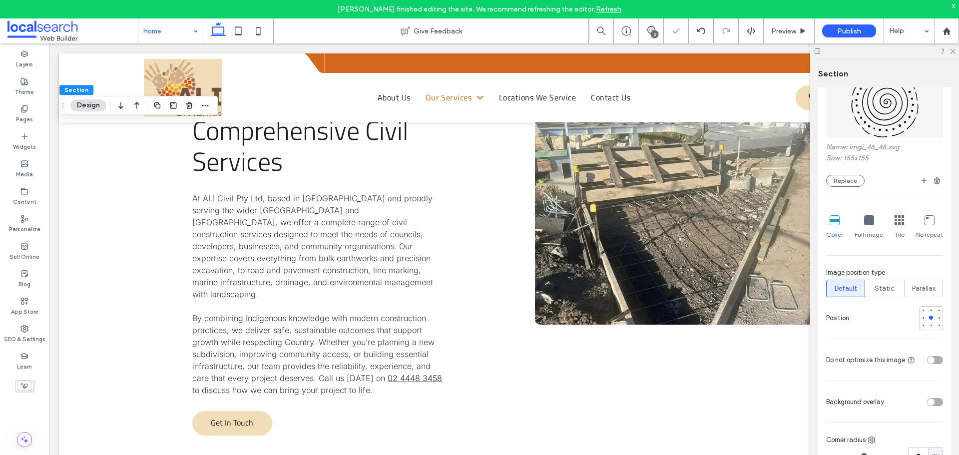
scroll to position [250, 0]
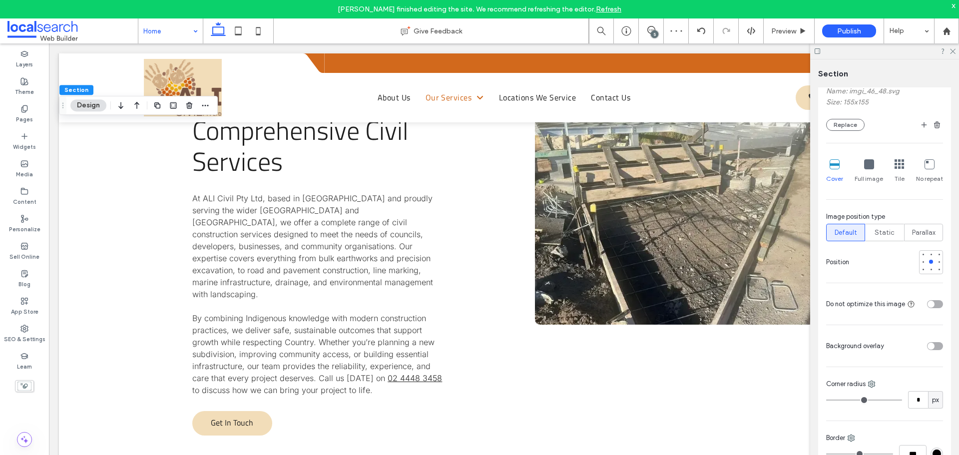
drag, startPoint x: 932, startPoint y: 346, endPoint x: 925, endPoint y: 355, distance: 11.4
click at [932, 346] on div "toggle" at bounding box center [935, 346] width 16 height 8
click at [933, 375] on div "rgba(255, 255, 255, 1)" at bounding box center [937, 375] width 8 height 8
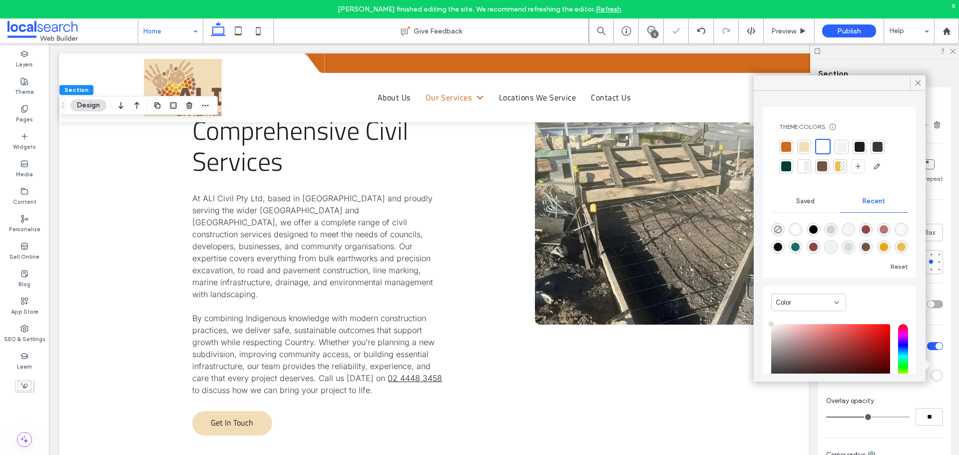
click at [845, 165] on div at bounding box center [842, 166] width 5 height 10
drag, startPoint x: 876, startPoint y: 415, endPoint x: 920, endPoint y: 412, distance: 44.1
click at [910, 417] on input "range" at bounding box center [867, 417] width 83 height 1
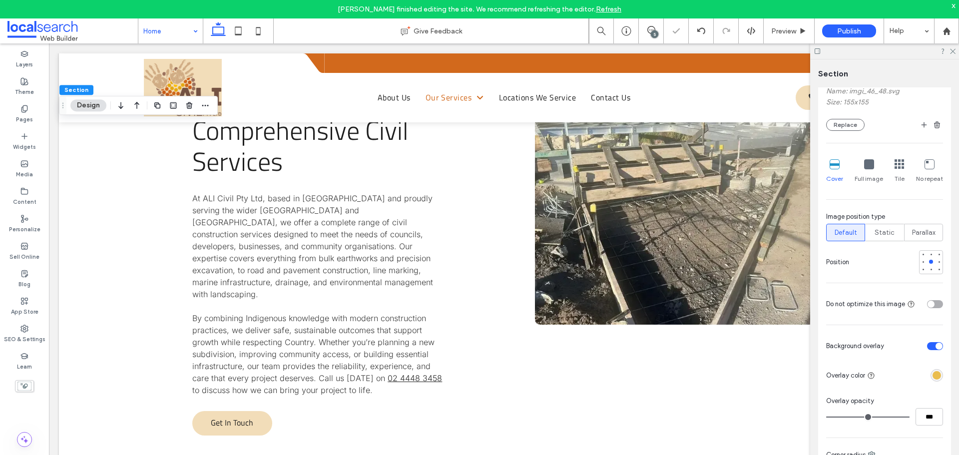
click at [868, 168] on icon at bounding box center [869, 164] width 10 height 10
click at [920, 264] on div at bounding box center [923, 261] width 7 height 7
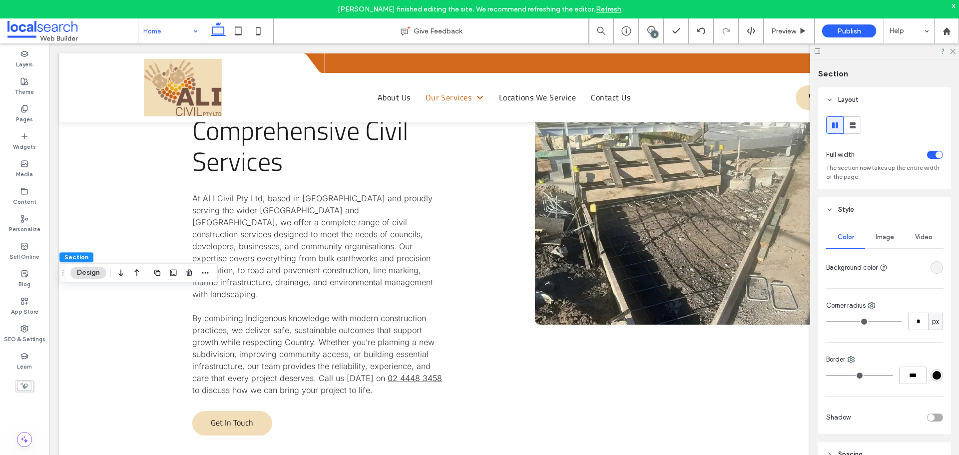
click at [878, 236] on span "Image" at bounding box center [885, 237] width 18 height 8
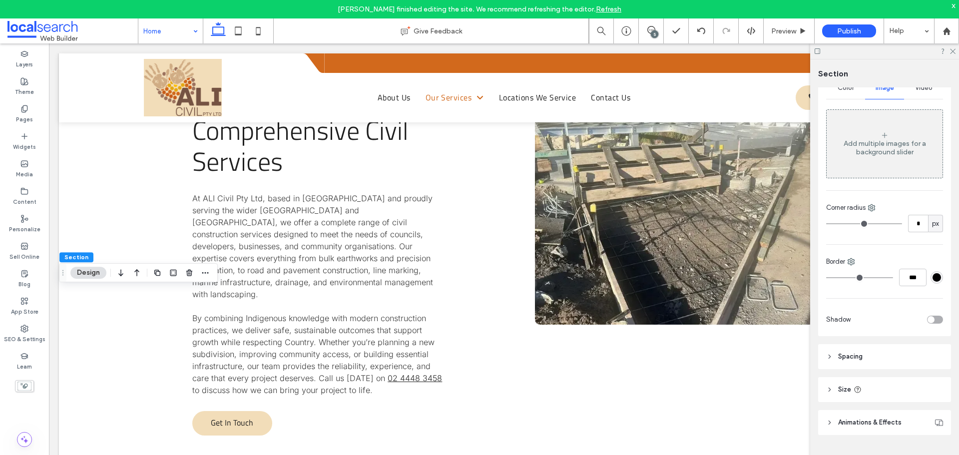
scroll to position [150, 0]
click at [888, 152] on div "Add multiple images for a background slider" at bounding box center [885, 147] width 116 height 17
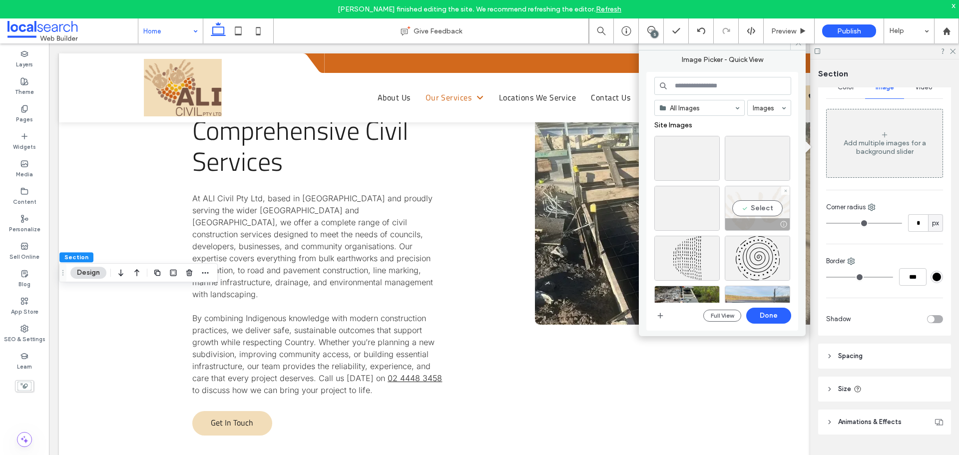
click at [761, 205] on div "Select" at bounding box center [757, 208] width 65 height 45
click at [773, 311] on button "Done" at bounding box center [768, 316] width 45 height 16
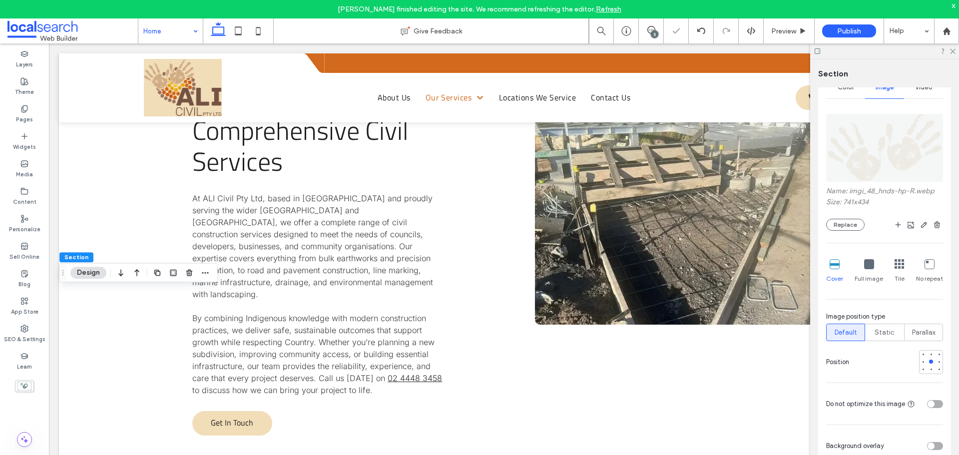
click at [864, 273] on div "Full image" at bounding box center [869, 271] width 28 height 32
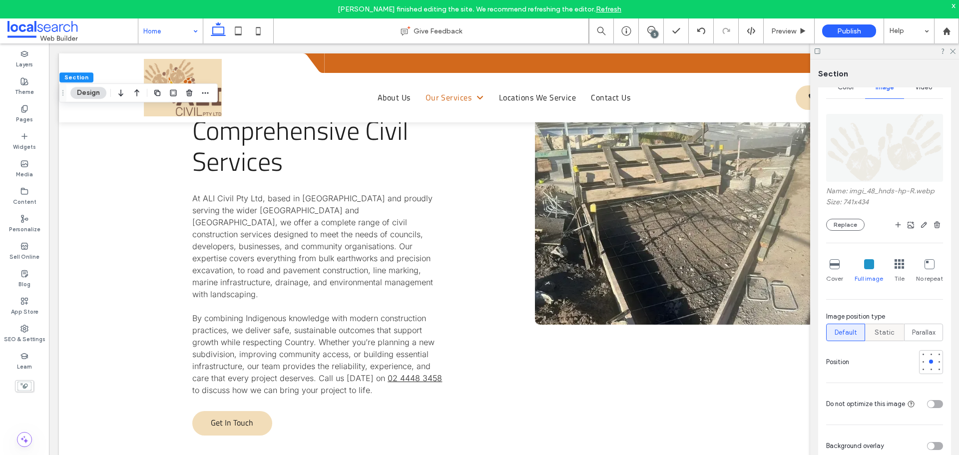
click at [879, 335] on span "Static" at bounding box center [885, 333] width 20 height 10
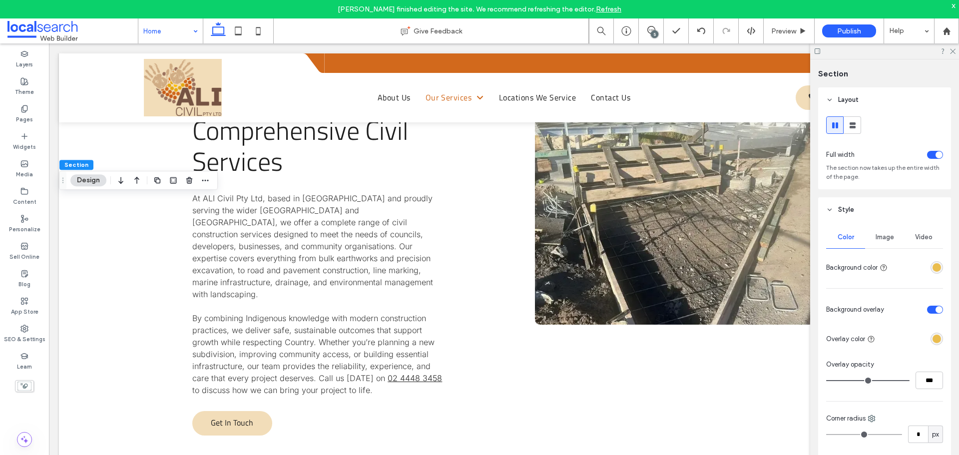
click at [879, 241] on div "Image" at bounding box center [884, 237] width 39 height 22
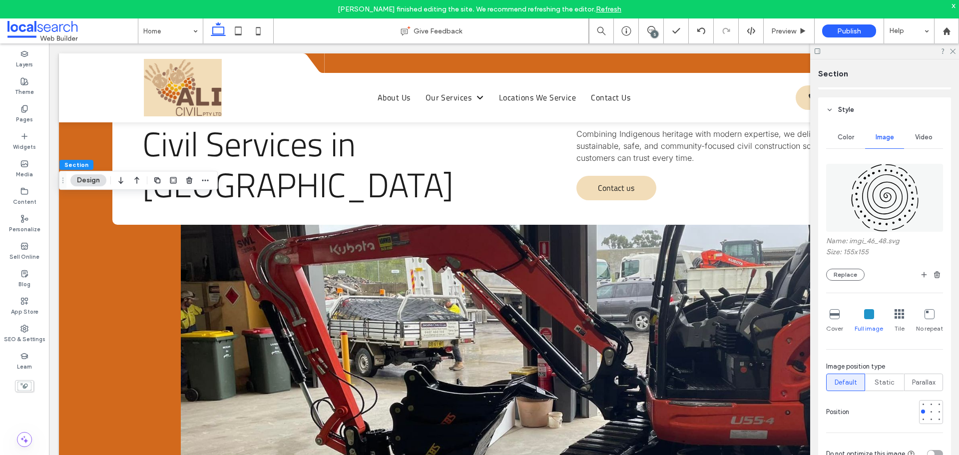
scroll to position [2923, 0]
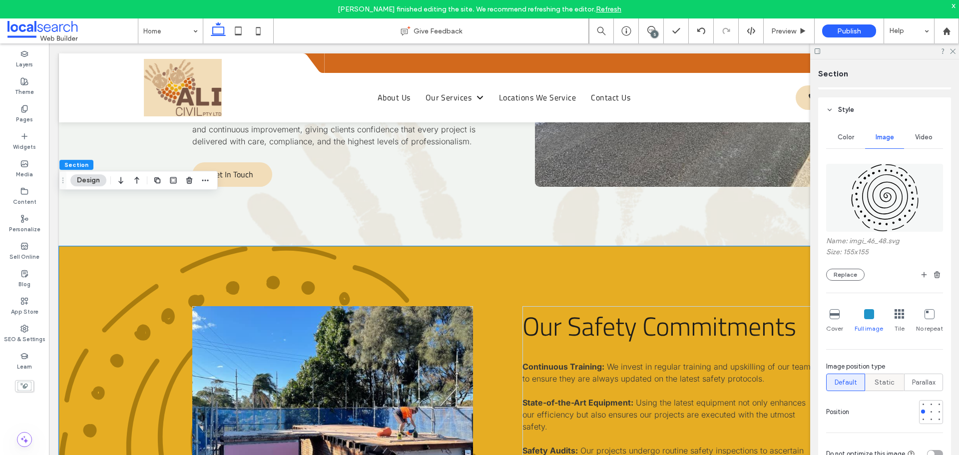
click at [884, 386] on span "Static" at bounding box center [885, 383] width 20 height 10
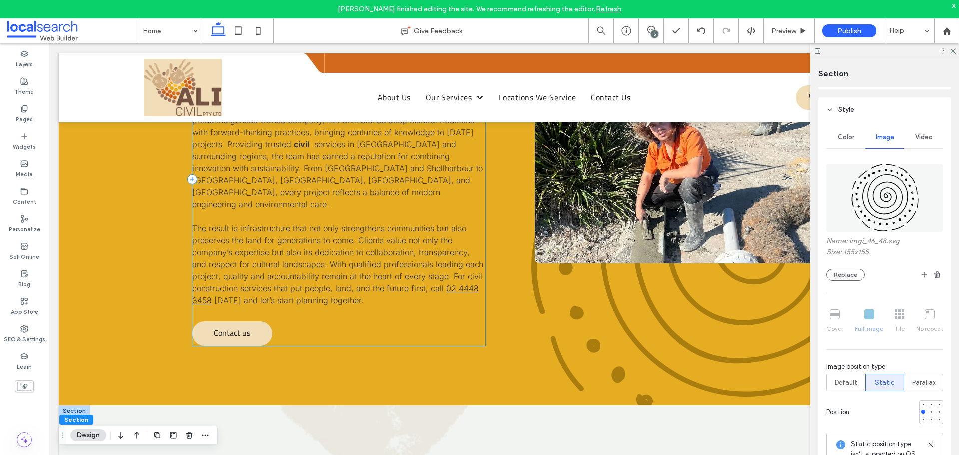
scroll to position [1149, 0]
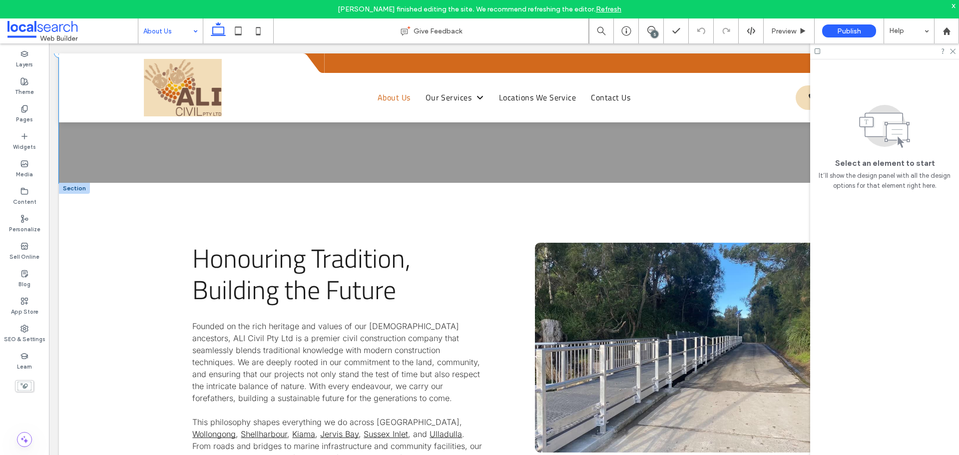
scroll to position [200, 0]
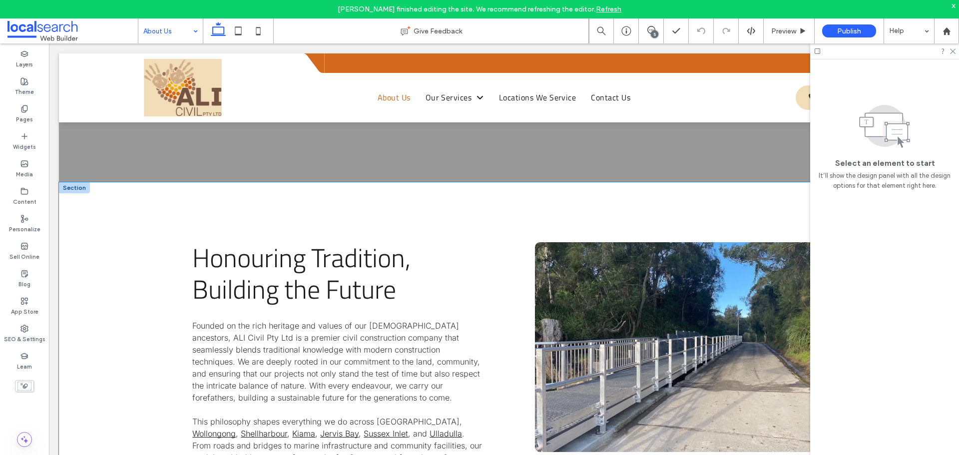
click at [134, 264] on div "Honouring Tradition, Building the Future Founded on the rich heritage and value…" at bounding box center [504, 408] width 890 height 453
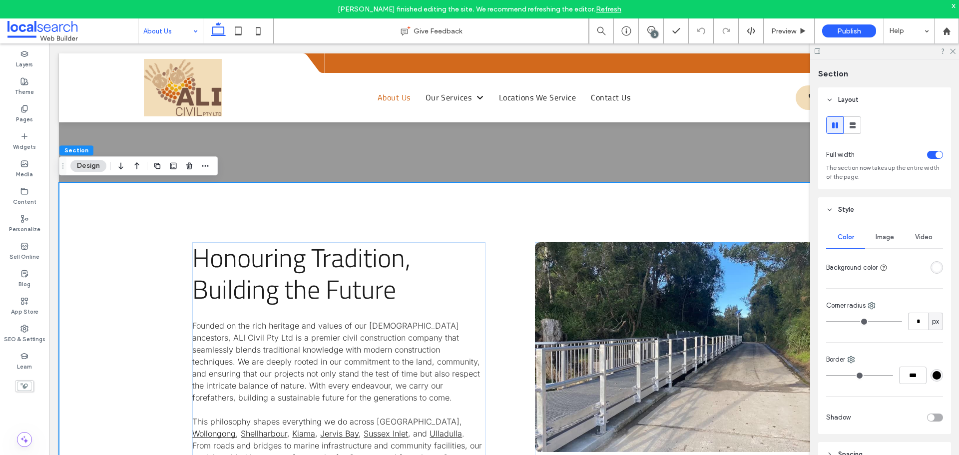
click at [934, 270] on div "rgba(255, 255, 255, 1)" at bounding box center [937, 267] width 8 height 8
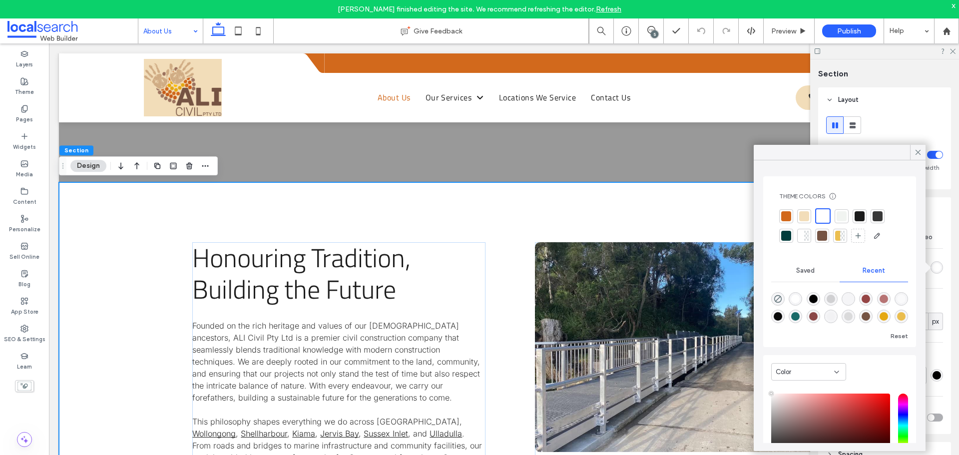
click at [842, 235] on div at bounding box center [842, 236] width 5 height 10
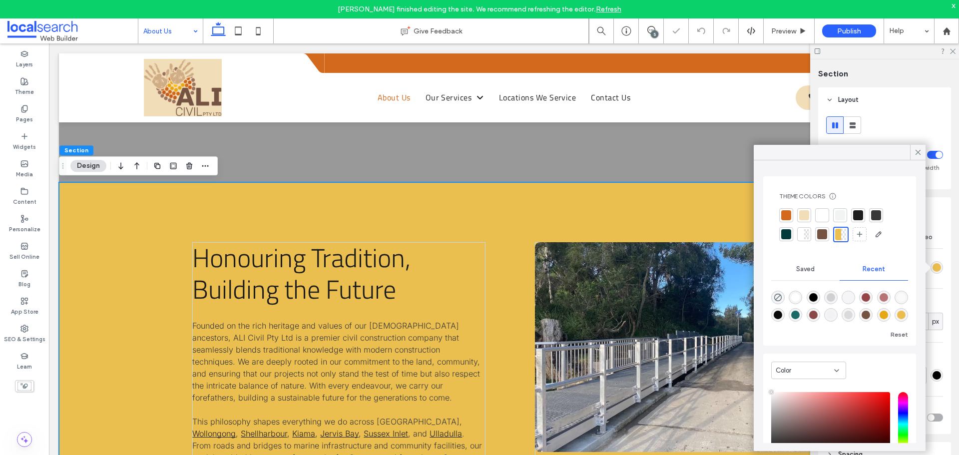
click at [923, 160] on div "Theme Colors Save time with Theme Colors Create a color palette to instantly ad…" at bounding box center [840, 305] width 172 height 291
drag, startPoint x: 919, startPoint y: 155, endPoint x: 896, endPoint y: 176, distance: 30.8
click at [919, 154] on icon at bounding box center [918, 152] width 9 height 9
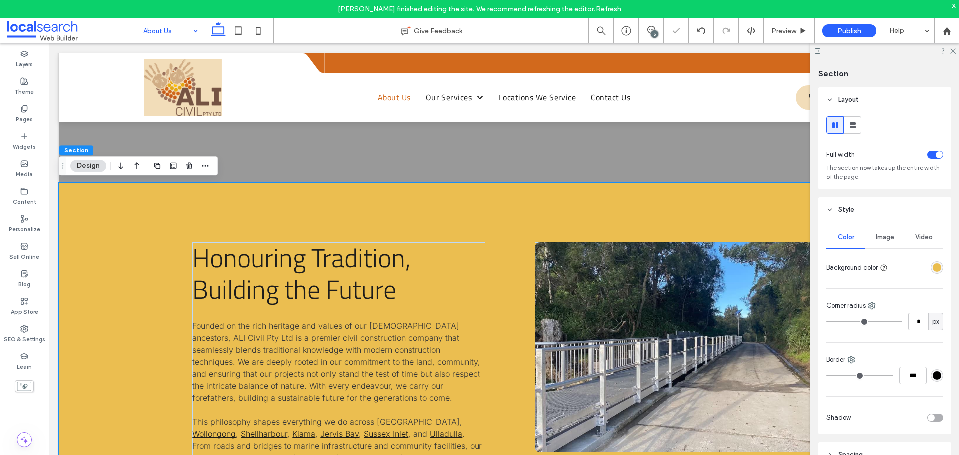
click at [878, 233] on div "Image" at bounding box center [884, 237] width 39 height 22
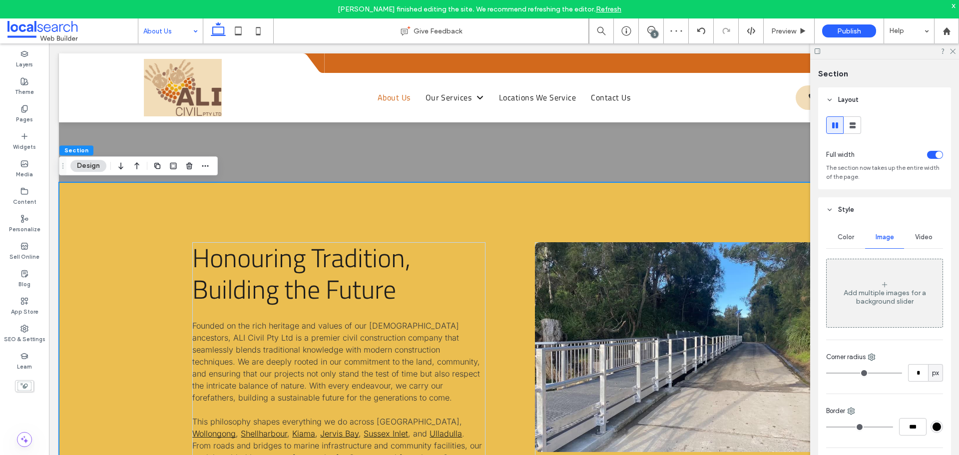
click at [884, 272] on div "Add multiple images for a background slider" at bounding box center [885, 293] width 116 height 66
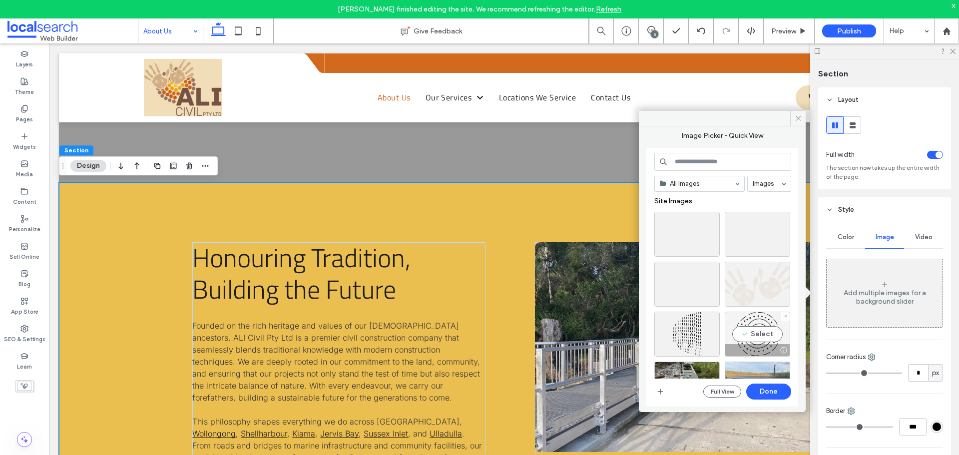
click at [759, 331] on div "Select" at bounding box center [757, 334] width 65 height 45
click at [767, 389] on button "Done" at bounding box center [768, 392] width 45 height 16
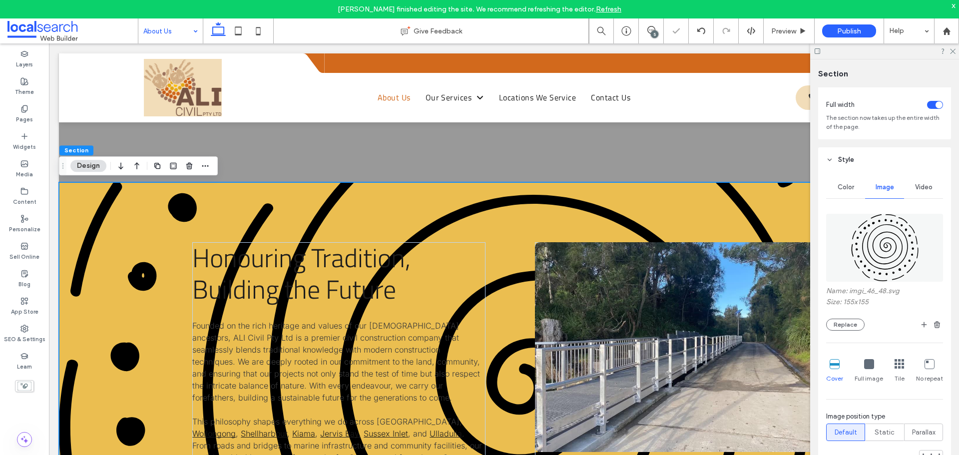
click at [869, 371] on div "Full image" at bounding box center [869, 371] width 28 height 32
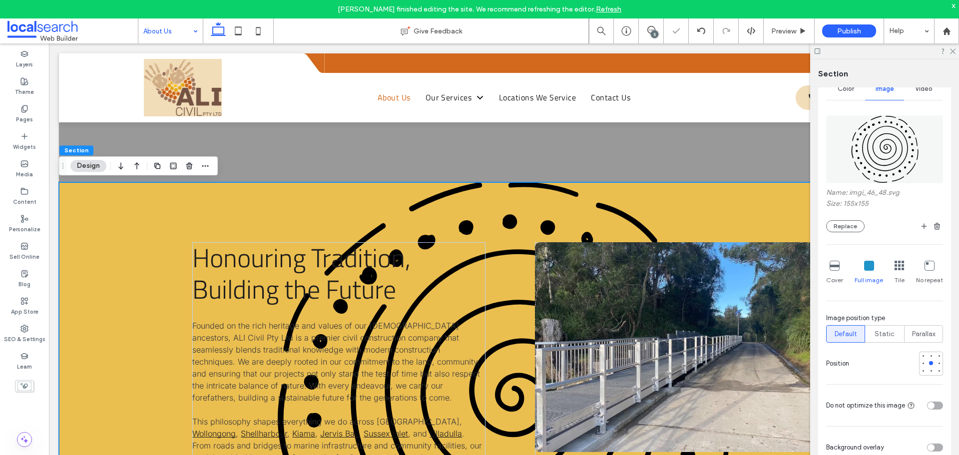
scroll to position [150, 0]
click at [882, 329] on span "Static" at bounding box center [885, 333] width 20 height 10
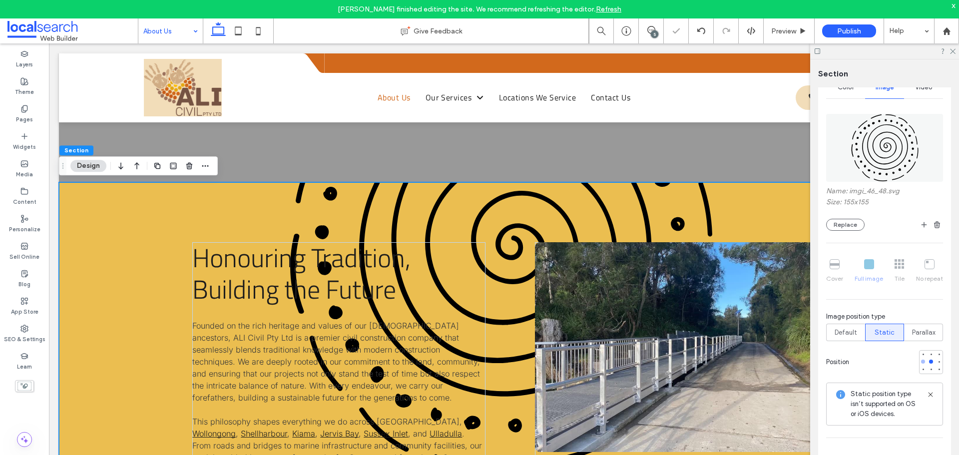
click at [920, 363] on div at bounding box center [923, 361] width 7 height 7
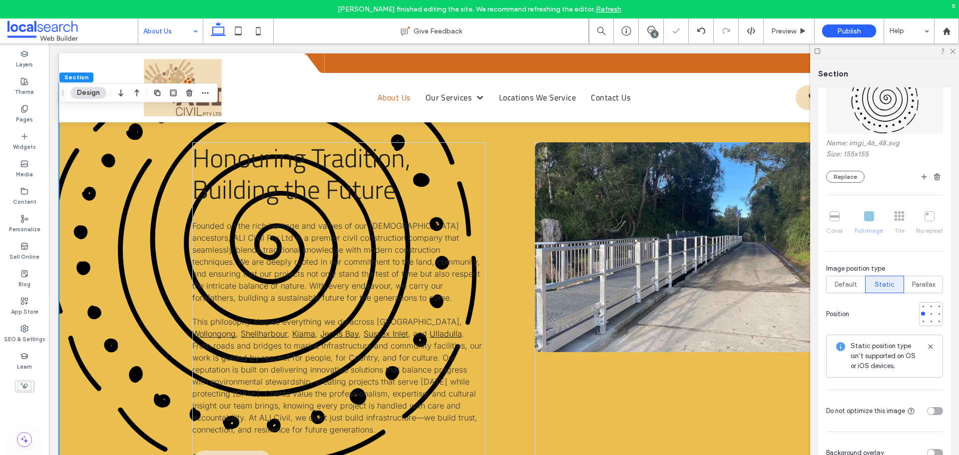
scroll to position [350, 0]
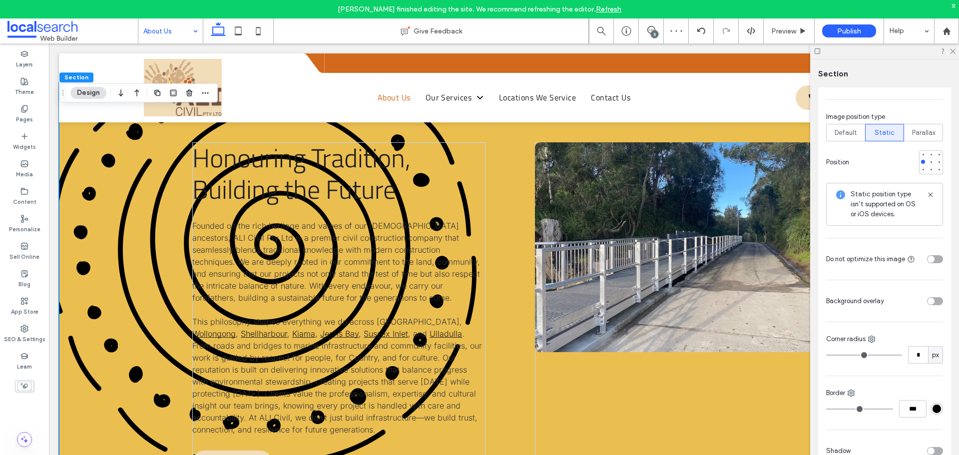
click at [924, 300] on div at bounding box center [915, 300] width 55 height 17
click at [928, 302] on div "toggle" at bounding box center [931, 301] width 7 height 7
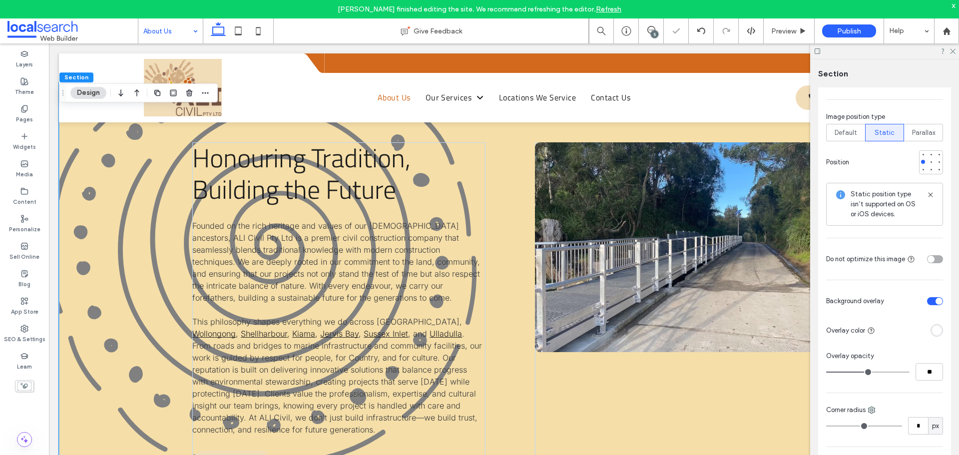
click at [933, 330] on div "rgba(255, 255, 255, 1)" at bounding box center [937, 330] width 8 height 8
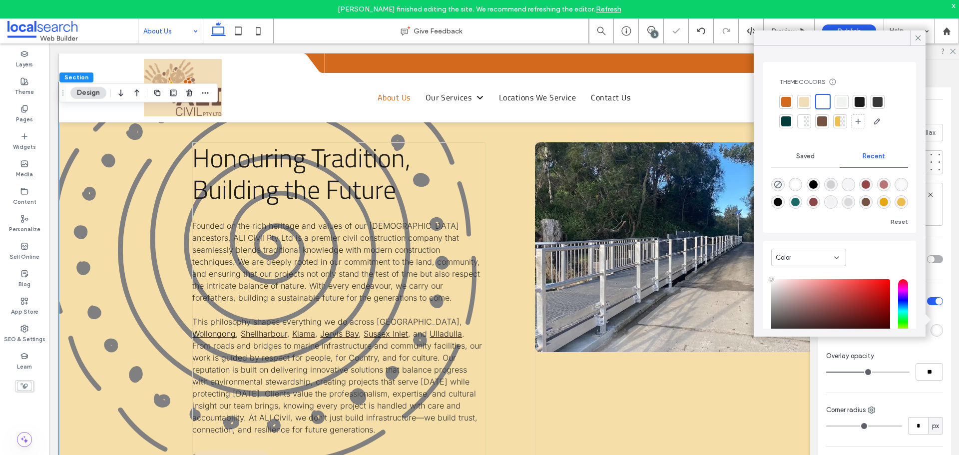
click at [835, 118] on div at bounding box center [837, 121] width 5 height 10
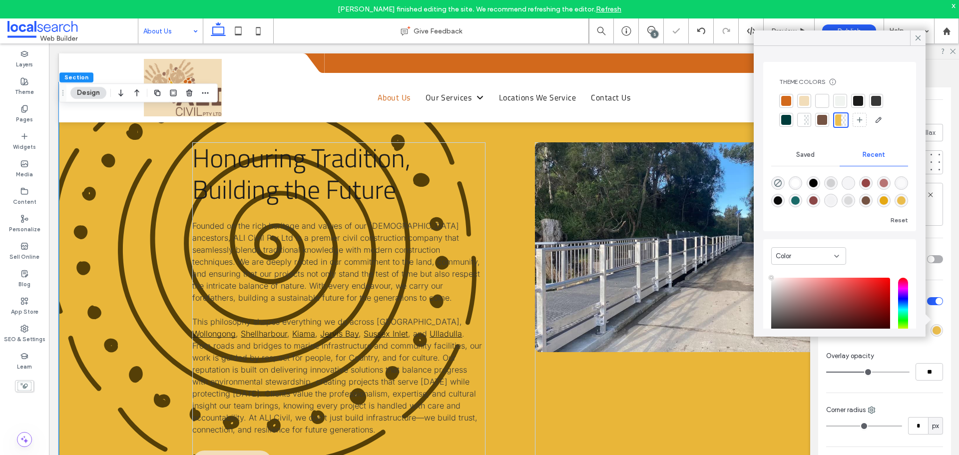
type input "**"
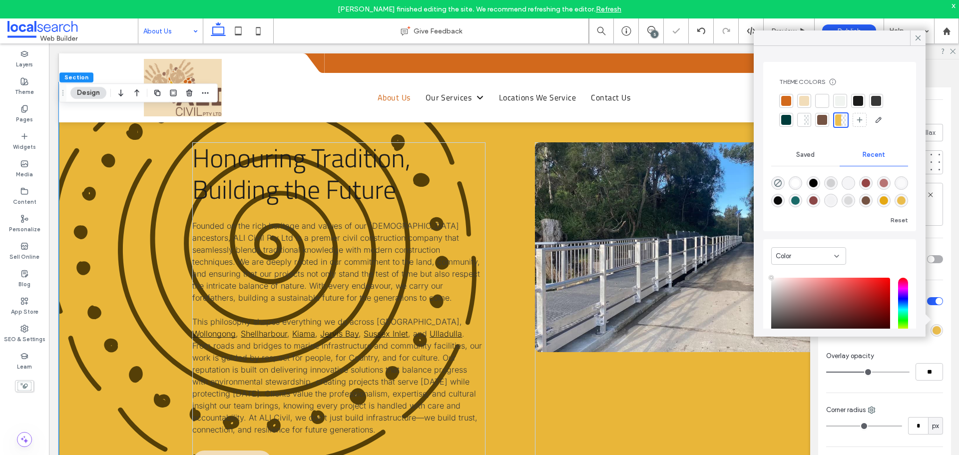
type input "**"
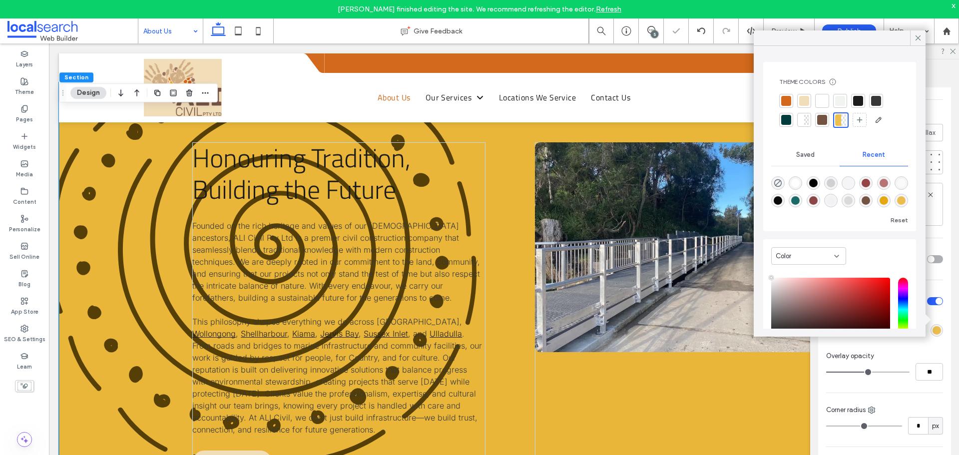
type input "***"
drag, startPoint x: 873, startPoint y: 371, endPoint x: 923, endPoint y: 378, distance: 49.9
type input "***"
click at [910, 373] on input "range" at bounding box center [867, 372] width 83 height 1
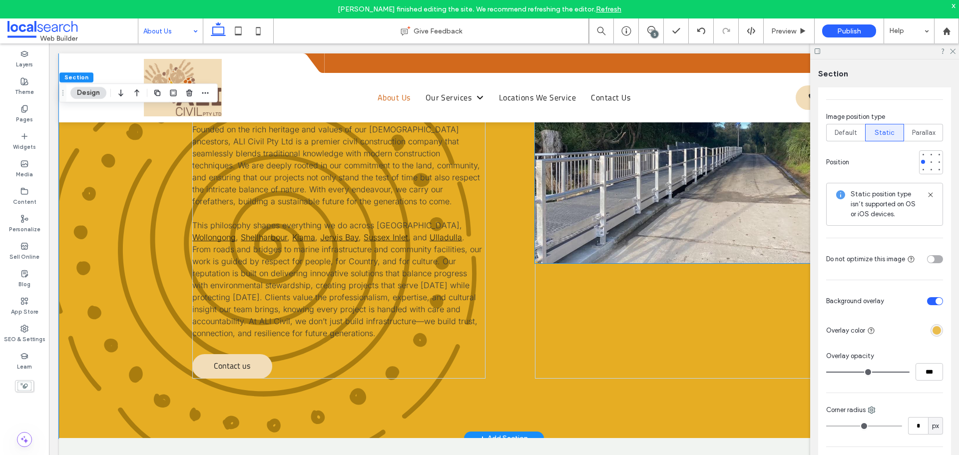
scroll to position [450, 0]
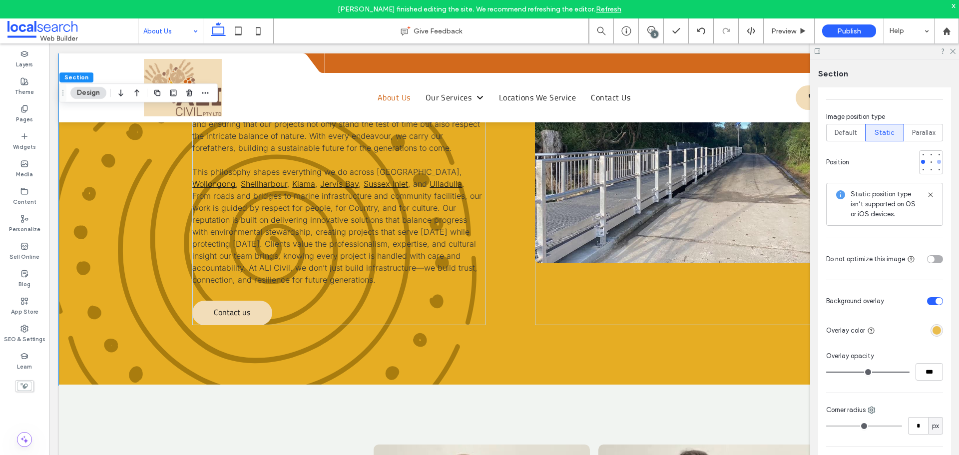
click at [936, 164] on div at bounding box center [939, 161] width 7 height 7
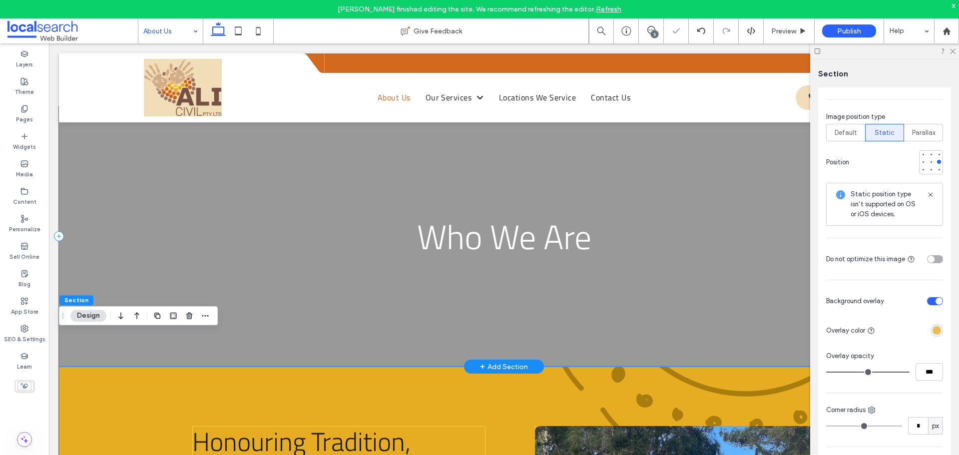
scroll to position [0, 0]
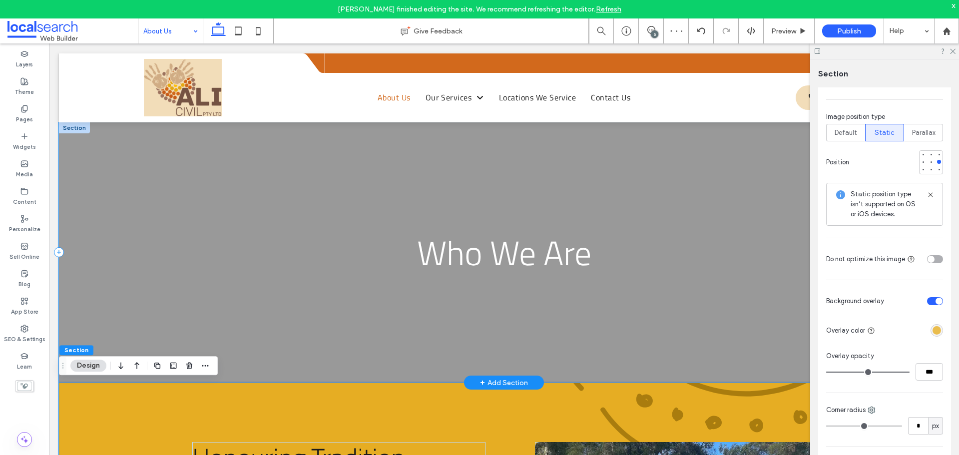
click at [317, 215] on div "Who We Are" at bounding box center [504, 252] width 890 height 261
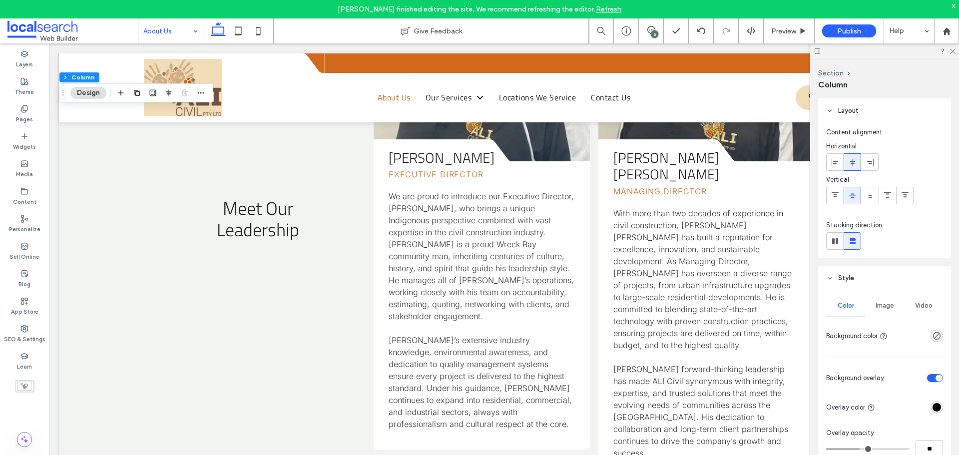
scroll to position [899, 0]
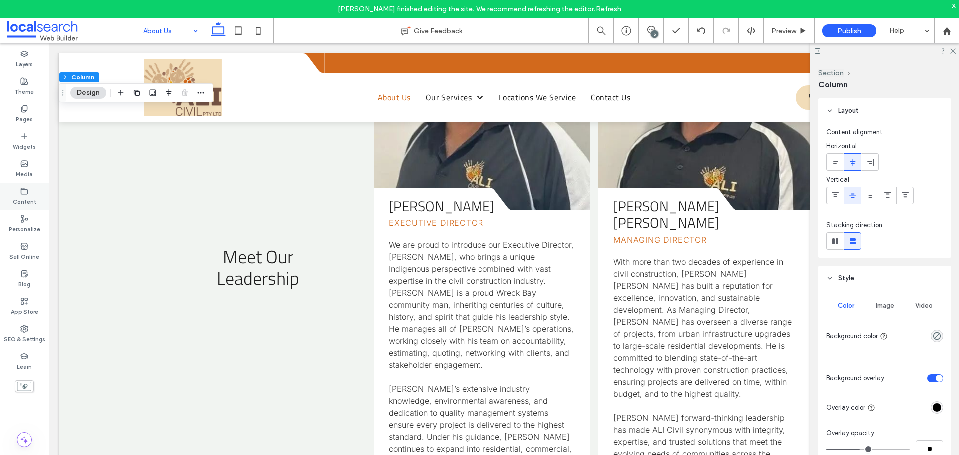
click at [24, 196] on label "Content" at bounding box center [24, 200] width 23 height 11
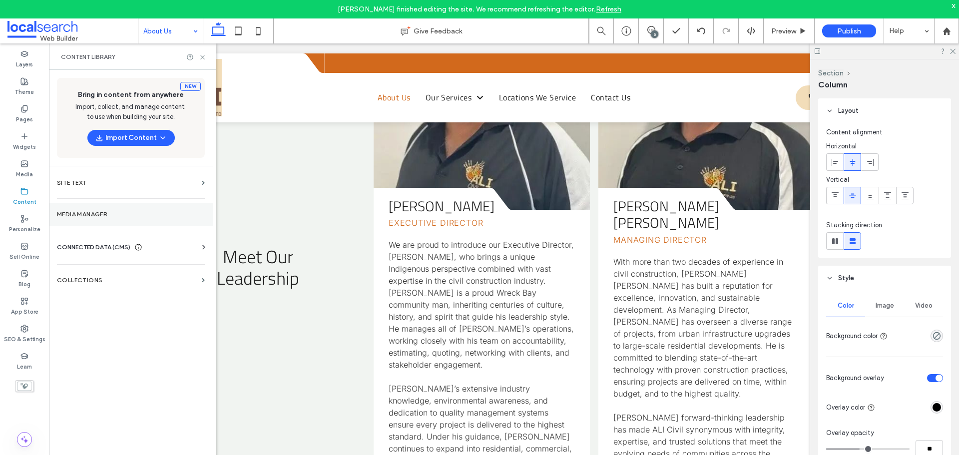
click at [114, 211] on label "Media Manager" at bounding box center [131, 214] width 148 height 7
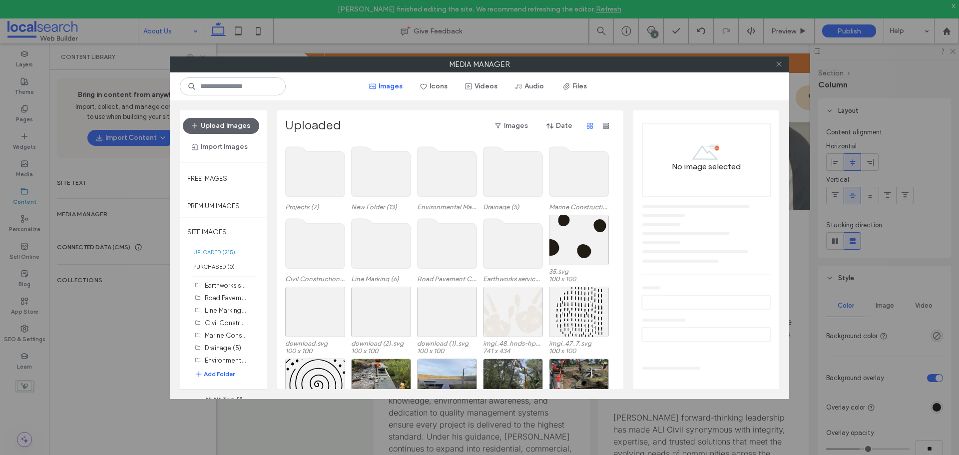
click at [781, 64] on icon at bounding box center [778, 63] width 7 height 7
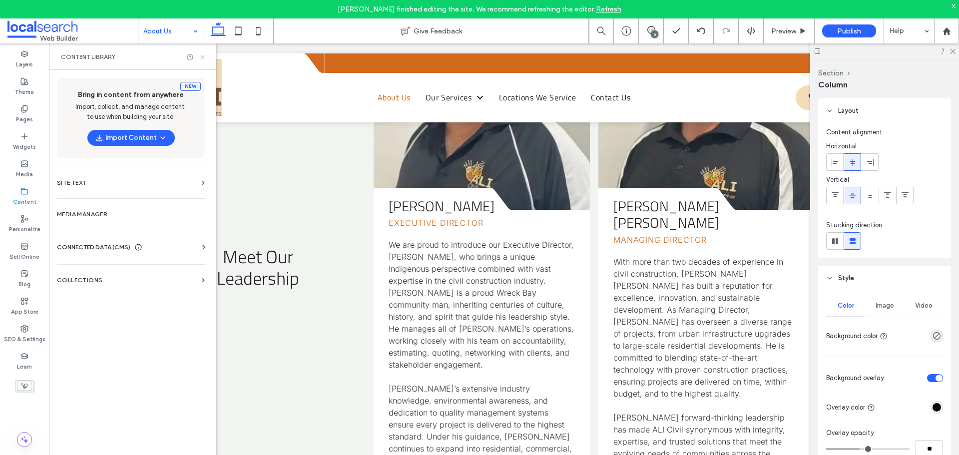
click at [202, 55] on icon at bounding box center [202, 56] width 7 height 7
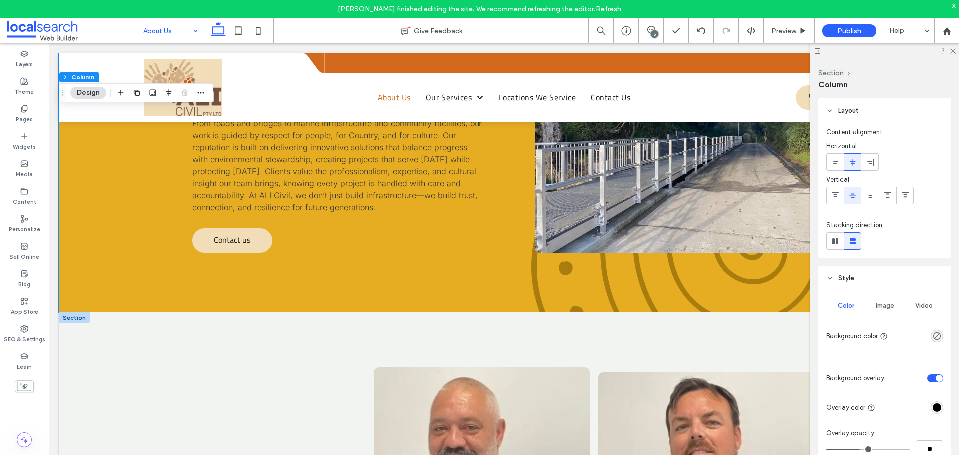
scroll to position [749, 0]
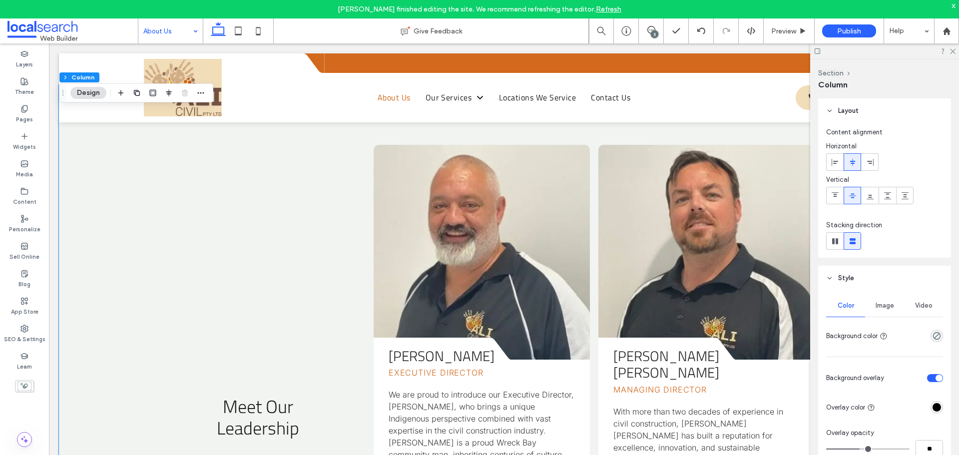
click at [130, 217] on div "Meet Our Leadership Darren Brown Executive Director We are proud to introduce o…" at bounding box center [504, 417] width 890 height 665
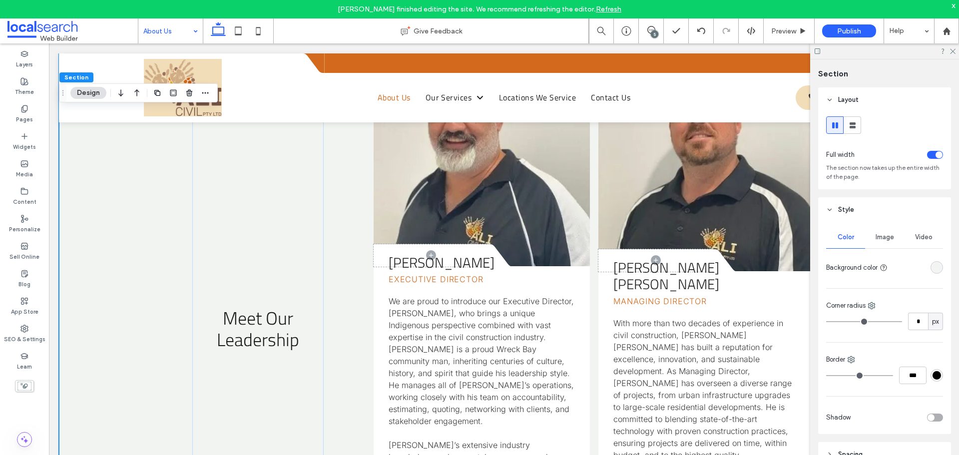
scroll to position [849, 0]
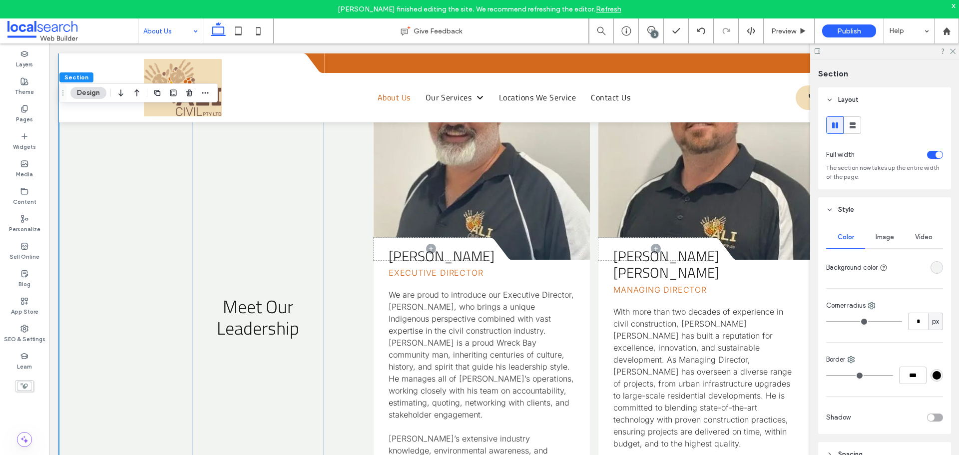
click at [888, 235] on span "Image" at bounding box center [885, 237] width 18 height 8
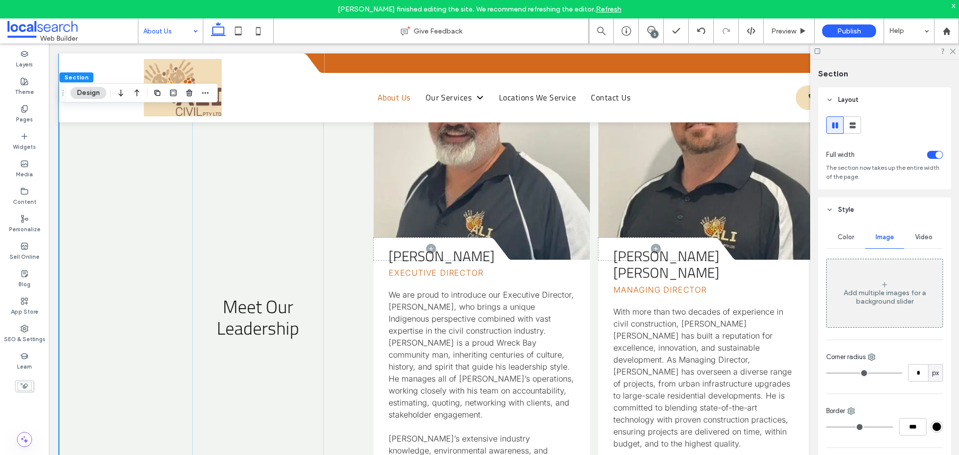
click at [877, 292] on div "Add multiple images for a background slider" at bounding box center [885, 297] width 116 height 17
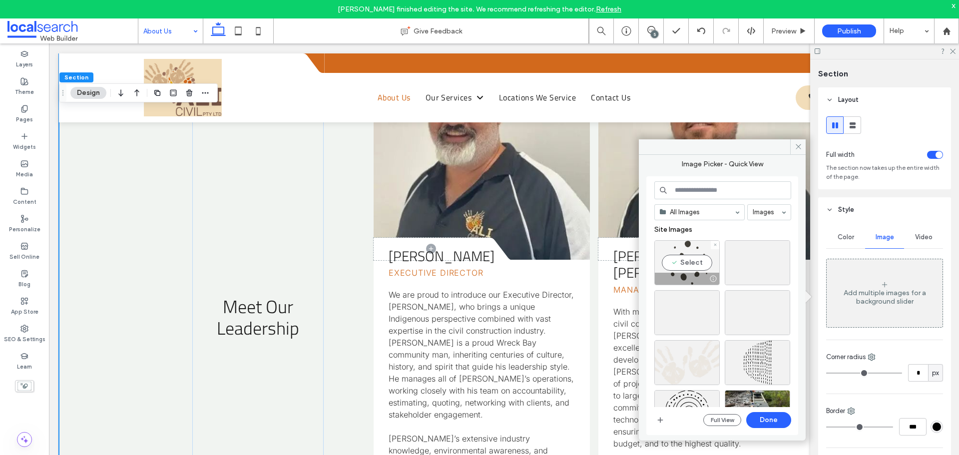
click at [693, 266] on div "Select" at bounding box center [687, 262] width 65 height 45
click at [767, 424] on button "Done" at bounding box center [768, 420] width 45 height 16
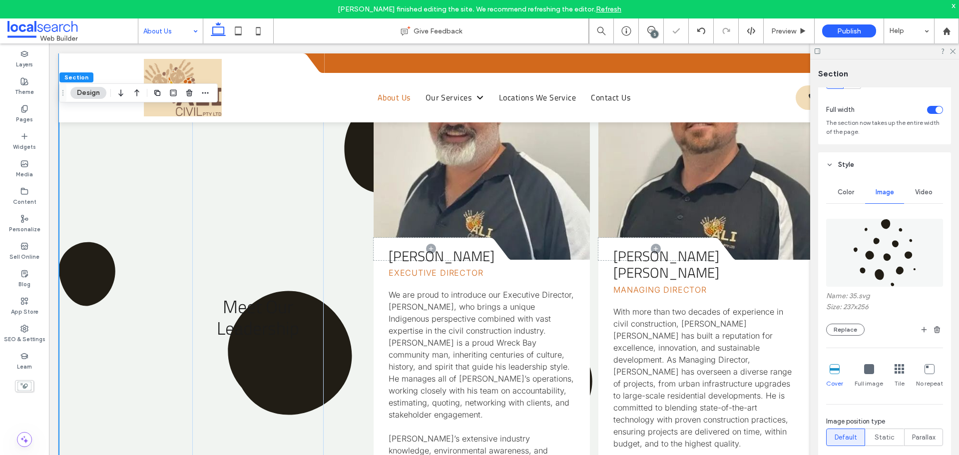
scroll to position [100, 0]
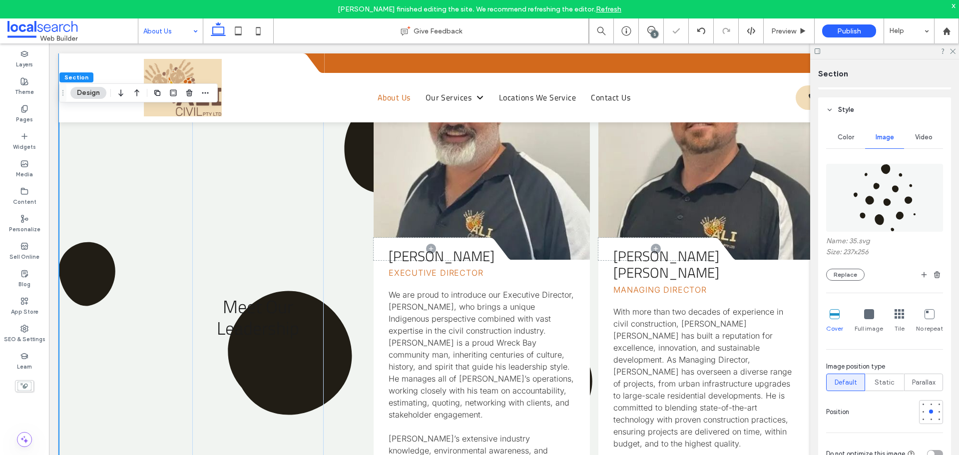
click at [868, 328] on span "Full image" at bounding box center [869, 328] width 28 height 9
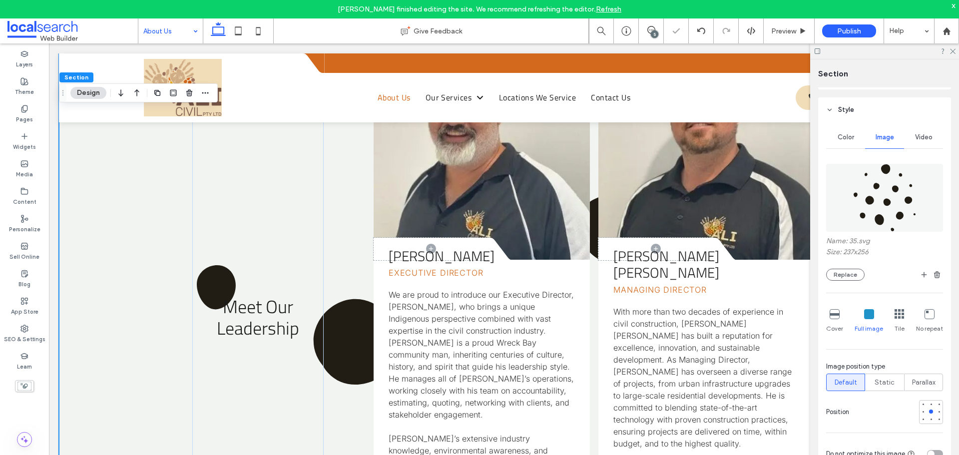
click at [864, 316] on icon at bounding box center [869, 314] width 10 height 10
click at [923, 411] on div at bounding box center [923, 411] width 1 height 1
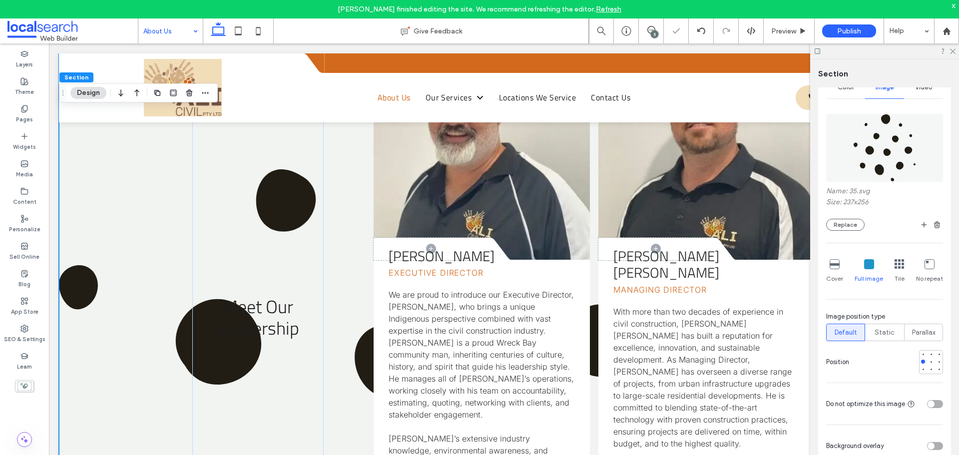
scroll to position [200, 0]
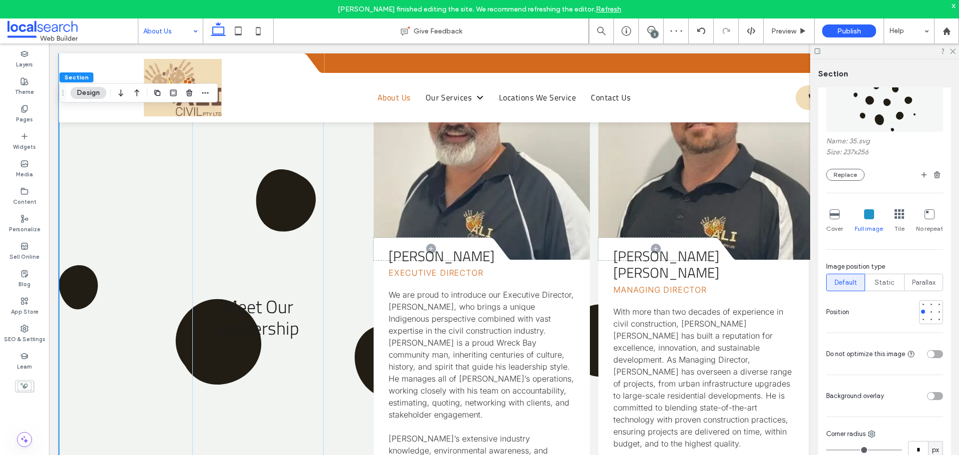
click at [938, 314] on div "Color Image Video Name: 35.svg Size: 237x256 Replace Cover Full image Tile No r…" at bounding box center [884, 292] width 133 height 540
click at [937, 313] on div at bounding box center [939, 312] width 4 height 4
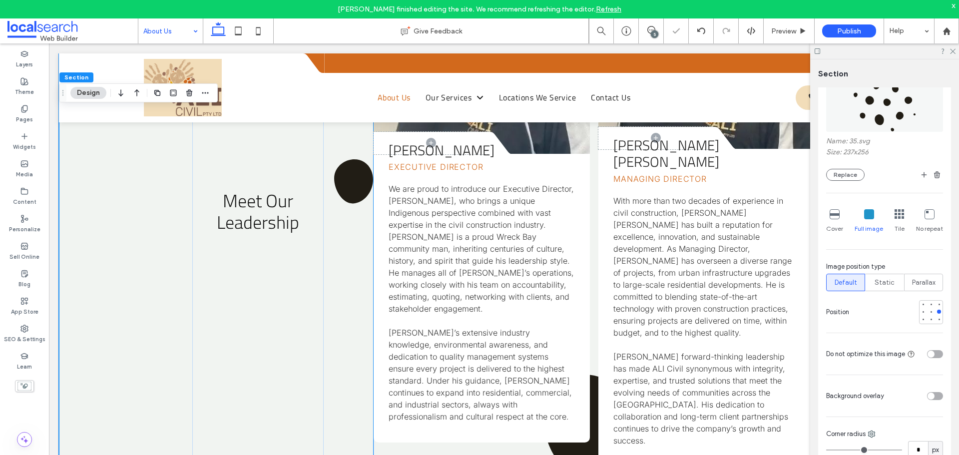
scroll to position [949, 0]
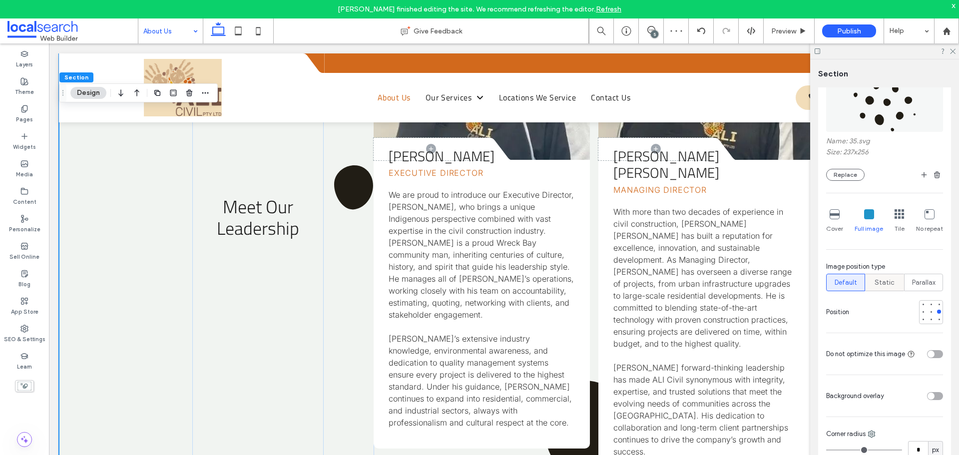
click at [896, 285] on label "Static" at bounding box center [884, 282] width 39 height 17
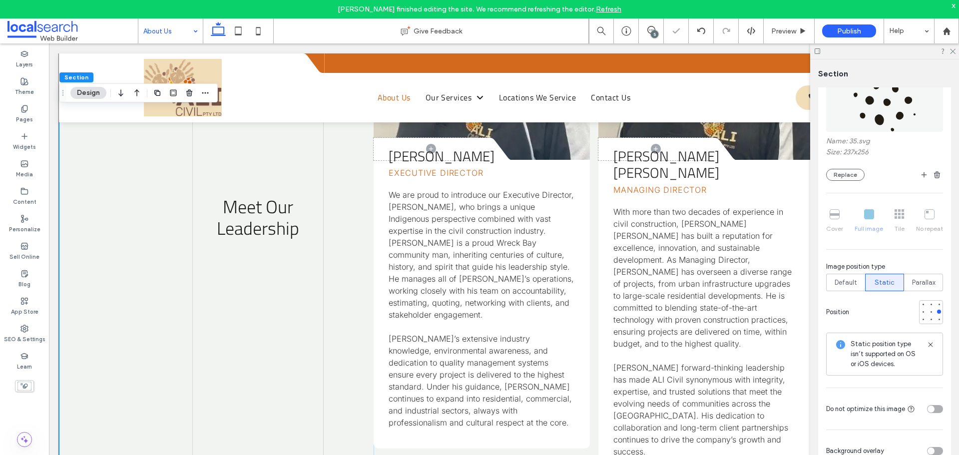
scroll to position [300, 0]
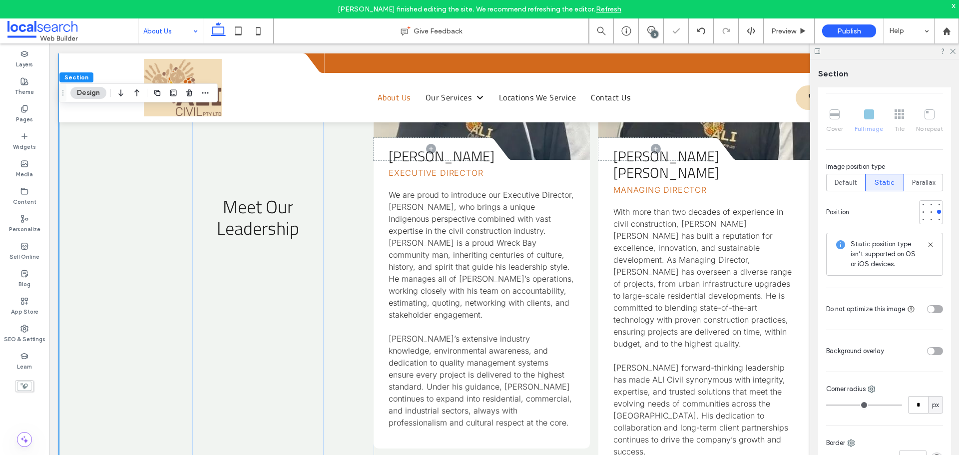
click at [932, 352] on div "toggle" at bounding box center [935, 351] width 16 height 8
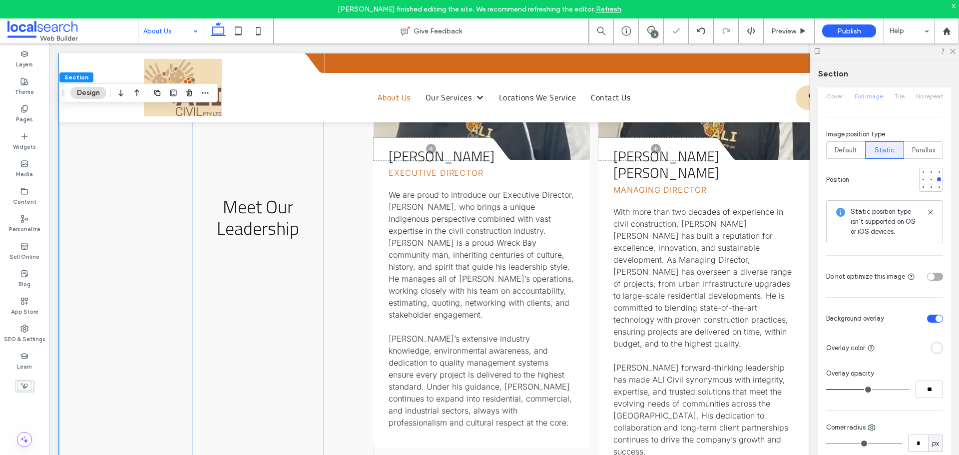
scroll to position [350, 0]
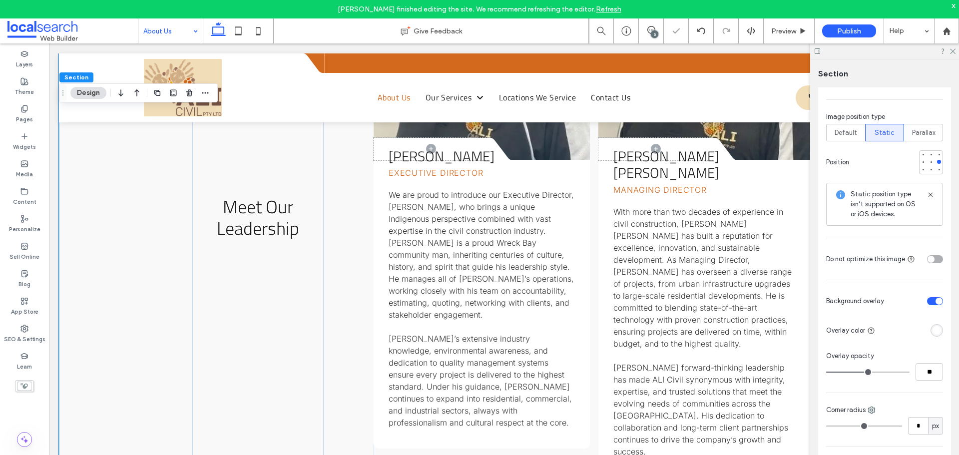
type input "**"
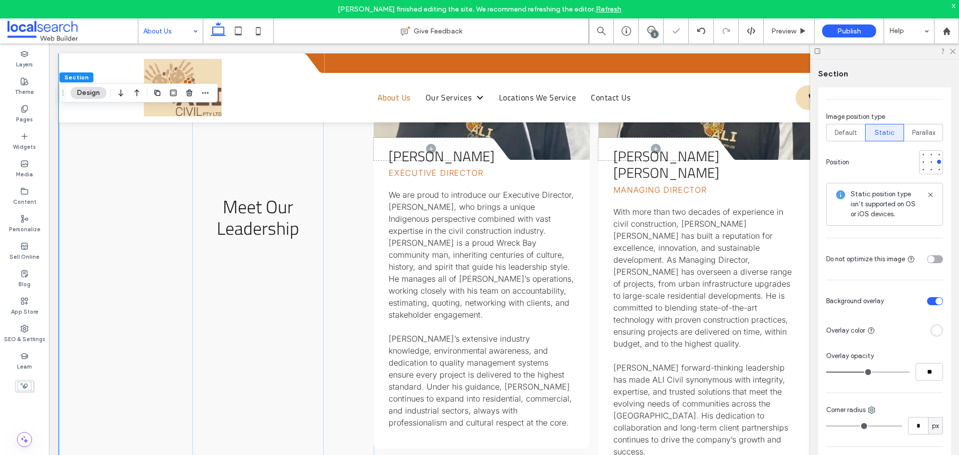
type input "**"
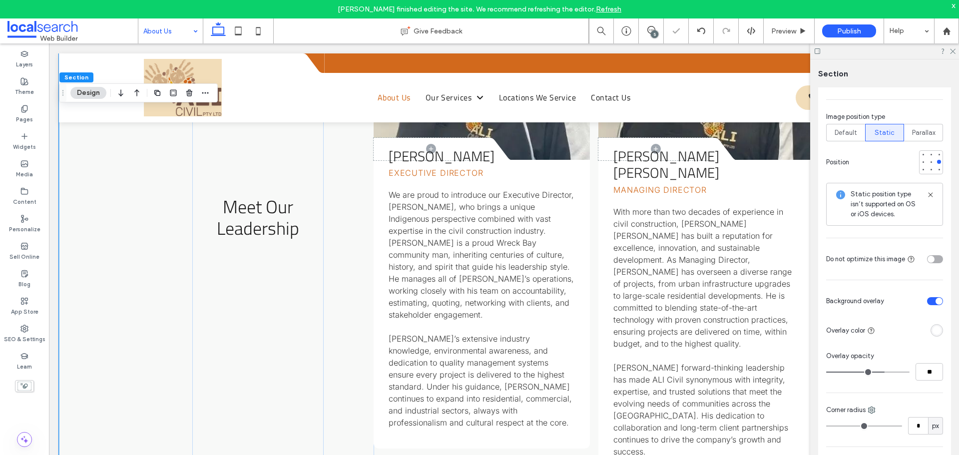
type input "**"
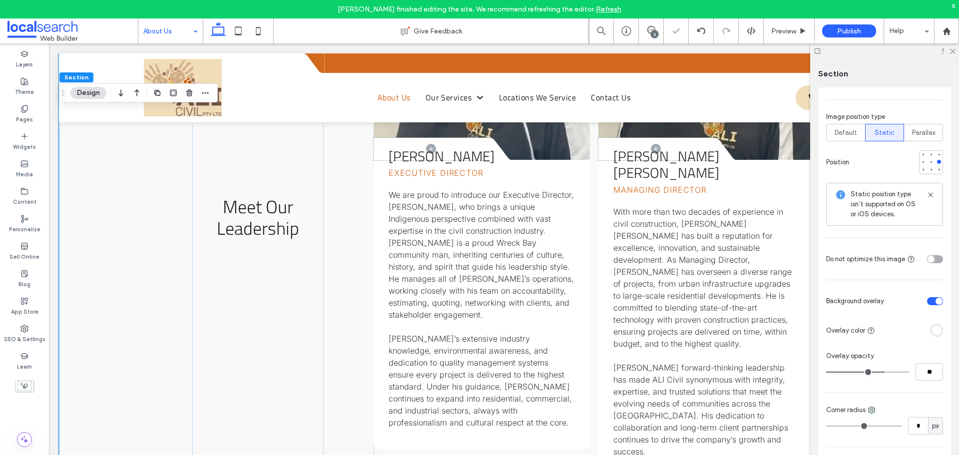
type input "**"
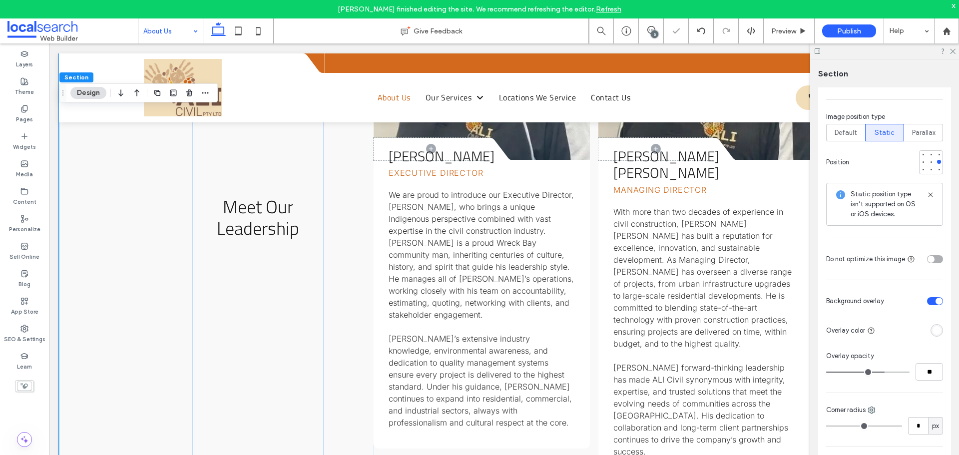
type input "**"
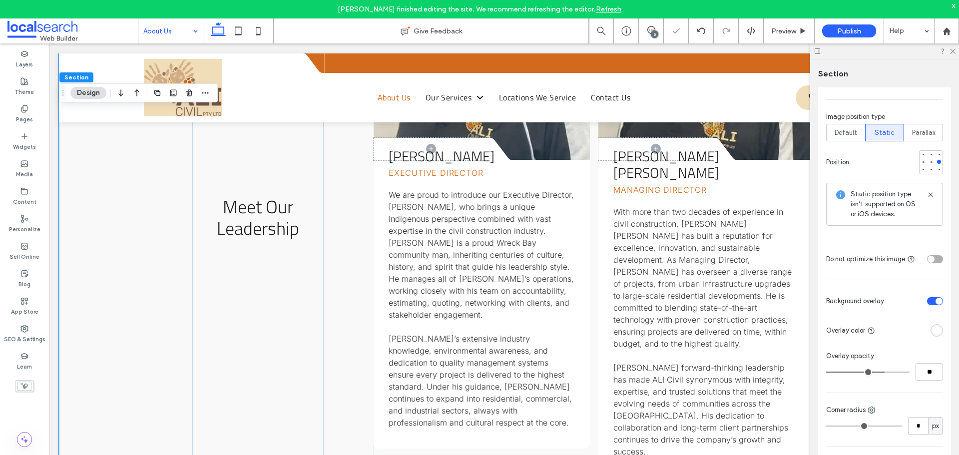
type input "**"
drag, startPoint x: 880, startPoint y: 372, endPoint x: 900, endPoint y: 373, distance: 20.0
click at [900, 373] on input "range" at bounding box center [867, 372] width 83 height 1
type input "**"
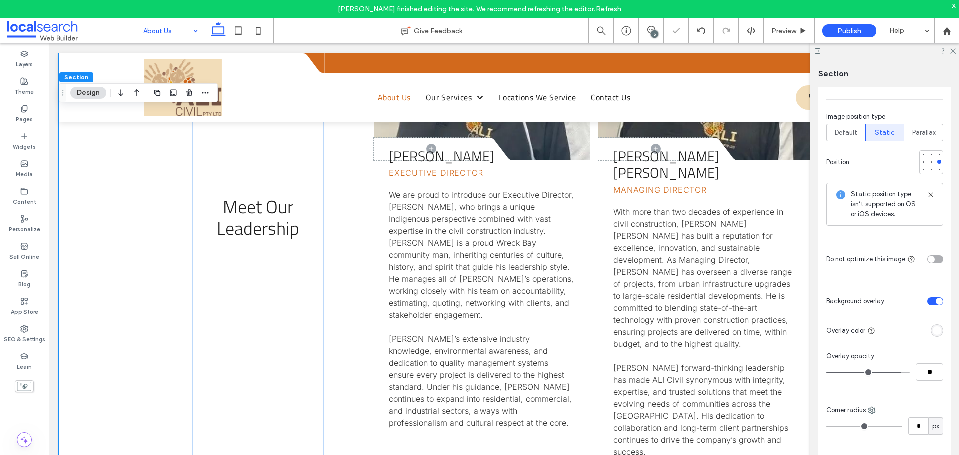
type input "**"
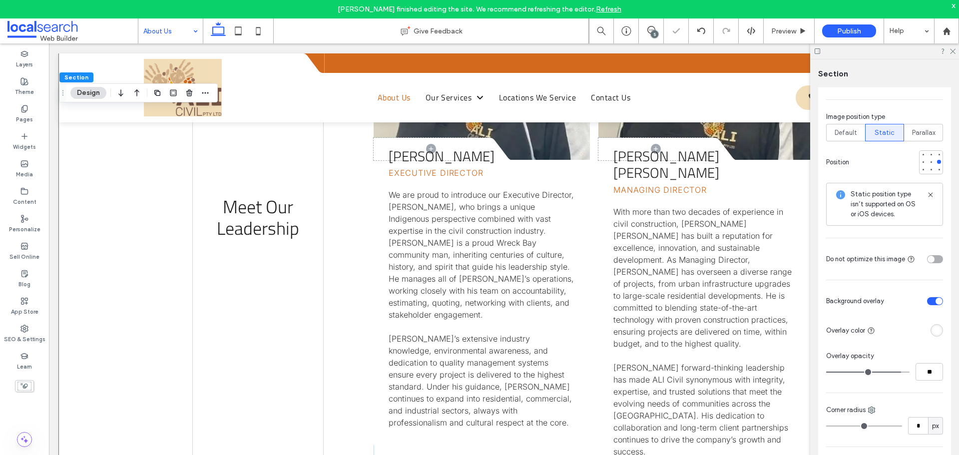
type input "**"
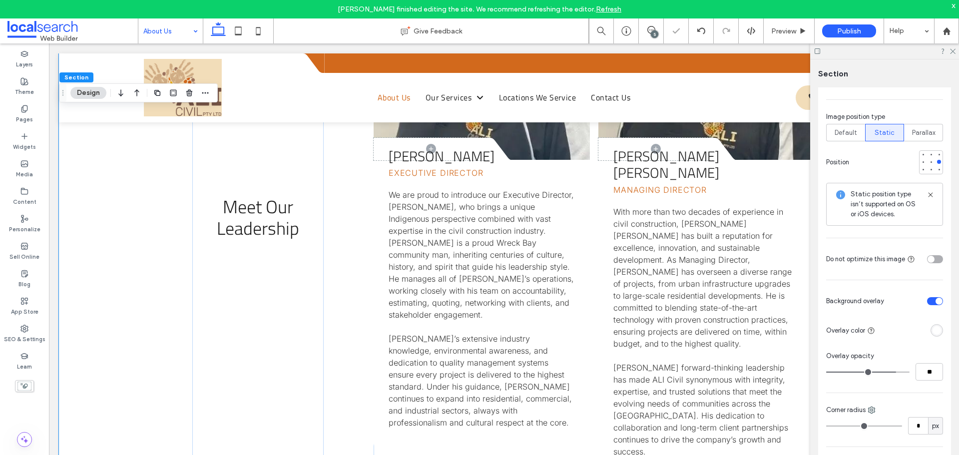
type input "**"
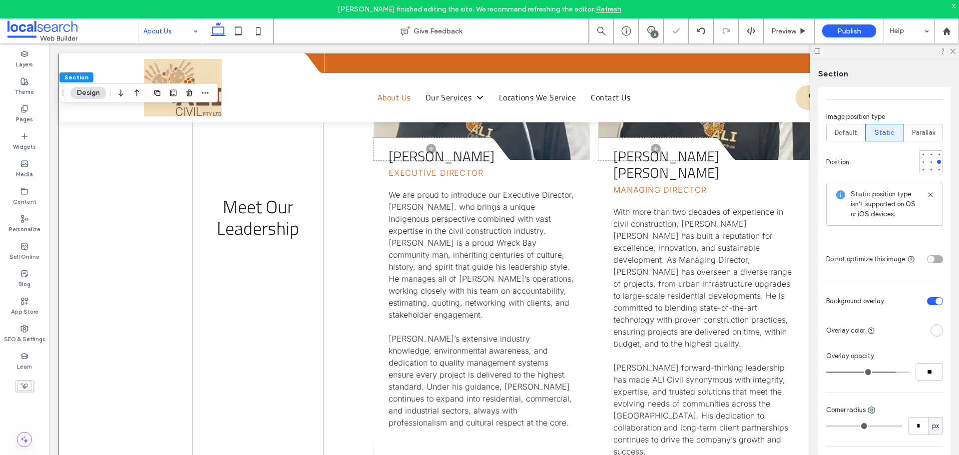
type input "**"
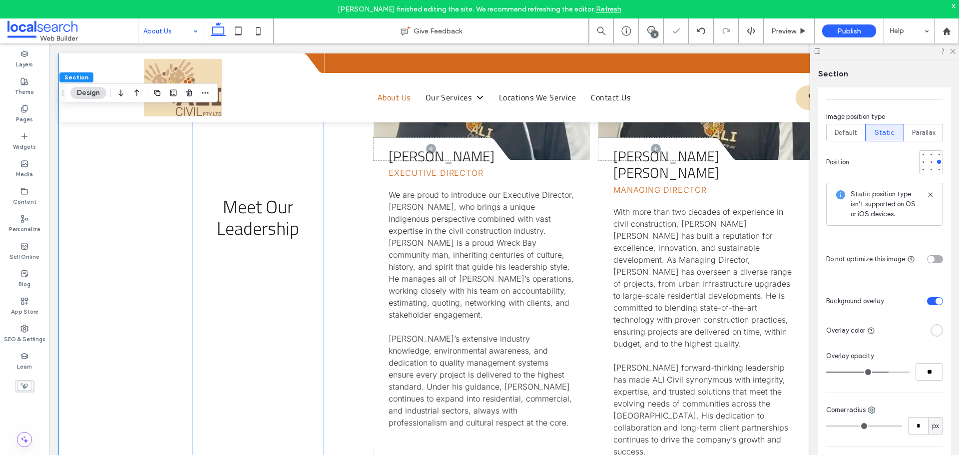
drag, startPoint x: 894, startPoint y: 373, endPoint x: 883, endPoint y: 372, distance: 10.5
click at [883, 372] on input "range" at bounding box center [867, 372] width 83 height 1
type input "**"
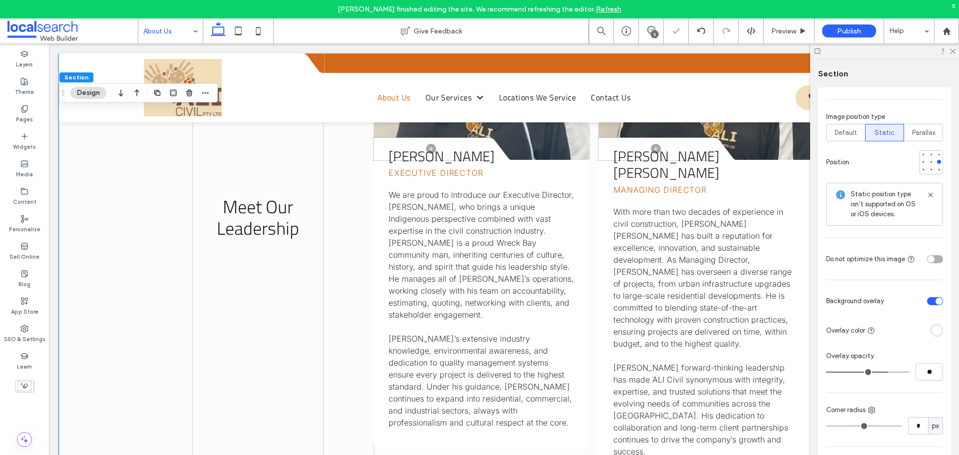
type input "**"
click at [882, 372] on input "range" at bounding box center [867, 372] width 83 height 1
type input "**"
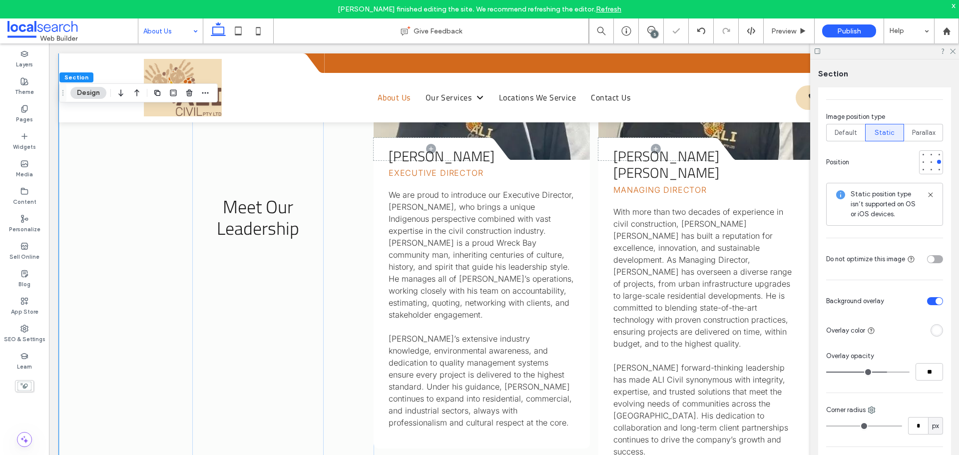
type input "**"
click at [879, 372] on input "range" at bounding box center [867, 372] width 83 height 1
type input "**"
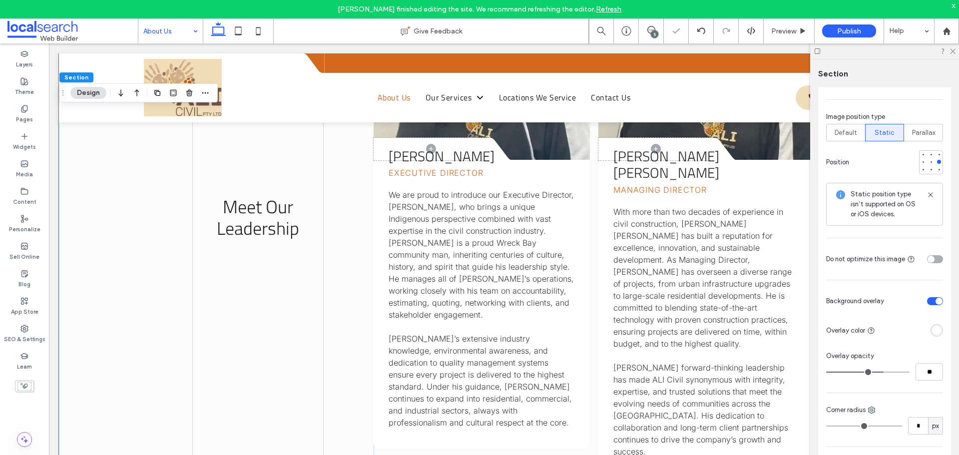
type input "**"
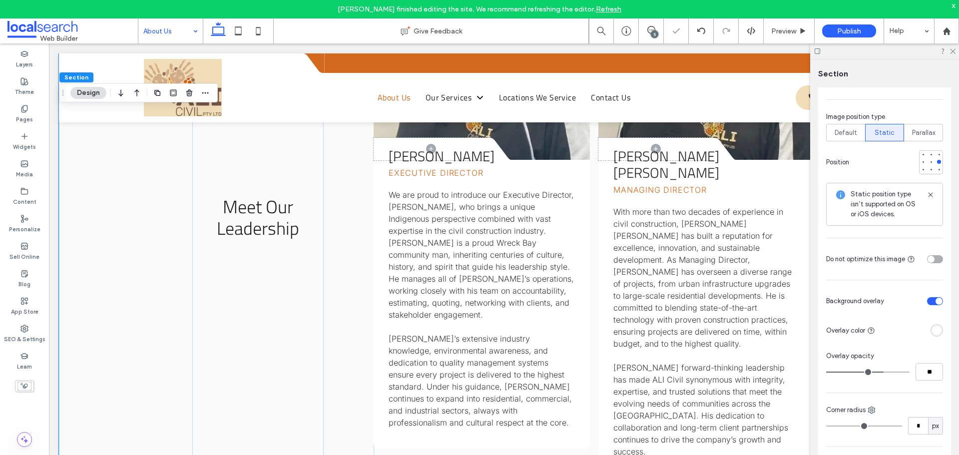
type input "**"
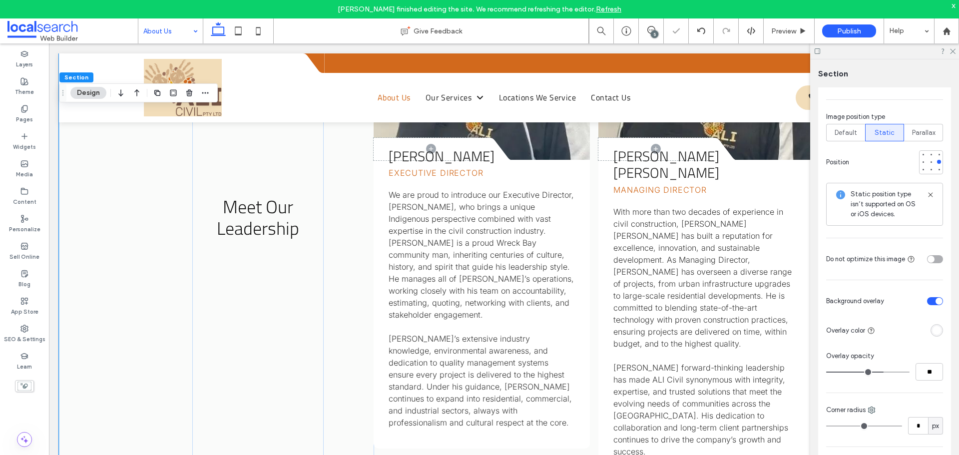
type input "**"
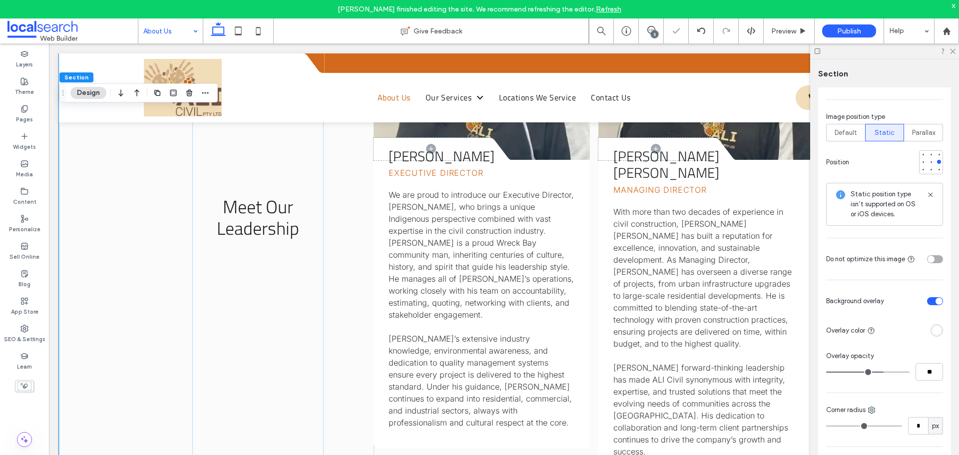
type input "**"
drag, startPoint x: 883, startPoint y: 372, endPoint x: 873, endPoint y: 370, distance: 9.7
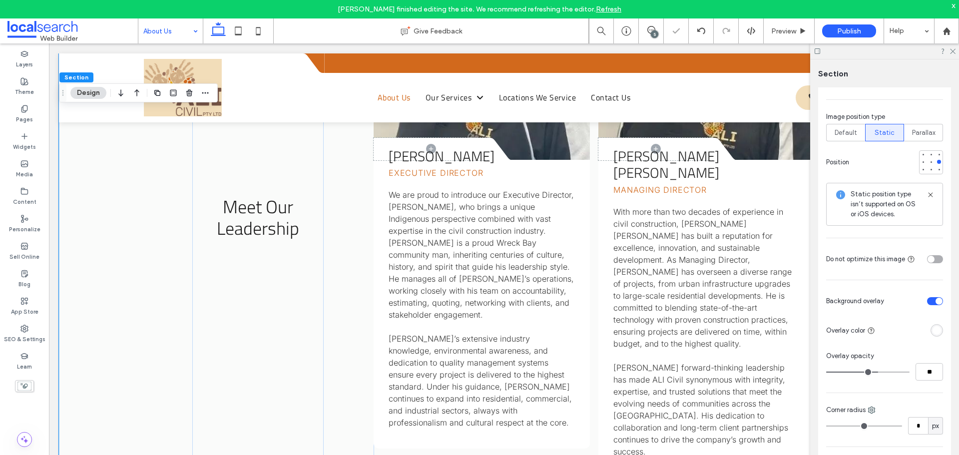
type input "**"
click at [873, 372] on input "range" at bounding box center [867, 372] width 83 height 1
type input "**"
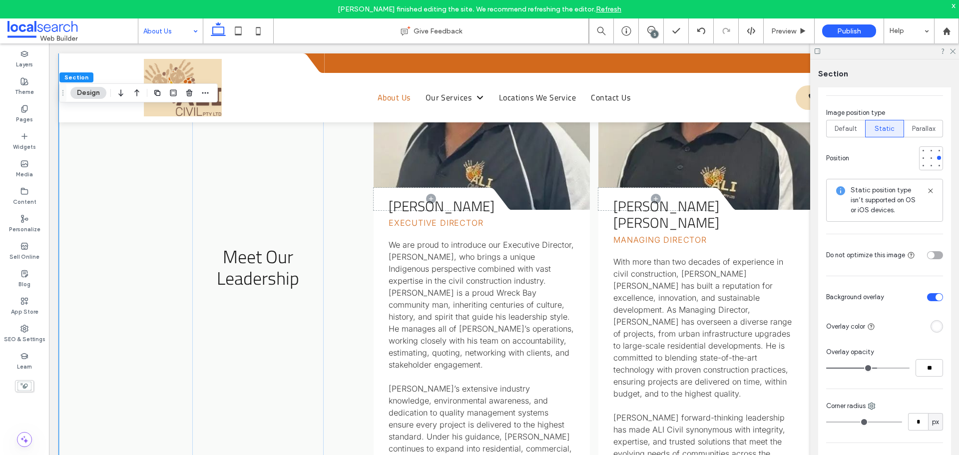
scroll to position [300, 0]
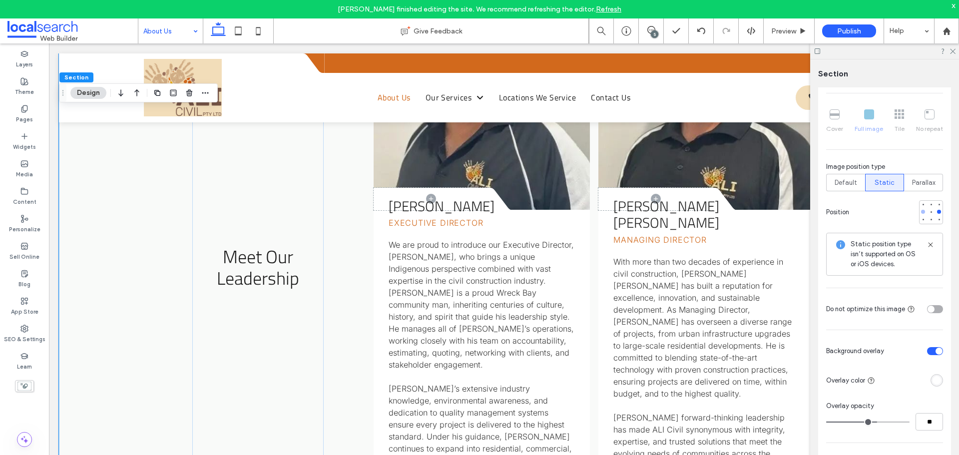
click at [921, 212] on div at bounding box center [923, 212] width 4 height 4
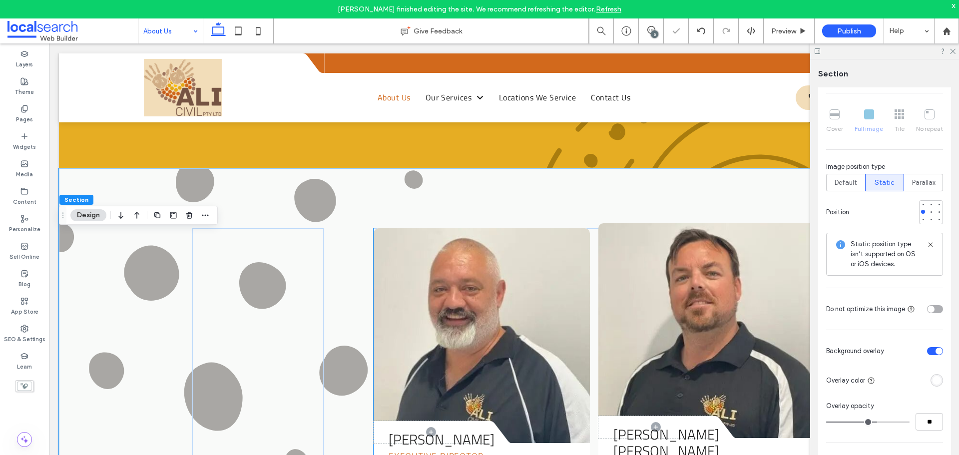
scroll to position [899, 0]
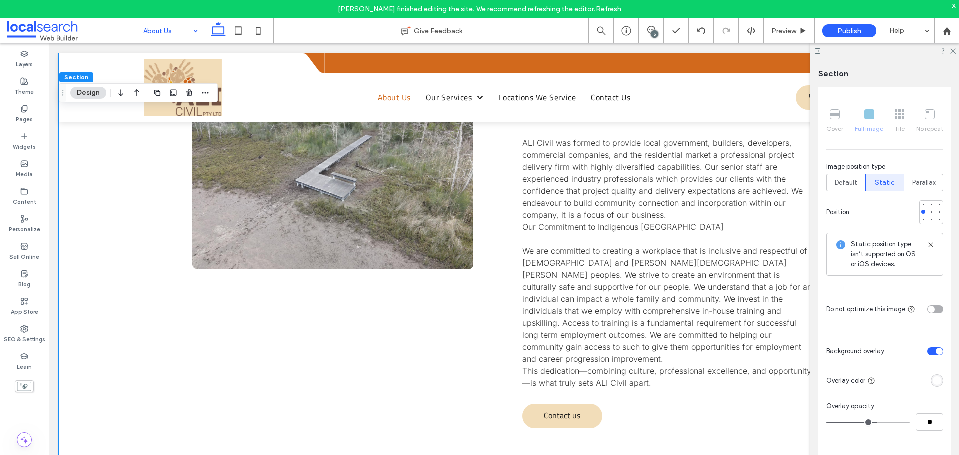
click at [102, 167] on div "Community, Culture, & Commitment ALI Civil was formed to provide local governme…" at bounding box center [504, 244] width 890 height 489
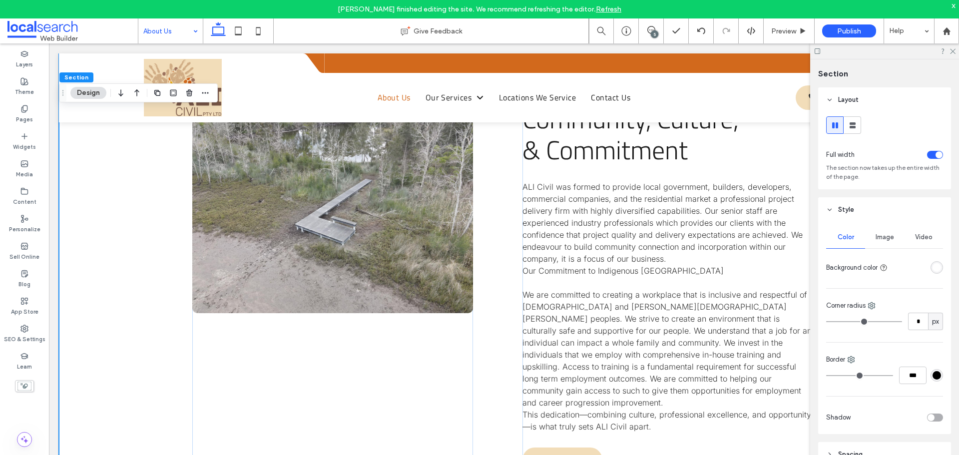
scroll to position [1399, 0]
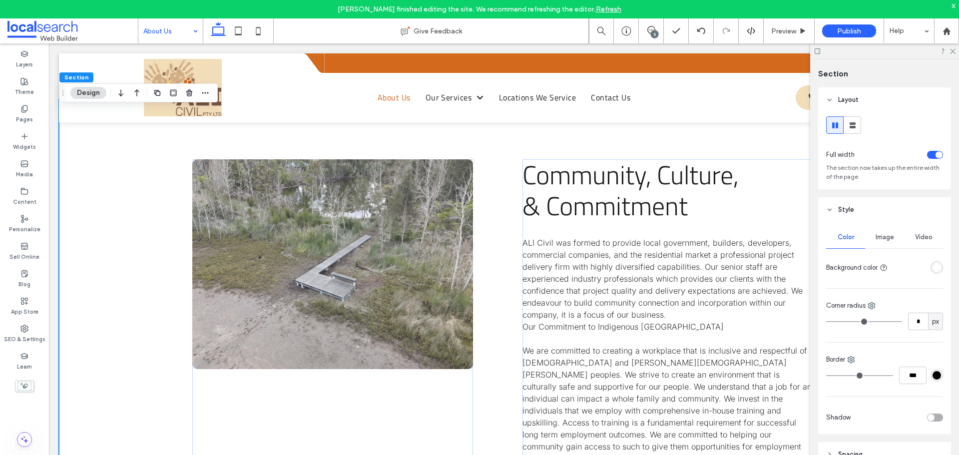
click at [145, 292] on div "Community, Culture, & Commitment ALI Civil was formed to provide local governme…" at bounding box center [504, 343] width 890 height 489
click at [933, 269] on div "rgba(255, 255, 255, 1)" at bounding box center [937, 267] width 8 height 8
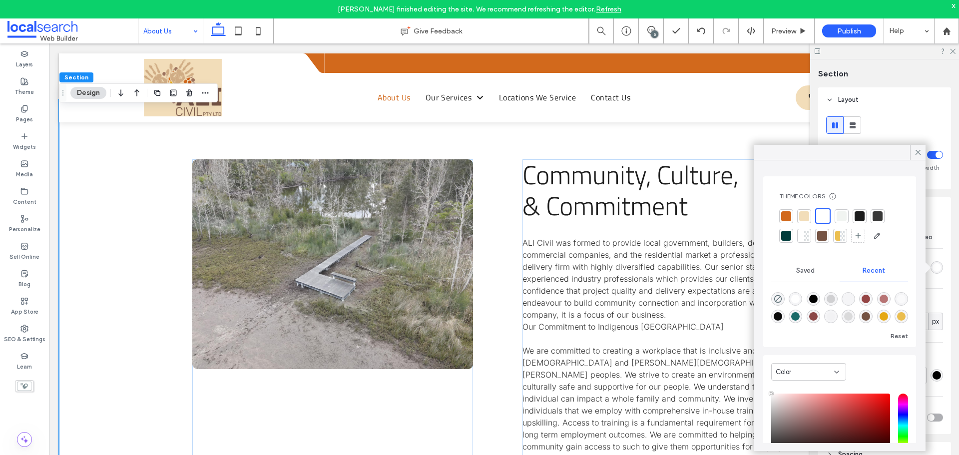
click at [842, 238] on div at bounding box center [842, 236] width 5 height 10
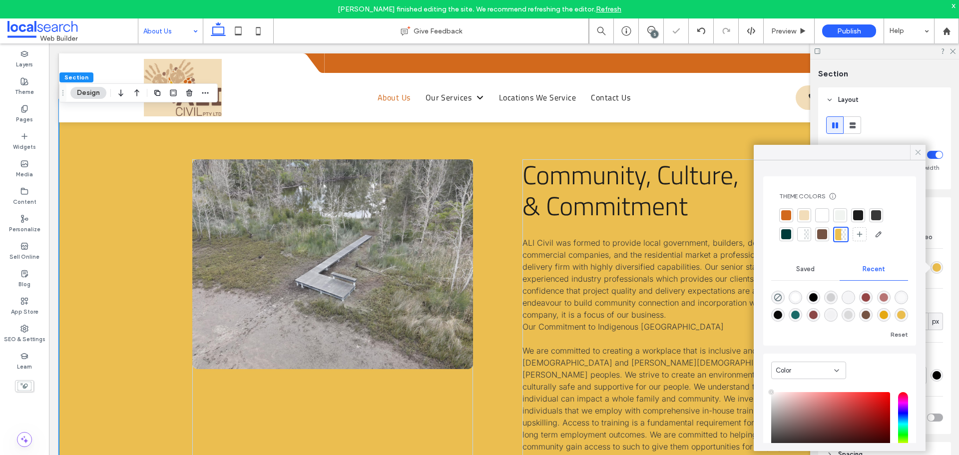
click at [919, 152] on icon at bounding box center [918, 152] width 9 height 9
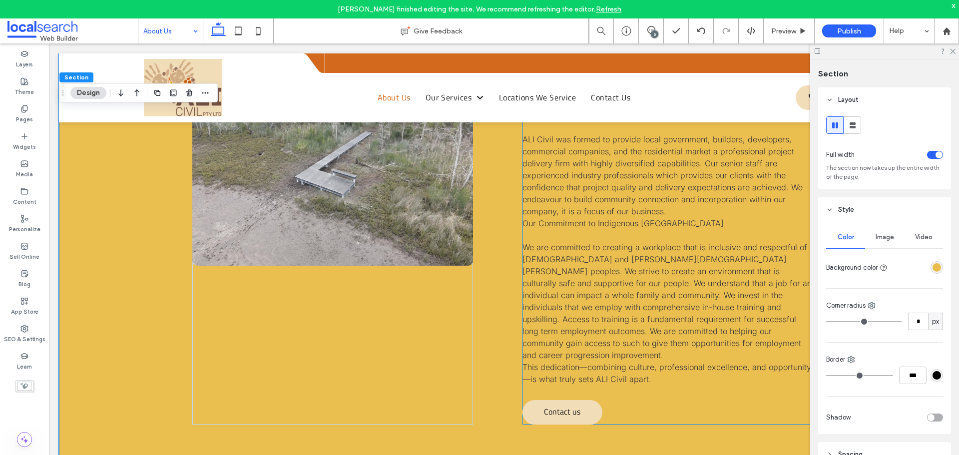
scroll to position [1549, 0]
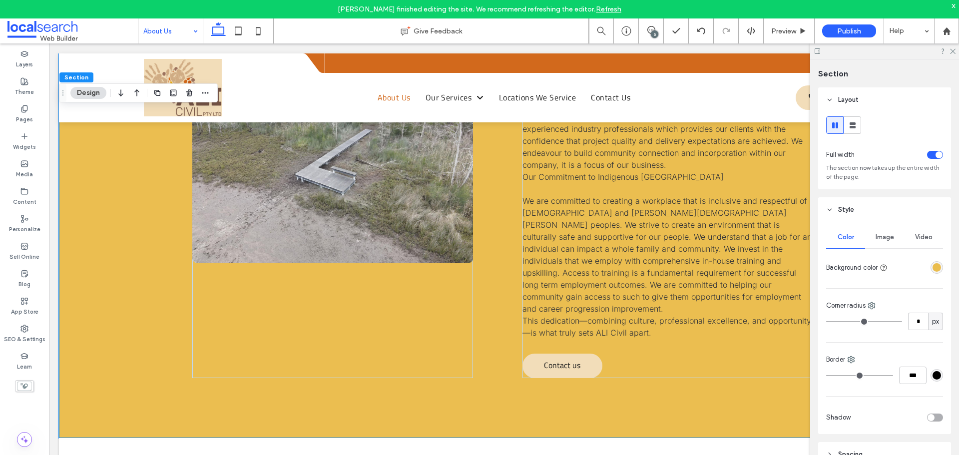
click at [879, 235] on span "Image" at bounding box center [885, 237] width 18 height 8
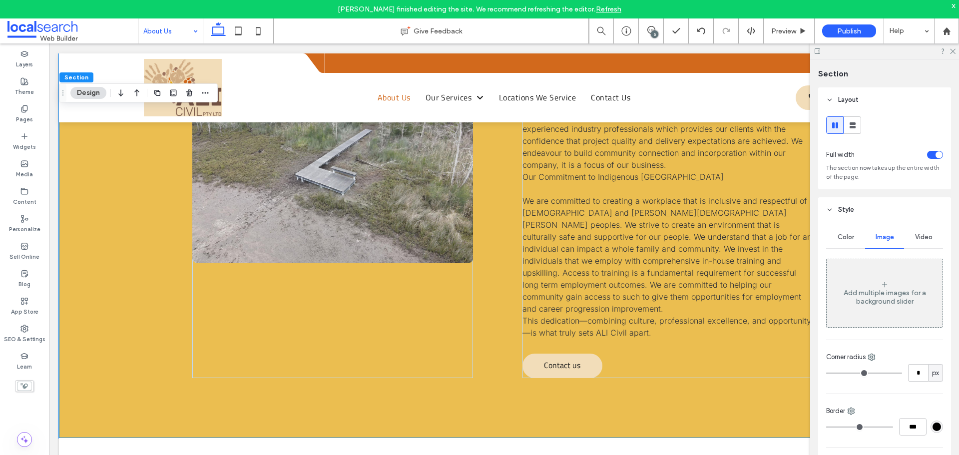
click at [885, 274] on div "Add multiple images for a background slider" at bounding box center [885, 293] width 116 height 66
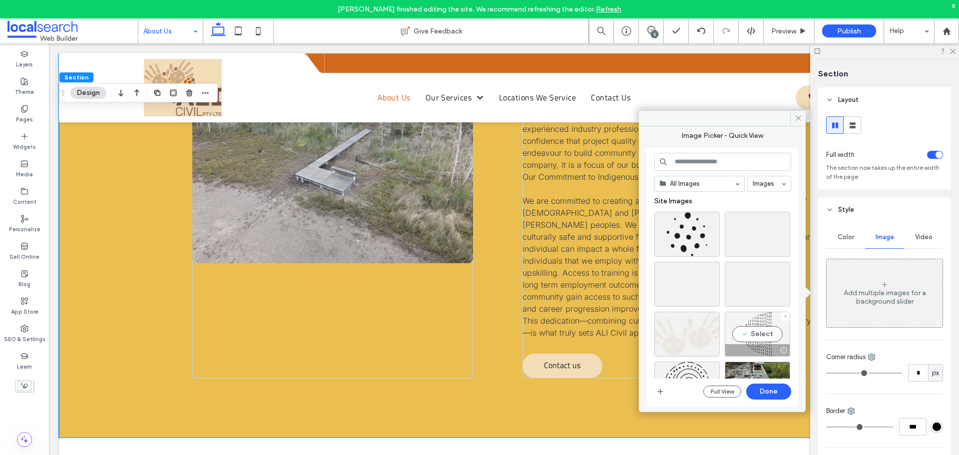
click at [756, 332] on div "Select" at bounding box center [757, 334] width 65 height 45
click at [765, 392] on button "Done" at bounding box center [768, 392] width 45 height 16
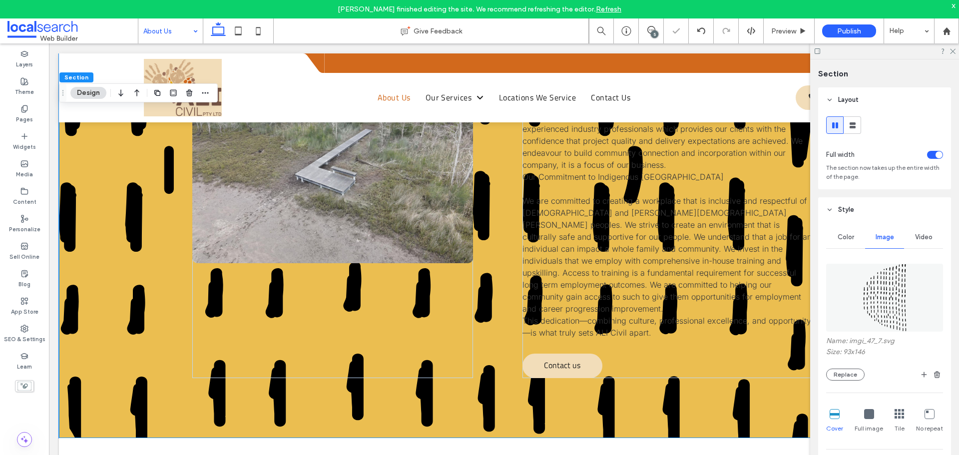
click at [869, 416] on icon at bounding box center [869, 414] width 10 height 10
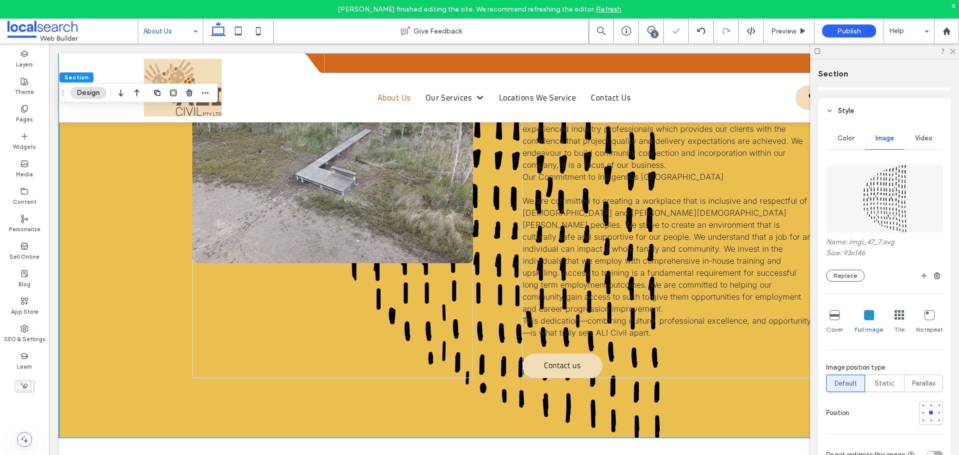
scroll to position [100, 0]
drag, startPoint x: 919, startPoint y: 414, endPoint x: 912, endPoint y: 405, distance: 11.4
click at [920, 414] on div at bounding box center [923, 411] width 7 height 7
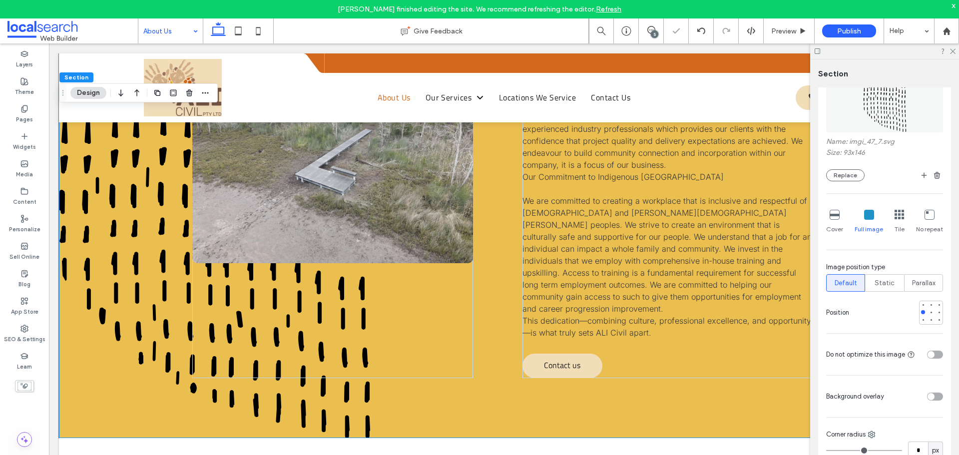
scroll to position [200, 0]
click at [881, 281] on span "Static" at bounding box center [885, 283] width 20 height 10
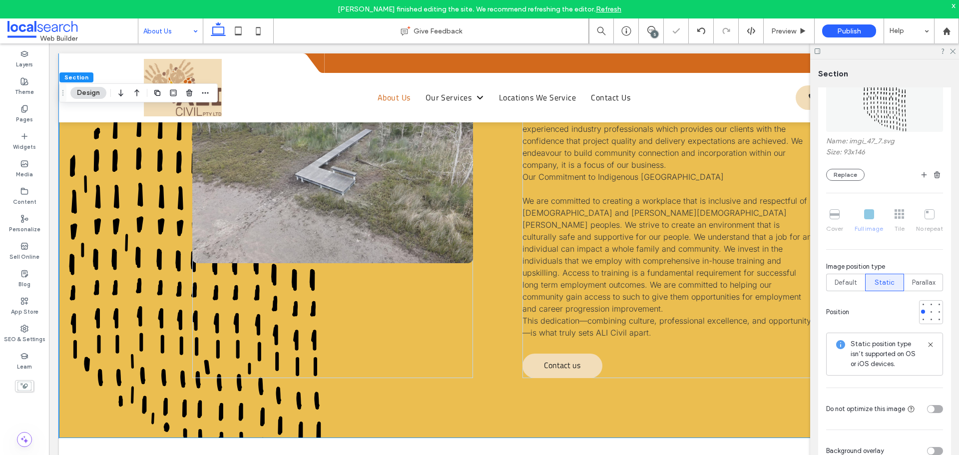
scroll to position [250, 0]
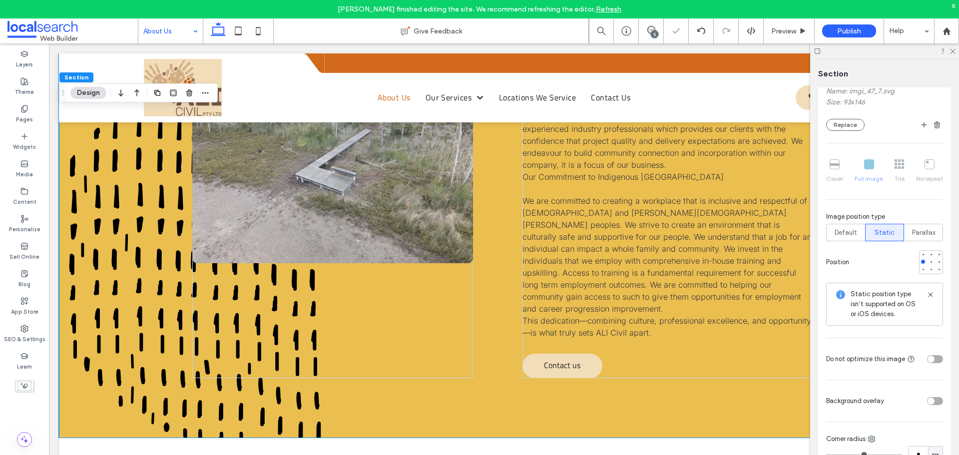
click at [928, 401] on div "toggle" at bounding box center [931, 401] width 7 height 7
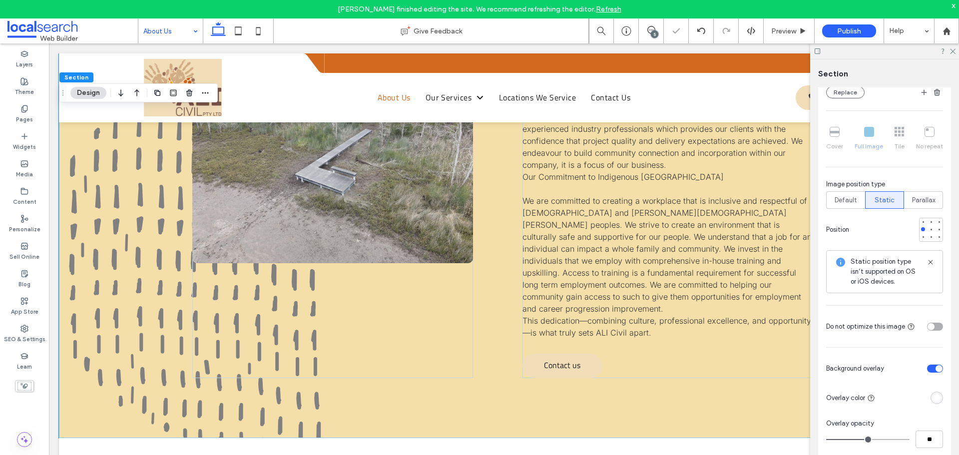
scroll to position [300, 0]
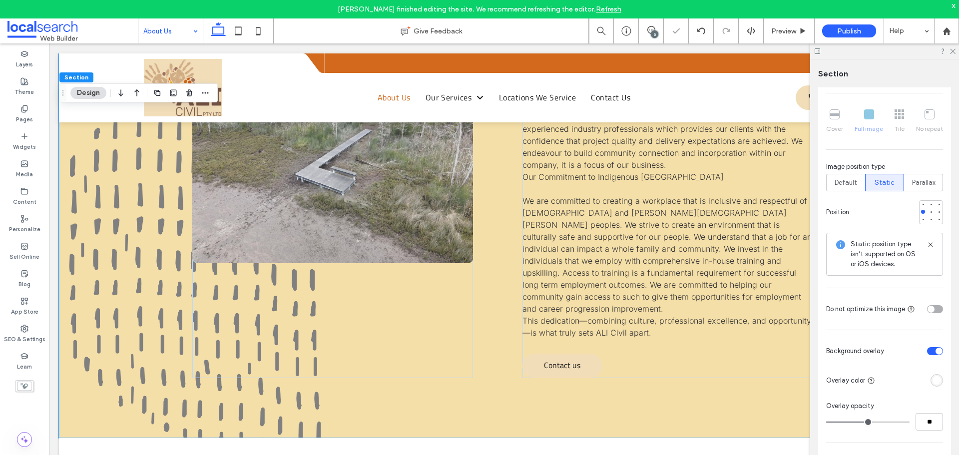
click at [933, 382] on div "rgba(255, 255, 255, 1)" at bounding box center [937, 380] width 8 height 8
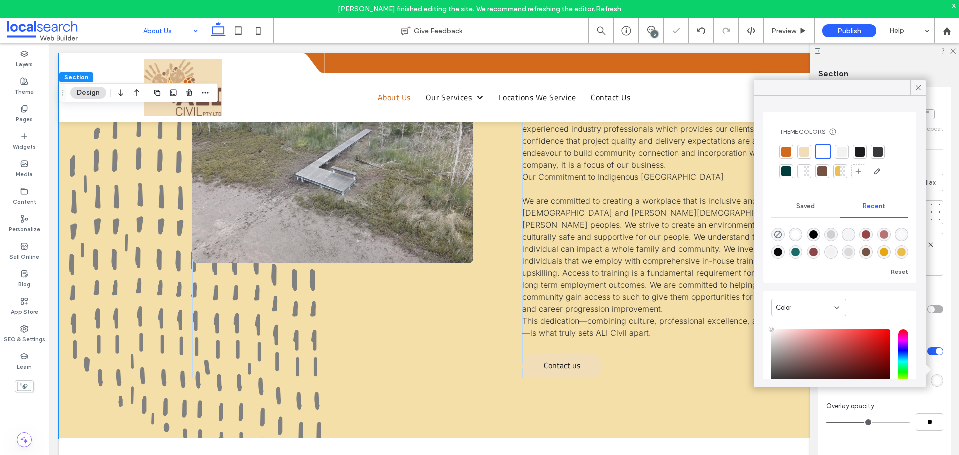
click at [838, 172] on div at bounding box center [837, 171] width 5 height 10
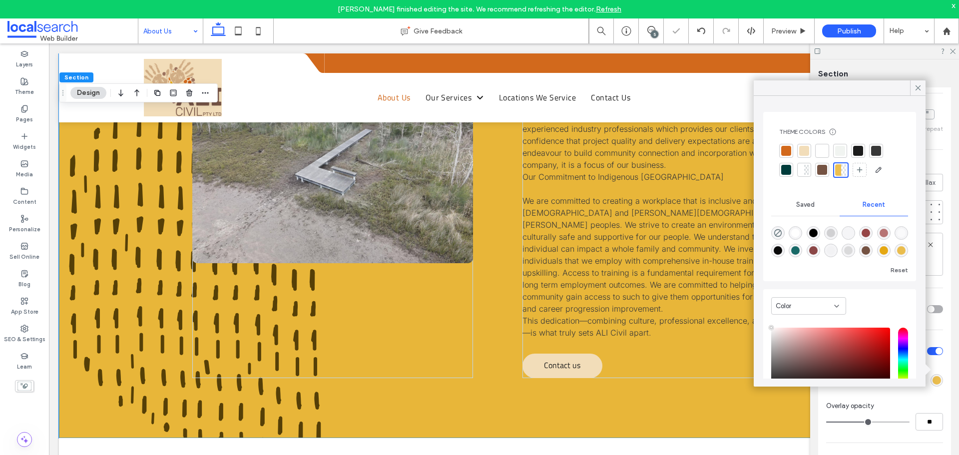
type input "**"
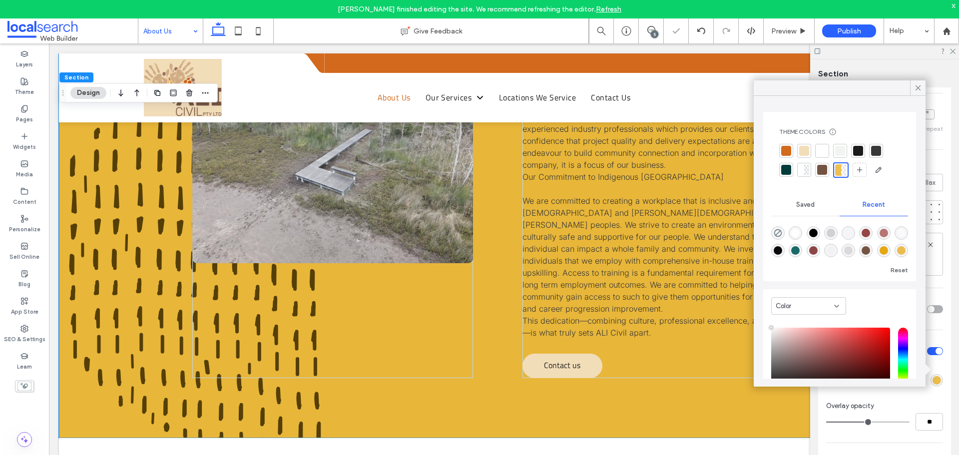
type input "**"
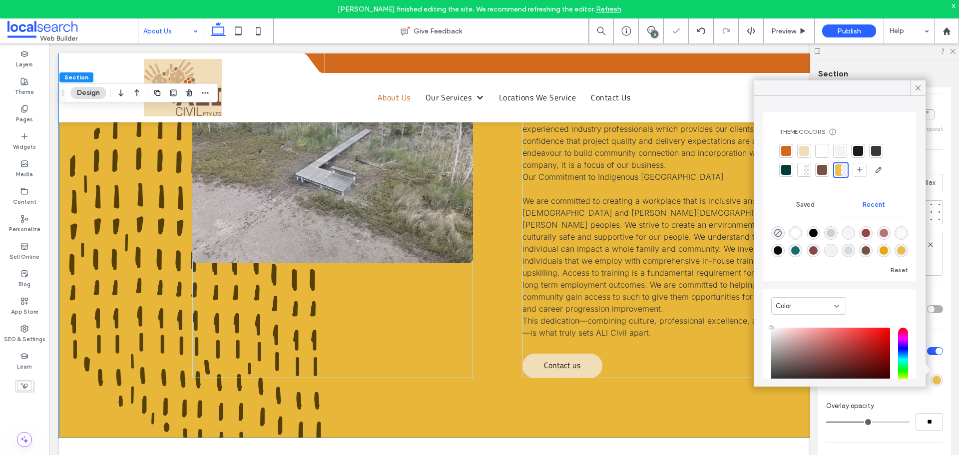
type input "**"
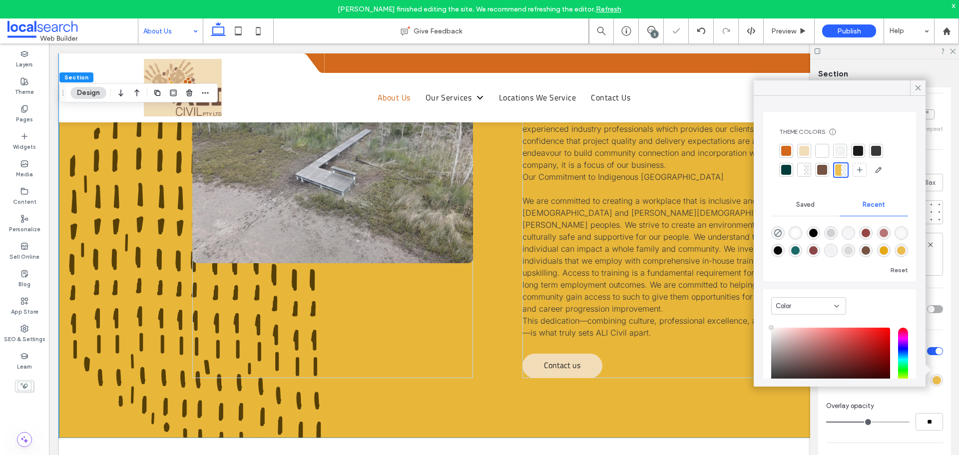
type input "**"
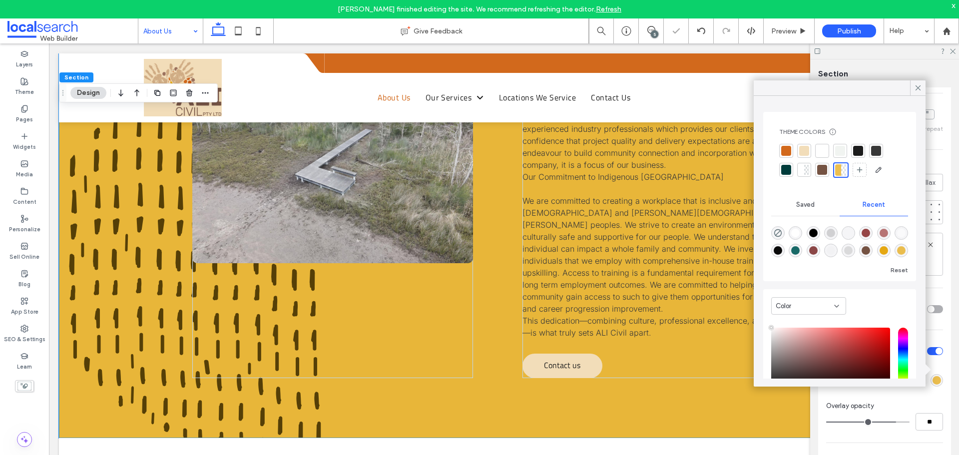
type input "**"
drag, startPoint x: 867, startPoint y: 425, endPoint x: 892, endPoint y: 427, distance: 25.1
type input "**"
click at [891, 423] on input "range" at bounding box center [867, 422] width 83 height 1
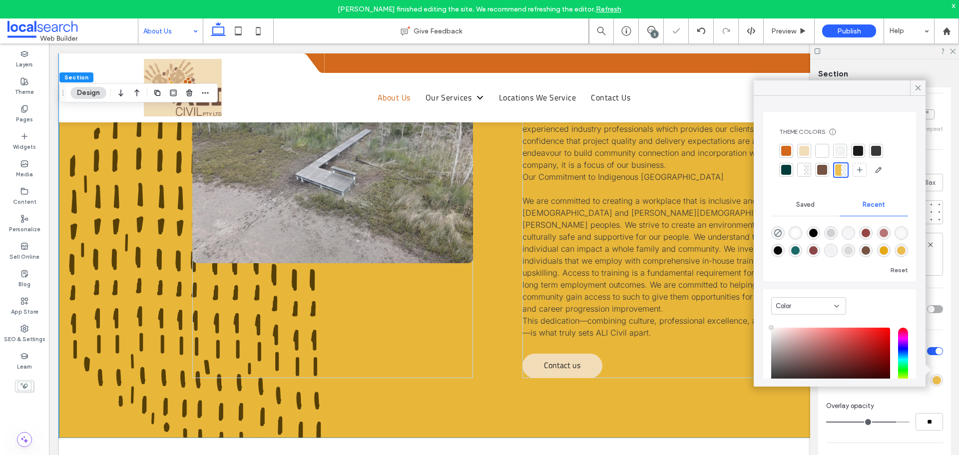
type input "**"
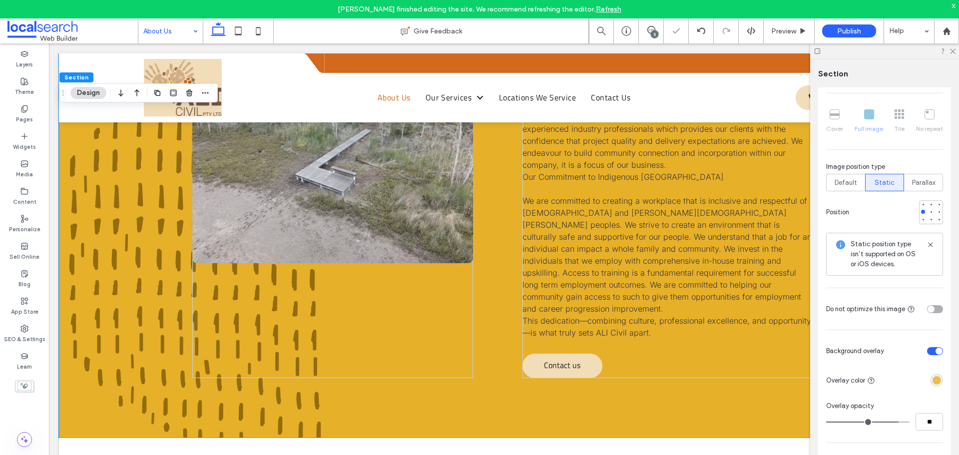
drag, startPoint x: 891, startPoint y: 426, endPoint x: 913, endPoint y: 429, distance: 22.6
click at [913, 429] on div "**" at bounding box center [884, 421] width 117 height 17
type input "**"
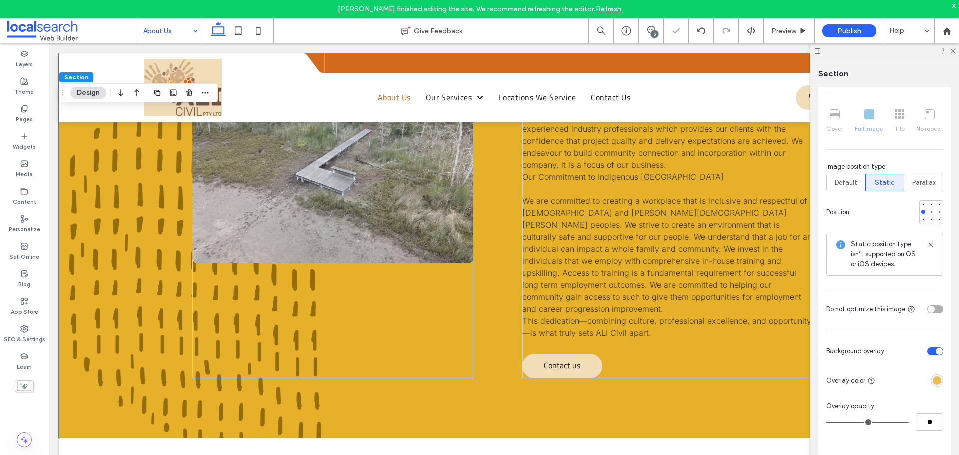
type input "**"
click at [899, 422] on input "range" at bounding box center [867, 422] width 83 height 1
type input "***"
drag, startPoint x: 901, startPoint y: 423, endPoint x: 909, endPoint y: 425, distance: 8.4
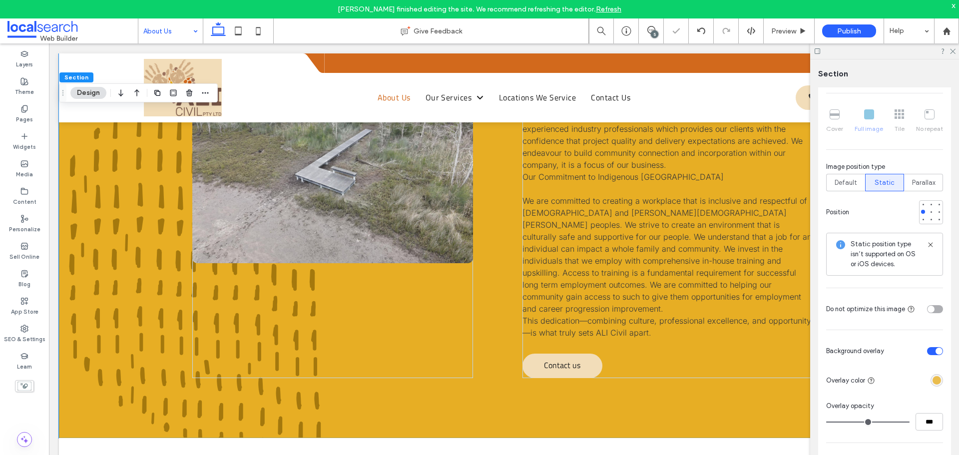
type input "***"
click at [909, 423] on input "range" at bounding box center [867, 422] width 83 height 1
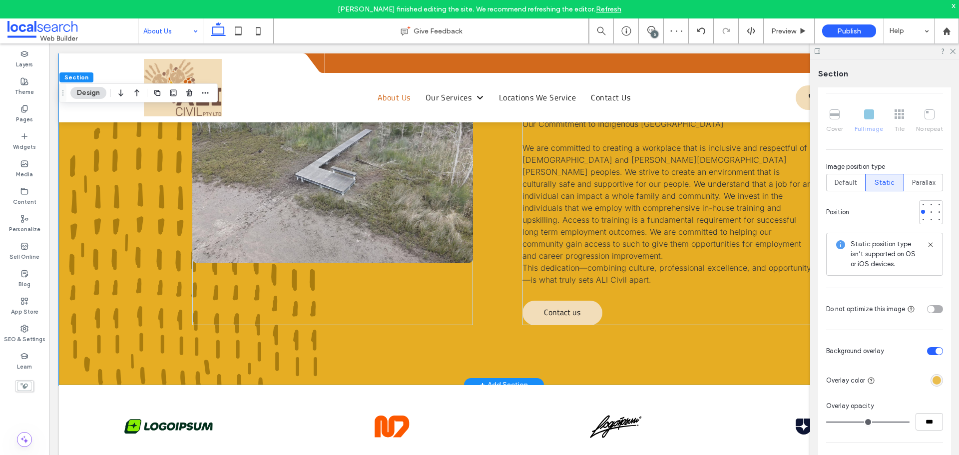
scroll to position [1399, 0]
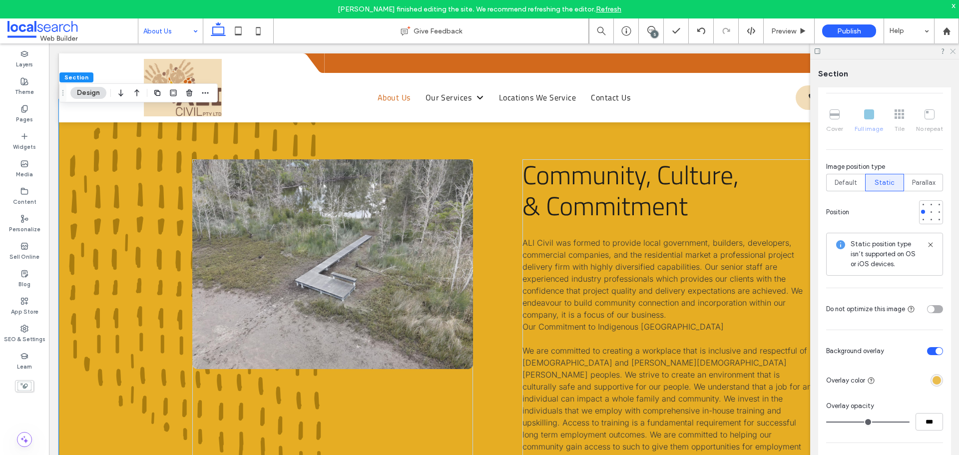
click at [953, 53] on icon at bounding box center [952, 50] width 6 height 6
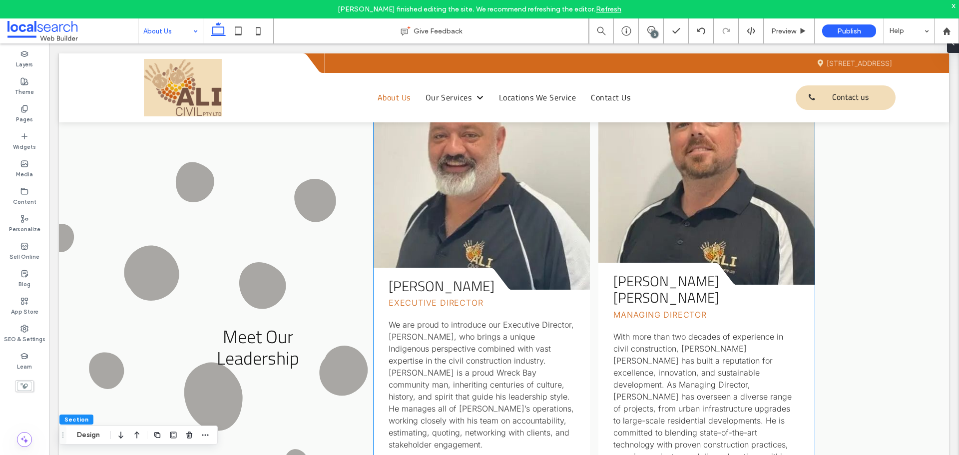
scroll to position [799, 0]
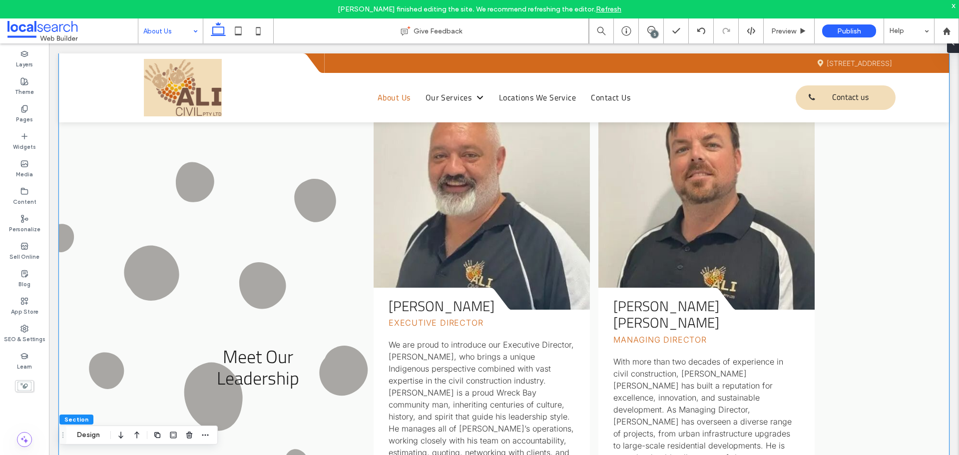
click at [170, 152] on div "Meet Our Leadership Darren Brown Executive Director We are proud to introduce o…" at bounding box center [504, 367] width 890 height 665
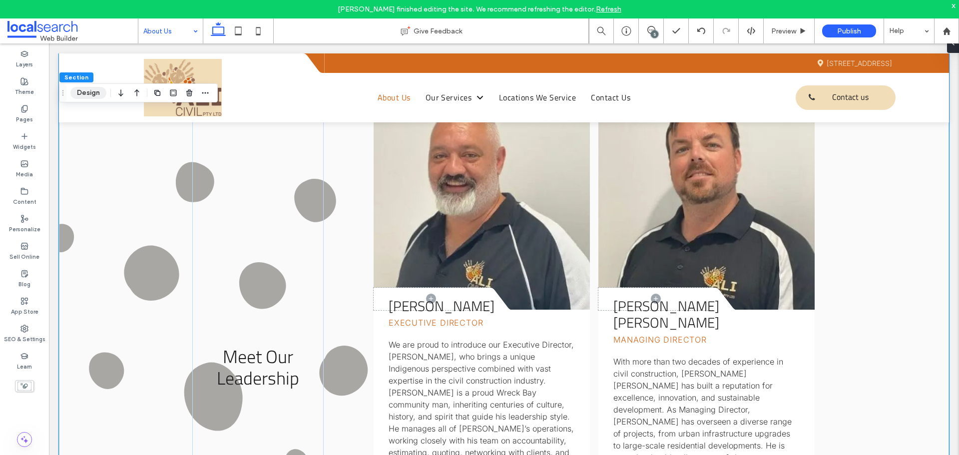
click at [94, 96] on button "Design" at bounding box center [88, 93] width 36 height 12
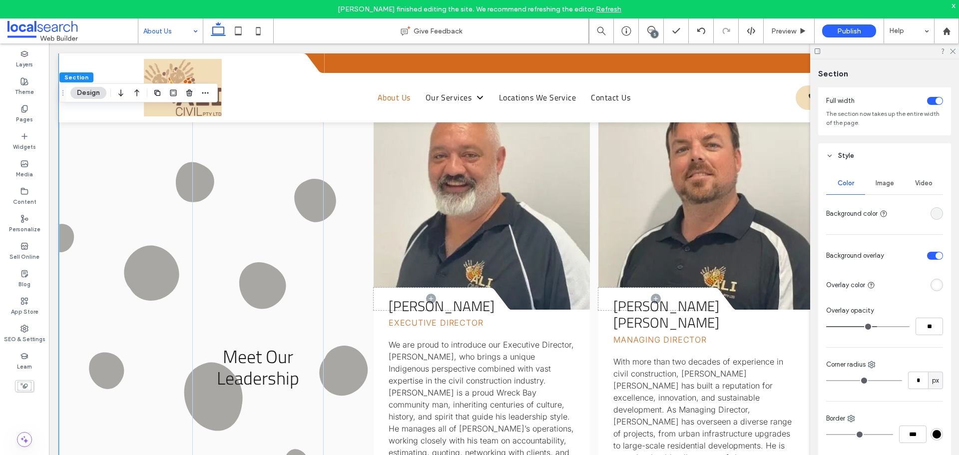
scroll to position [100, 0]
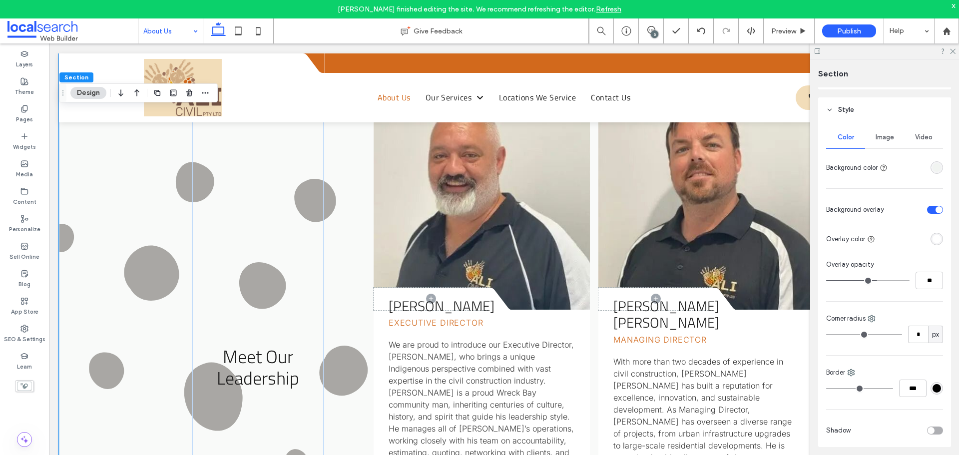
click at [879, 138] on span "Image" at bounding box center [885, 137] width 18 height 8
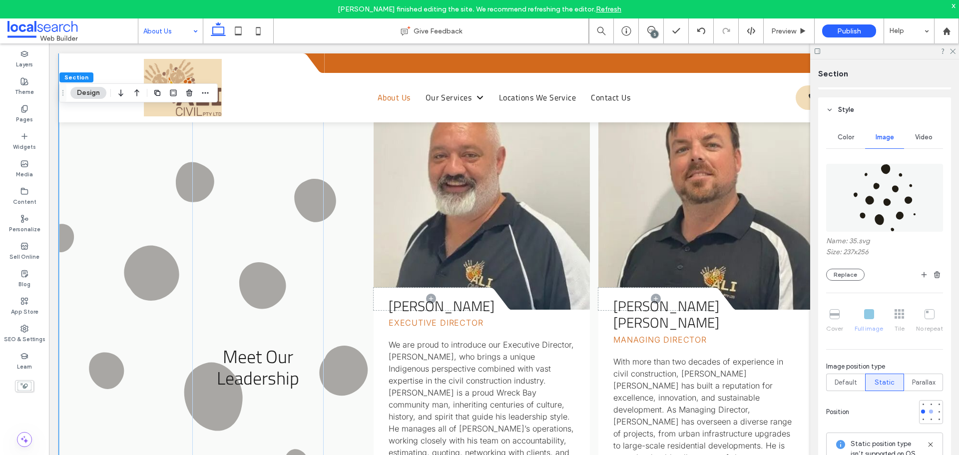
click at [928, 415] on div at bounding box center [931, 411] width 7 height 7
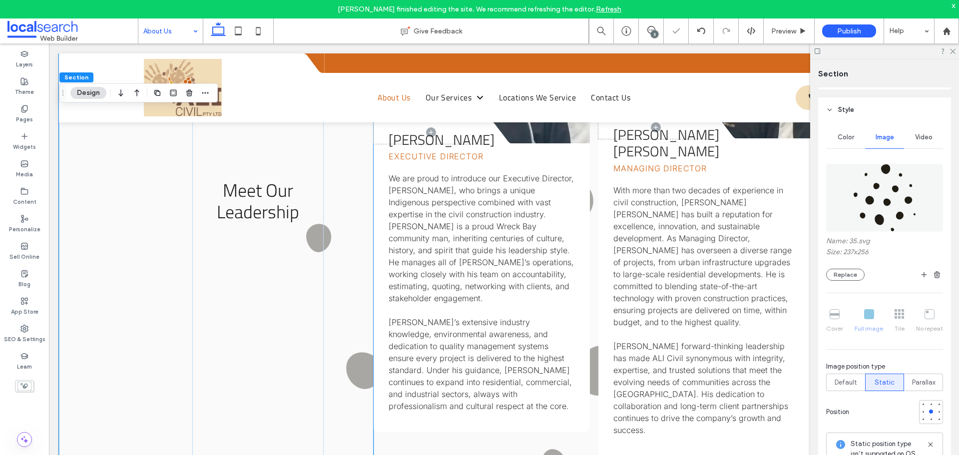
scroll to position [849, 0]
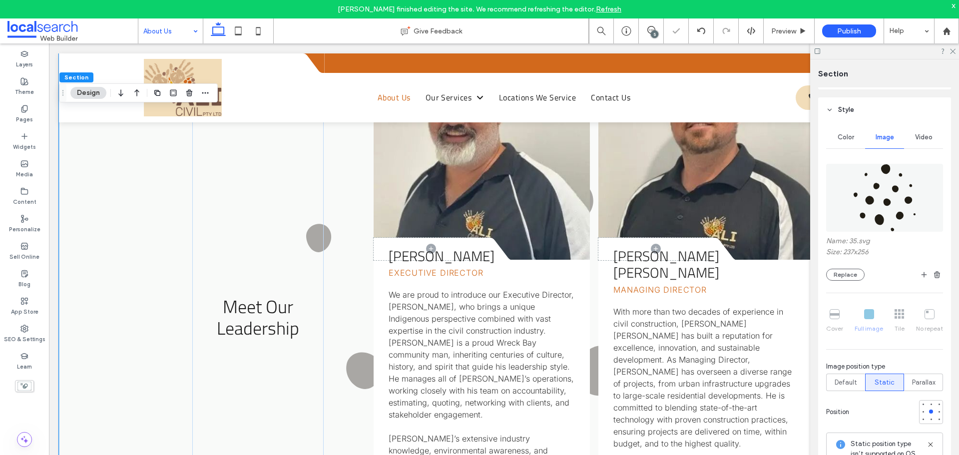
click at [938, 412] on div "Color Image Video Name: 35.svg Size: 237x256 Replace Cover Full image Tile No r…" at bounding box center [884, 455] width 133 height 666
click at [936, 412] on div at bounding box center [939, 411] width 7 height 7
click at [956, 53] on div at bounding box center [884, 50] width 149 height 15
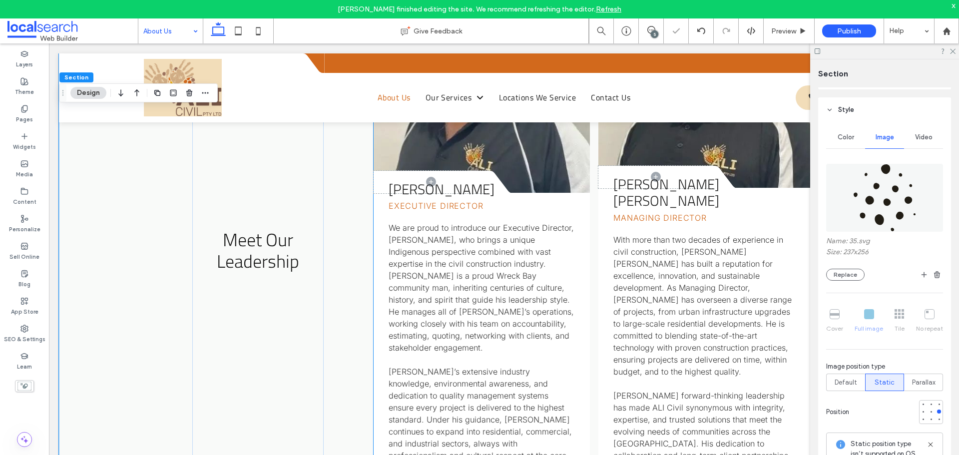
scroll to position [999, 0]
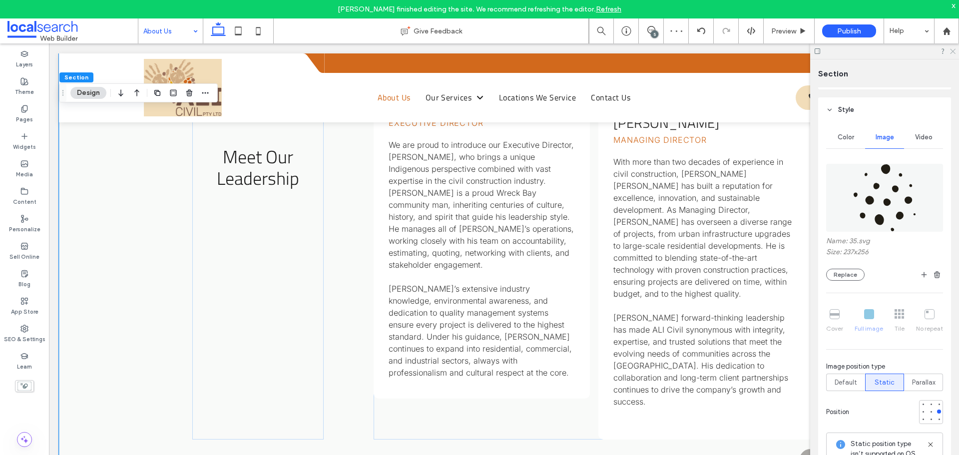
click at [955, 51] on icon at bounding box center [952, 50] width 6 height 6
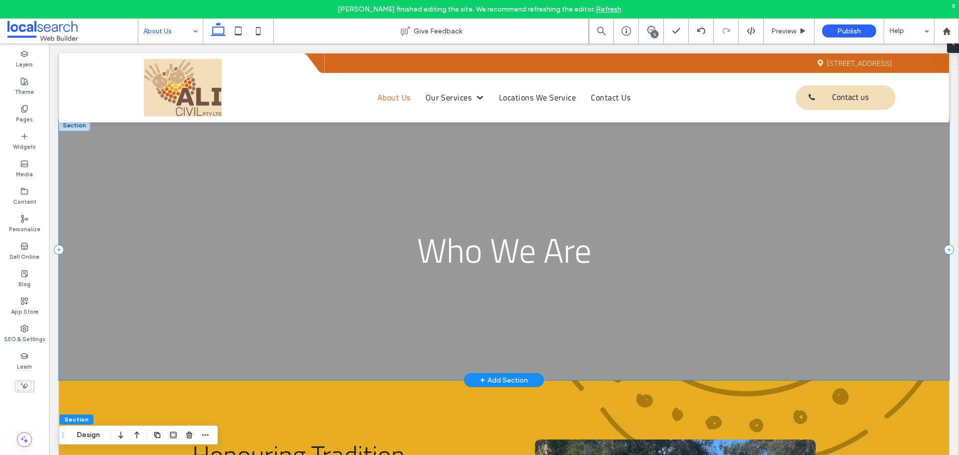
scroll to position [0, 0]
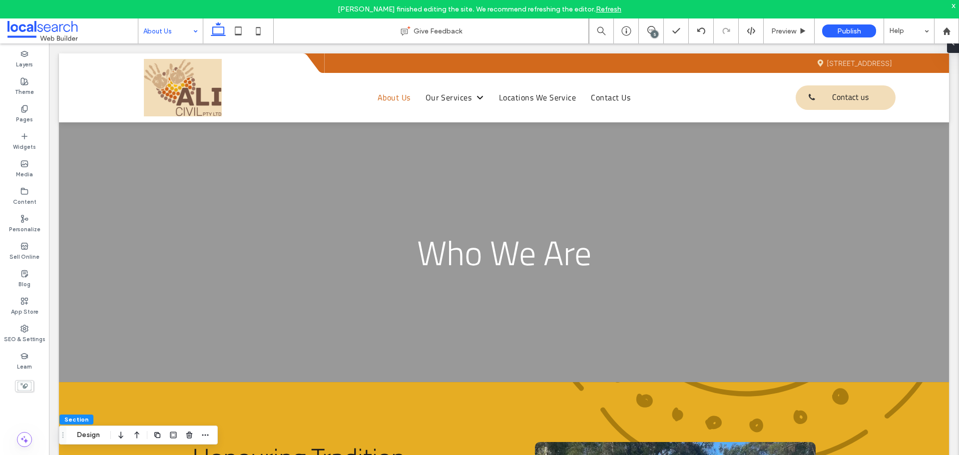
click at [134, 17] on div "Lian Perez finished editing the site. We recommend refreshing the editor. Refre…" at bounding box center [479, 9] width 959 height 18
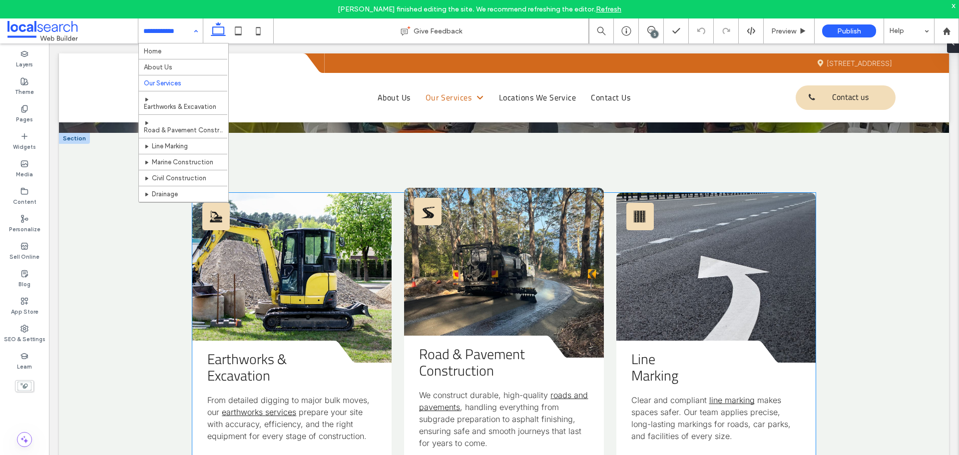
scroll to position [250, 0]
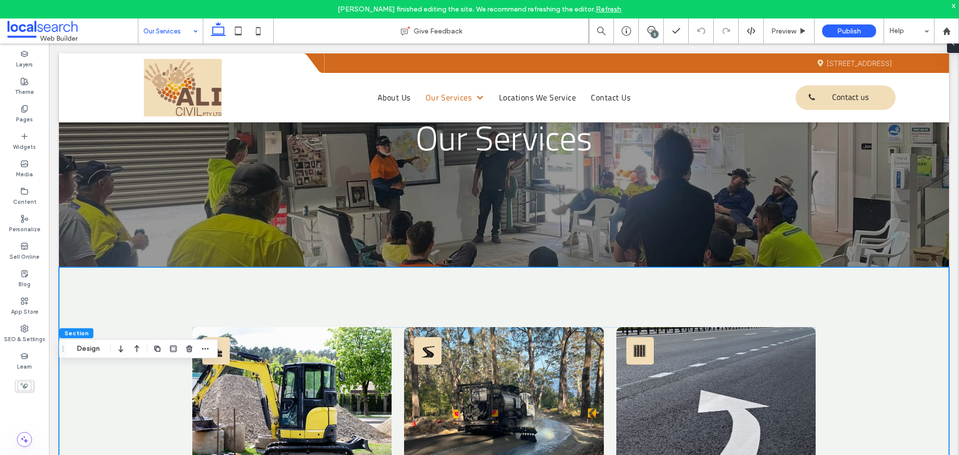
scroll to position [200, 0]
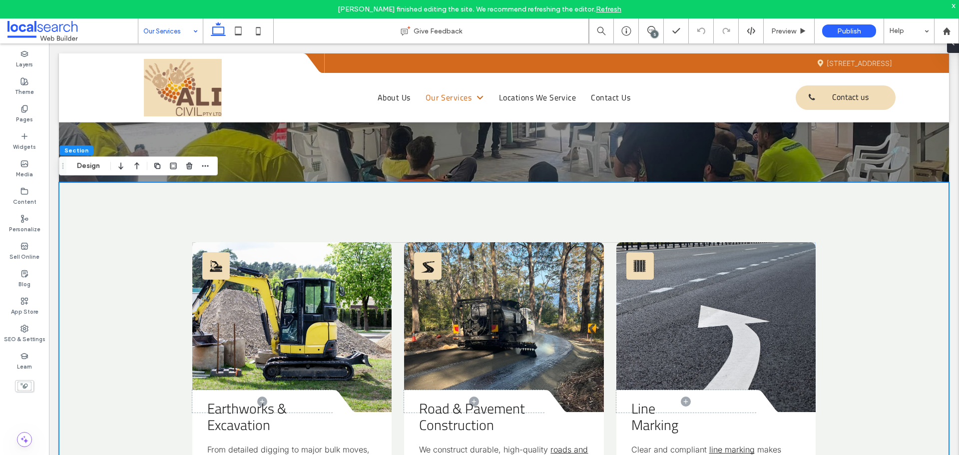
click at [78, 171] on button "Design" at bounding box center [88, 166] width 36 height 12
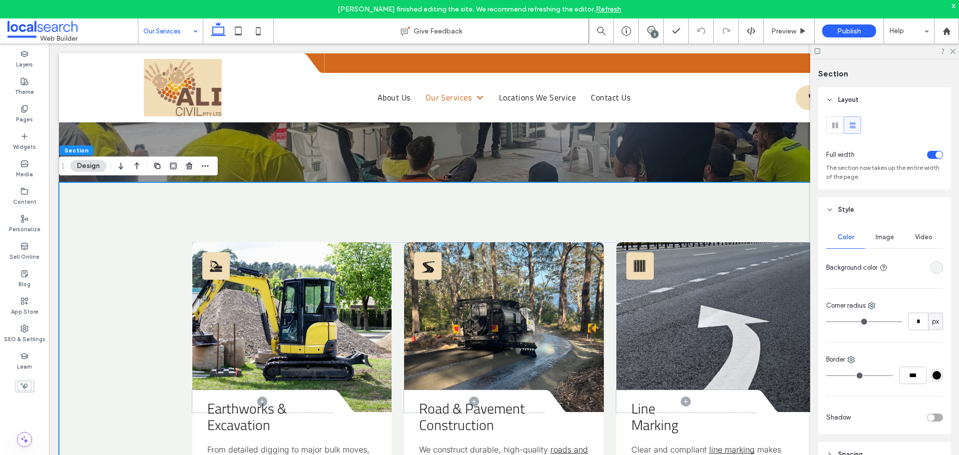
click at [887, 239] on span "Image" at bounding box center [885, 237] width 18 height 8
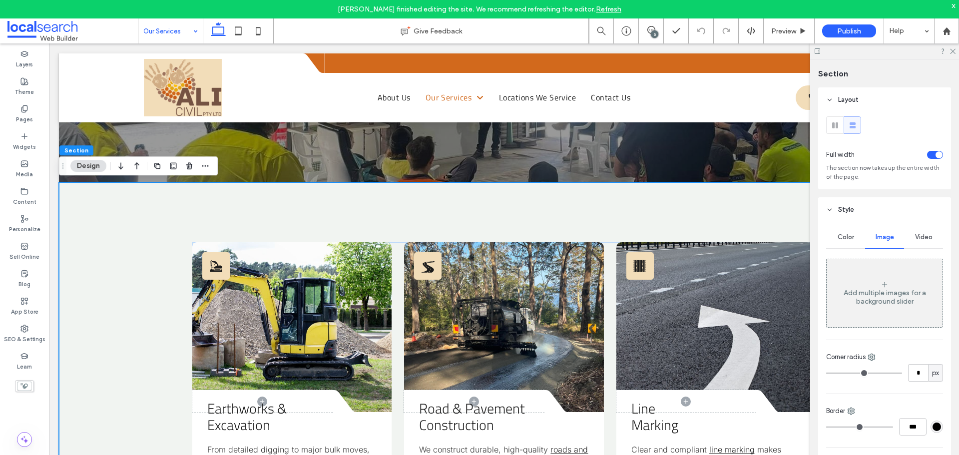
click at [888, 304] on div "Add multiple images for a background slider" at bounding box center [885, 297] width 116 height 17
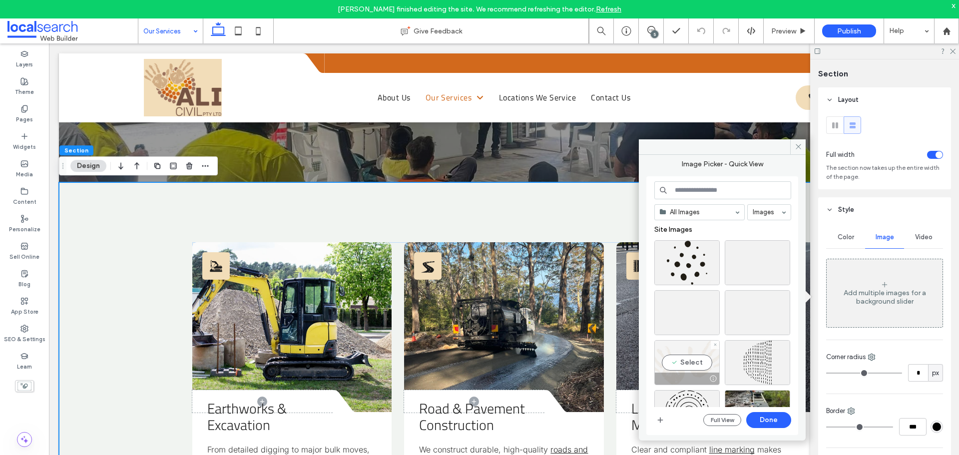
click at [697, 366] on div "Select" at bounding box center [687, 362] width 65 height 45
click at [776, 417] on button "Done" at bounding box center [768, 420] width 45 height 16
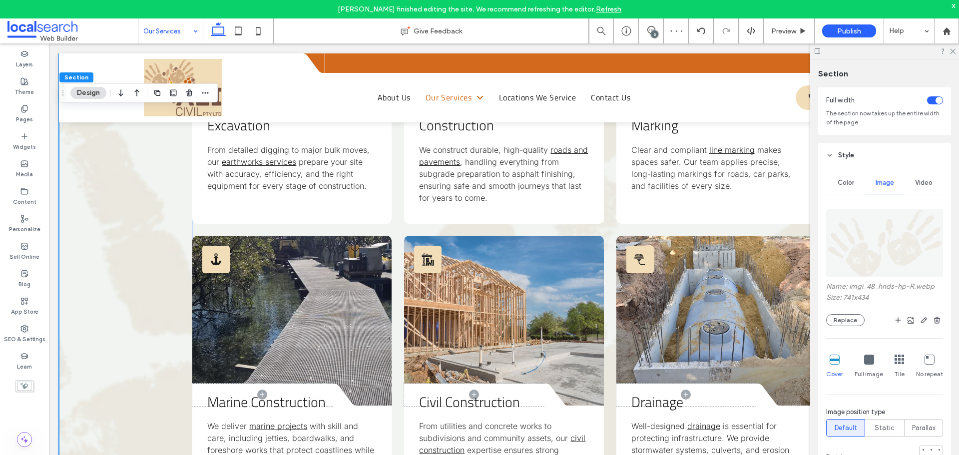
scroll to position [100, 0]
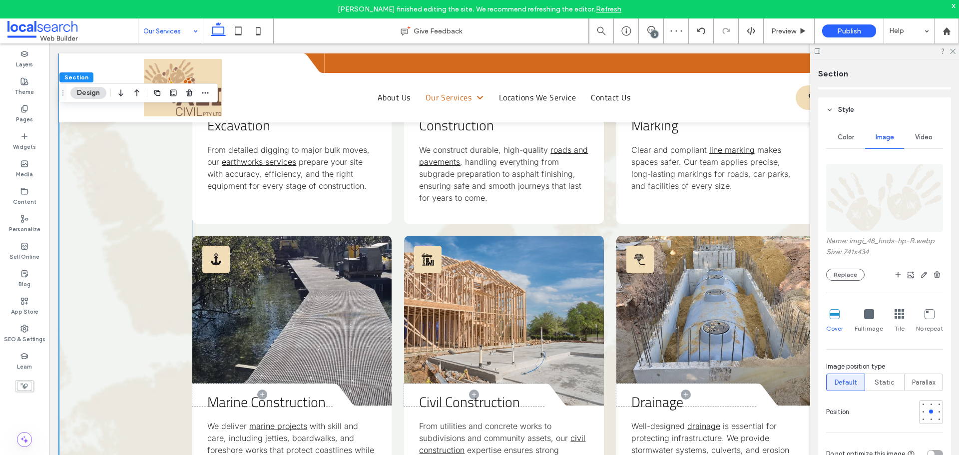
click at [861, 315] on div "Full image" at bounding box center [869, 321] width 28 height 32
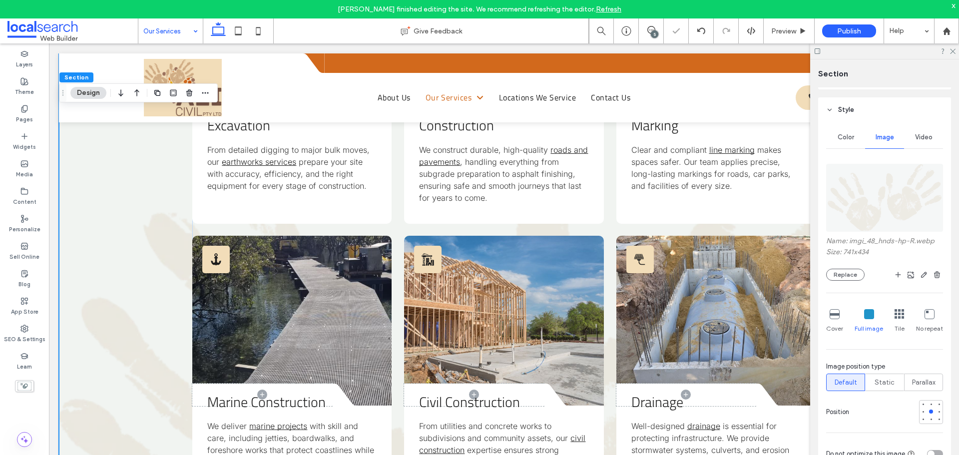
click at [870, 316] on icon at bounding box center [869, 314] width 10 height 10
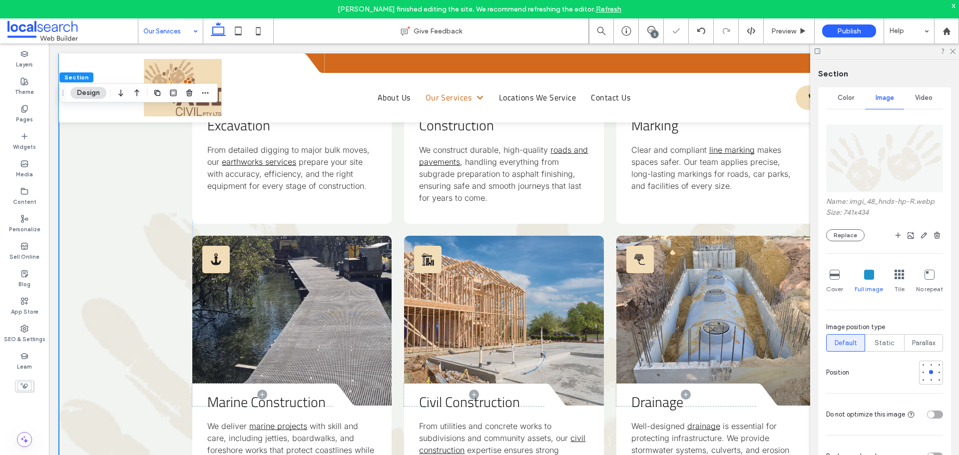
scroll to position [200, 0]
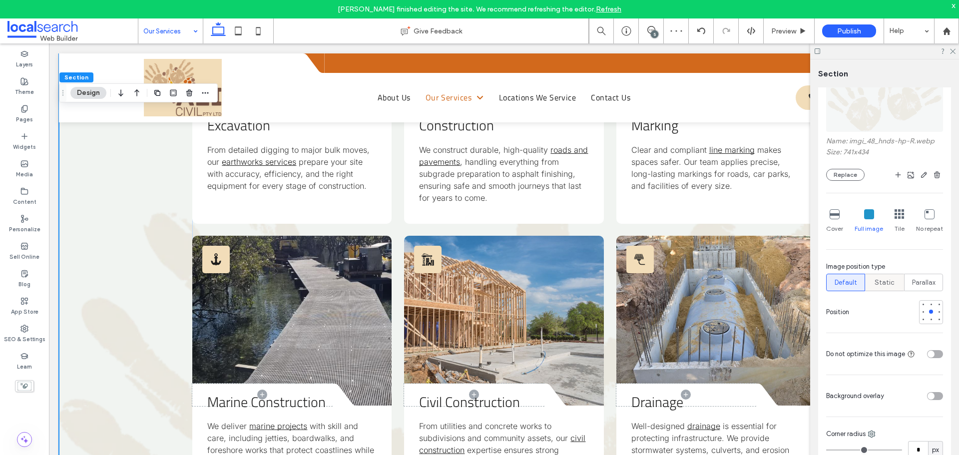
drag, startPoint x: 890, startPoint y: 285, endPoint x: 876, endPoint y: 282, distance: 14.3
click at [889, 284] on span "Static" at bounding box center [885, 283] width 20 height 10
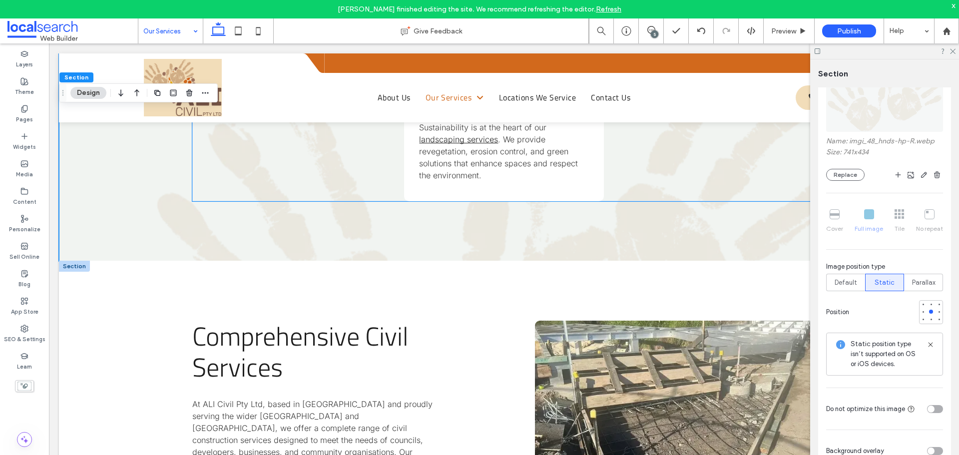
scroll to position [1299, 0]
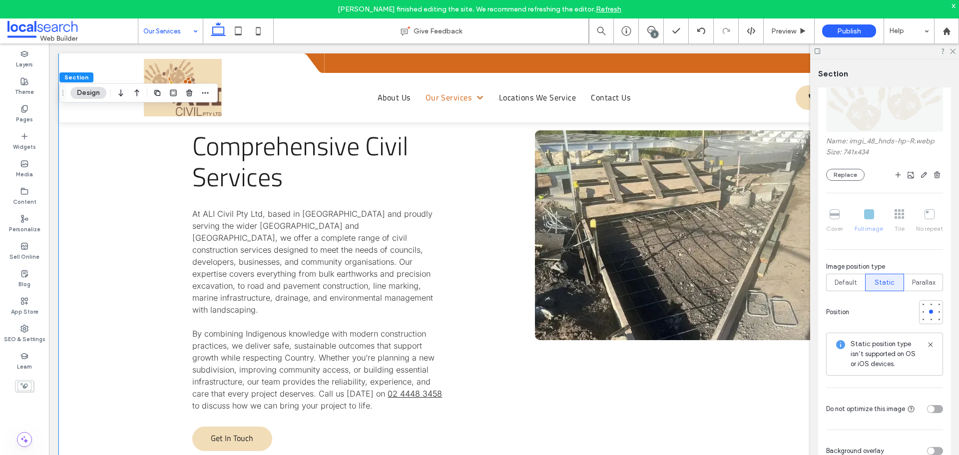
click at [141, 213] on div "Comprehensive Civil Services At ALI Civil Pty Ltd, based in Nowra and proudly s…" at bounding box center [504, 290] width 890 height 441
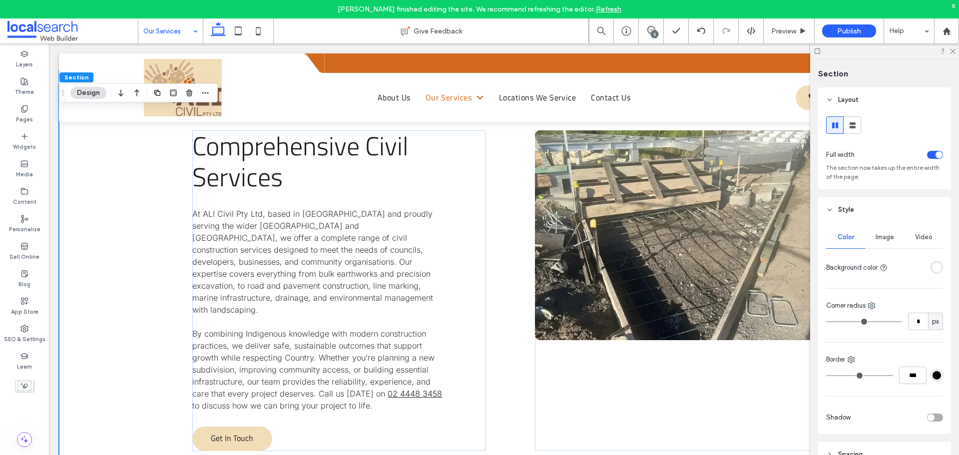
click at [931, 262] on div "rgba(255, 255, 255, 1)" at bounding box center [937, 267] width 12 height 12
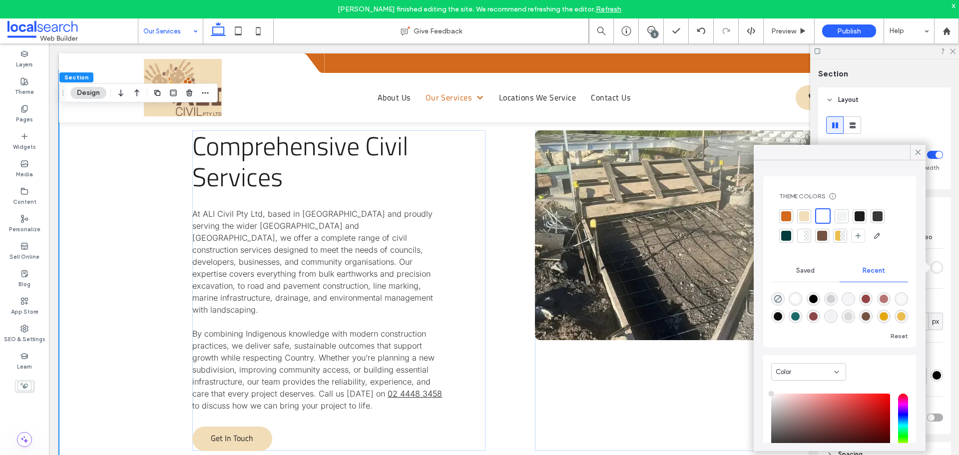
click at [840, 238] on div at bounding box center [842, 236] width 5 height 10
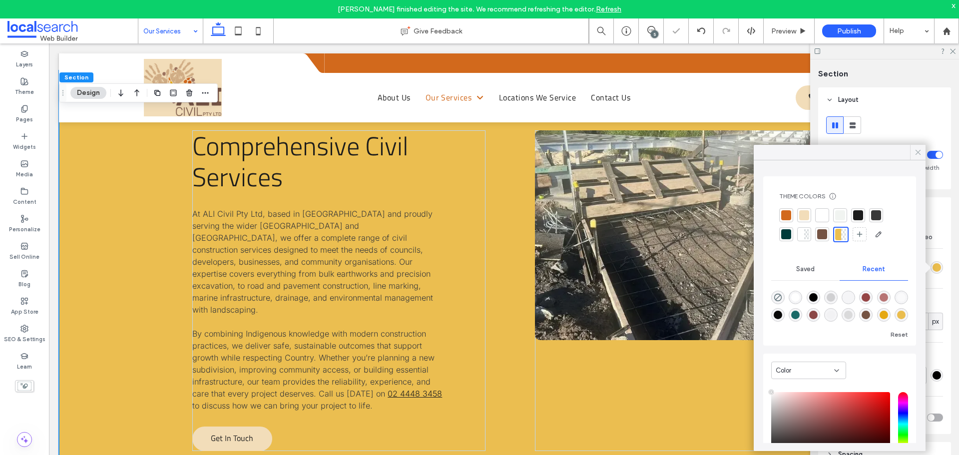
click at [918, 156] on icon at bounding box center [918, 152] width 9 height 9
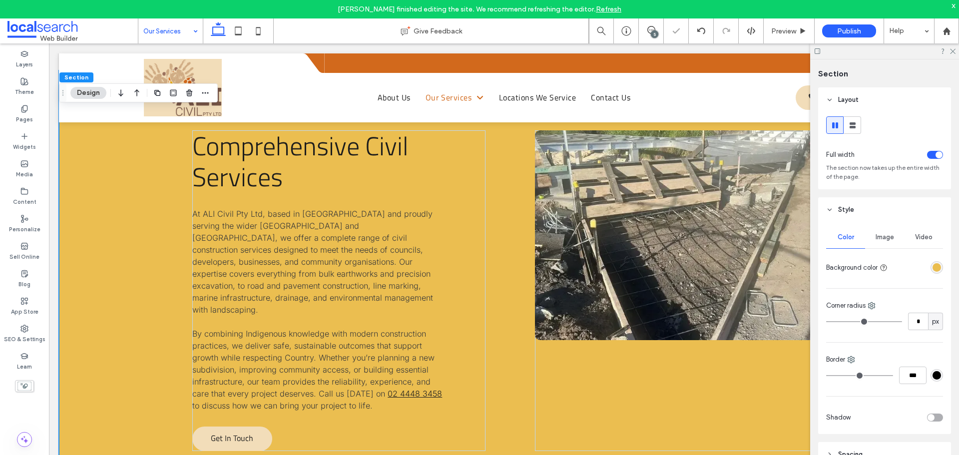
click at [885, 240] on span "Image" at bounding box center [885, 237] width 18 height 8
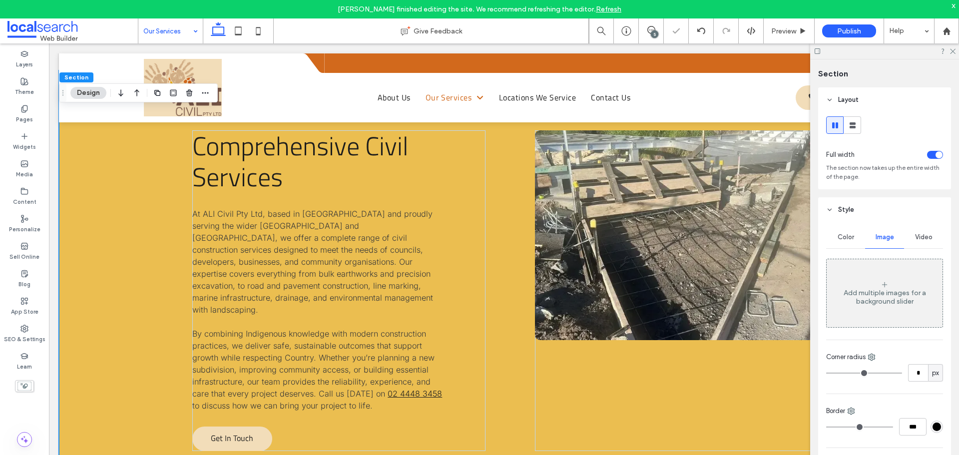
click at [883, 282] on icon at bounding box center [885, 285] width 8 height 8
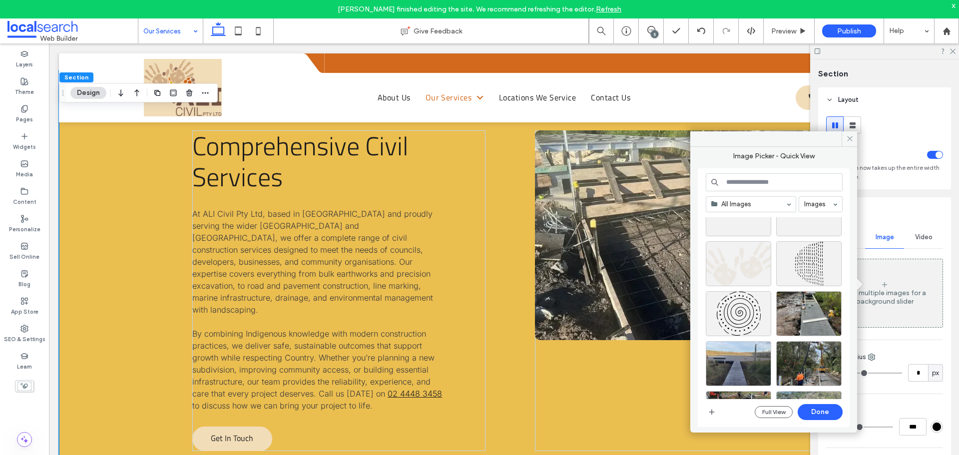
scroll to position [100, 0]
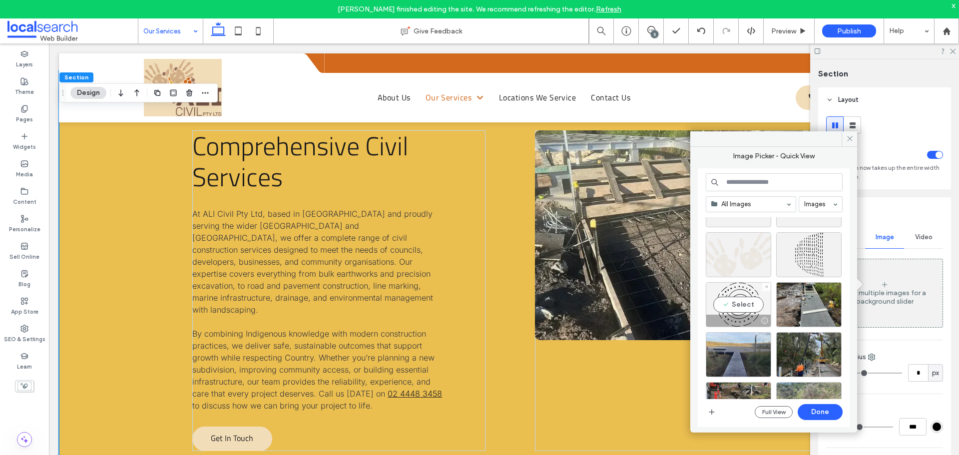
click at [749, 304] on div "Select" at bounding box center [738, 304] width 65 height 45
click at [823, 409] on button "Done" at bounding box center [820, 412] width 45 height 16
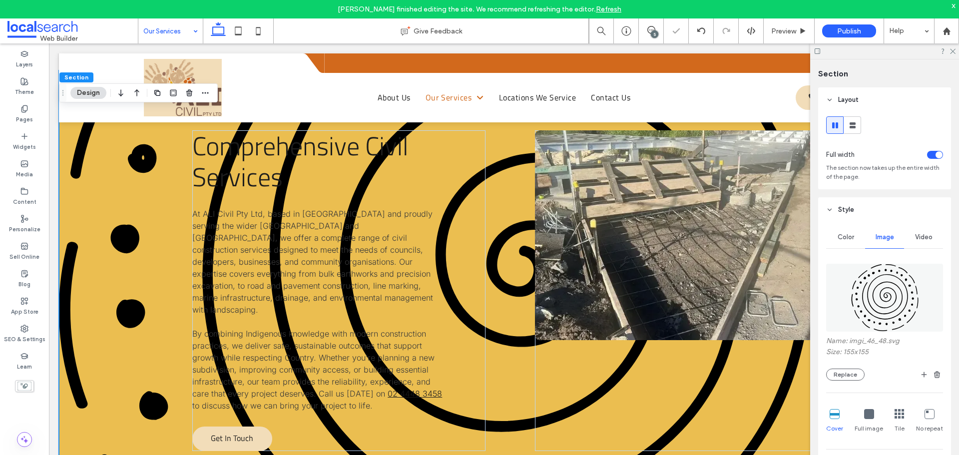
click at [852, 417] on div "Cover Full image Tile No repeat" at bounding box center [884, 421] width 117 height 32
click at [864, 417] on icon at bounding box center [869, 414] width 10 height 10
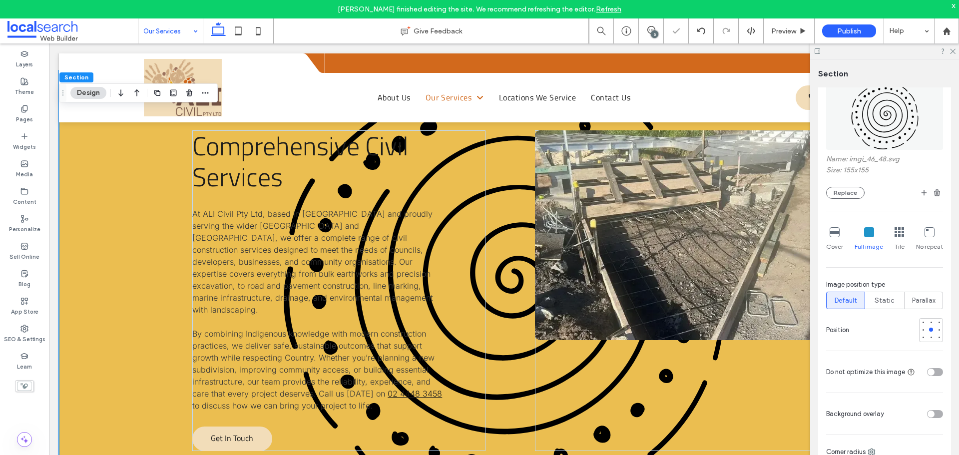
scroll to position [200, 0]
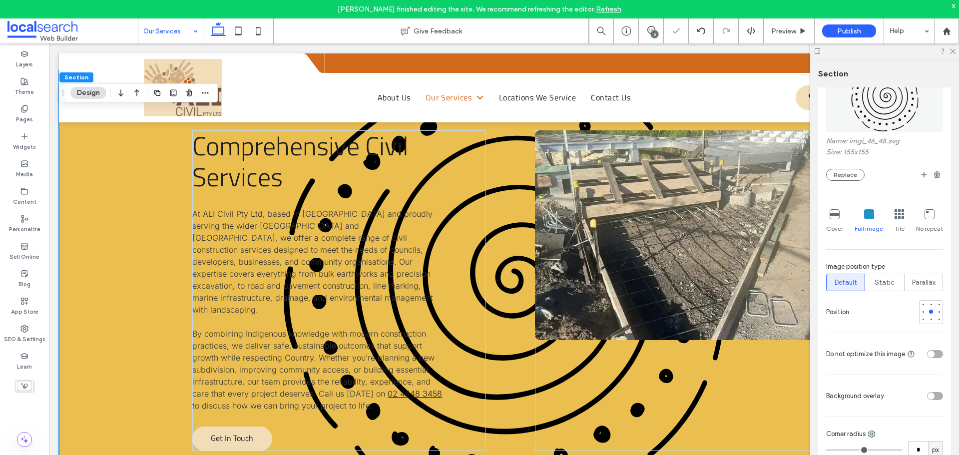
click at [930, 396] on div "toggle" at bounding box center [935, 396] width 16 height 8
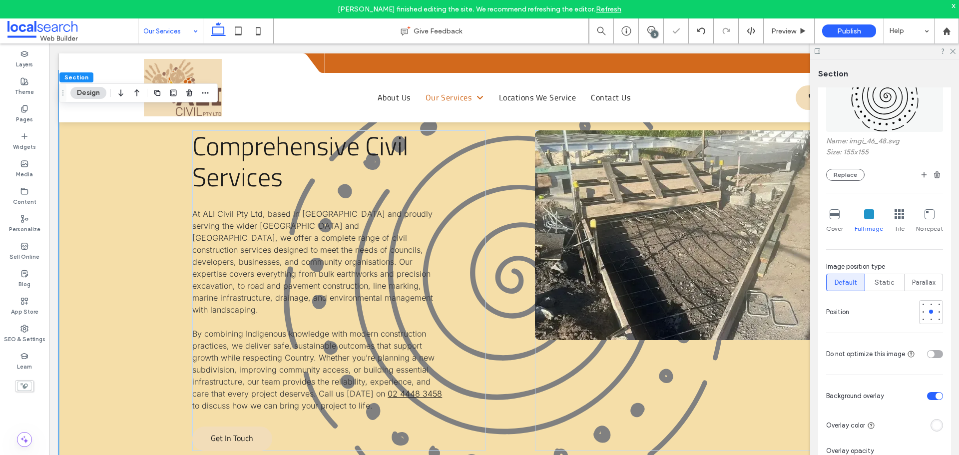
scroll to position [250, 0]
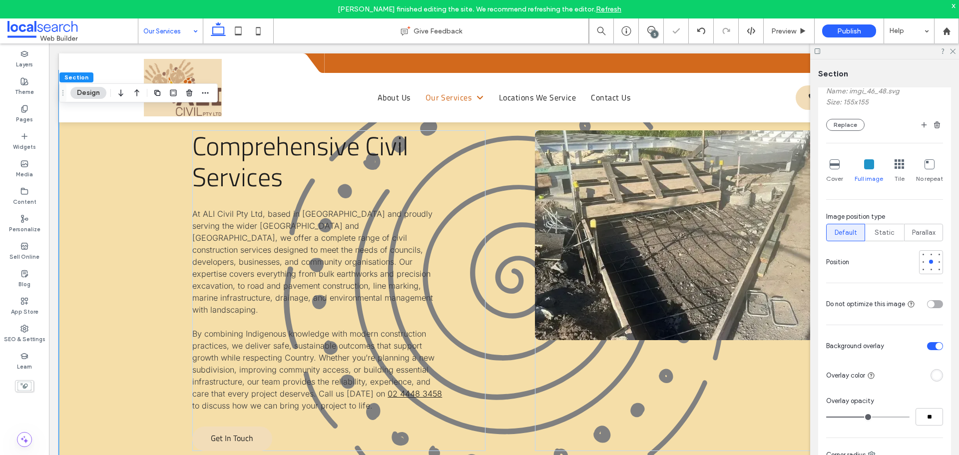
drag, startPoint x: 930, startPoint y: 385, endPoint x: 929, endPoint y: 379, distance: 6.5
click at [930, 384] on div "Color Image Video Name: imgi_46_48.svg Size: 155x155 Replace Cover Full image T…" at bounding box center [884, 278] width 133 height 611
click at [933, 377] on div "rgba(255, 255, 255, 1)" at bounding box center [937, 375] width 8 height 8
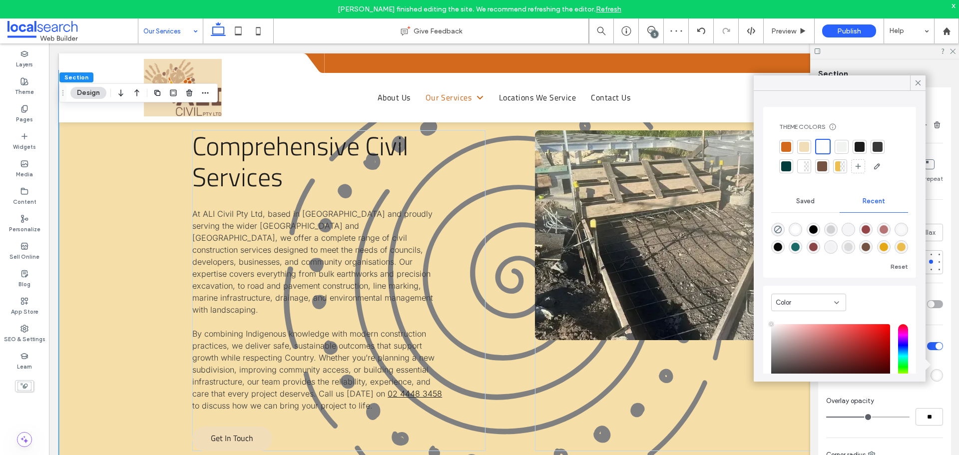
click at [835, 167] on div at bounding box center [840, 166] width 14 height 14
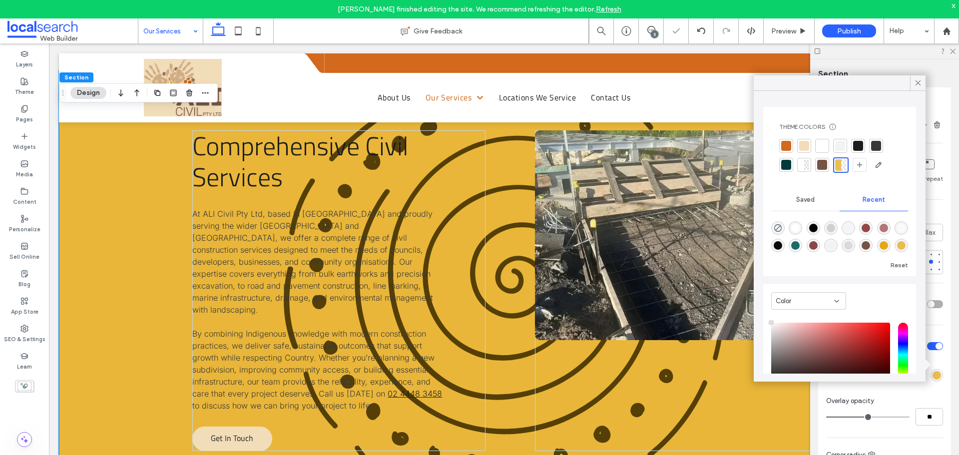
type input "**"
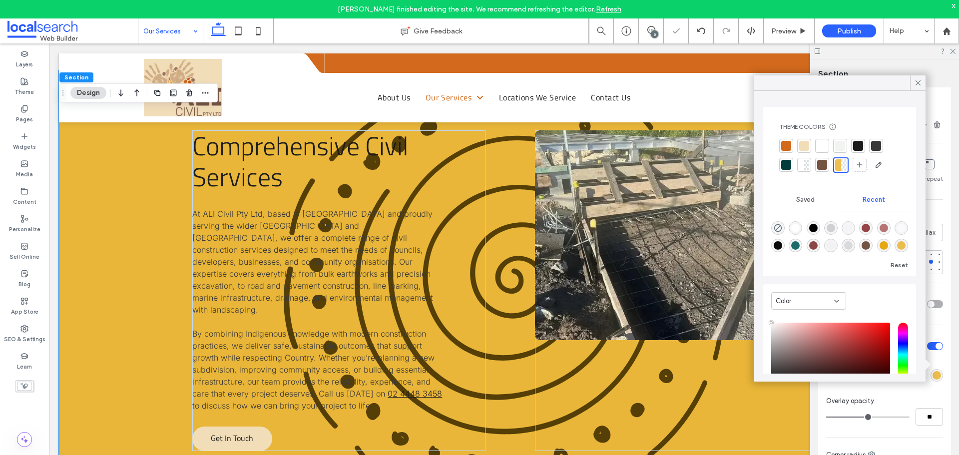
type input "**"
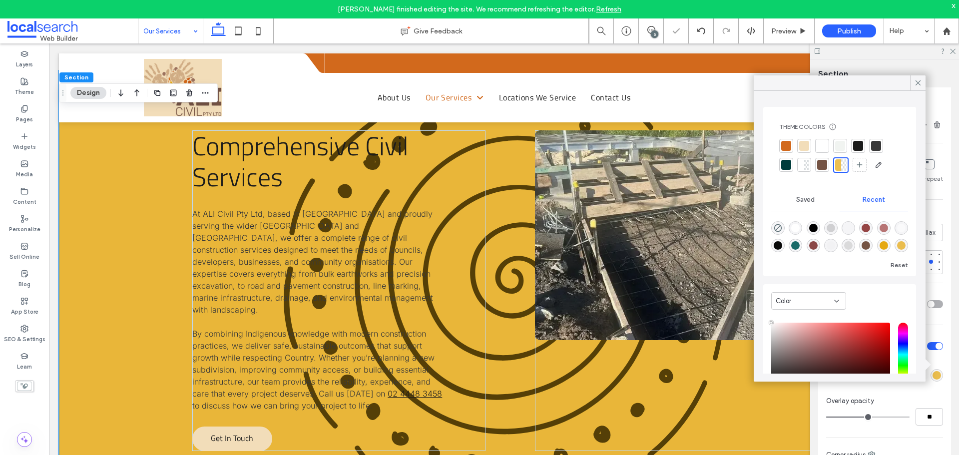
type input "**"
type input "***"
drag, startPoint x: 865, startPoint y: 420, endPoint x: 925, endPoint y: 421, distance: 59.5
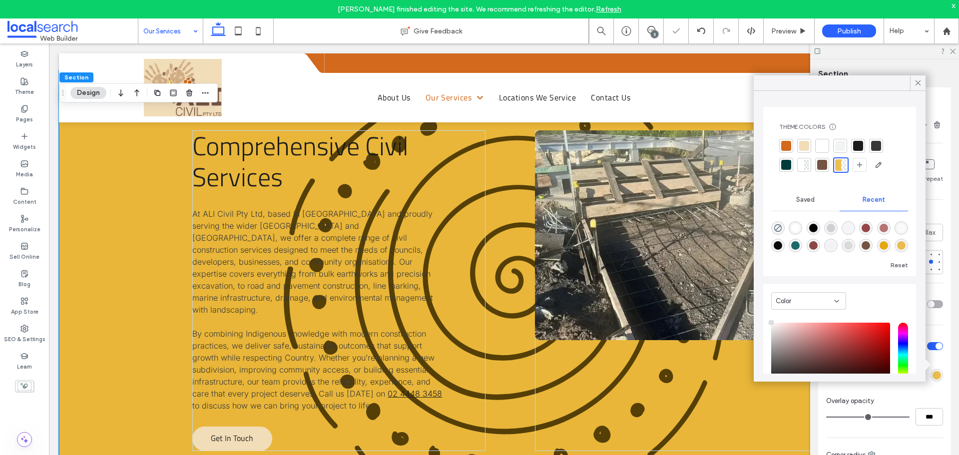
type input "***"
click at [910, 418] on input "range" at bounding box center [867, 417] width 83 height 1
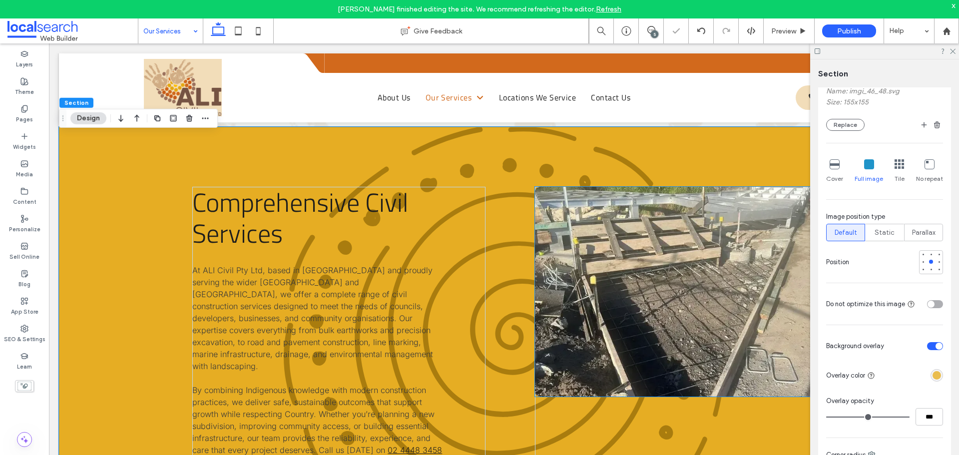
scroll to position [1249, 0]
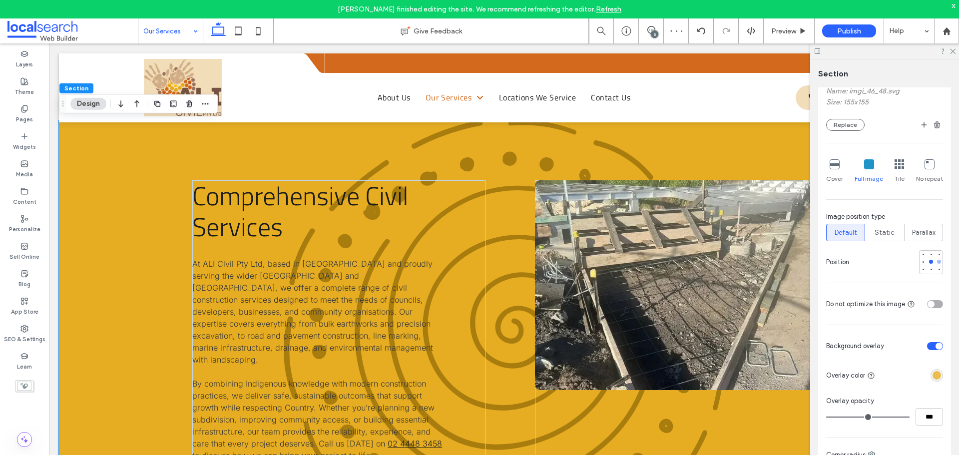
click at [936, 264] on div at bounding box center [939, 261] width 7 height 7
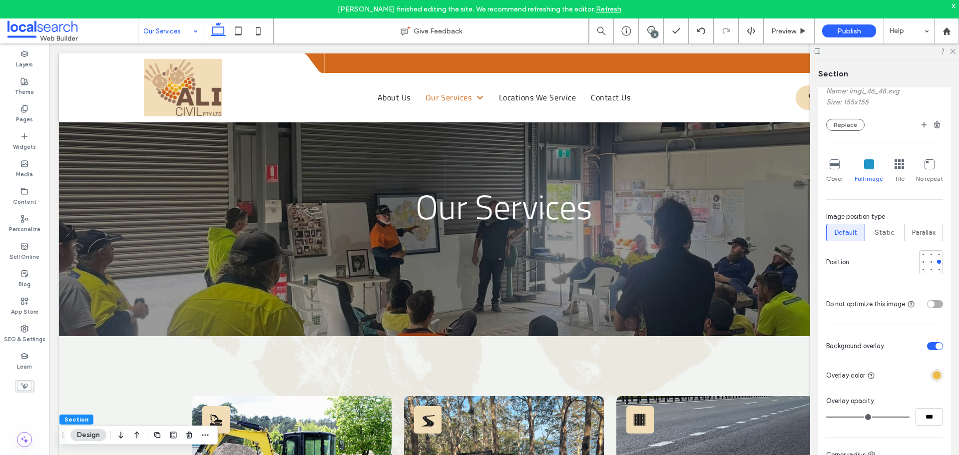
scroll to position [0, 0]
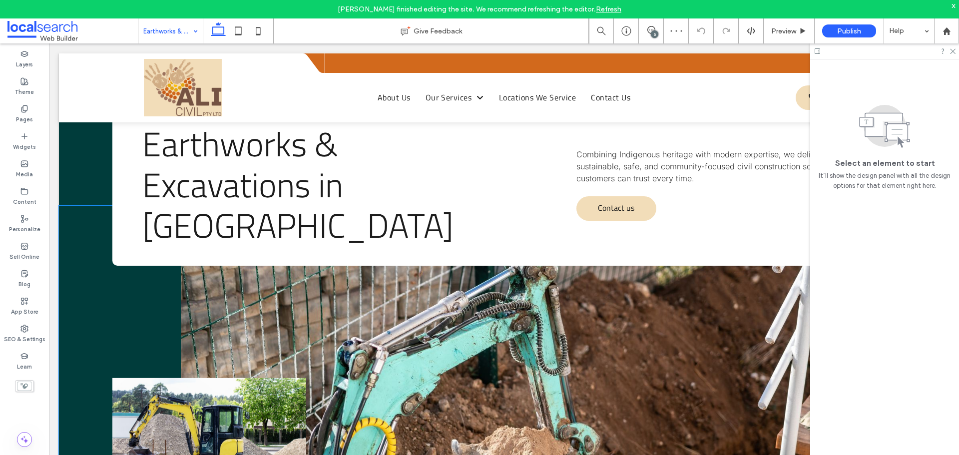
click at [101, 297] on div "Get $2000* Off Your New Kitchen When You Spend $8,500 Or More" at bounding box center [504, 418] width 890 height 425
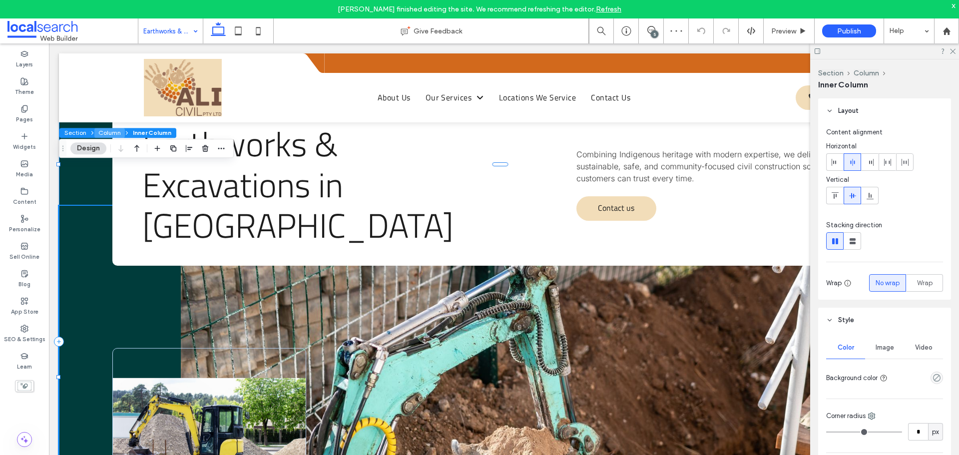
click at [101, 130] on button "Column" at bounding box center [109, 133] width 30 height 10
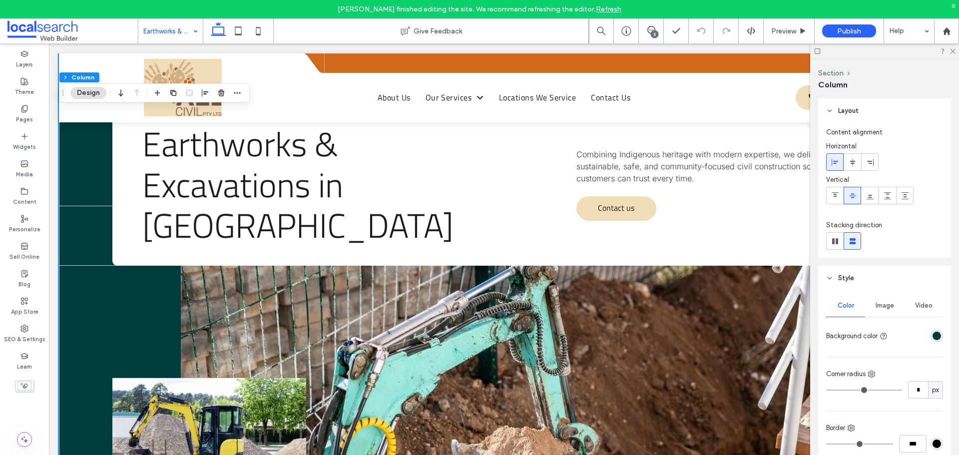
click at [933, 335] on div "rgba(0, 60, 59, 1)" at bounding box center [937, 336] width 8 height 8
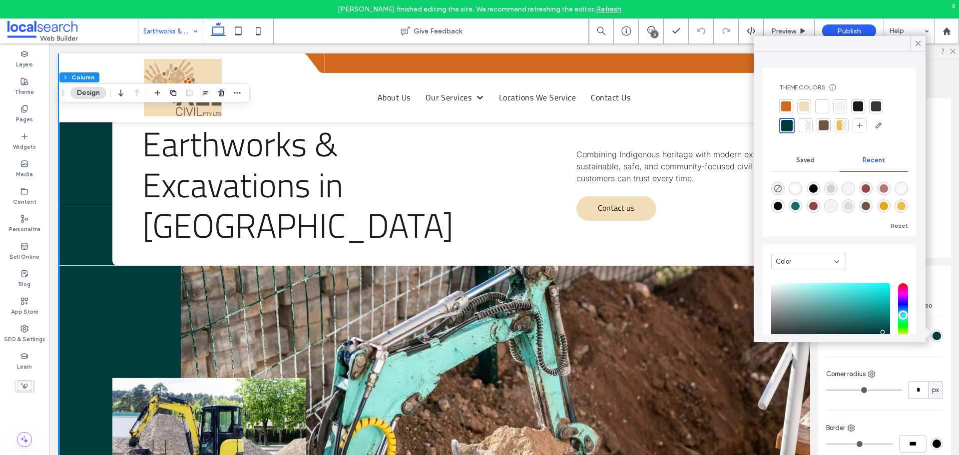
click at [787, 103] on div at bounding box center [786, 106] width 10 height 10
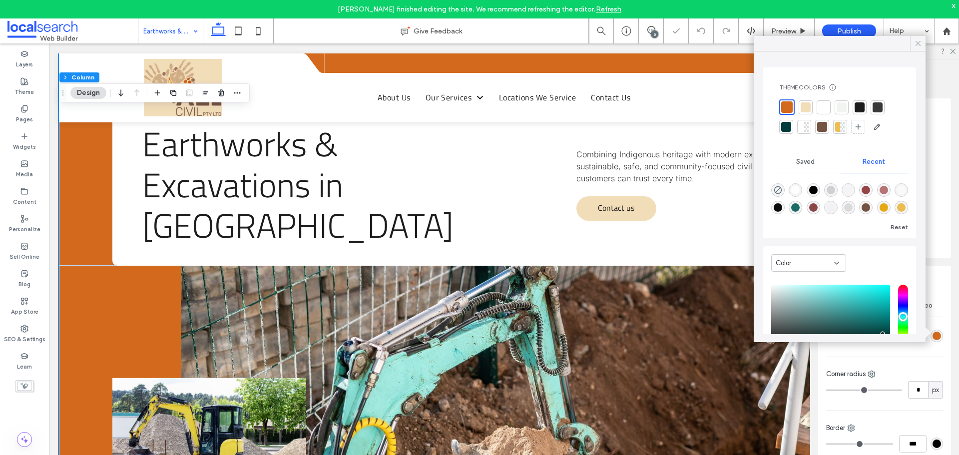
click at [922, 41] on icon at bounding box center [918, 43] width 9 height 9
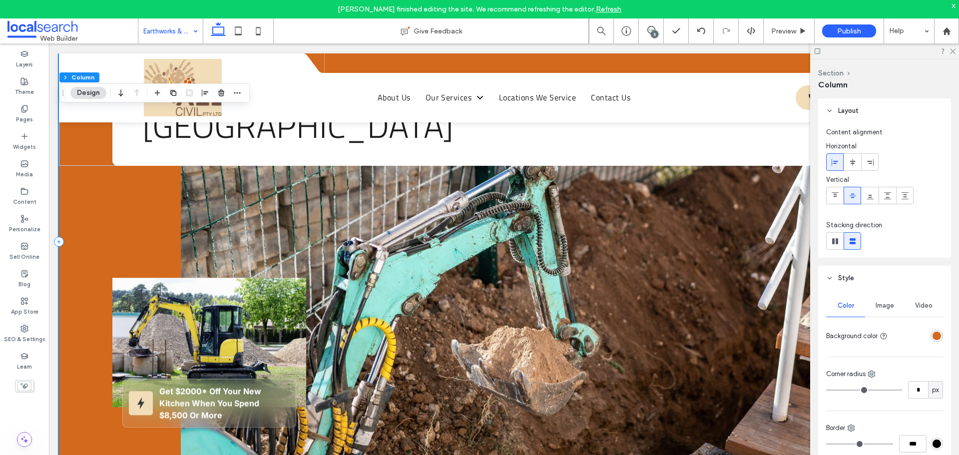
scroll to position [50, 0]
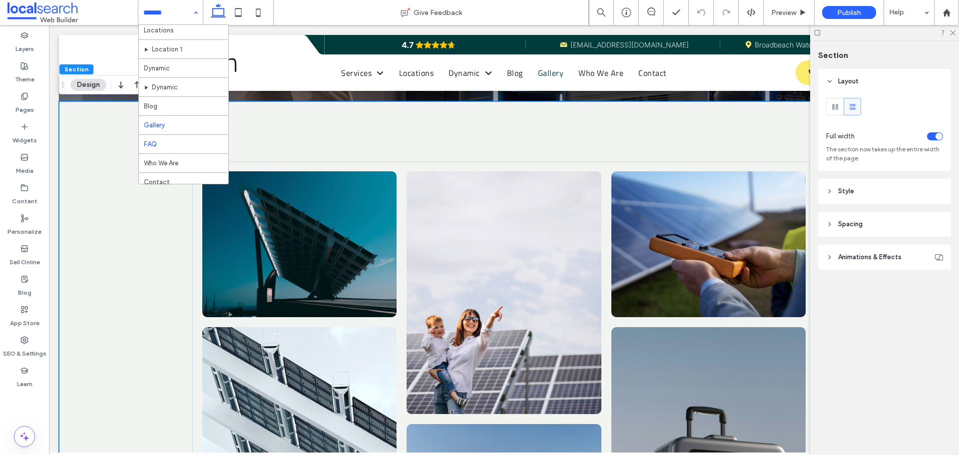
scroll to position [67, 0]
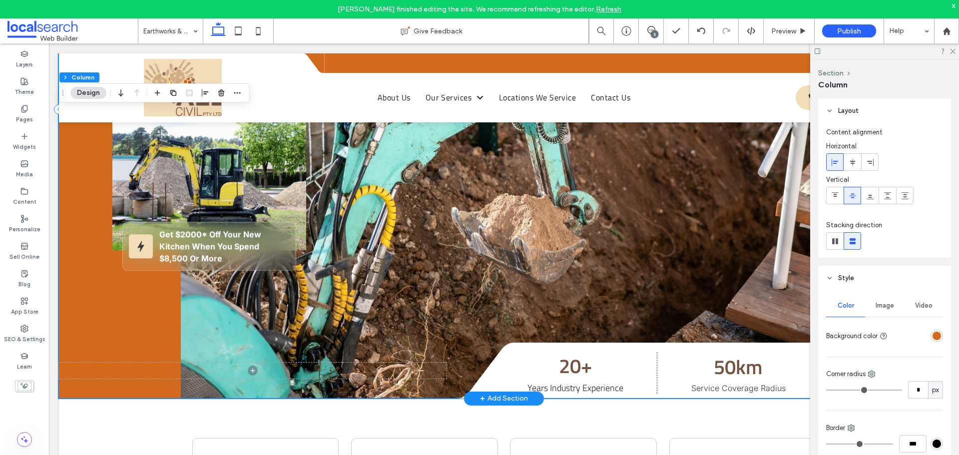
scroll to position [250, 0]
